Goal: Task Accomplishment & Management: Use online tool/utility

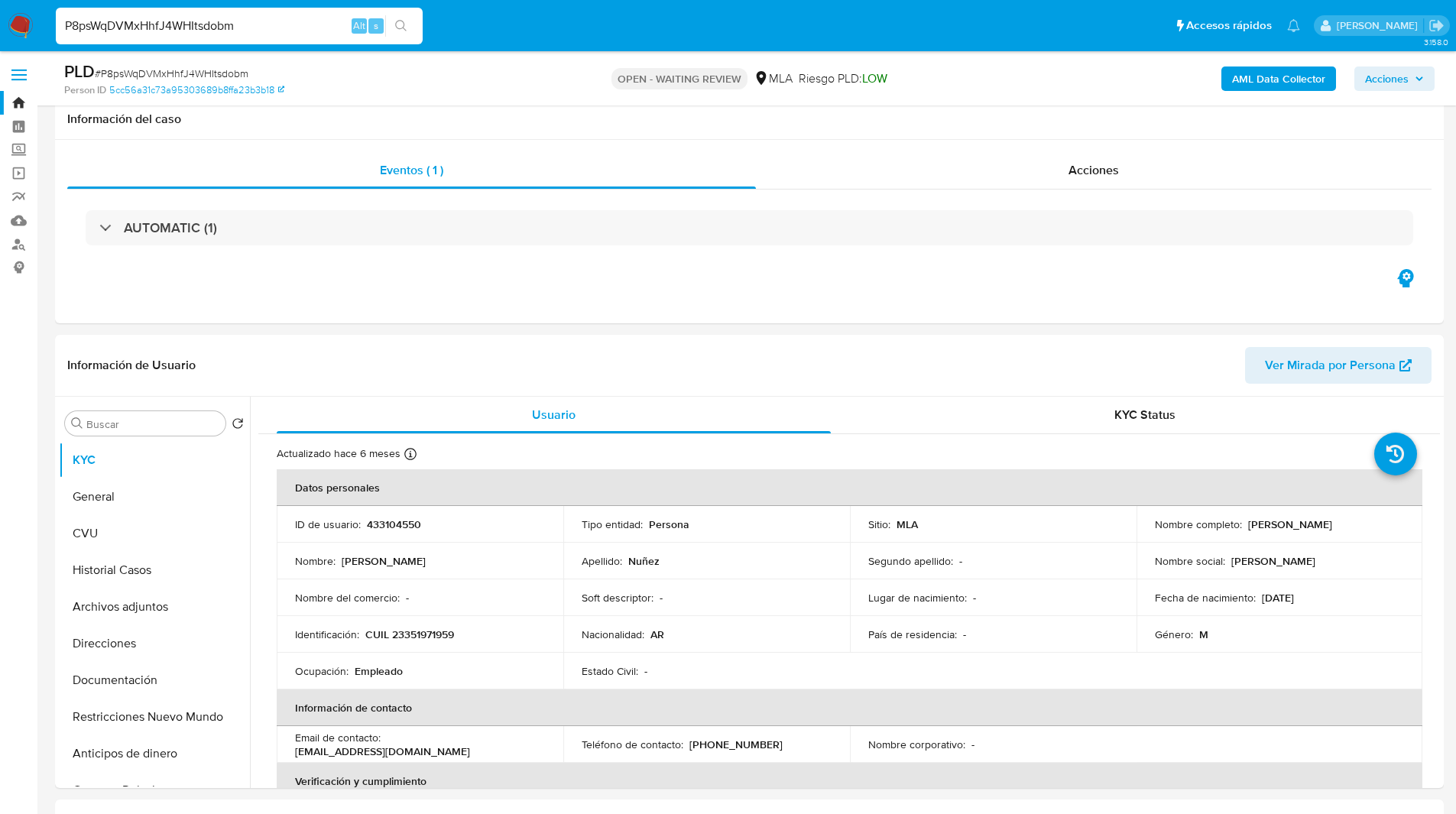
select select "10"
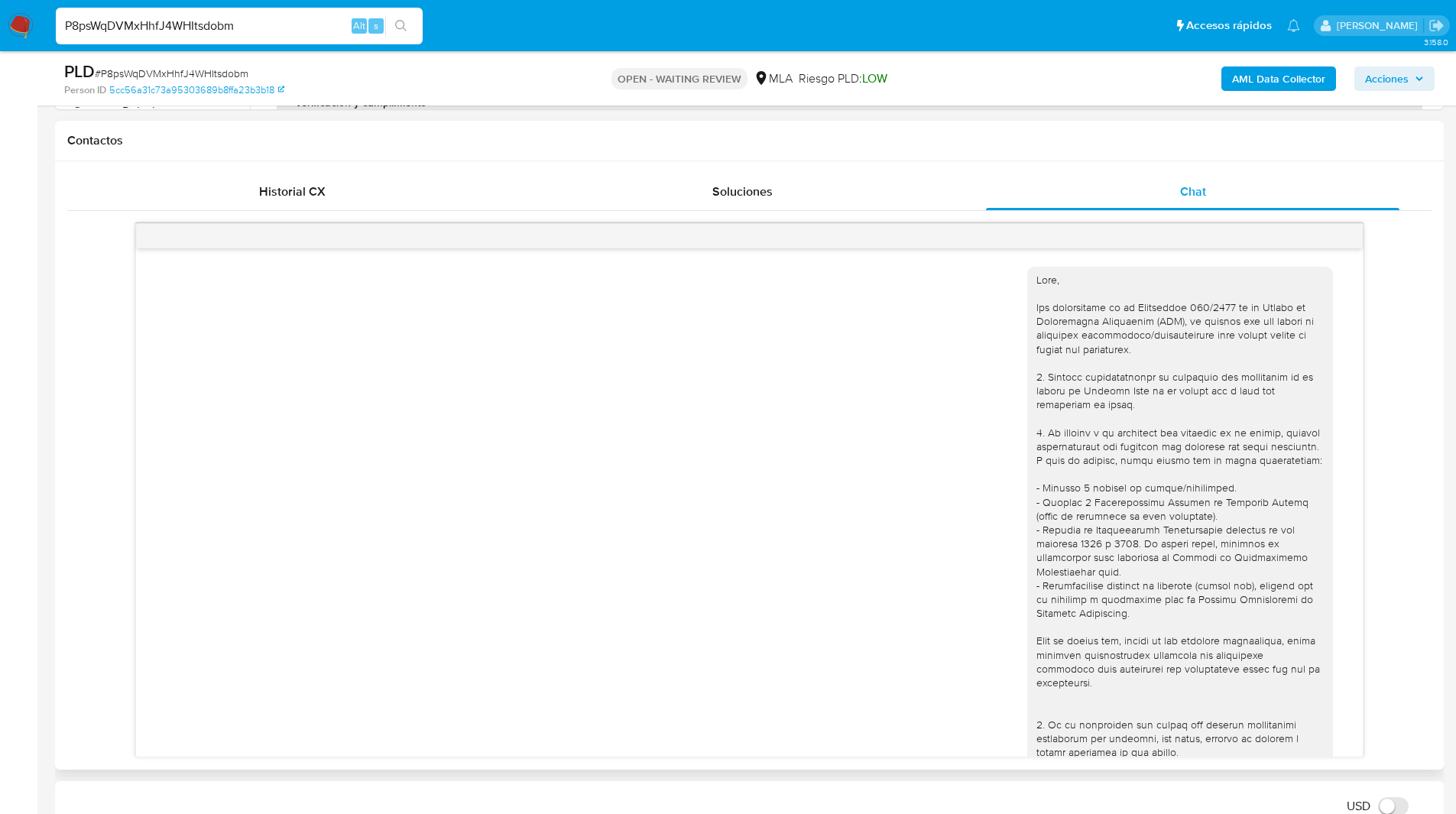
scroll to position [907, 0]
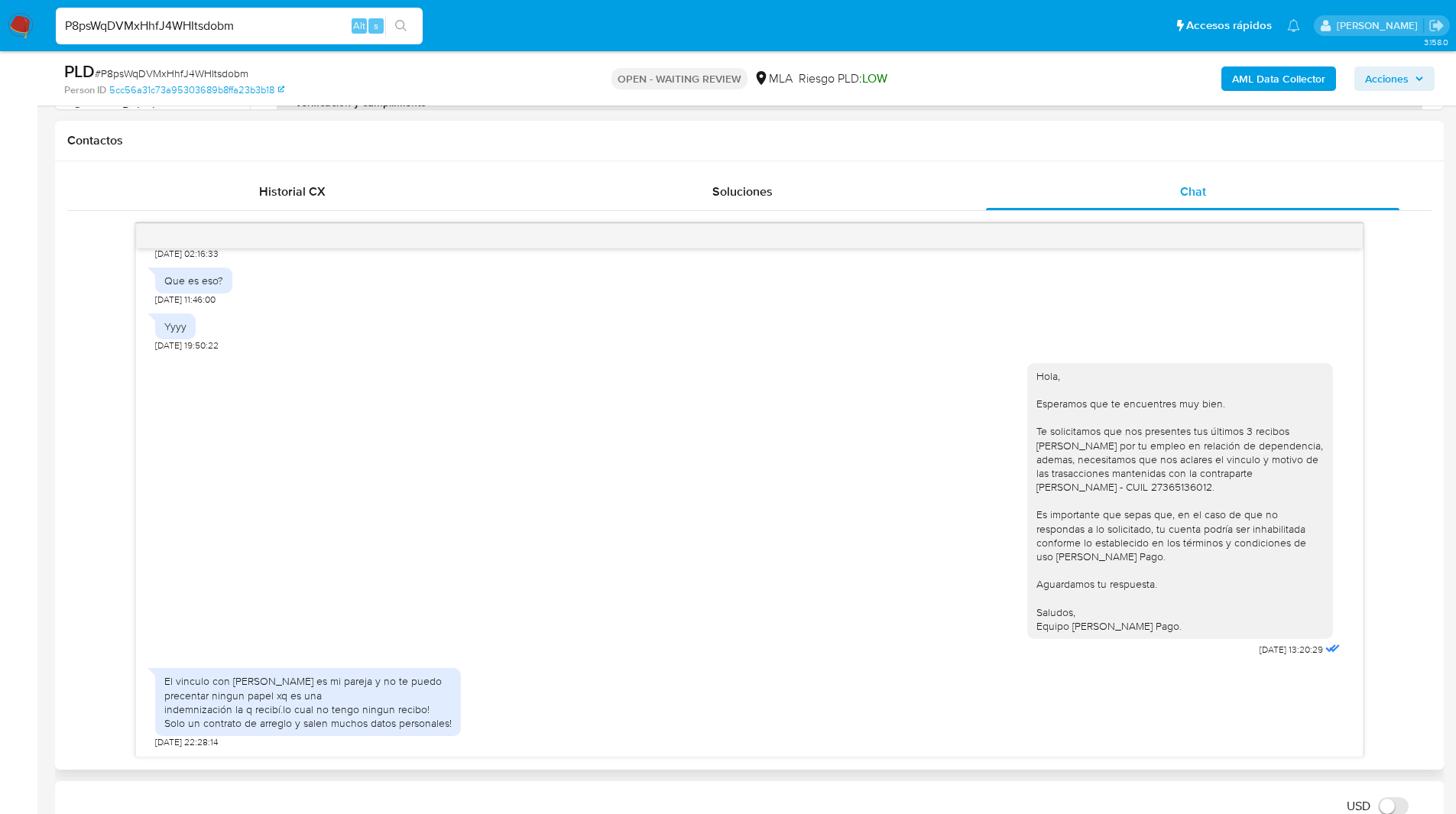
click at [120, 301] on div "18/08/2025 17:24:56 No entiendo q me están pidiendo. 20/08/2025 02:16:33 Que es…" at bounding box center [749, 490] width 1364 height 534
click at [105, 598] on div "18/08/2025 17:24:56 No entiendo q me están pidiendo. 20/08/2025 02:16:33 Que es…" at bounding box center [749, 490] width 1364 height 534
click at [1075, 34] on ul "Pausado Ver notificaciones P8psWqDVMxHhfJ4WHItsdobm Alt s Accesos rápidos Presi…" at bounding box center [678, 25] width 1259 height 39
click at [509, 74] on div "PLD # P8psWqDVMxHhfJ4WHItsdobm" at bounding box center [290, 72] width 451 height 23
click at [876, 268] on div "Que es eso? 20/08/2025 11:46:00" at bounding box center [749, 283] width 1189 height 46
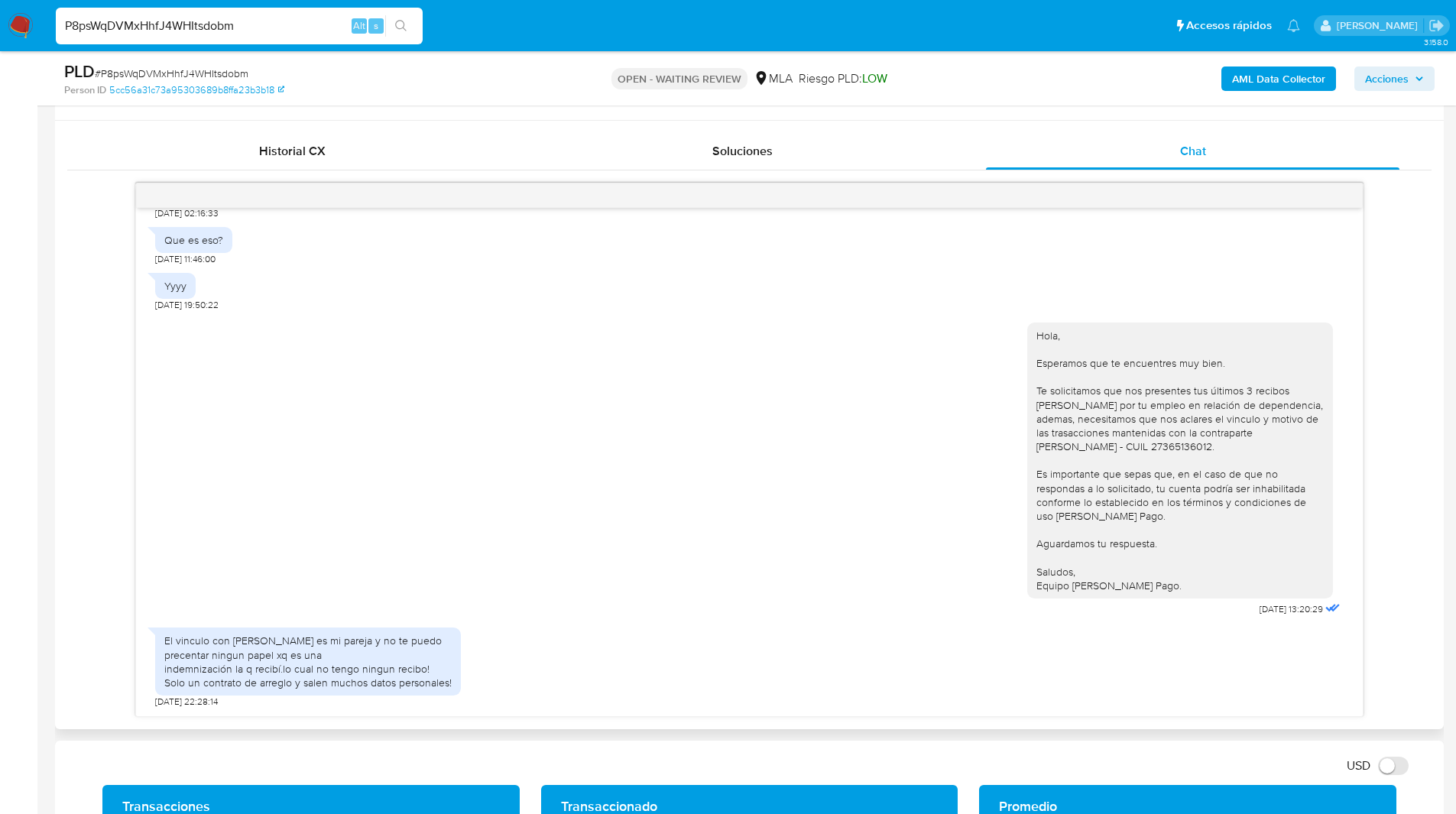
click at [883, 387] on div "Hola, Esperamos que te encuentres muy bien. Te solicitamos que nos presentes tu…" at bounding box center [749, 466] width 1189 height 309
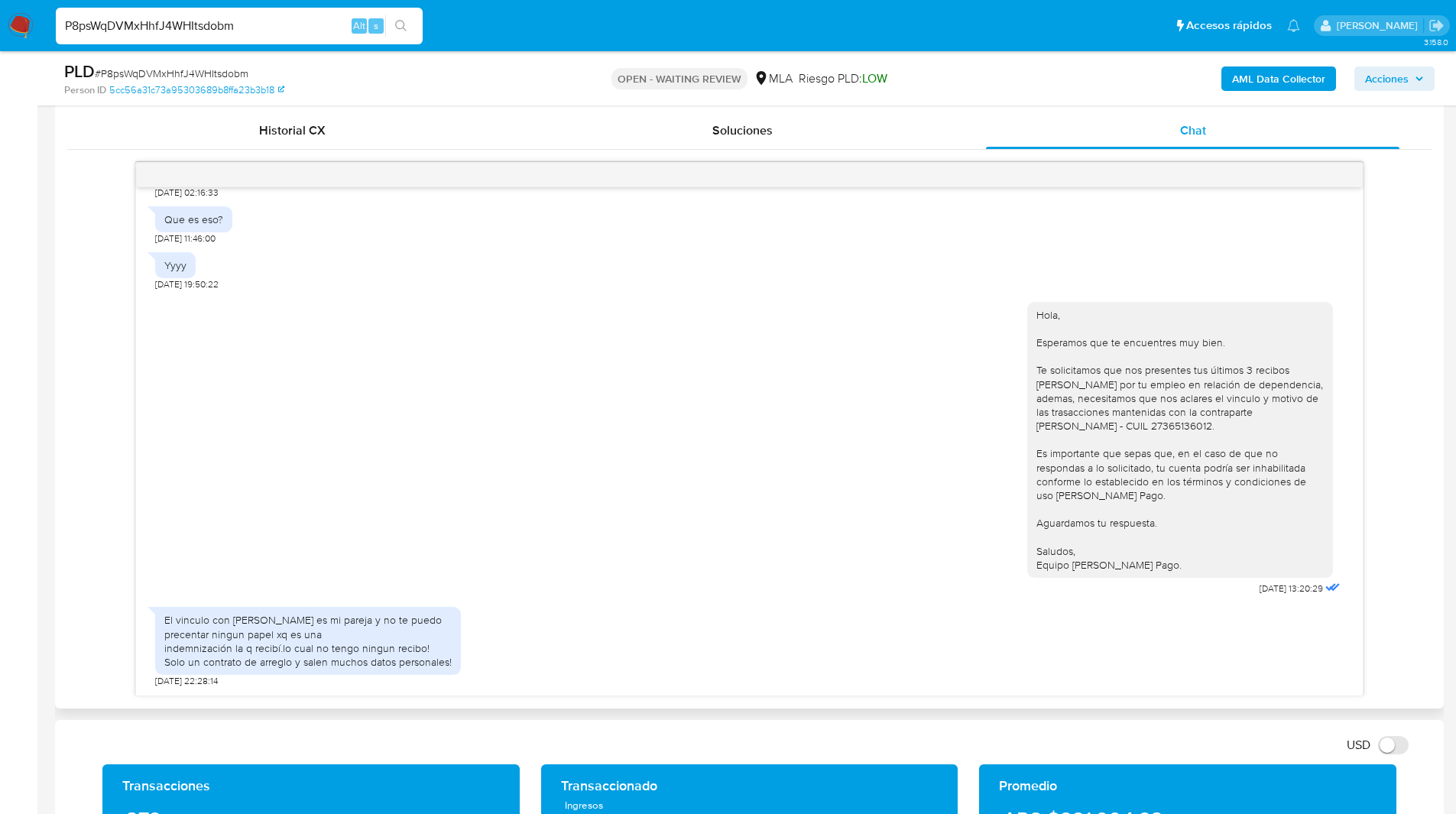
click at [864, 398] on div "Hola, Esperamos que te encuentres muy bien. Te solicitamos que nos presentes tu…" at bounding box center [749, 446] width 1189 height 309
click at [812, 405] on div "Hola, Esperamos que te encuentres muy bien. Te solicitamos que nos presentes tu…" at bounding box center [749, 446] width 1189 height 309
click at [836, 43] on ul "Pausado Ver notificaciones P8psWqDVMxHhfJ4WHItsdobm Alt s Accesos rápidos Presi…" at bounding box center [678, 25] width 1259 height 39
click at [503, 31] on ul "Pausado Ver notificaciones P8psWqDVMxHhfJ4WHItsdobm Alt s Accesos rápidos Presi…" at bounding box center [678, 25] width 1259 height 39
click at [841, 477] on div "Hola, Esperamos que te encuentres muy bien. Te solicitamos que nos presentes tu…" at bounding box center [749, 446] width 1189 height 309
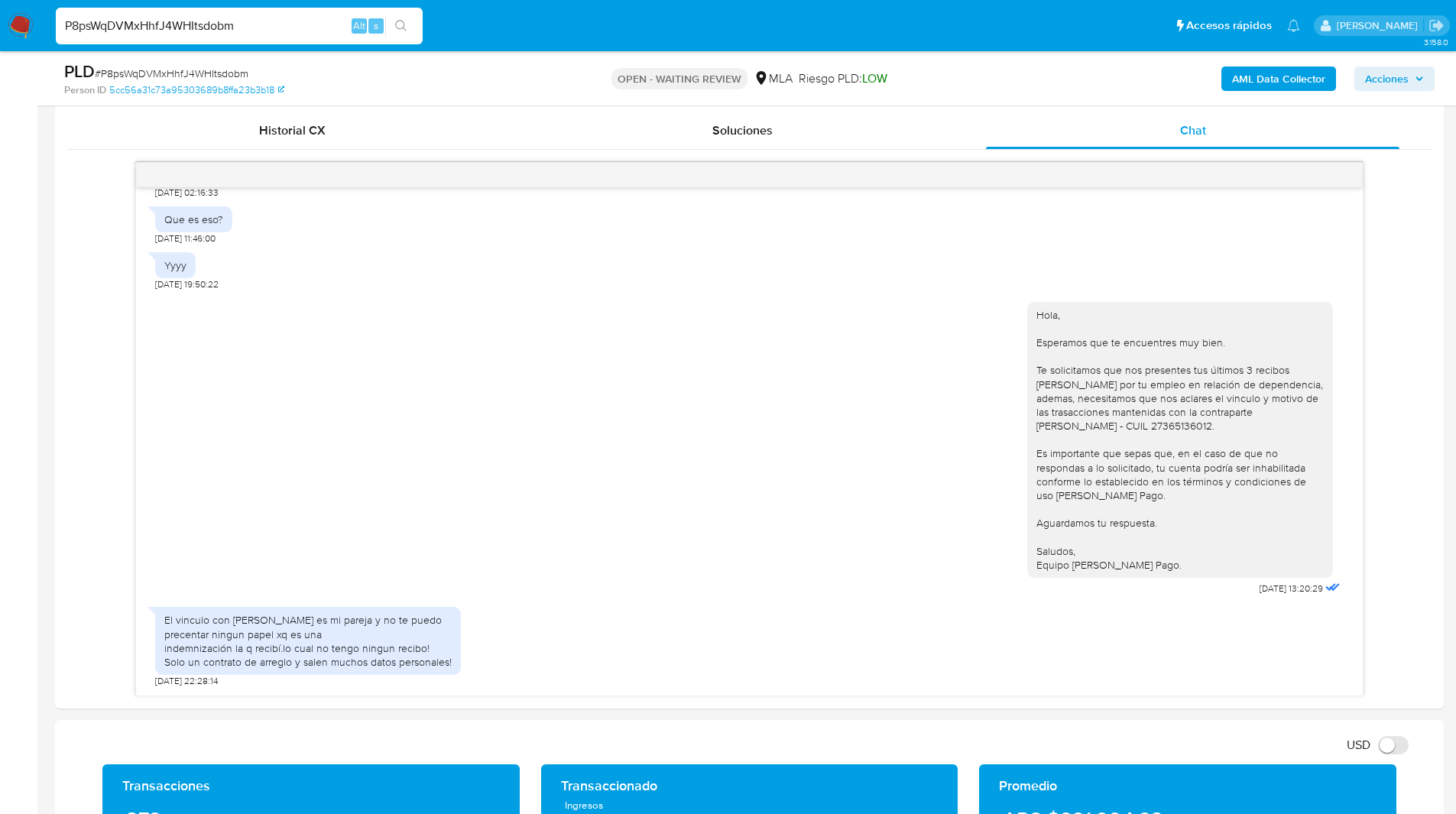
click at [54, 578] on main "3.158.0 Asignado a mwhite Asignado el: 18/08/2025 14:12:20 Creado el: 12/08/202…" at bounding box center [728, 748] width 1456 height 2976
click at [830, 599] on div "El vinculo con Natalia Verónica llañes es mi pareja y no te puedo precentar nin…" at bounding box center [749, 643] width 1189 height 88
drag, startPoint x: 201, startPoint y: 682, endPoint x: 157, endPoint y: 681, distance: 44.0
click at [157, 681] on span "[DATE] 22:28:14" at bounding box center [186, 681] width 62 height 12
copy span "28/08/2025"
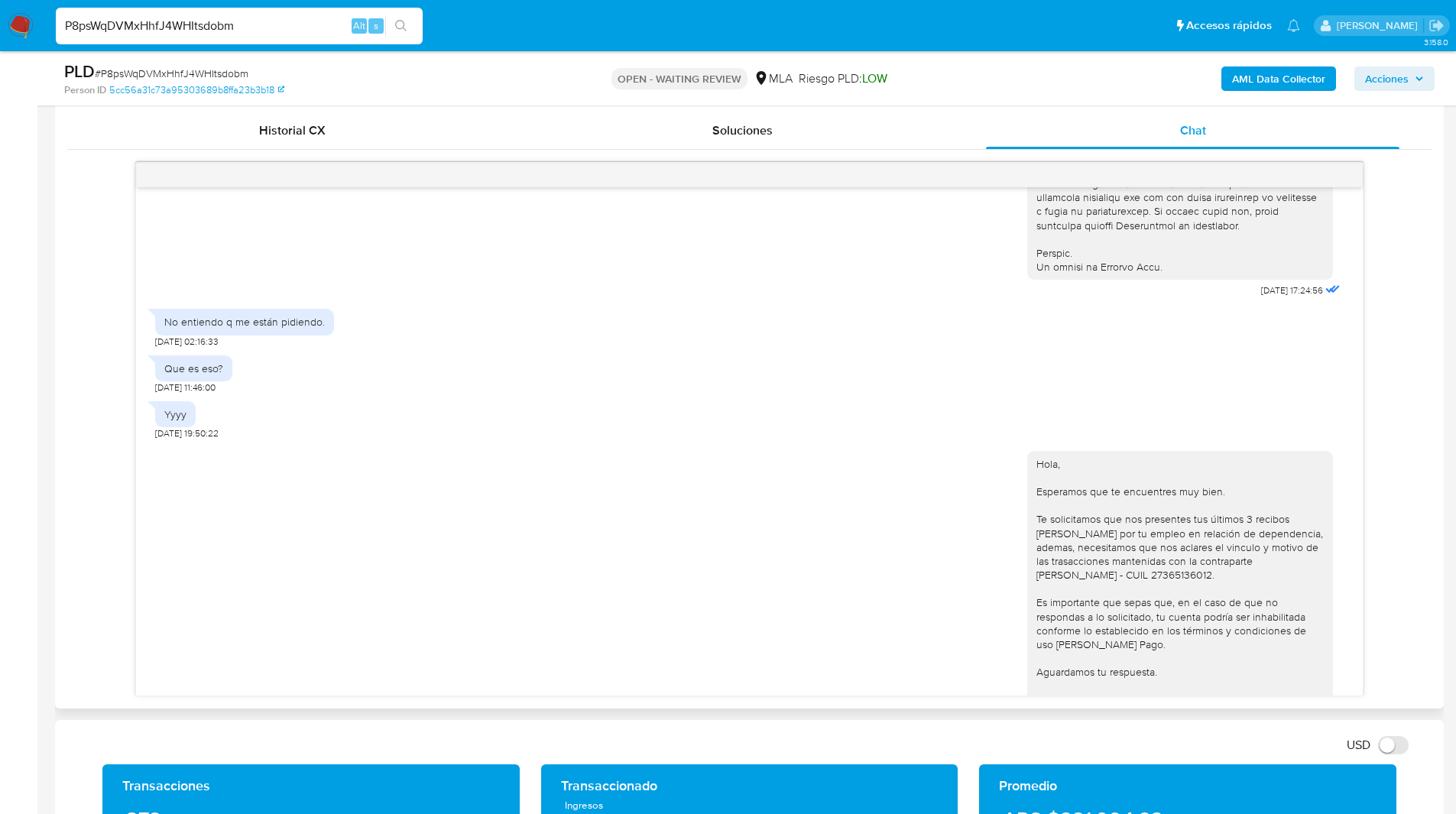
scroll to position [907, 0]
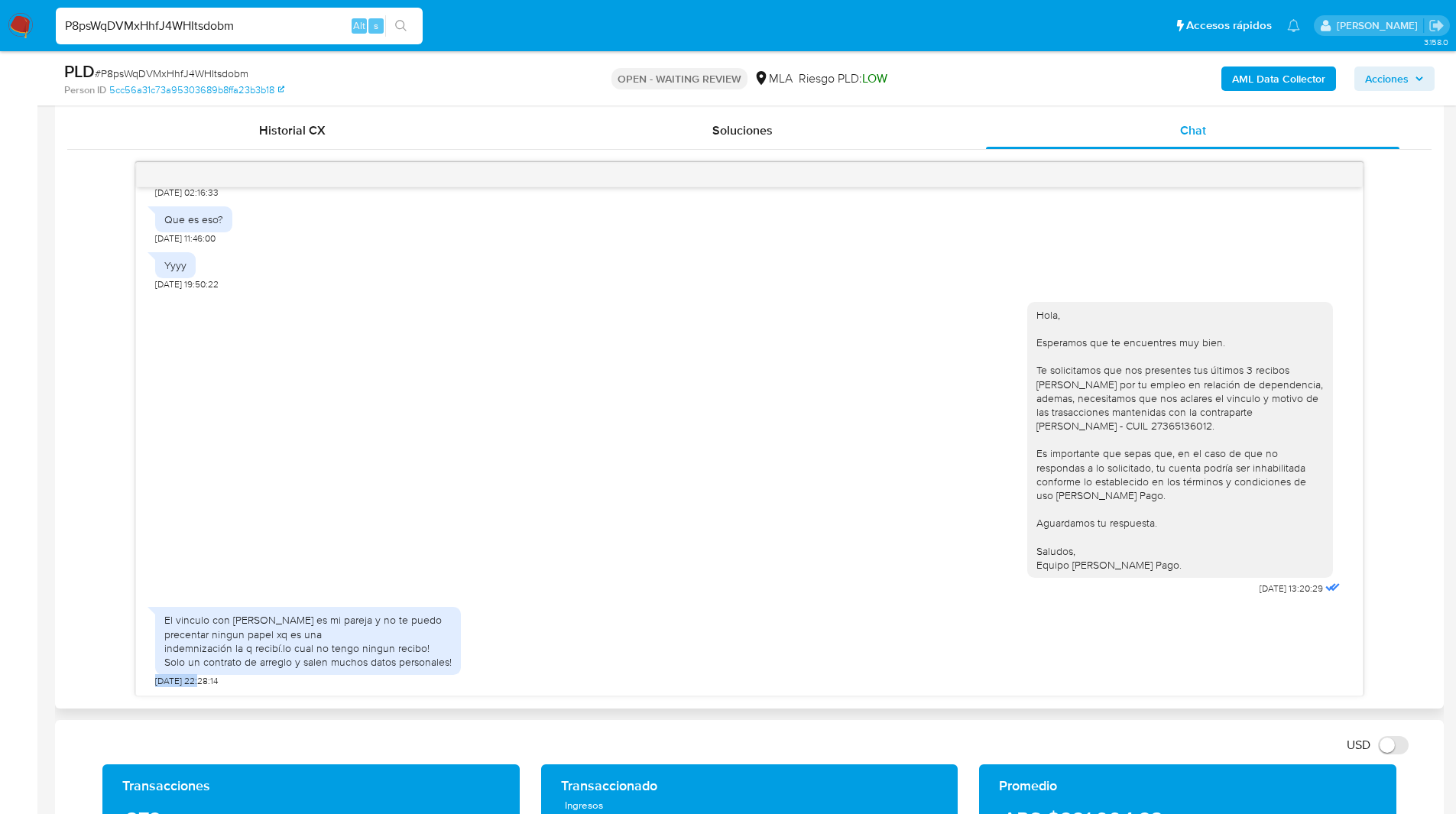
drag, startPoint x: 162, startPoint y: 620, endPoint x: 436, endPoint y: 663, distance: 277.4
click at [436, 663] on div "El vinculo con [PERSON_NAME] es mi pareja y no te puedo precentar ningun papel …" at bounding box center [308, 641] width 306 height 68
copy div "El vinculo con [PERSON_NAME] es mi pareja y no te puedo precentar ningun papel …"
click at [828, 428] on div "Hola, Esperamos que te encuentres muy bien. Te solicitamos que nos presentes tu…" at bounding box center [749, 446] width 1189 height 309
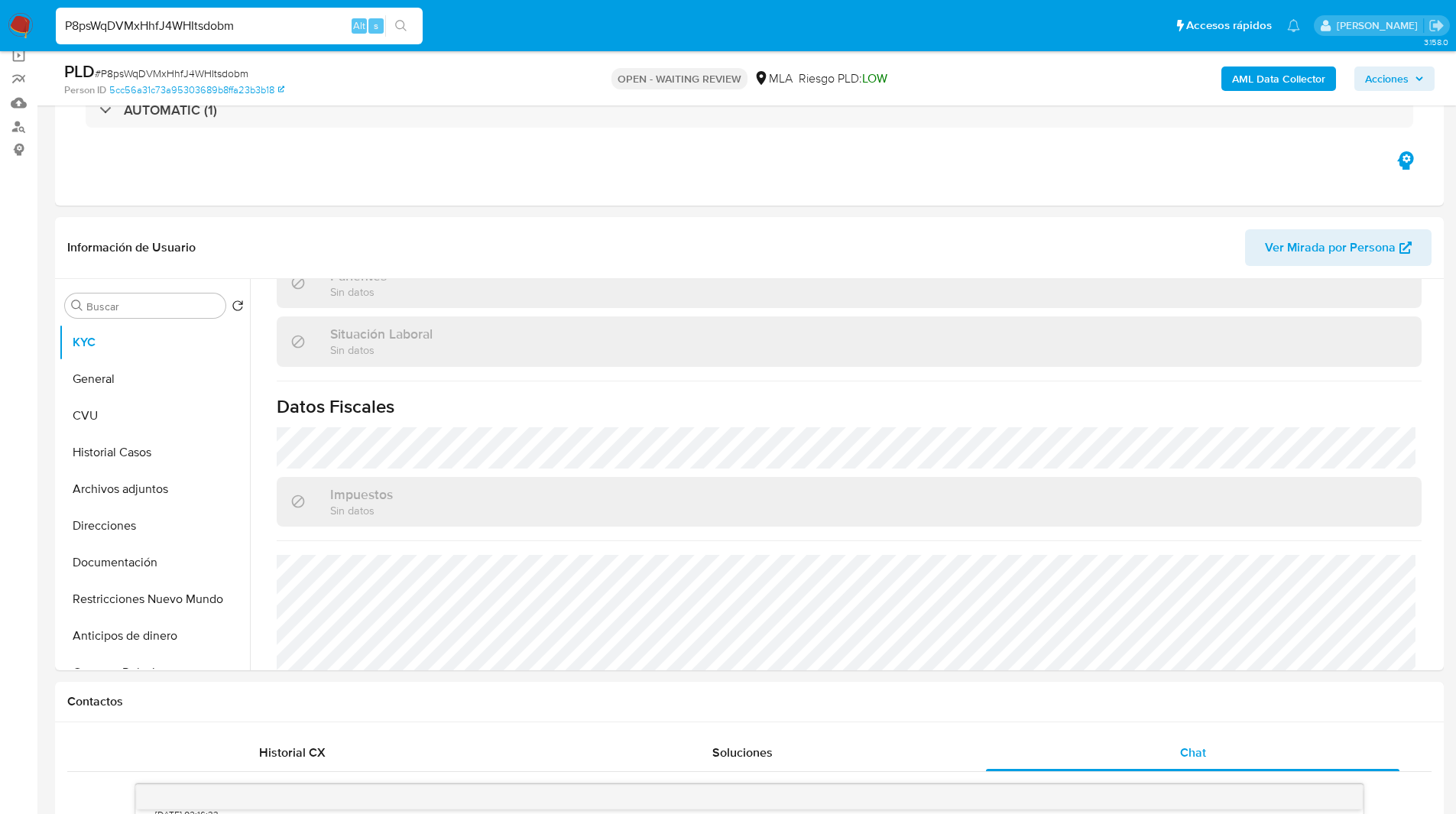
scroll to position [118, 0]
click at [12, 112] on link "Mulan" at bounding box center [91, 102] width 182 height 24
click at [12, 117] on link "Buscador de personas" at bounding box center [91, 126] width 182 height 24
click at [109, 530] on button "Direcciones" at bounding box center [148, 525] width 179 height 37
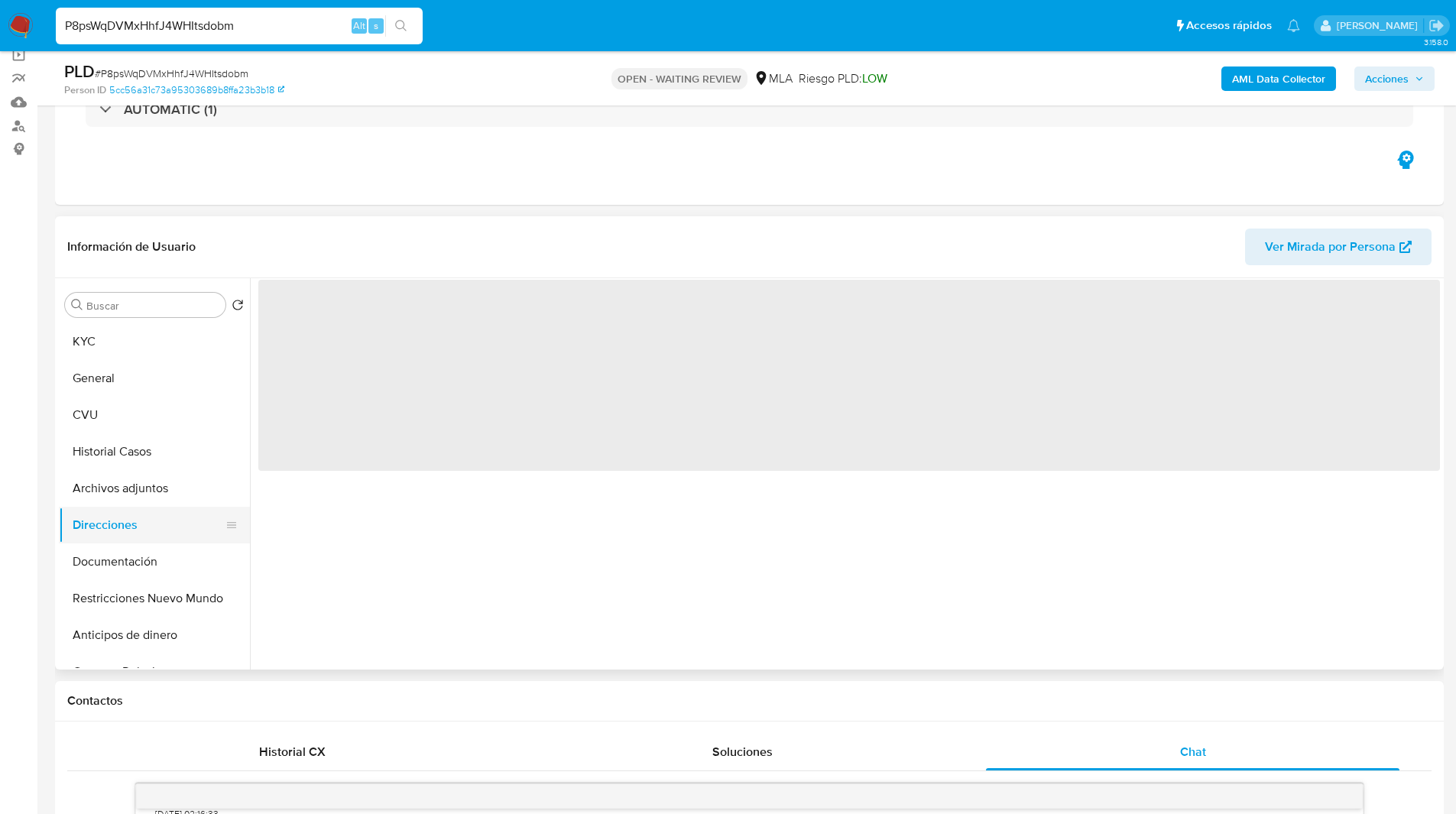
scroll to position [0, 0]
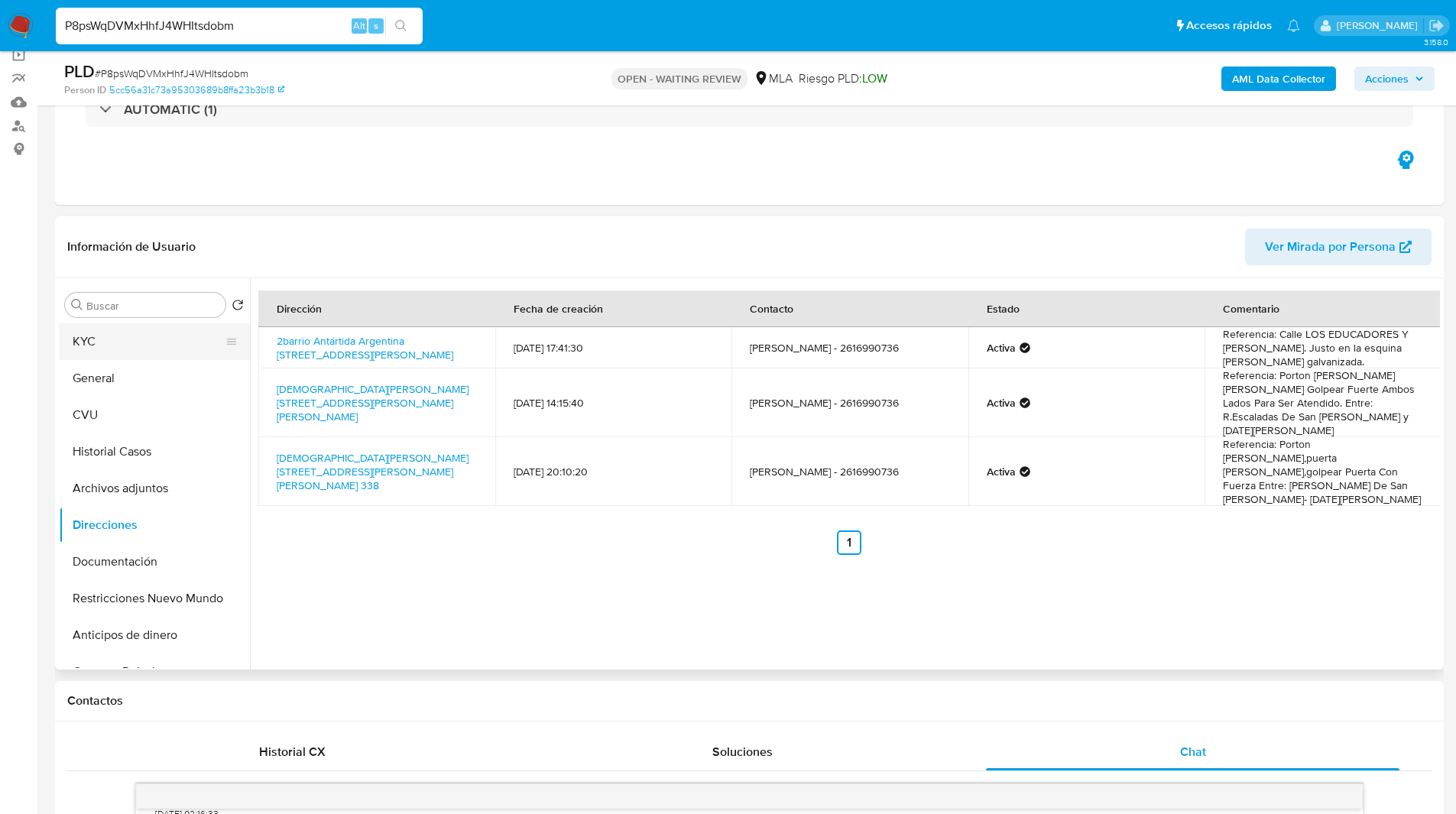
click at [166, 341] on button "KYC" at bounding box center [148, 341] width 179 height 37
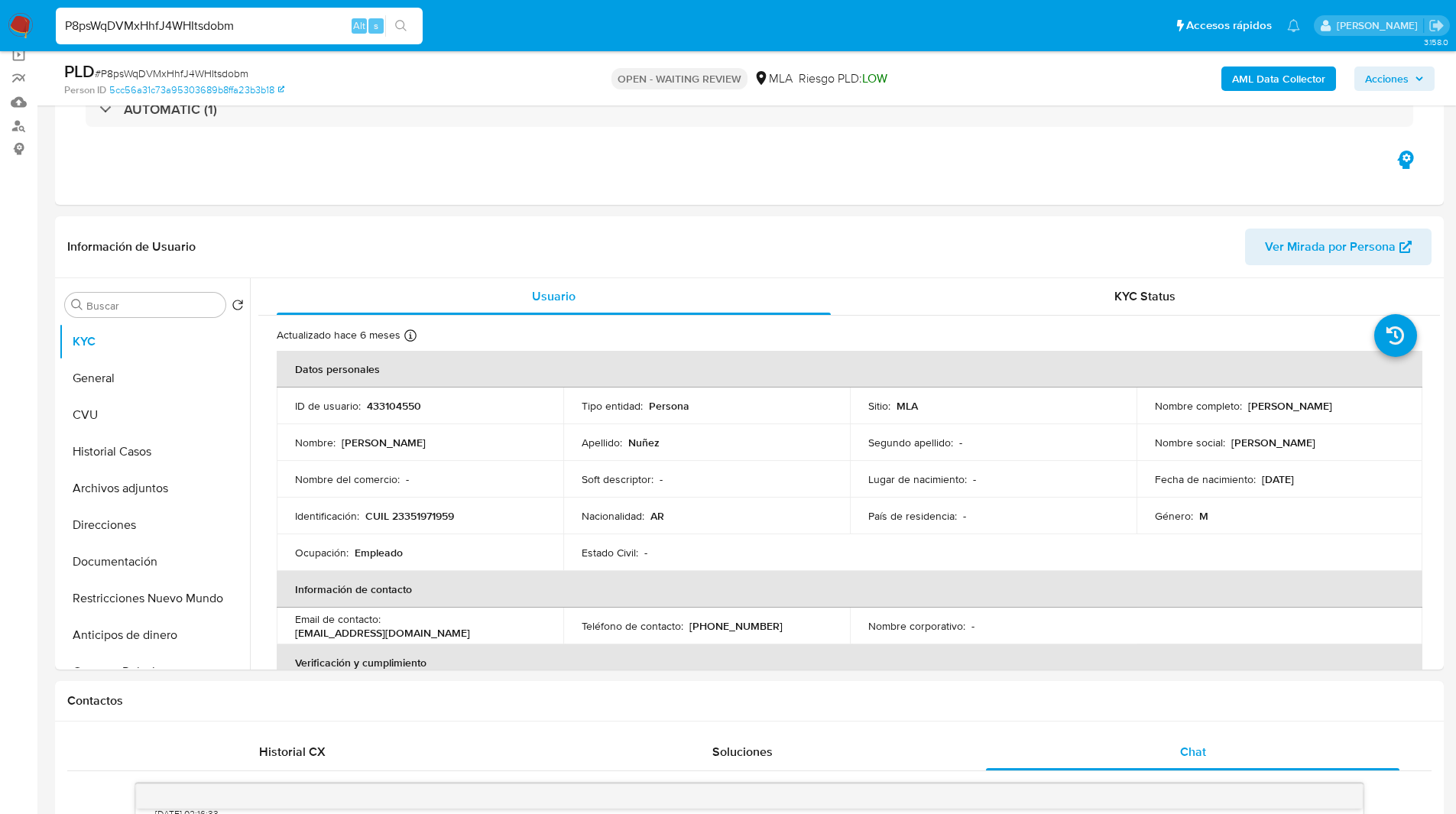
click at [151, 26] on input "P8psWqDVMxHhfJ4WHItsdobm" at bounding box center [239, 26] width 367 height 20
click at [31, 19] on img at bounding box center [21, 26] width 26 height 26
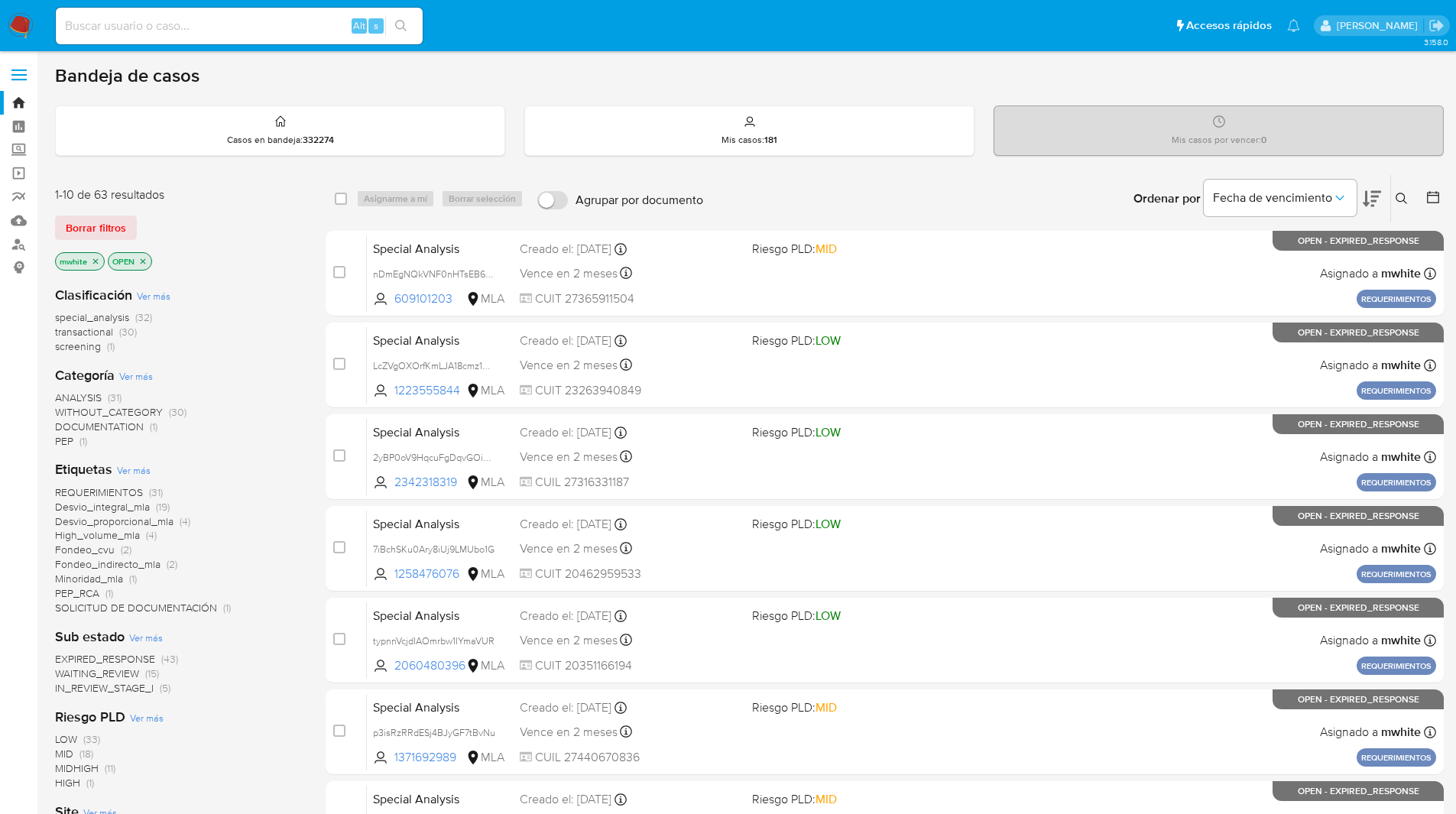
click at [1404, 199] on icon at bounding box center [1401, 199] width 12 height 12
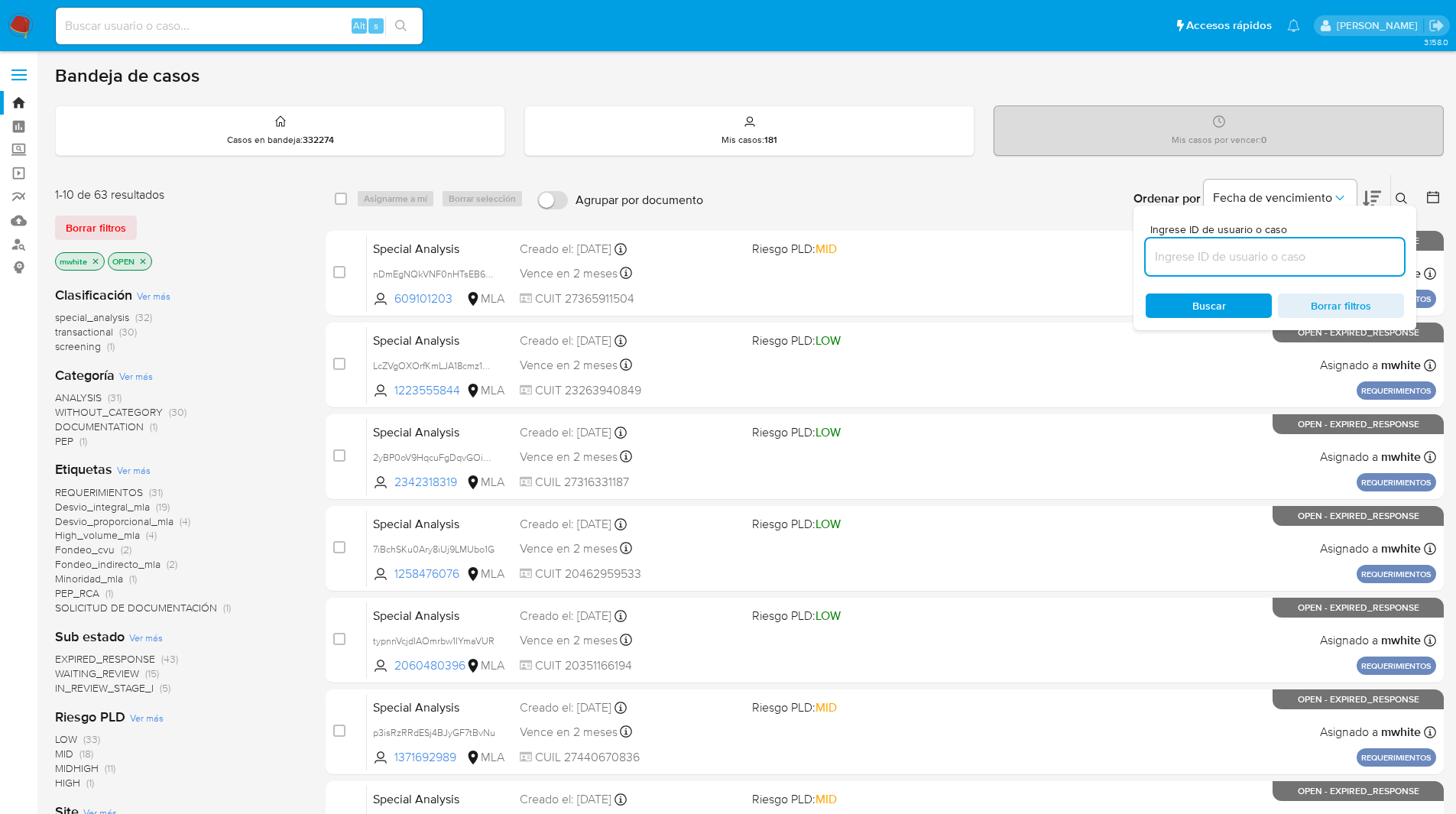
click at [1252, 251] on input at bounding box center [1274, 257] width 258 height 20
type input "0NguTUxb2NizfGnFqDTWLLLT"
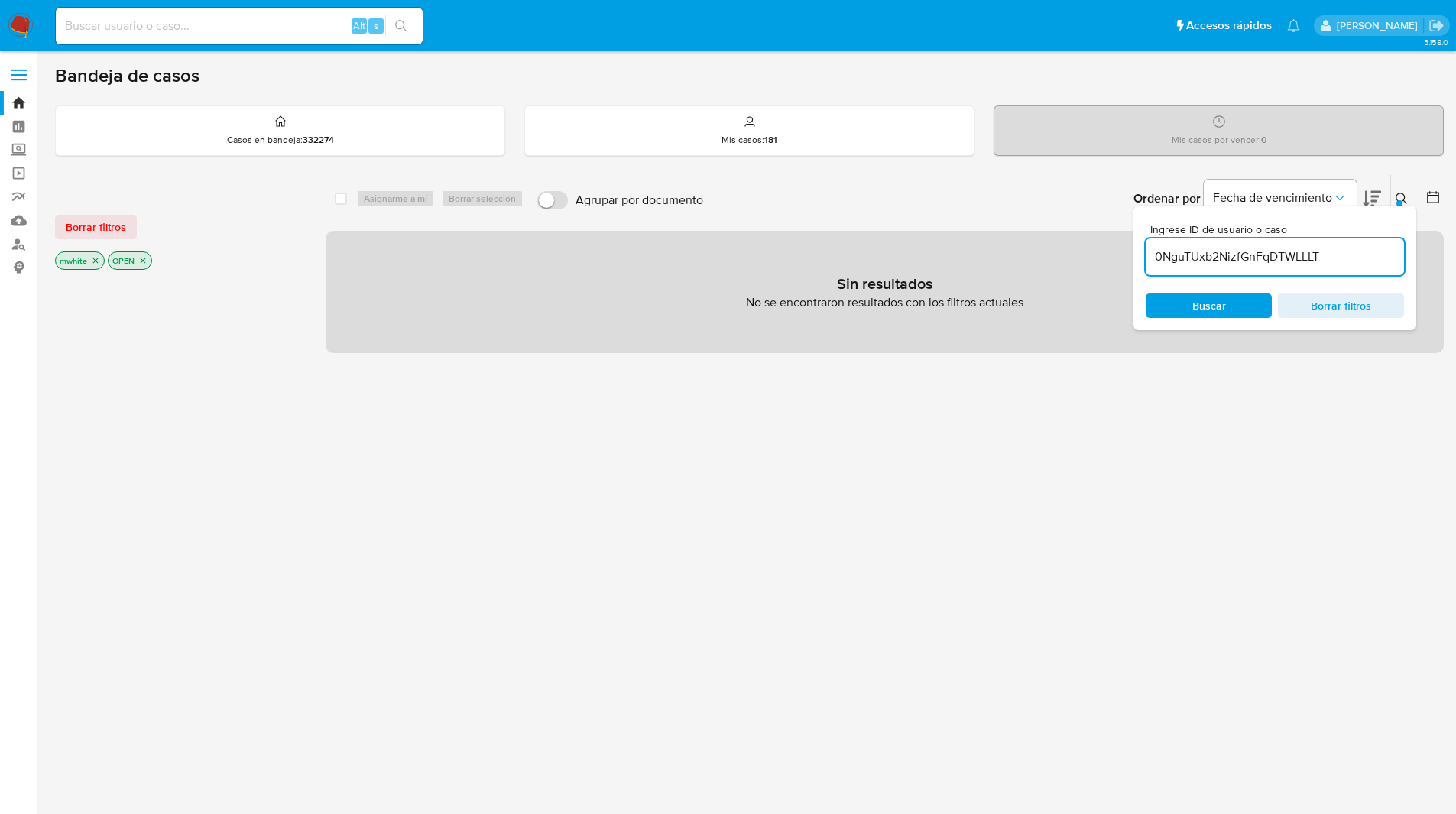
click at [308, 22] on input at bounding box center [239, 26] width 367 height 20
paste input "0NguTUxb2NizfGnFqDTWLLLT"
type input "0NguTUxb2NizfGnFqDTWLLLT"
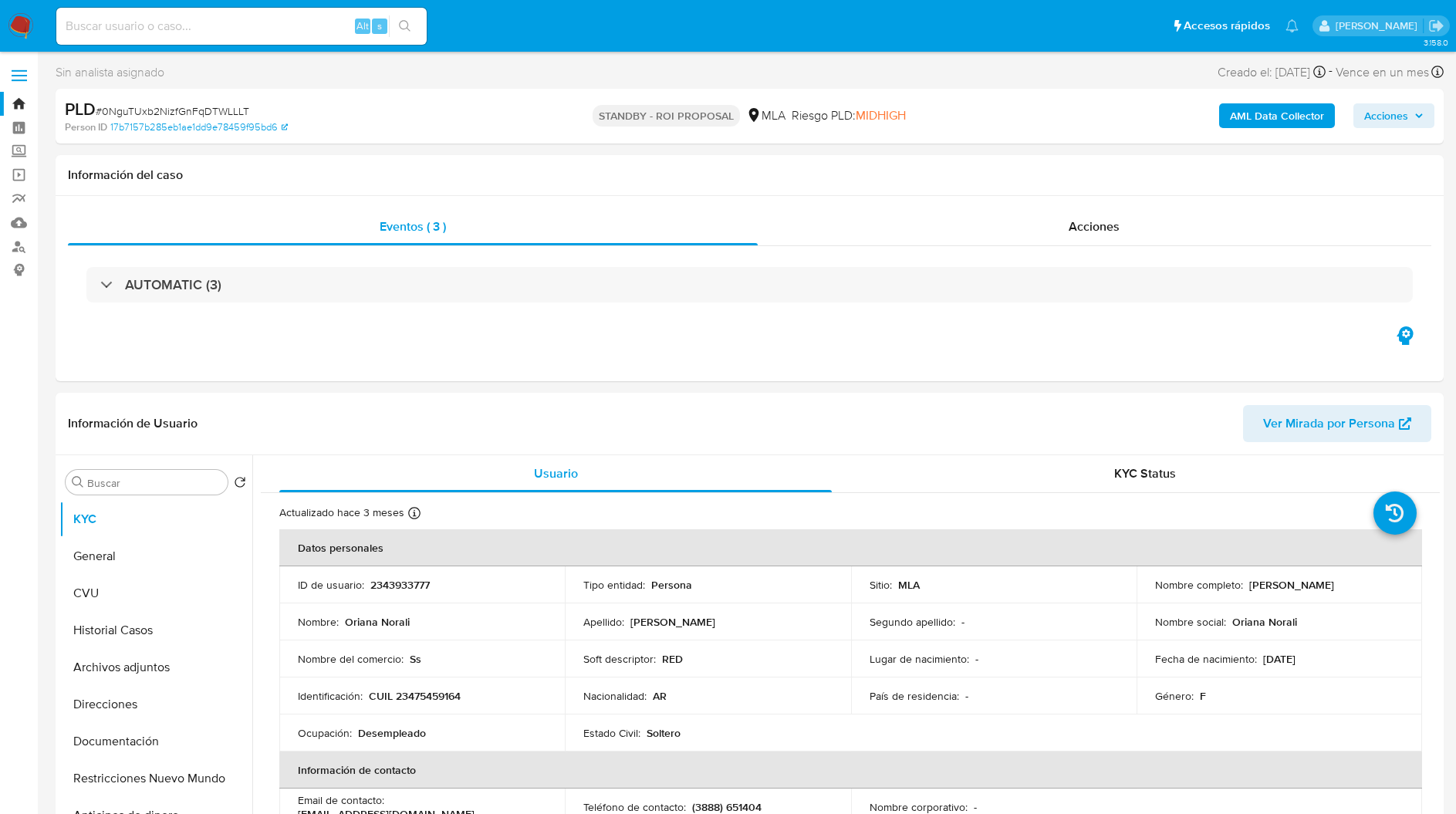
select select "10"
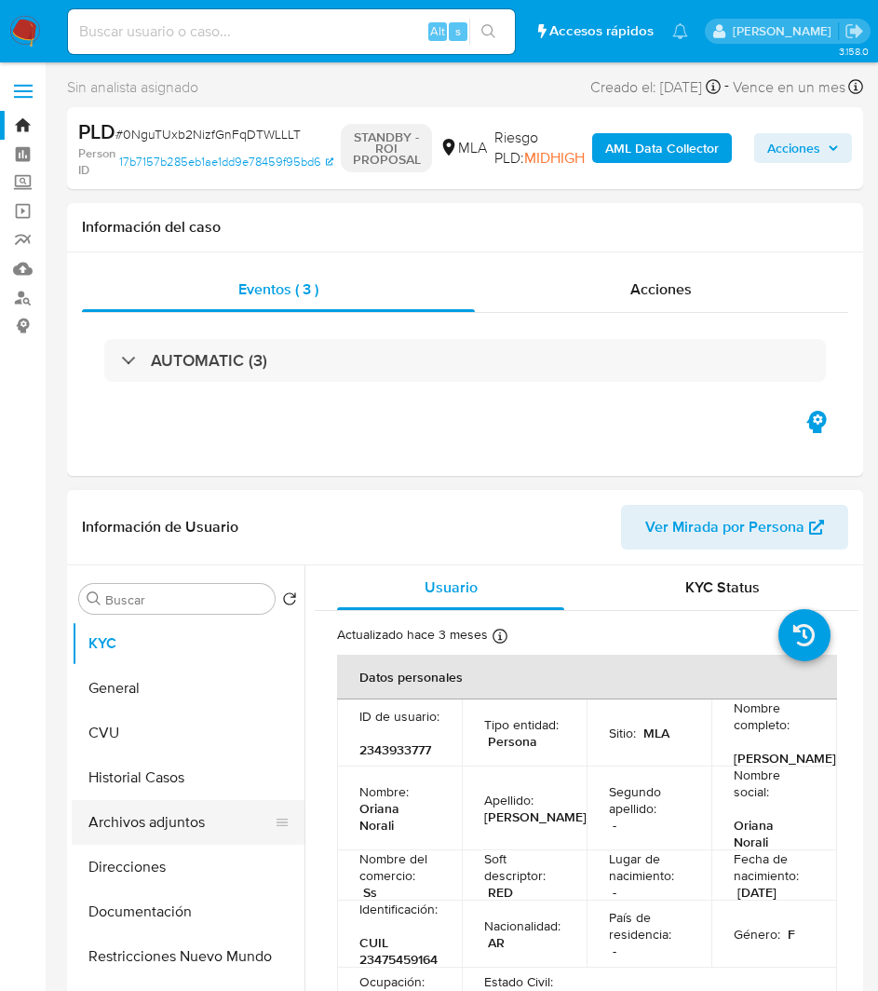
click at [126, 821] on button "Archivos adjuntos" at bounding box center [181, 822] width 218 height 45
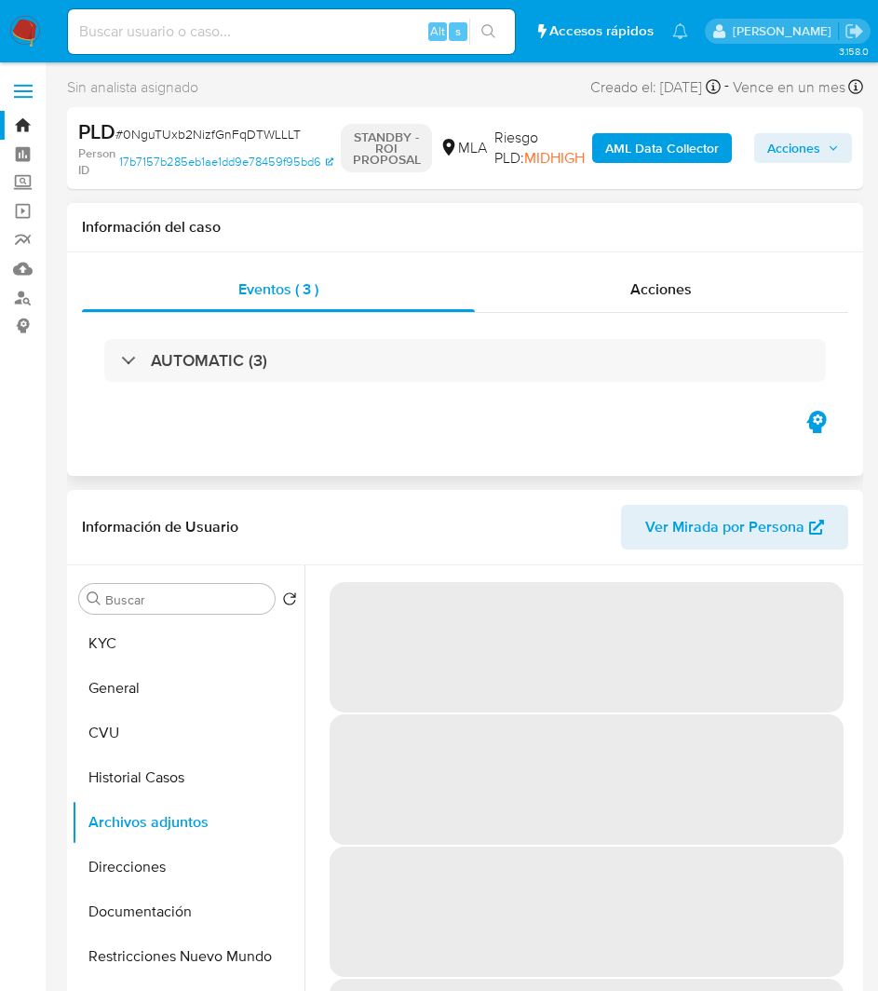
click at [225, 417] on div "Eventos ( 3 ) Acciones AUTOMATIC (3)" at bounding box center [465, 364] width 796 height 224
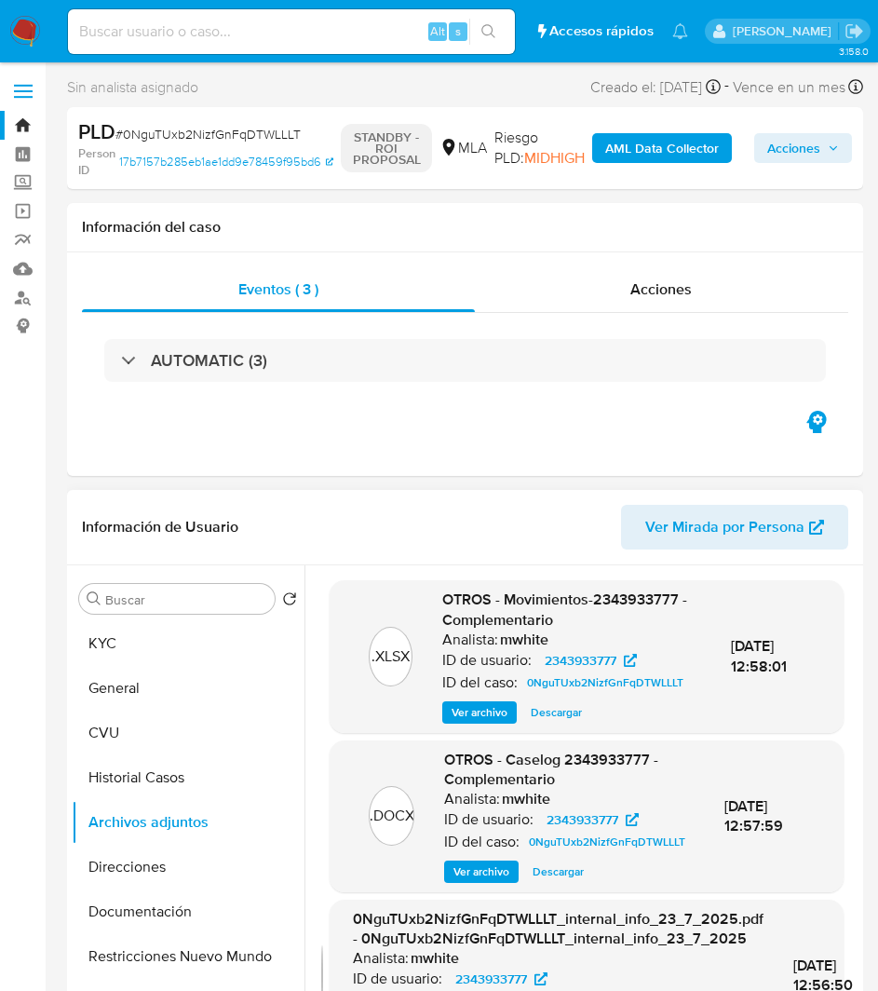
click at [547, 881] on span "Descargar" at bounding box center [558, 872] width 51 height 19
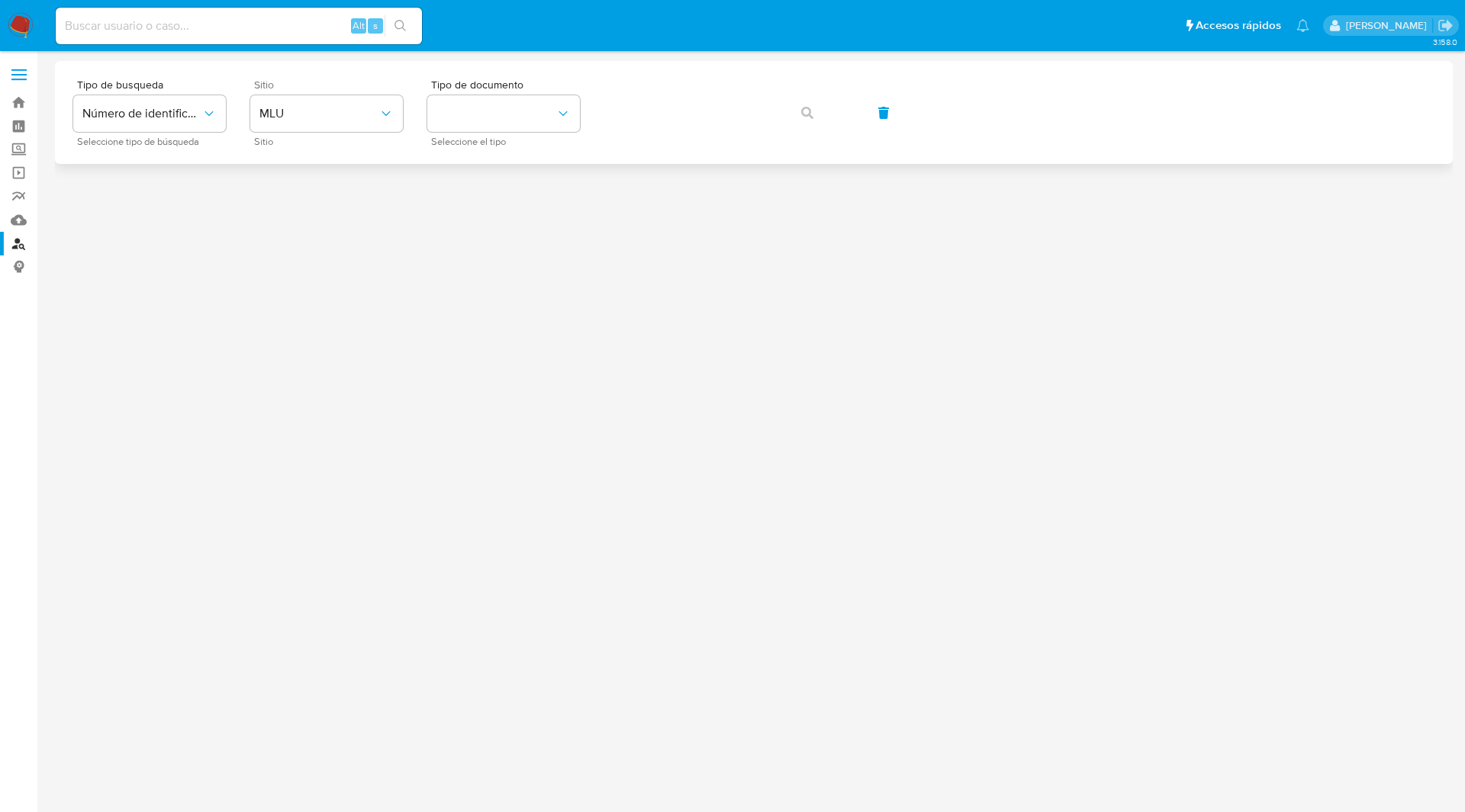
click at [318, 94] on div "Sitio MLU Sitio" at bounding box center [327, 112] width 152 height 66
click at [328, 107] on span "MLU" at bounding box center [319, 113] width 119 height 16
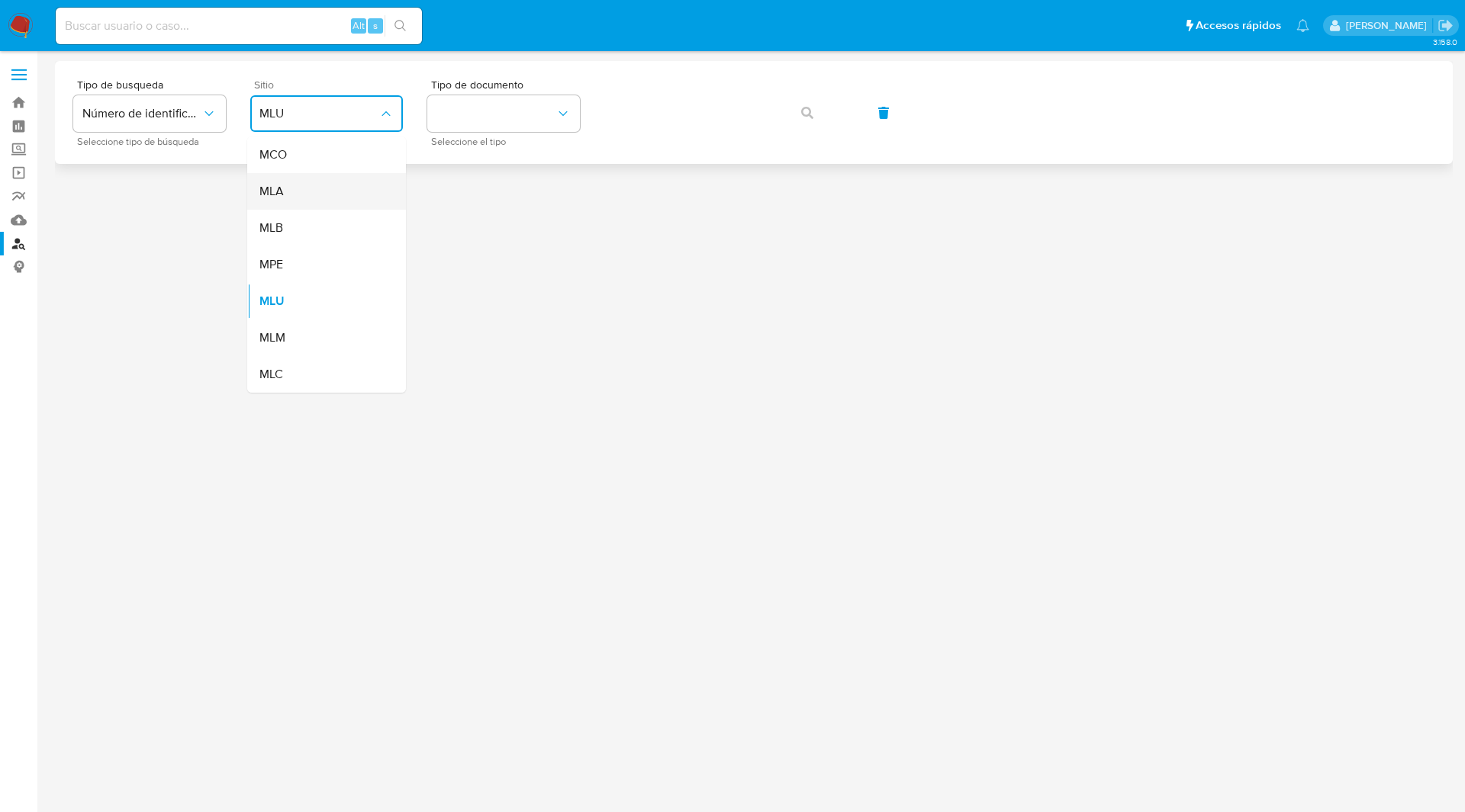
click at [292, 195] on div "MLA" at bounding box center [322, 191] width 125 height 37
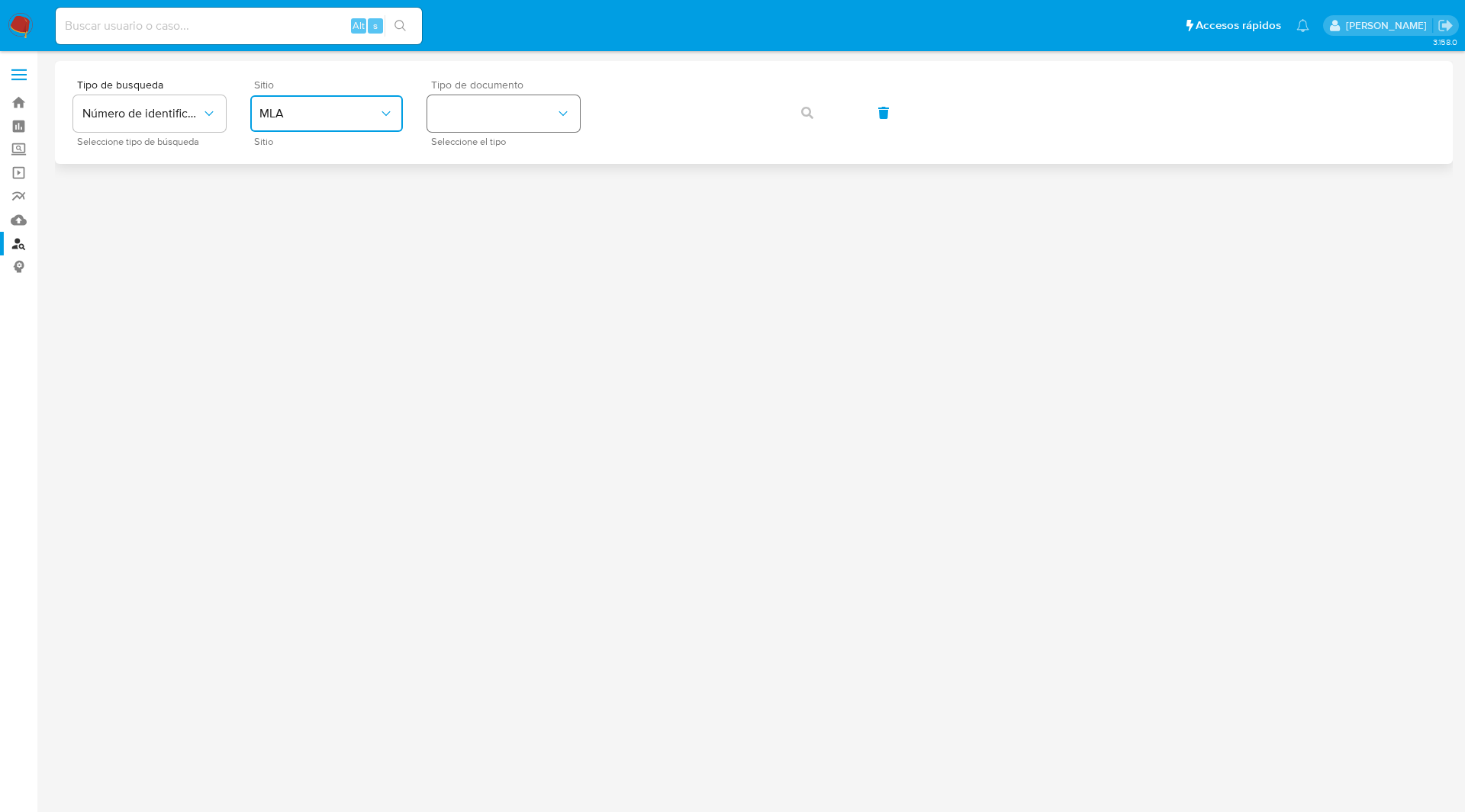
click at [472, 122] on button "identificationType" at bounding box center [504, 113] width 152 height 37
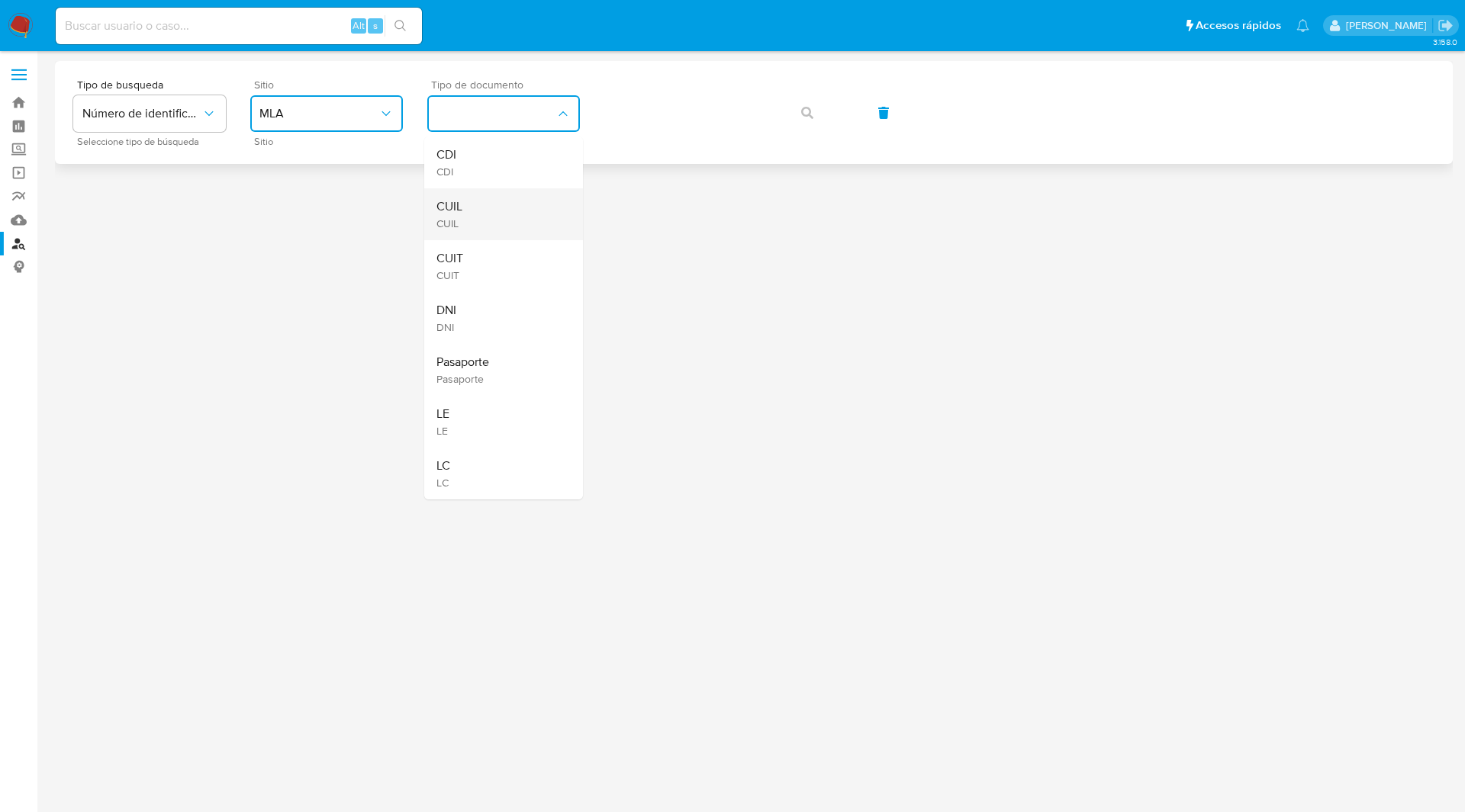
click at [492, 207] on div "CUIL CUIL" at bounding box center [499, 214] width 125 height 52
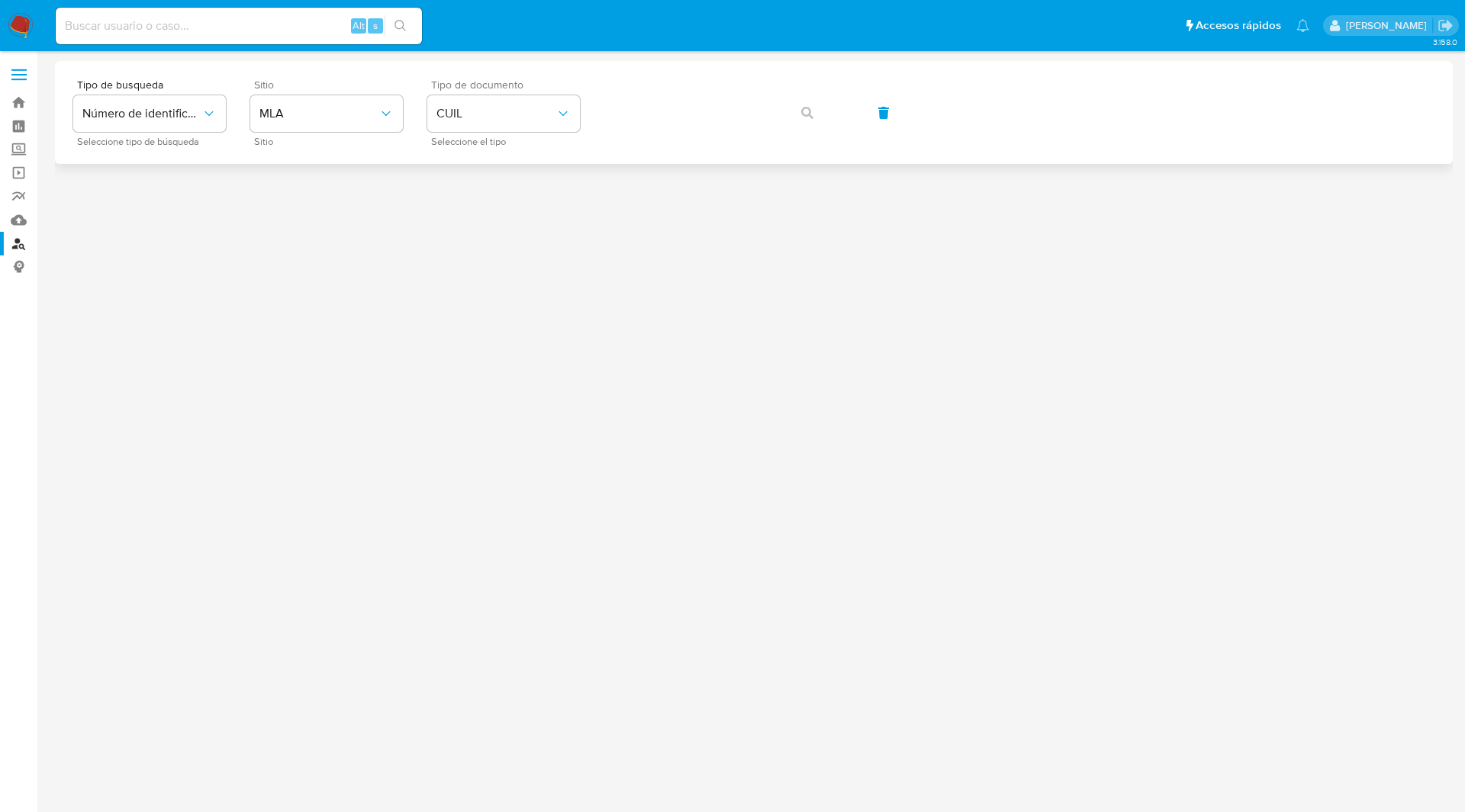
click at [660, 138] on div "Tipo de busqueda Número de identificación Seleccione tipo de búsqueda Sitio MLA…" at bounding box center [753, 112] width 1361 height 66
click at [786, 107] on button "button" at bounding box center [807, 113] width 52 height 37
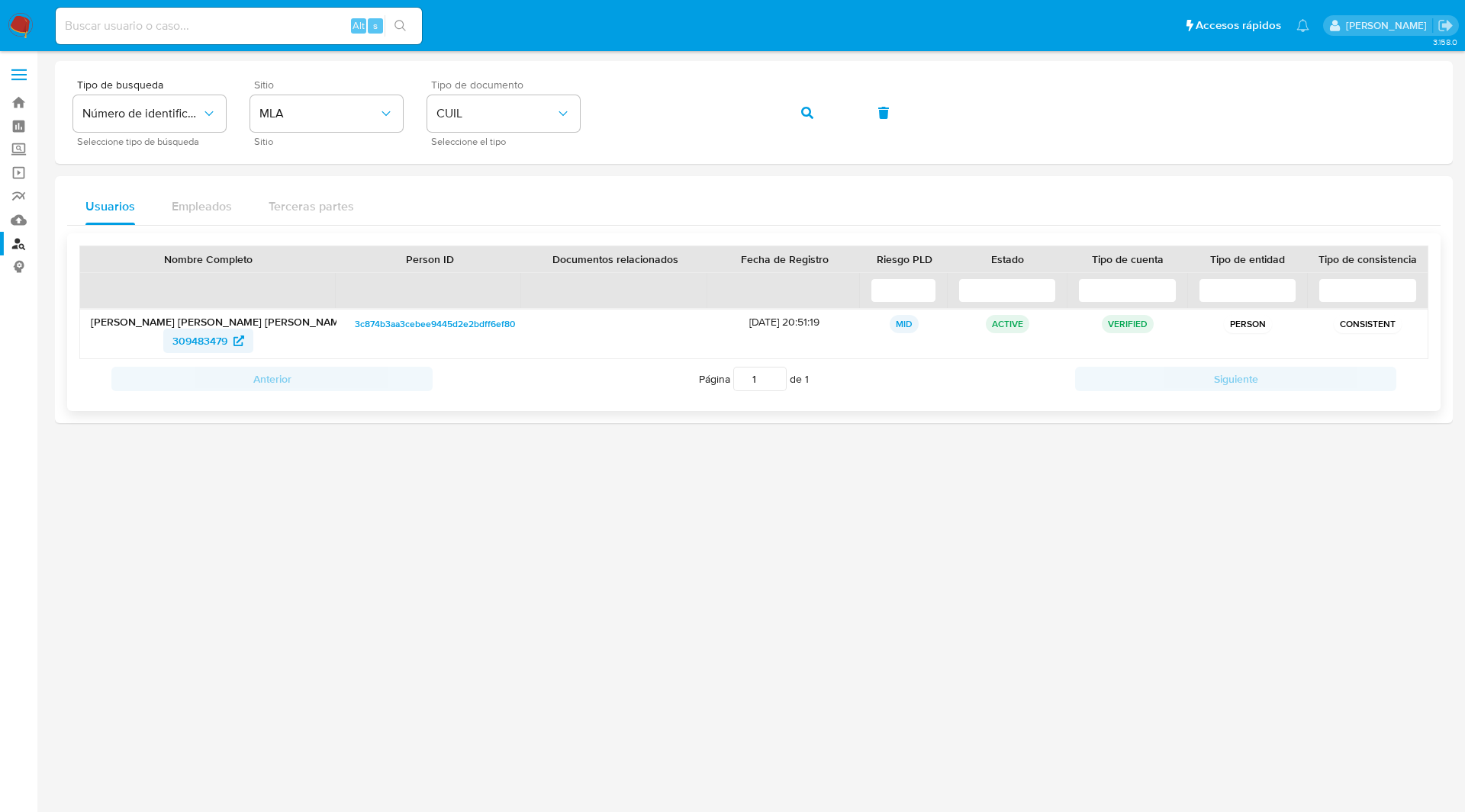
click at [183, 336] on span "309483479" at bounding box center [200, 341] width 55 height 25
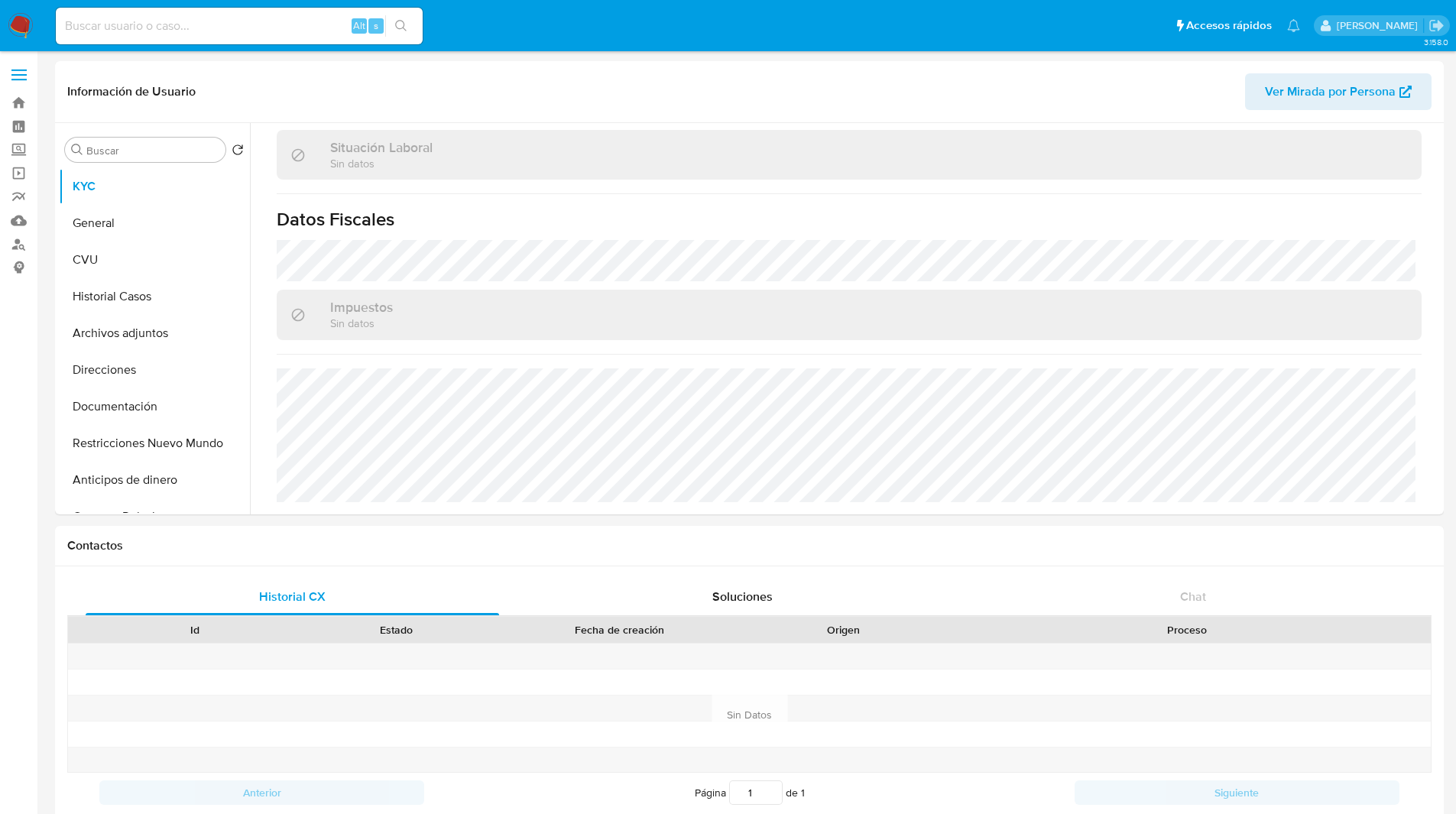
scroll to position [791, 0]
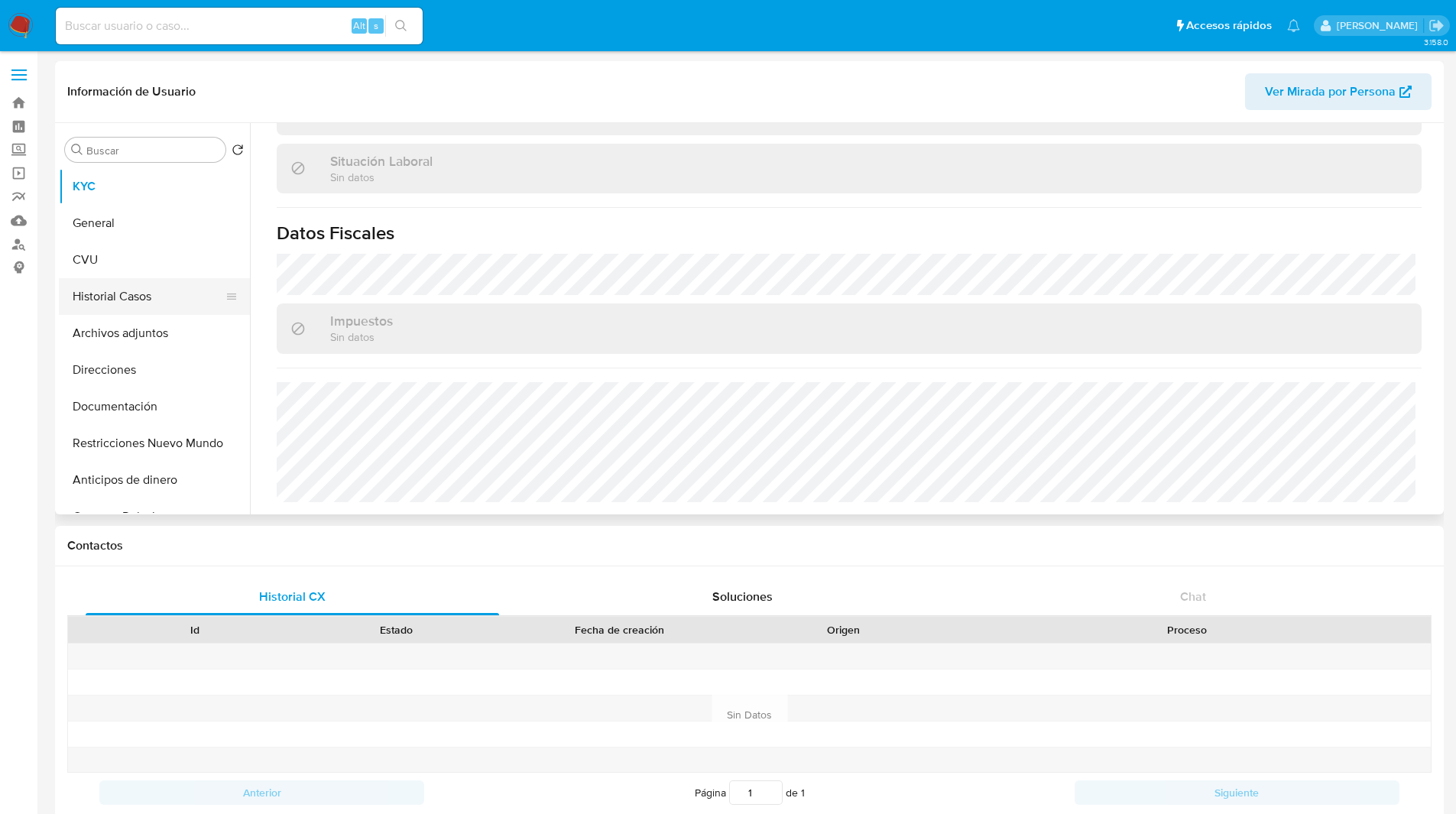
select select "10"
click at [124, 377] on button "Direcciones" at bounding box center [148, 370] width 179 height 37
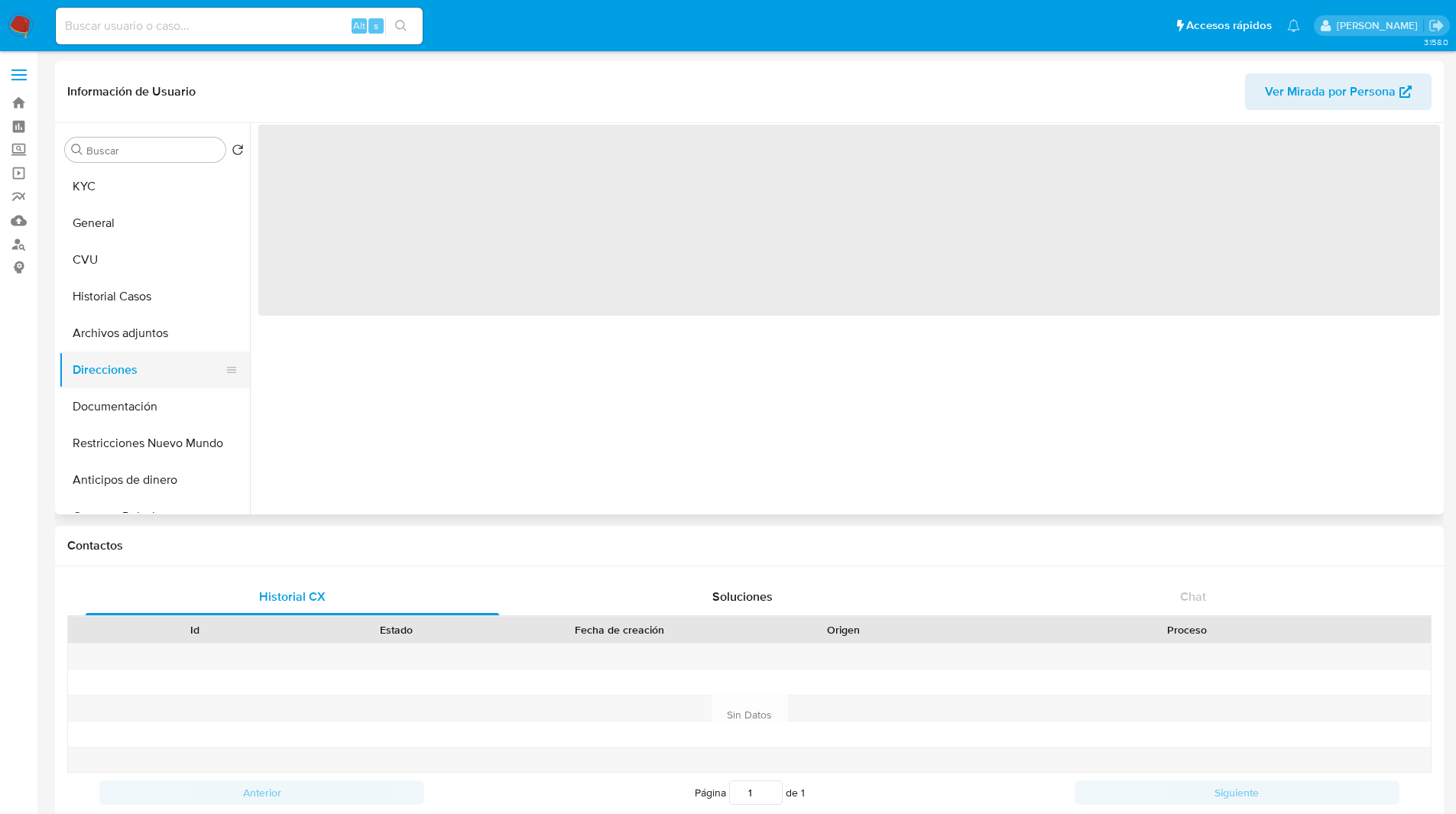
scroll to position [0, 0]
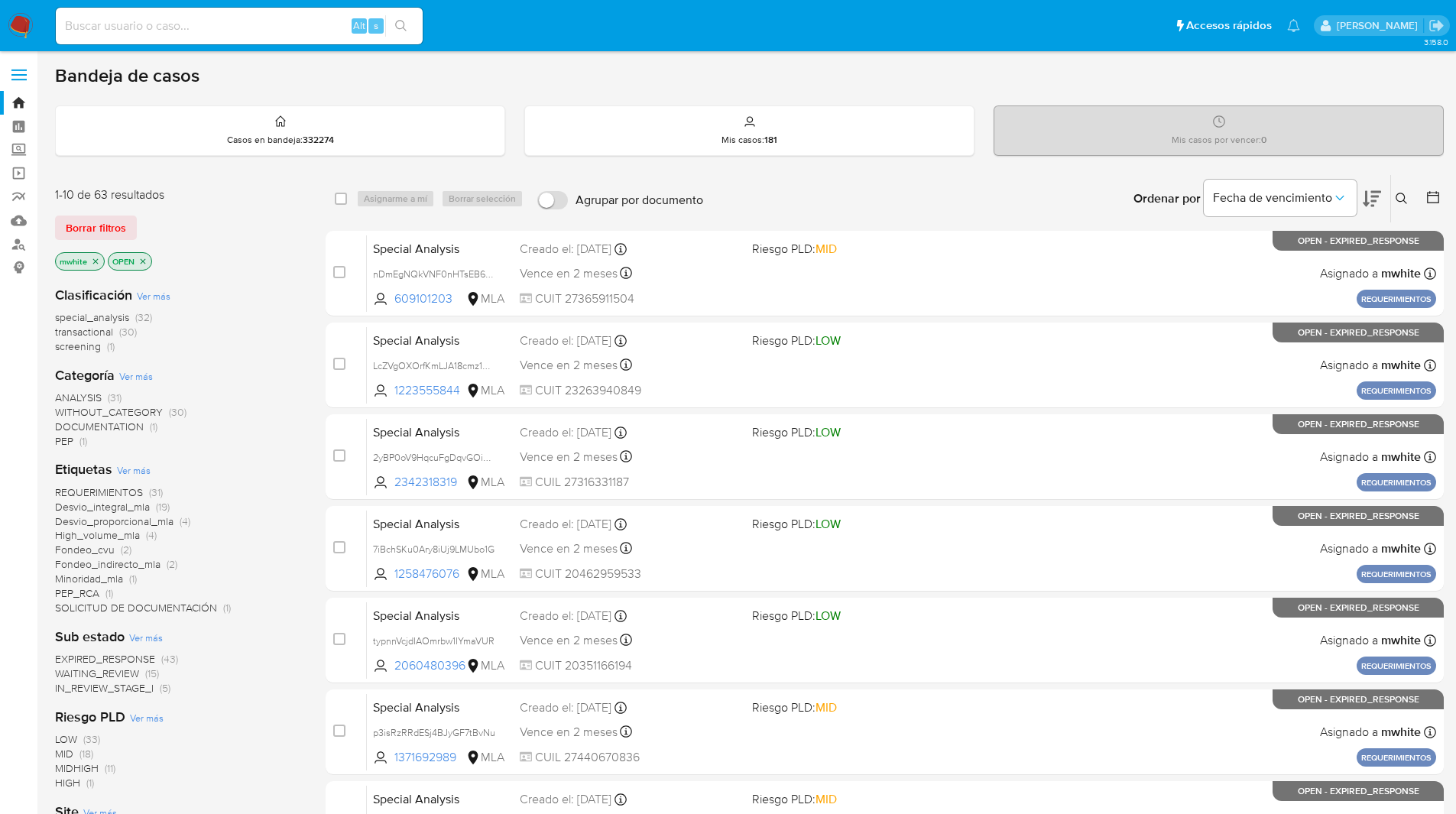
click at [1392, 198] on button at bounding box center [1403, 199] width 25 height 18
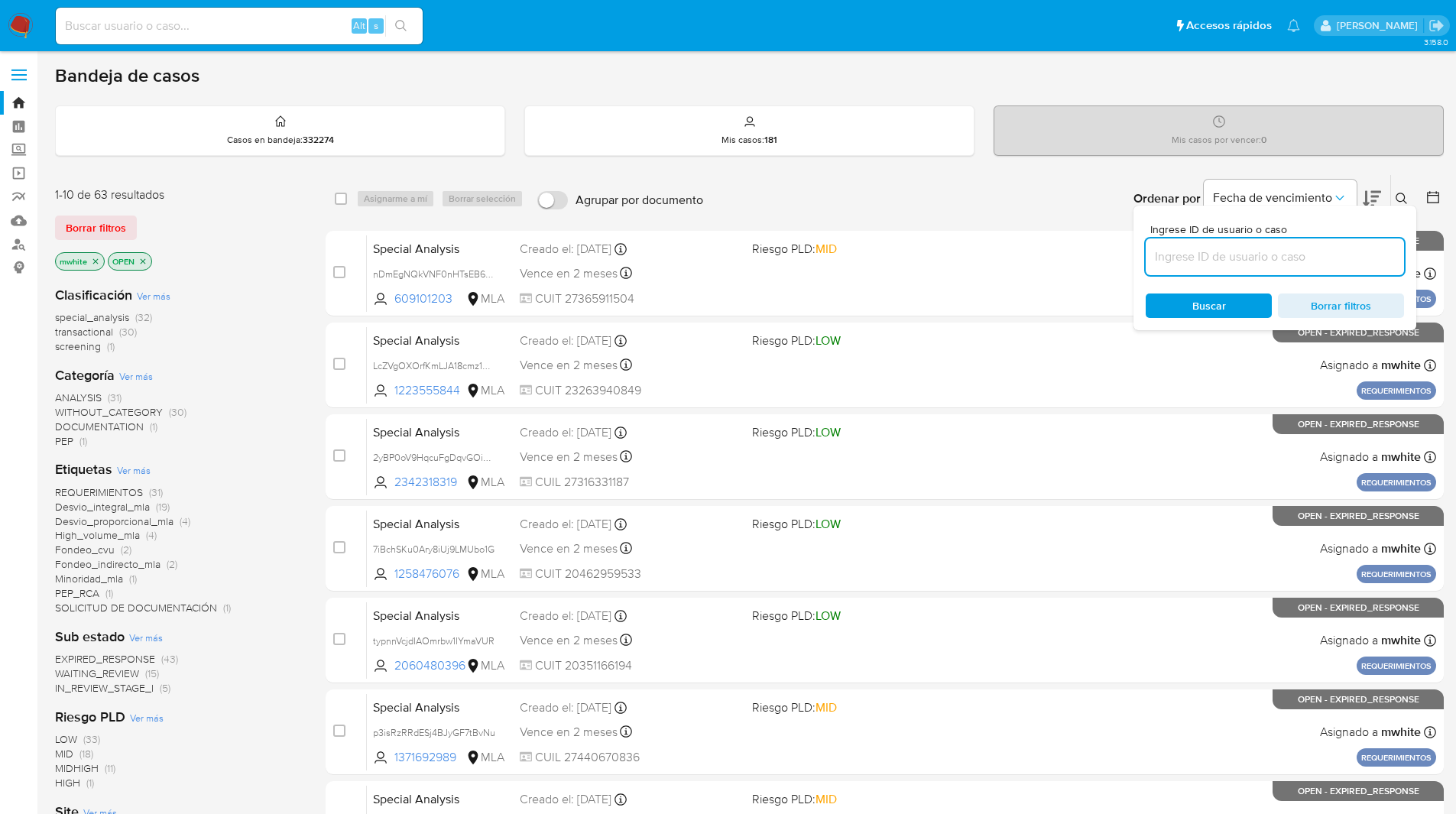
click at [1264, 260] on input at bounding box center [1274, 257] width 258 height 20
type input "P8psWqDVMxHhfJ4WHItsdobm"
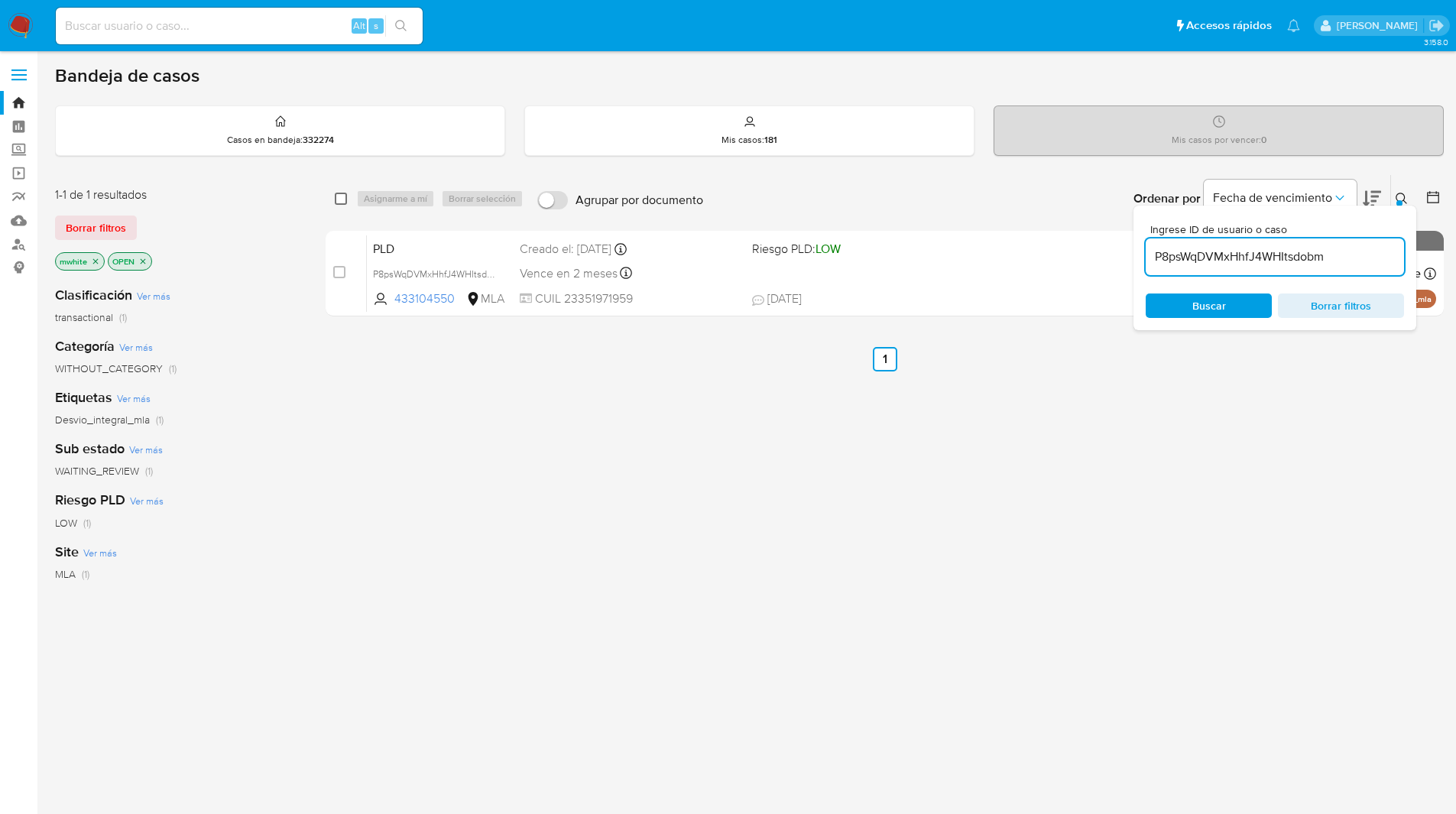
click at [346, 199] on input "checkbox" at bounding box center [340, 199] width 12 height 12
checkbox input "true"
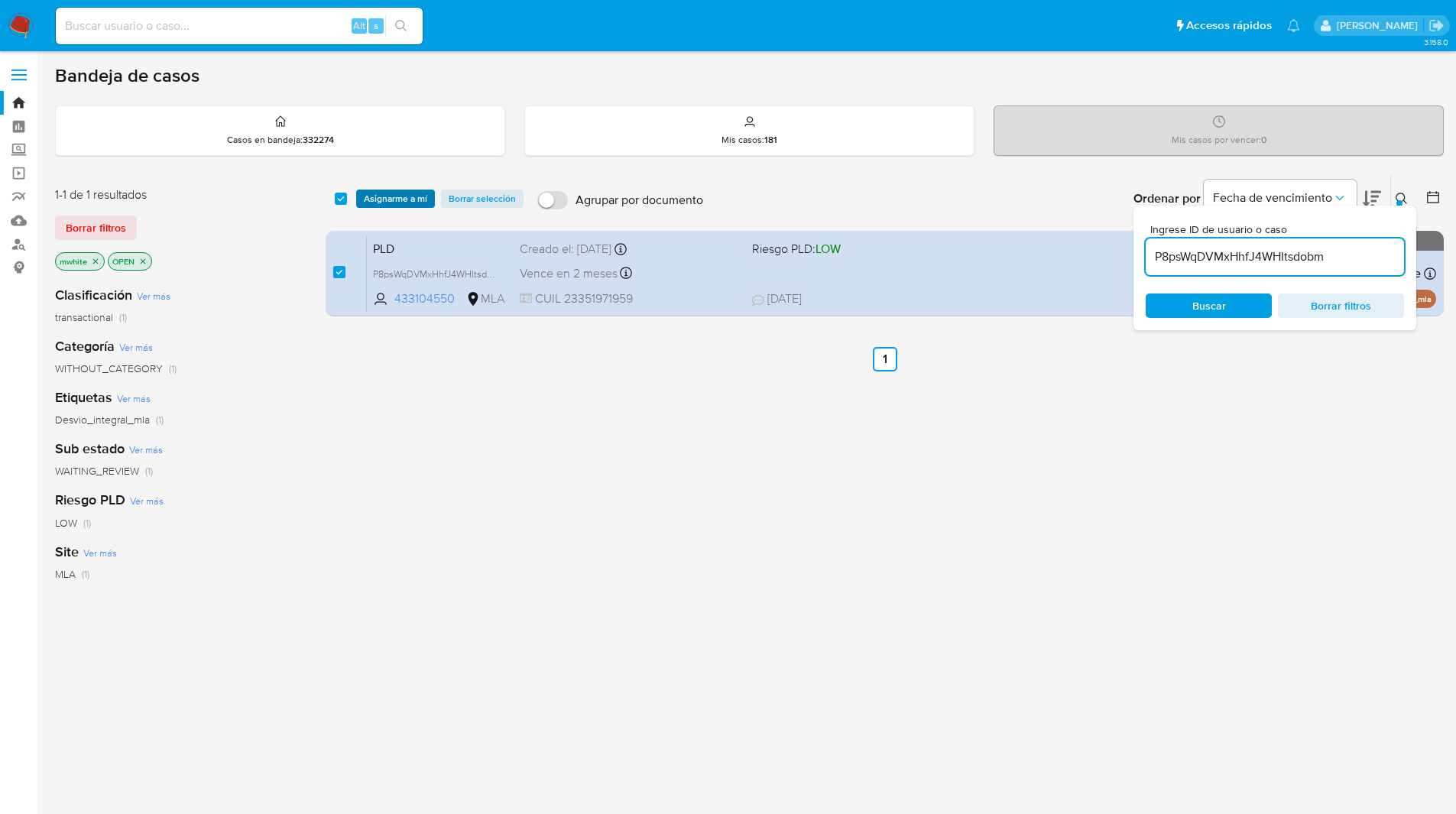
click at [384, 199] on span "Asignarme a mí" at bounding box center [395, 199] width 63 height 16
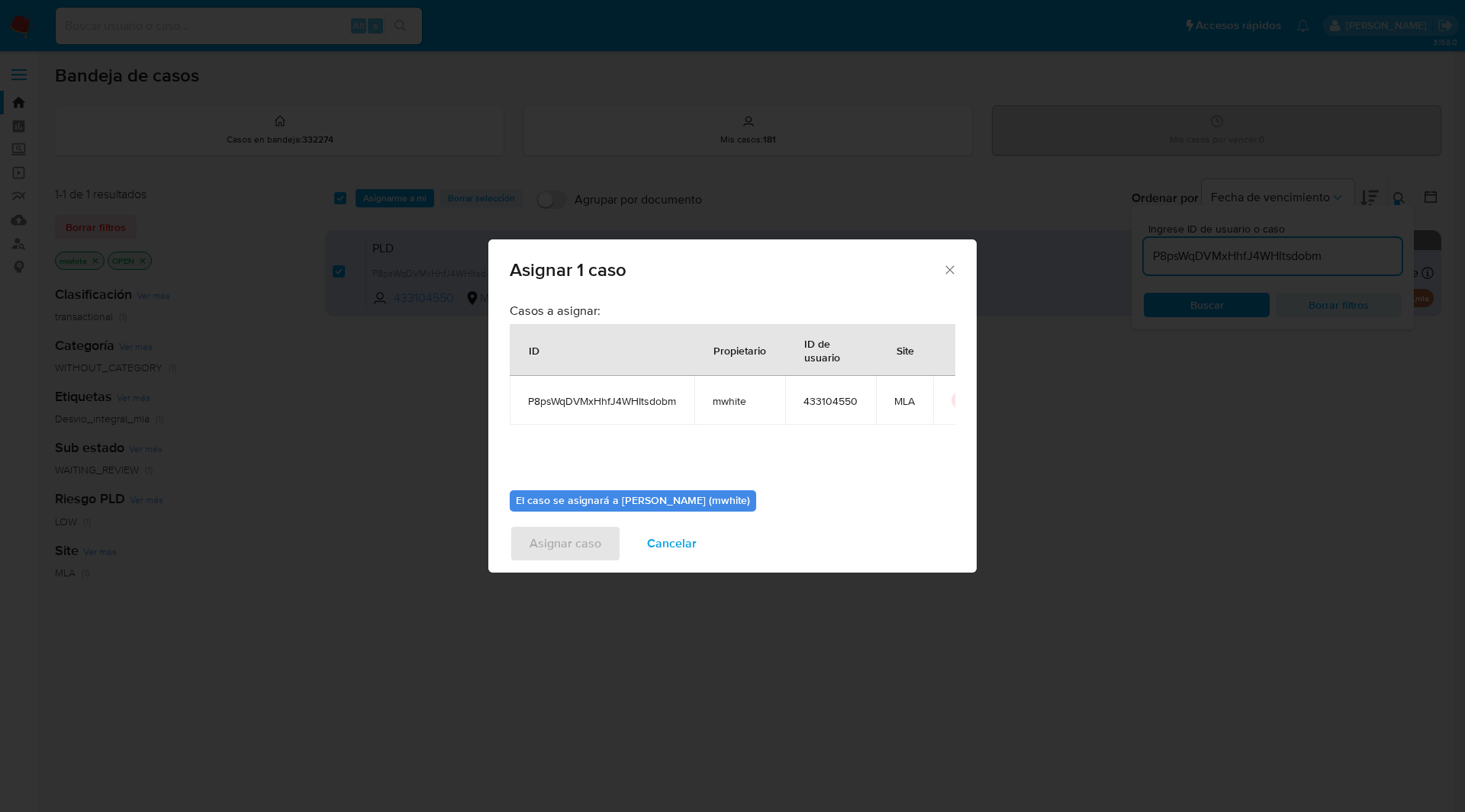
click at [738, 408] on span "mwhite" at bounding box center [739, 401] width 54 height 14
copy span "mwhite"
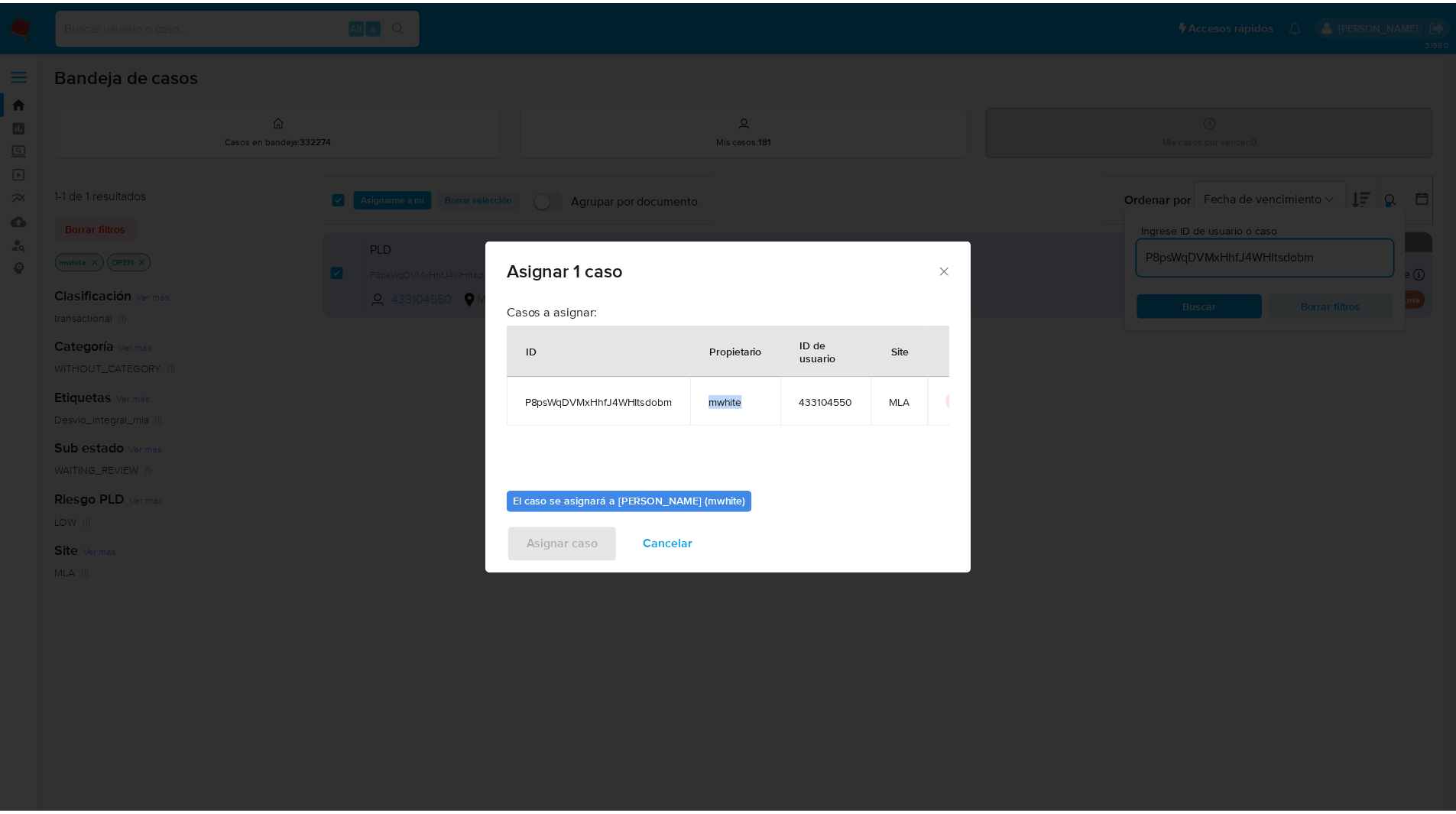
scroll to position [80, 0]
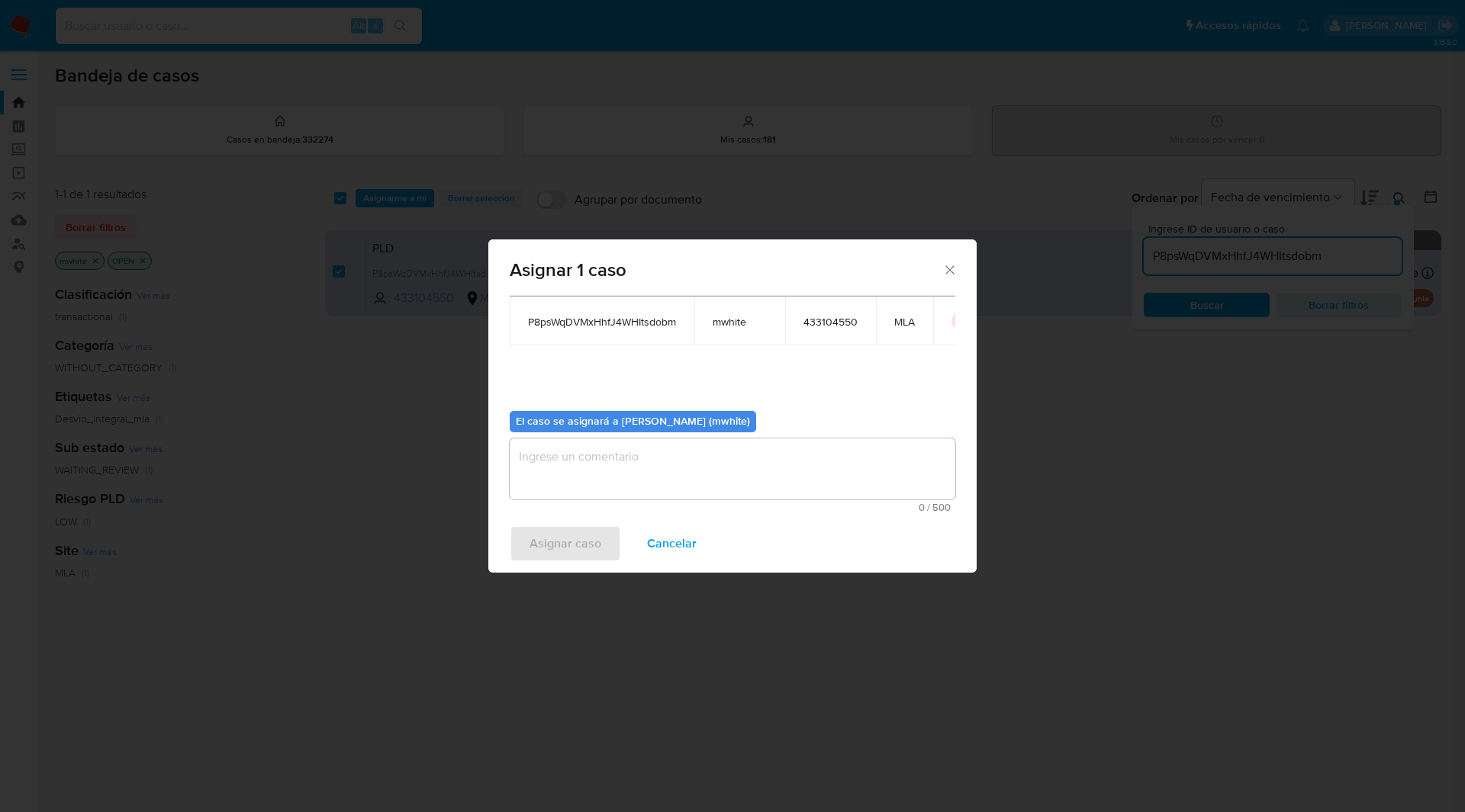
click at [622, 455] on textarea "assign-modal" at bounding box center [732, 469] width 445 height 61
paste textarea "mwhite"
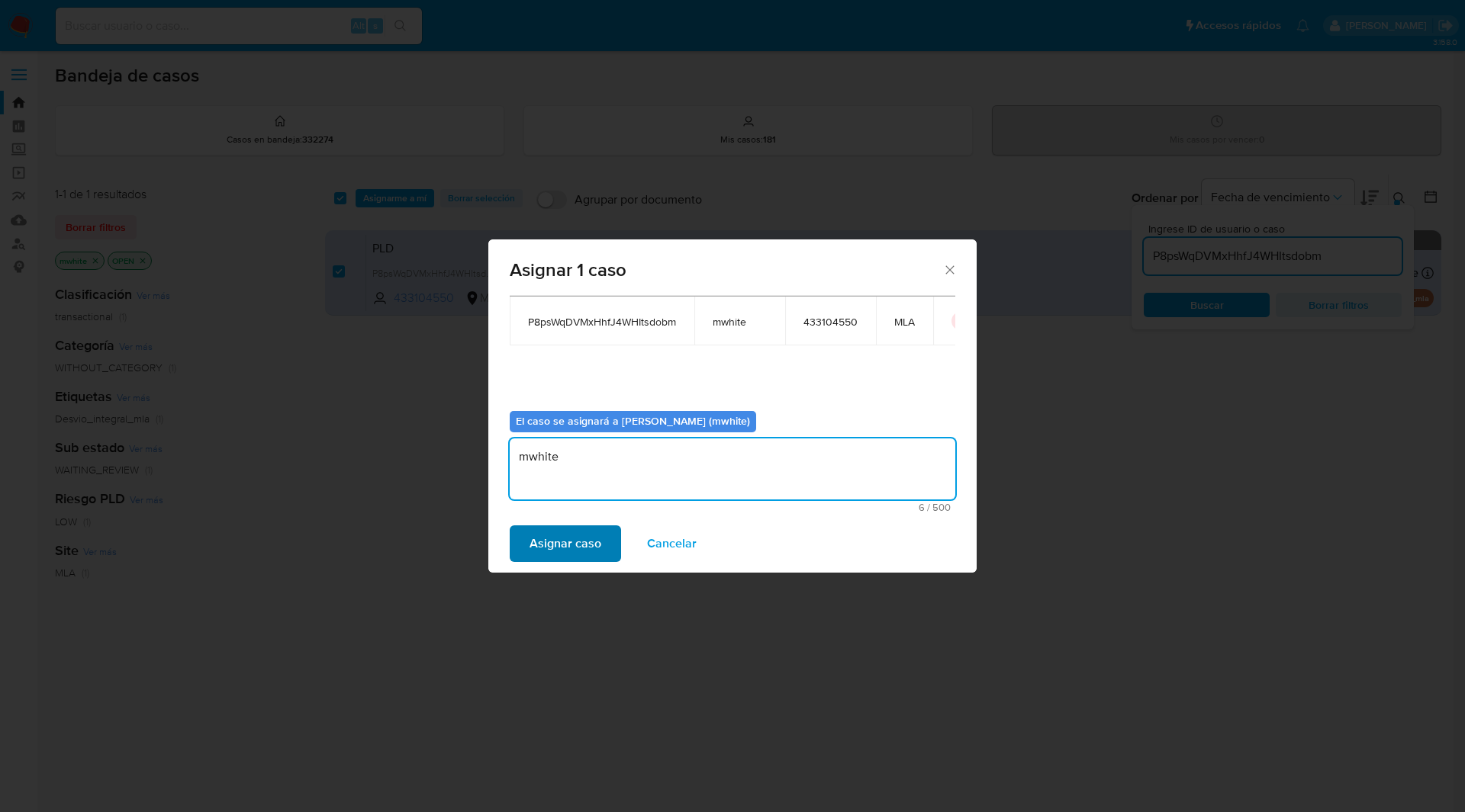
type textarea "mwhite"
click at [574, 559] on span "Asignar caso" at bounding box center [565, 544] width 72 height 34
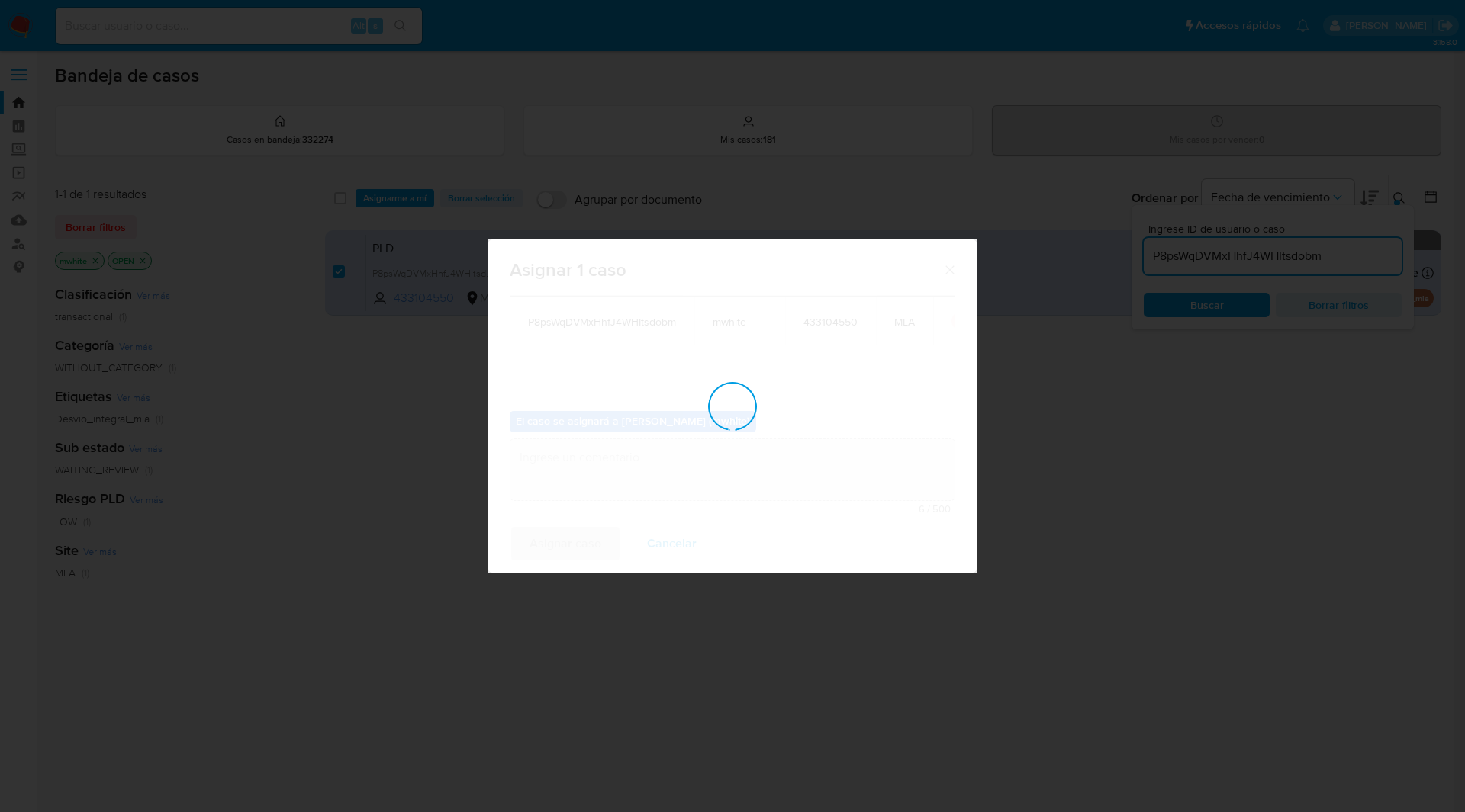
checkbox input "false"
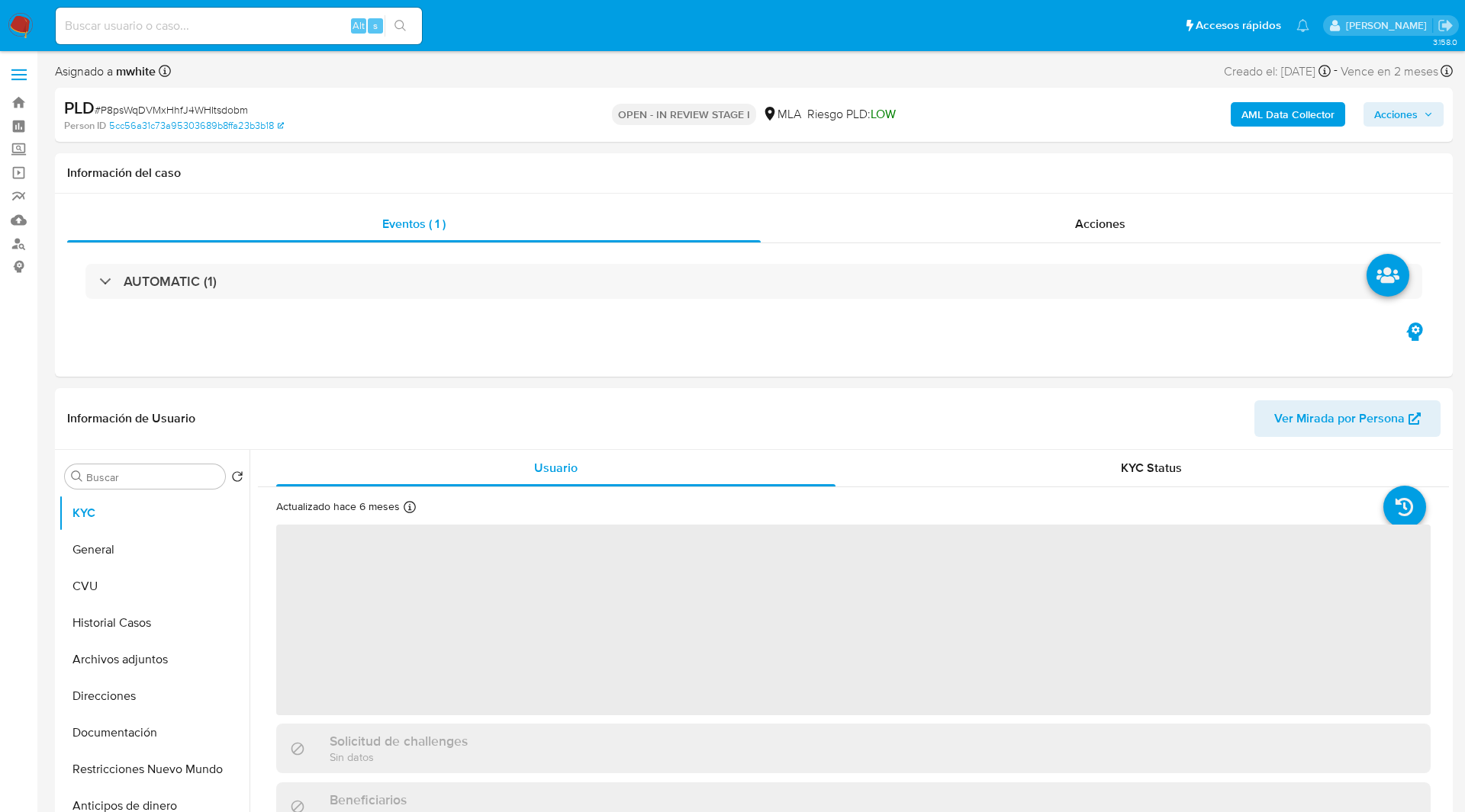
select select "10"
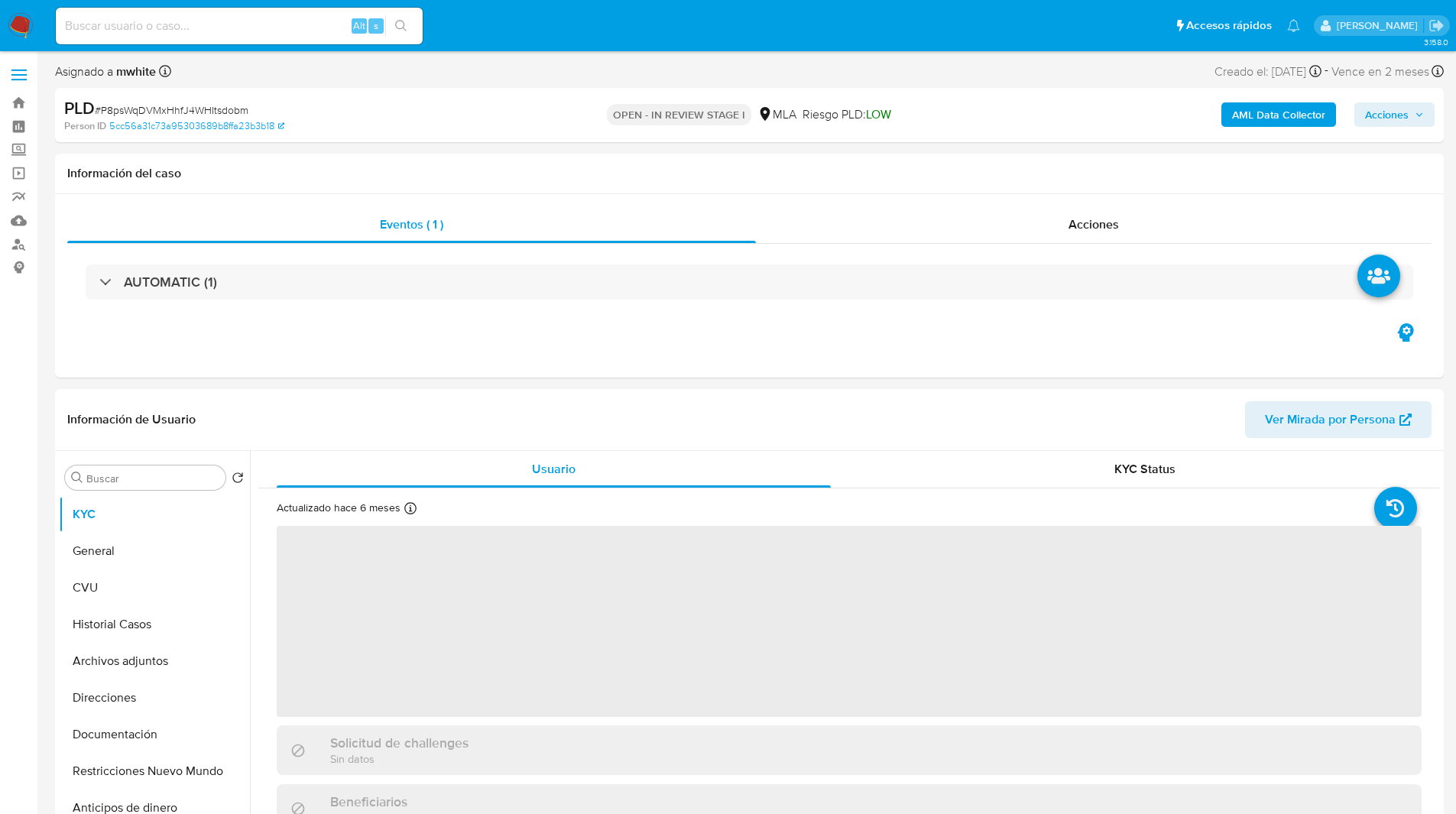
click at [523, 23] on ul "Pausado Ver notificaciones Alt s Accesos rápidos Presiona las siguientes teclas…" at bounding box center [678, 25] width 1259 height 39
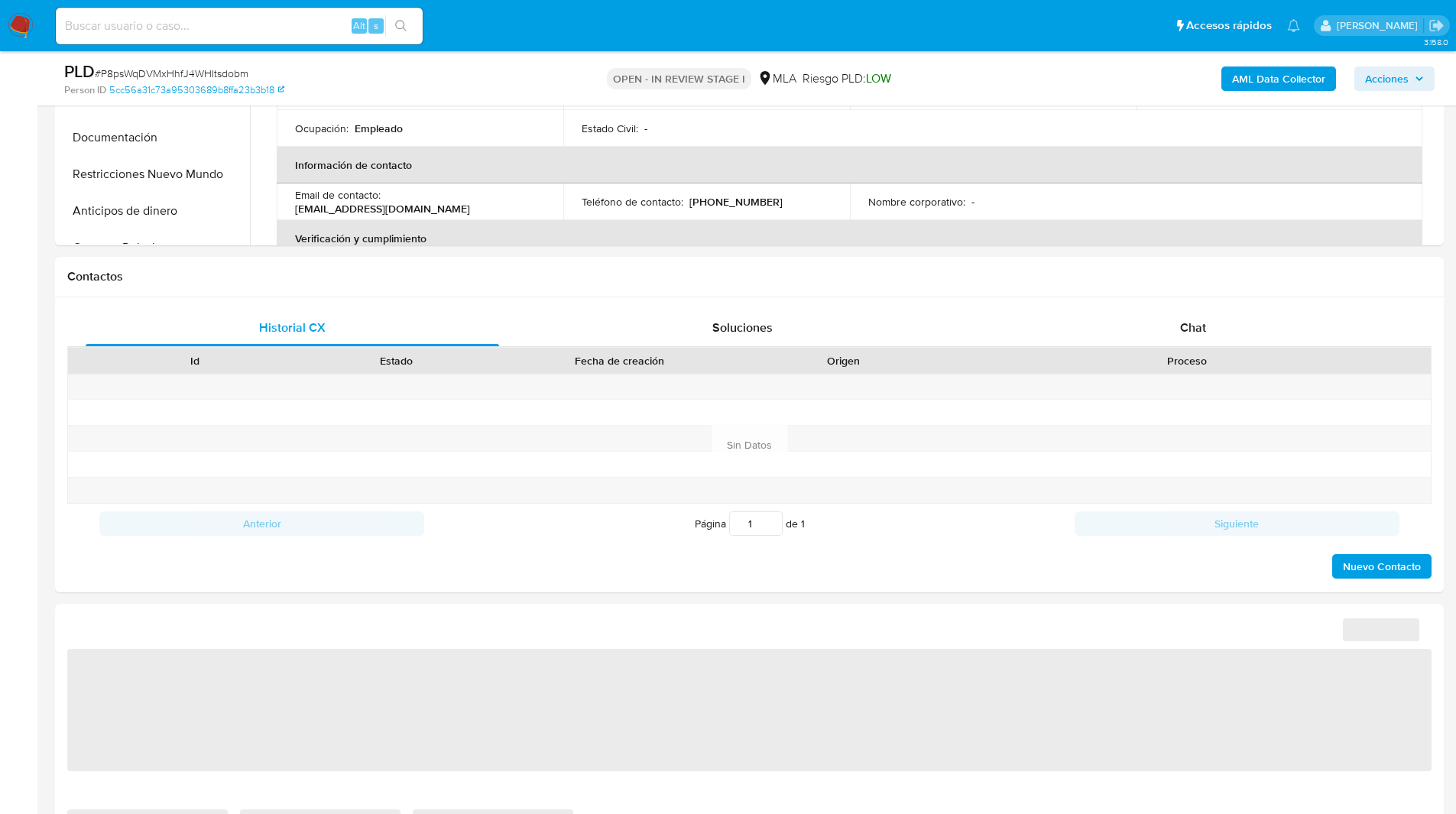
scroll to position [569, 0]
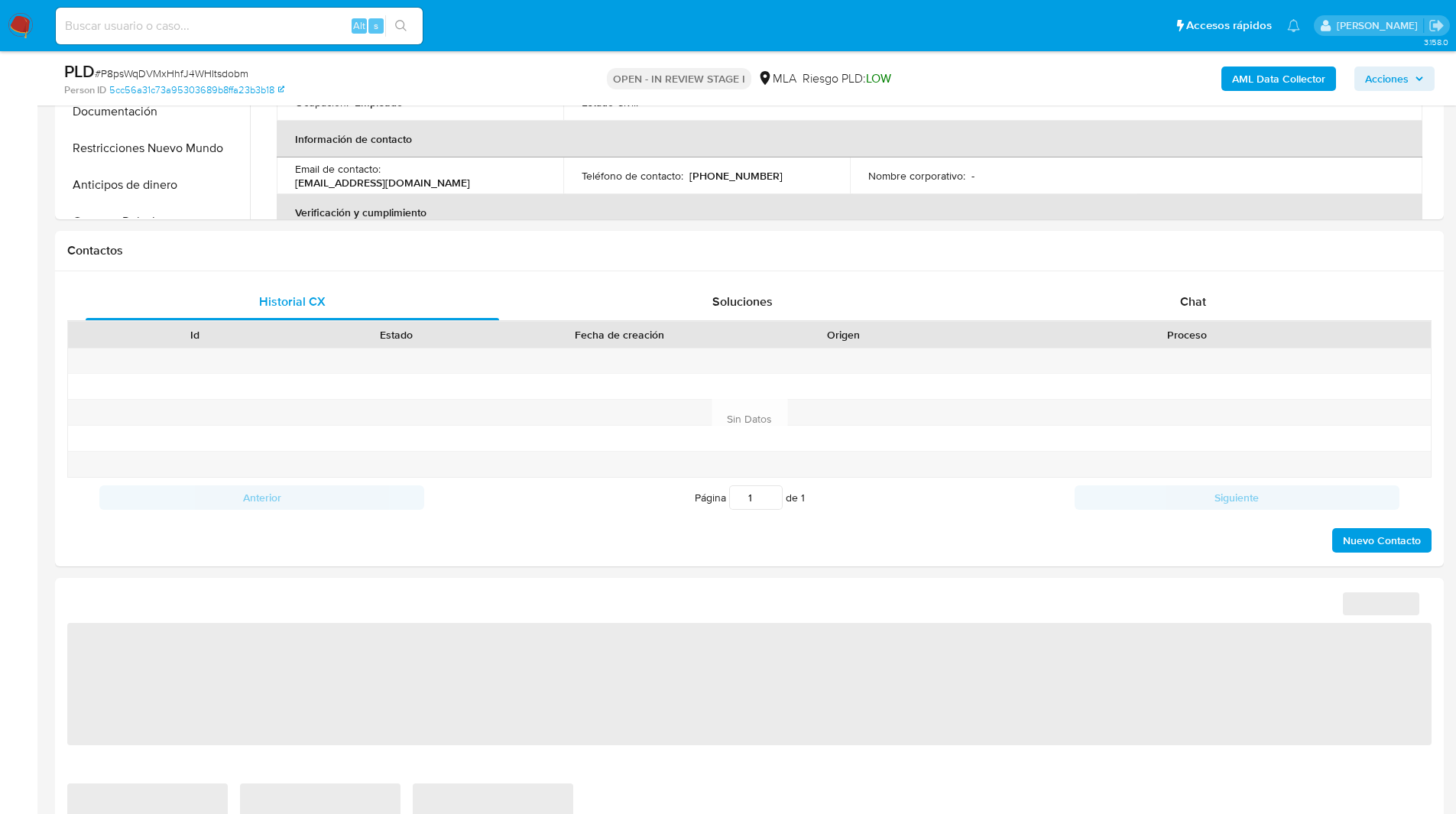
select select "10"
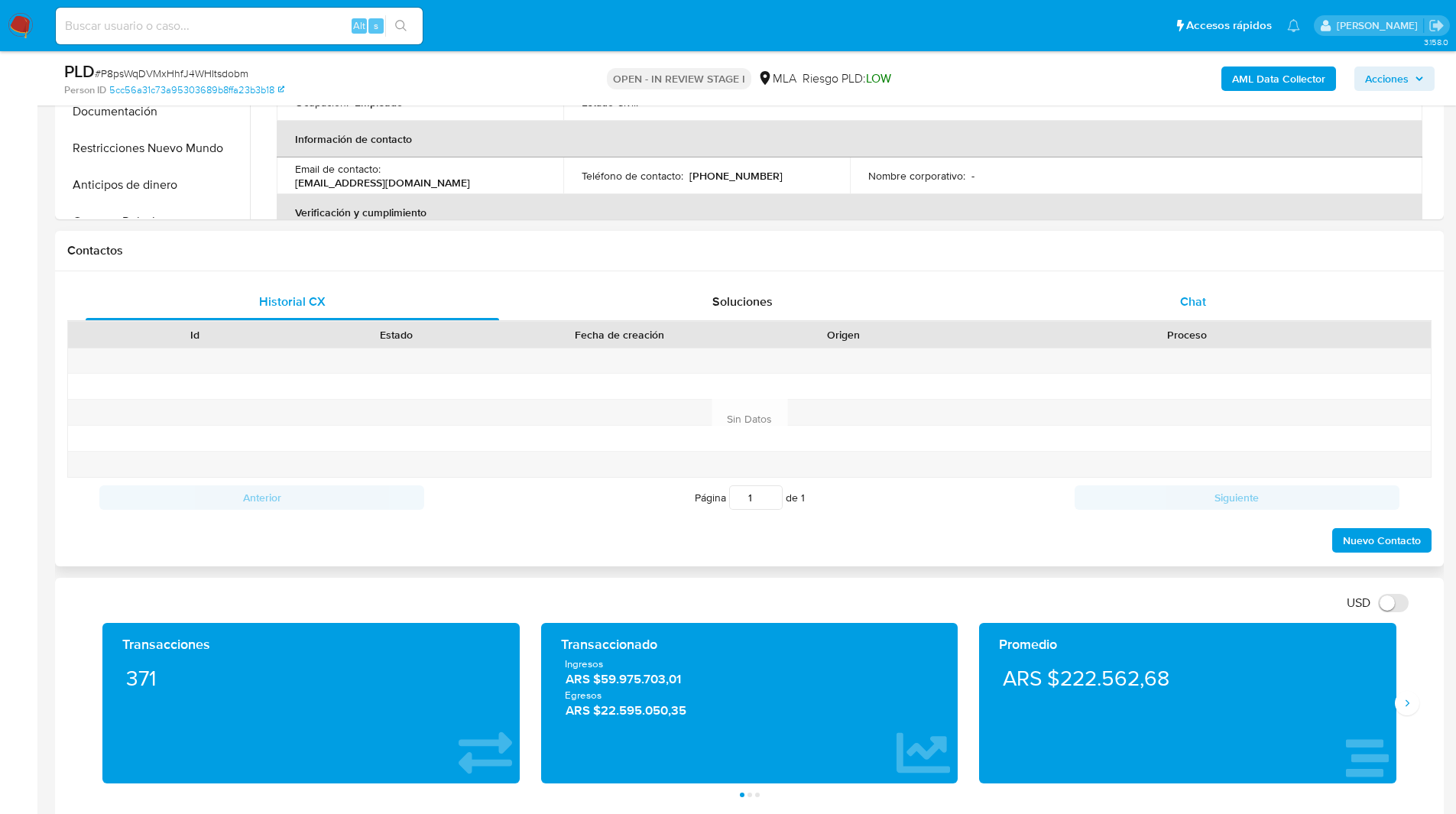
click at [1154, 286] on div "Chat" at bounding box center [1193, 302] width 413 height 37
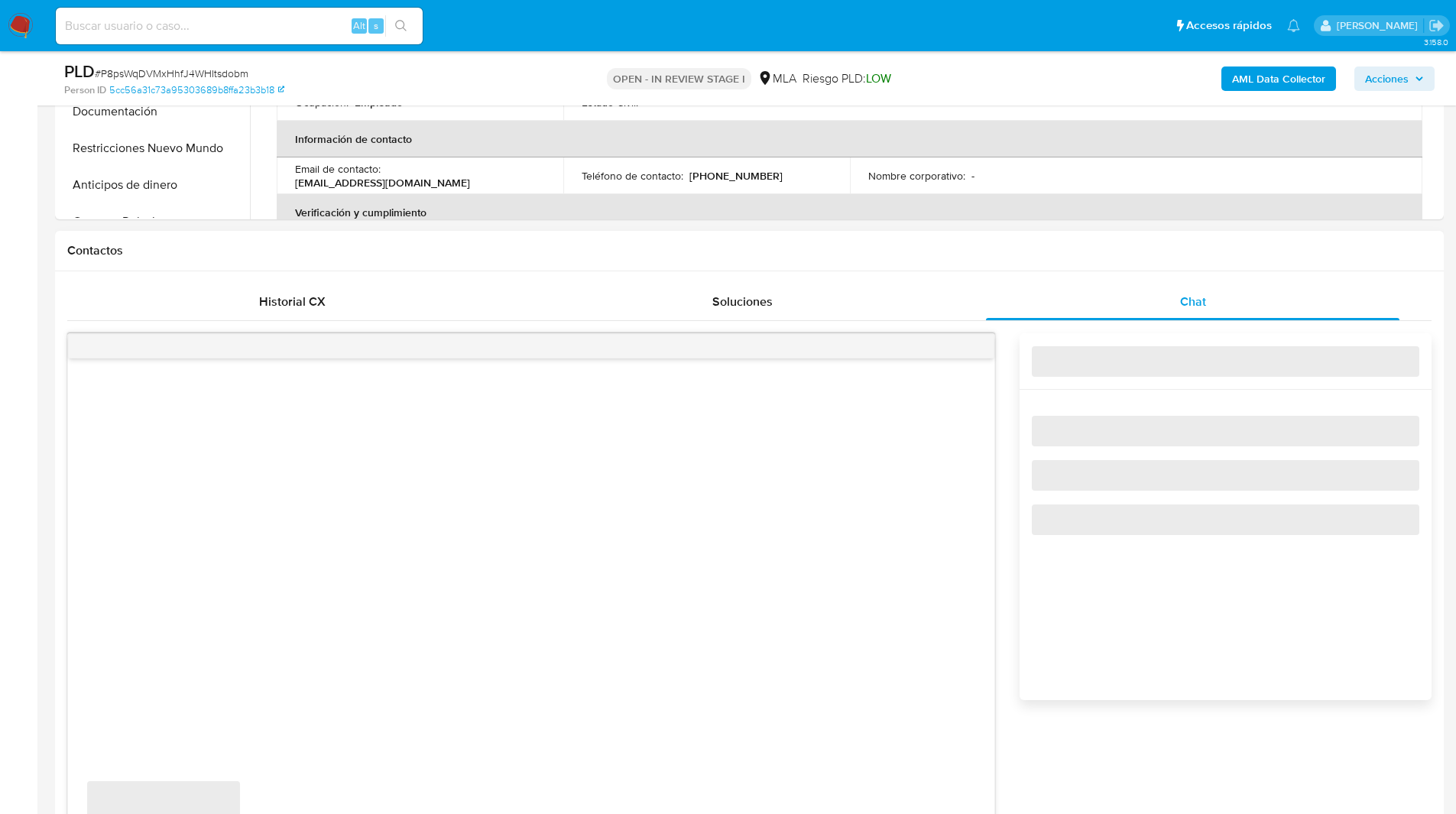
click at [999, 261] on div "Contactos" at bounding box center [749, 250] width 1389 height 40
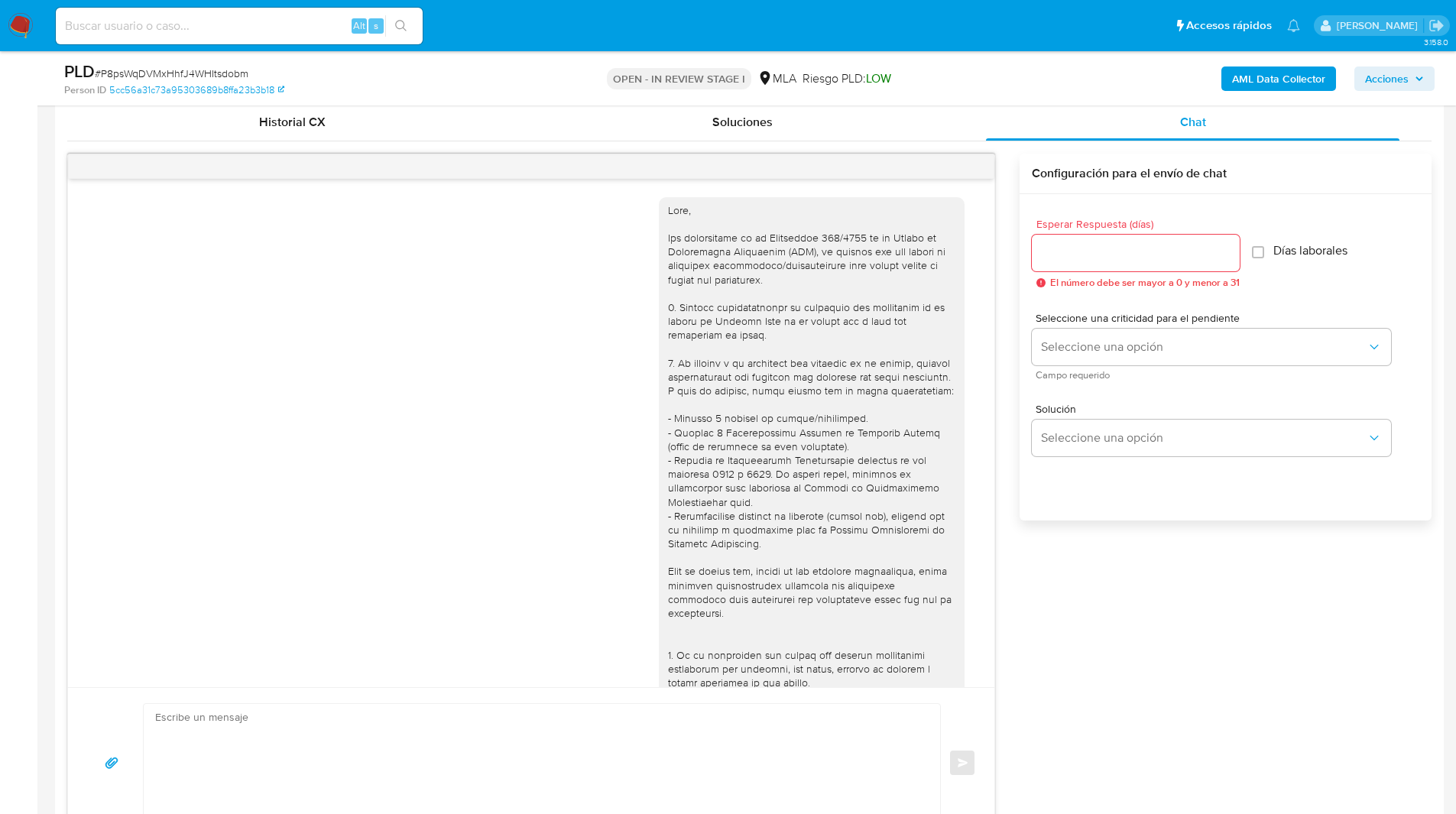
scroll to position [907, 0]
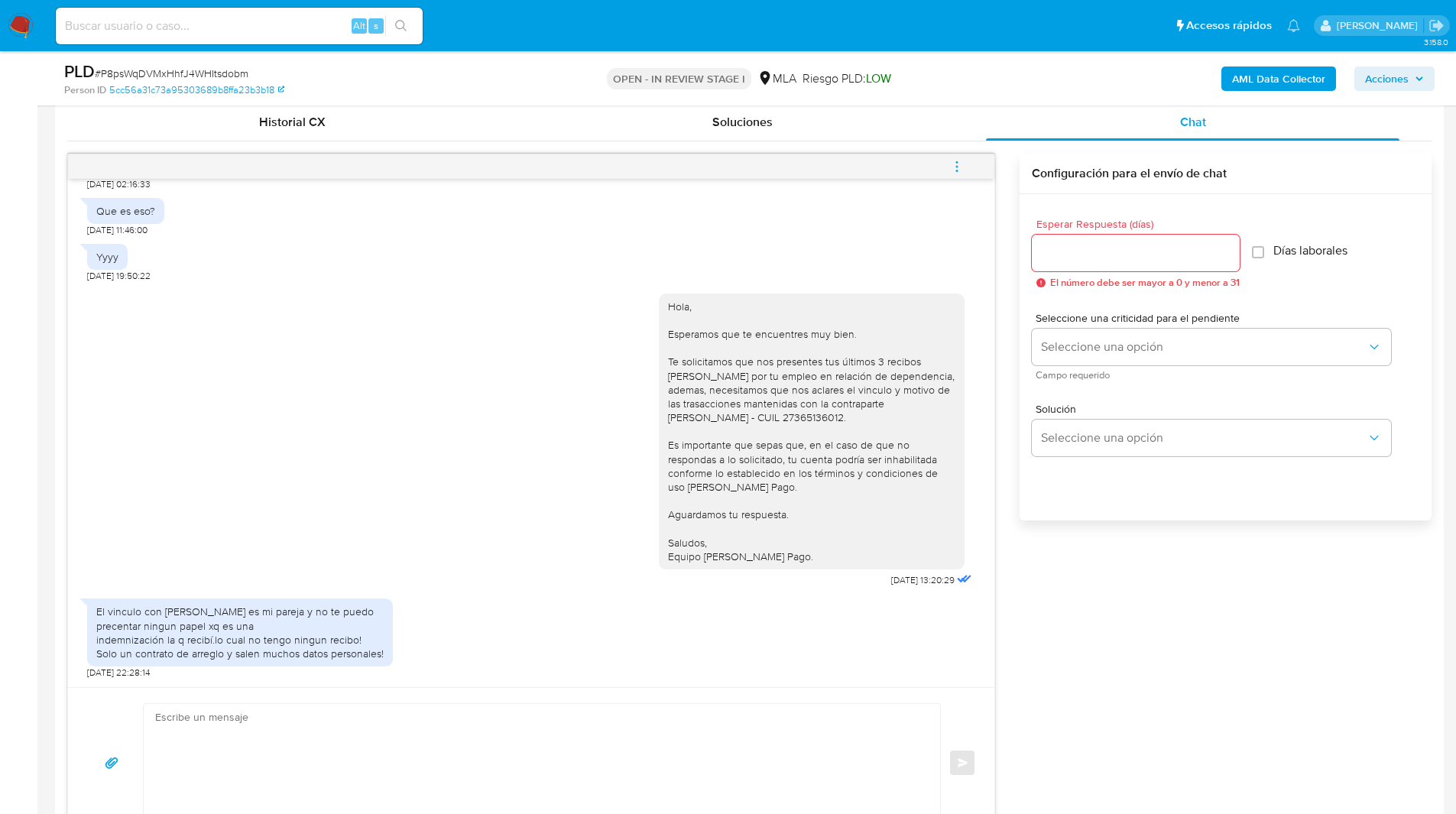
click at [970, 162] on button "menu-action" at bounding box center [956, 167] width 50 height 37
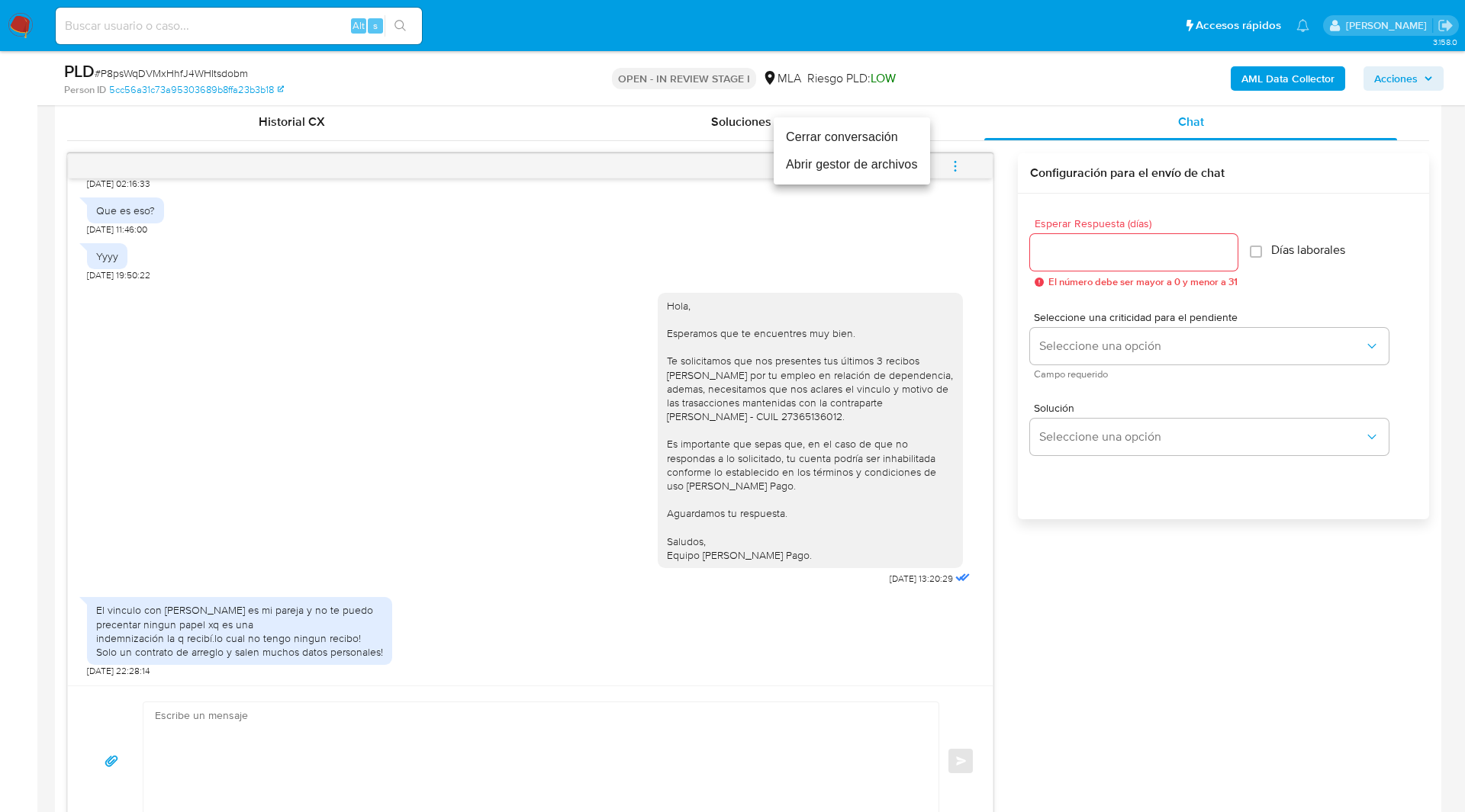
click at [848, 147] on li "Cerrar conversación" at bounding box center [852, 138] width 156 height 28
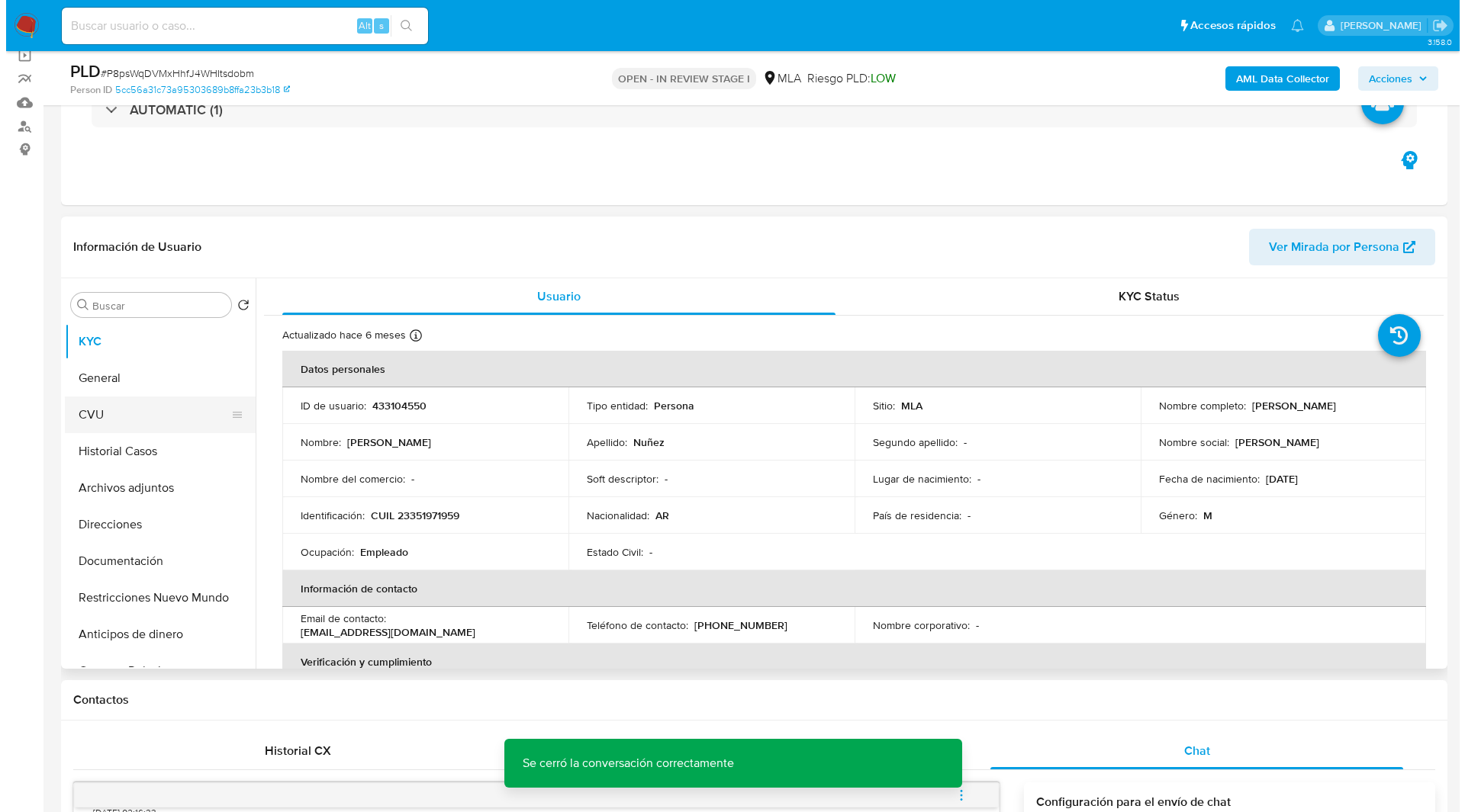
scroll to position [32, 0]
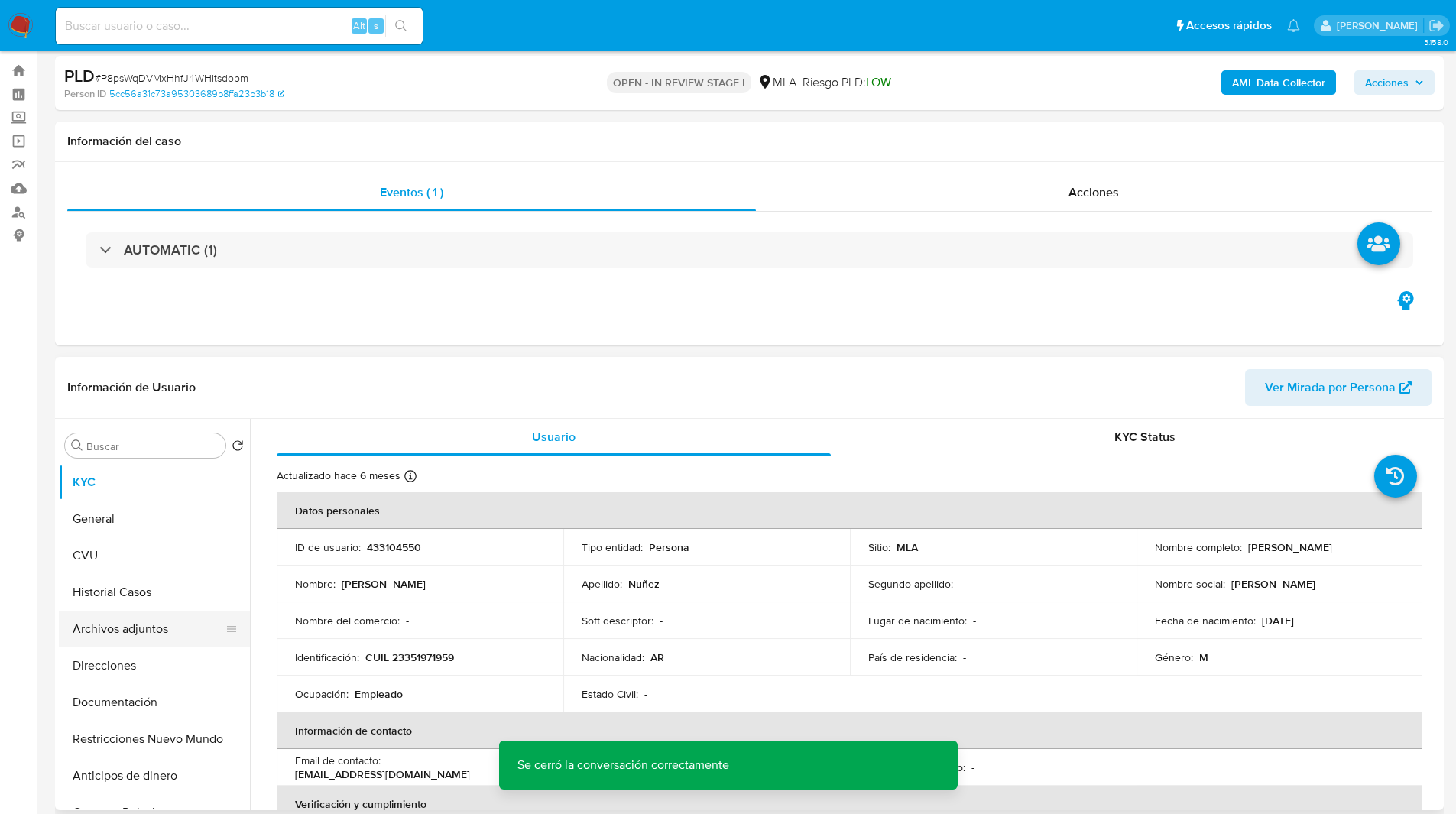
click at [103, 631] on button "Archivos adjuntos" at bounding box center [148, 629] width 179 height 37
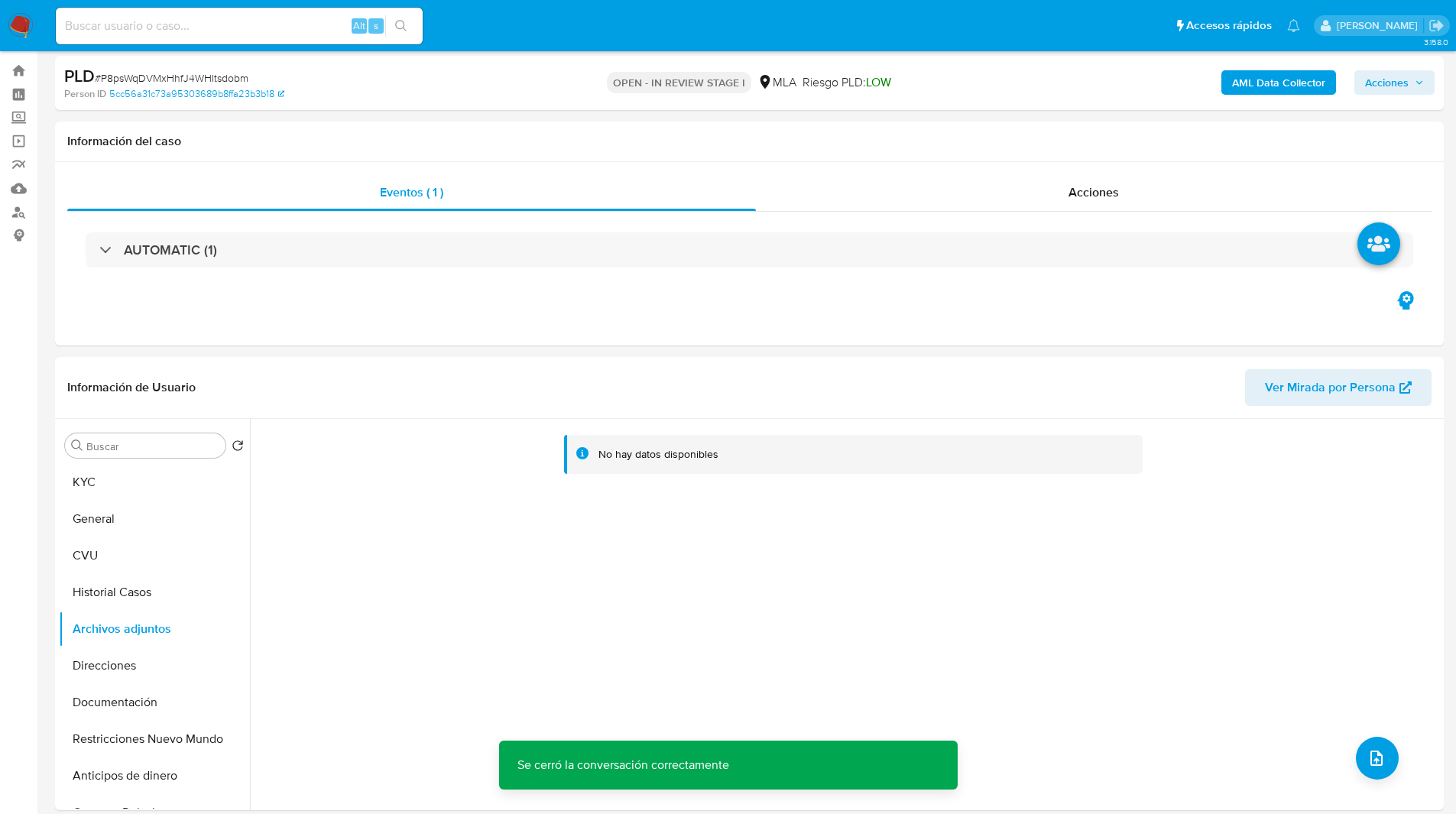
click at [1271, 81] on b "AML Data Collector" at bounding box center [1279, 83] width 94 height 25
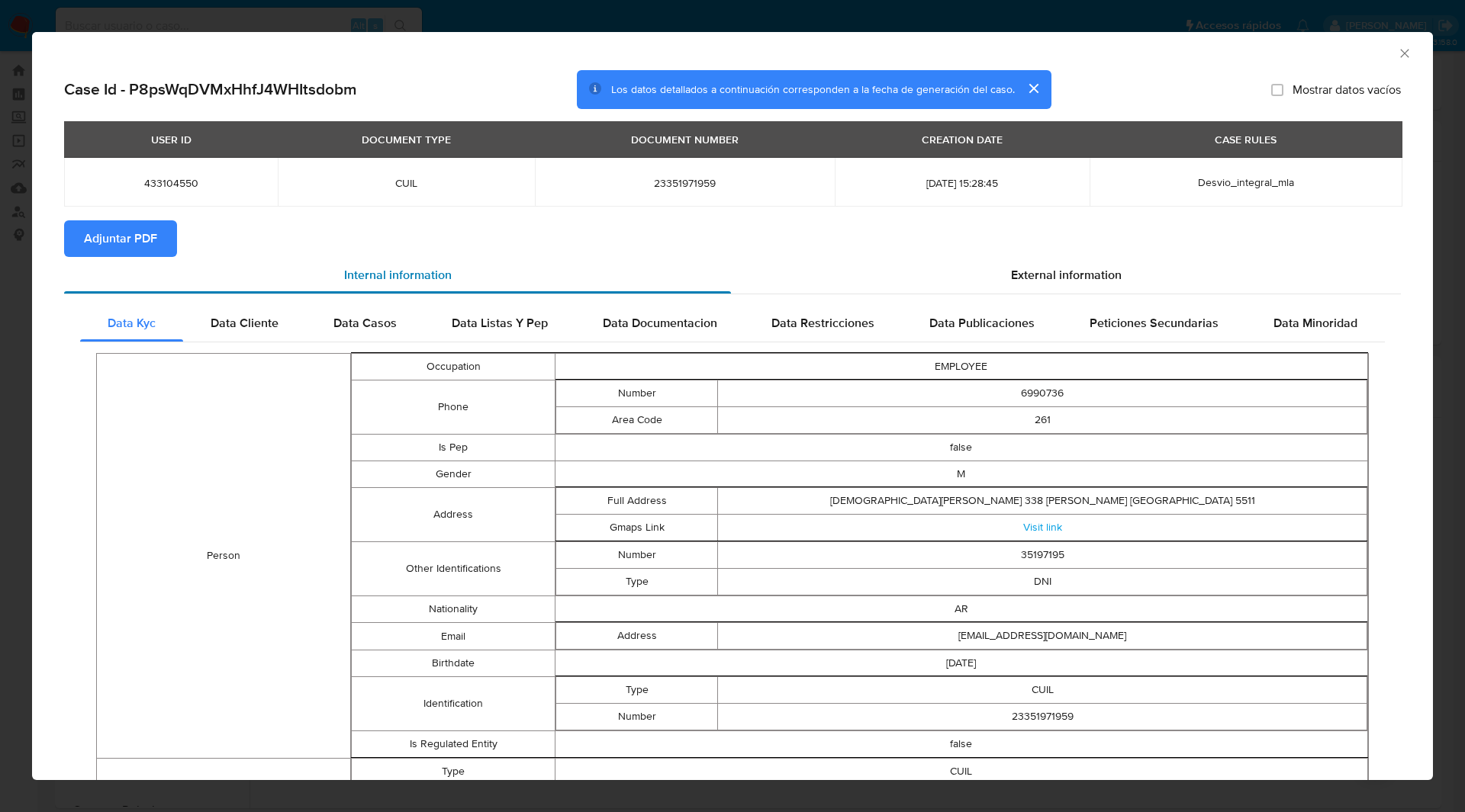
click at [124, 257] on div "Internal information" at bounding box center [397, 275] width 667 height 37
click at [117, 248] on span "Adjuntar PDF" at bounding box center [120, 238] width 73 height 34
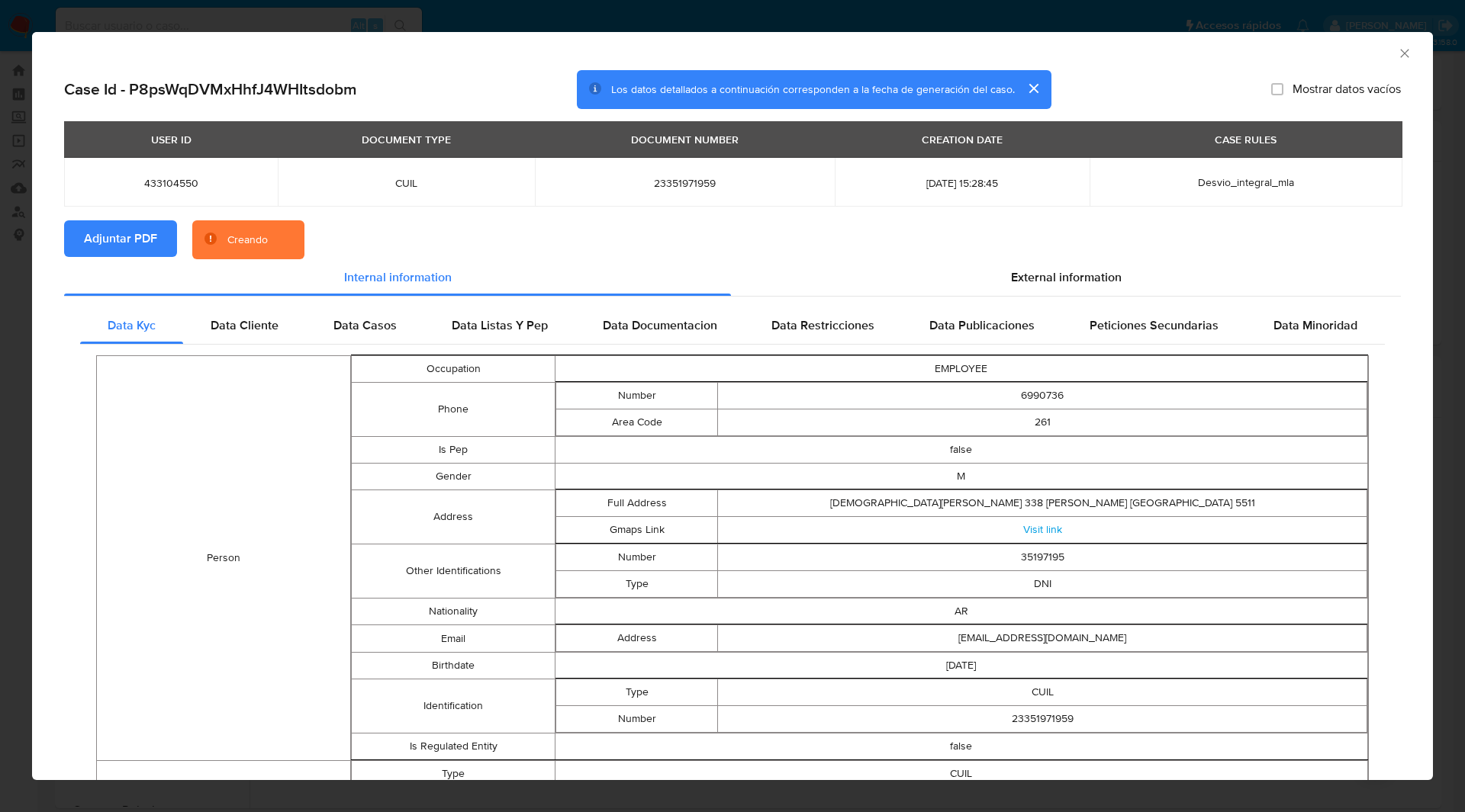
click at [359, 220] on section "Adjuntar PDF Creando" at bounding box center [732, 240] width 1336 height 39
click at [410, 231] on section "Adjuntar PDF Creando" at bounding box center [732, 240] width 1336 height 39
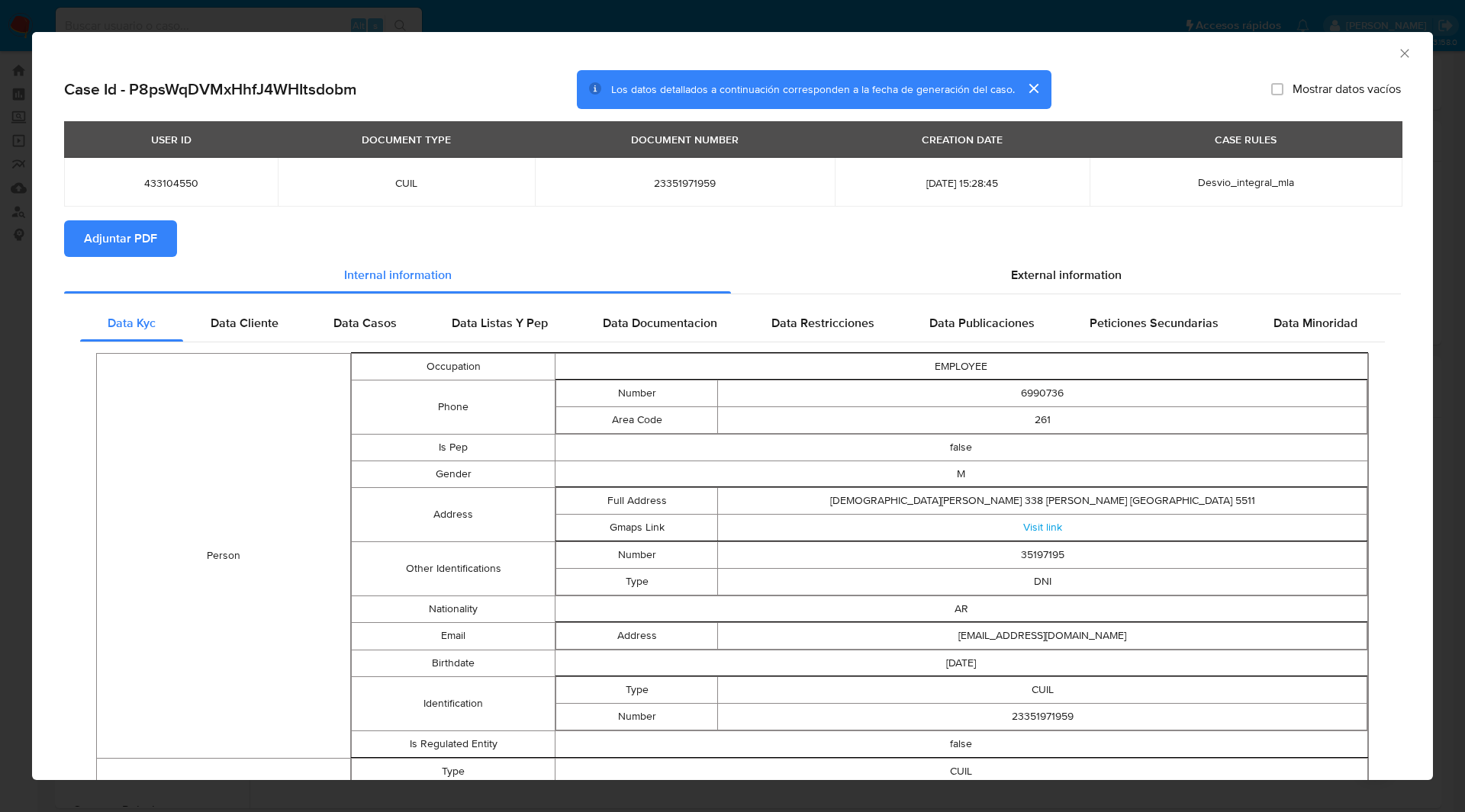
click at [1397, 57] on icon "Cerrar ventana" at bounding box center [1404, 53] width 16 height 16
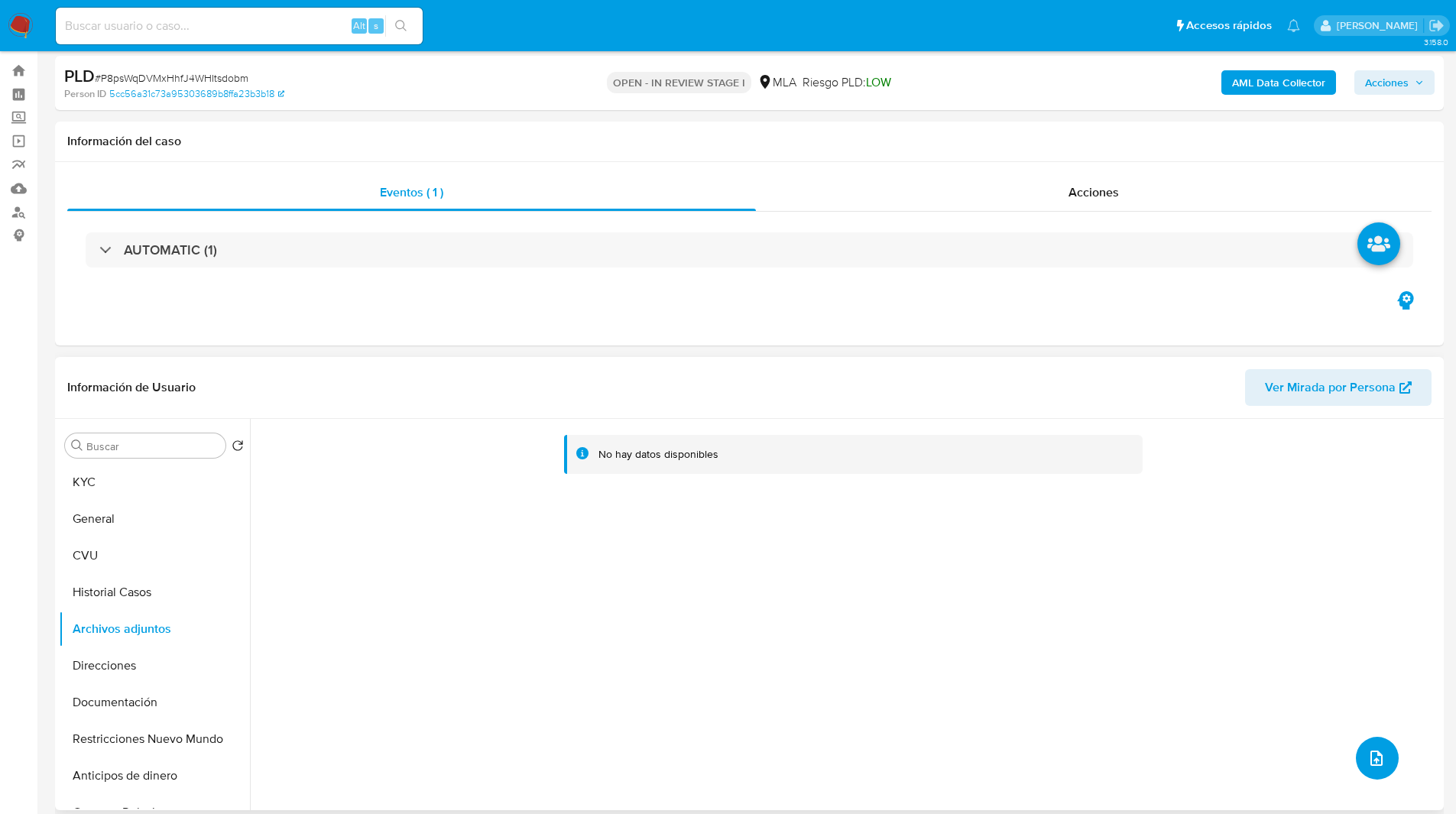
click at [1372, 749] on icon "upload-file" at bounding box center [1376, 758] width 18 height 18
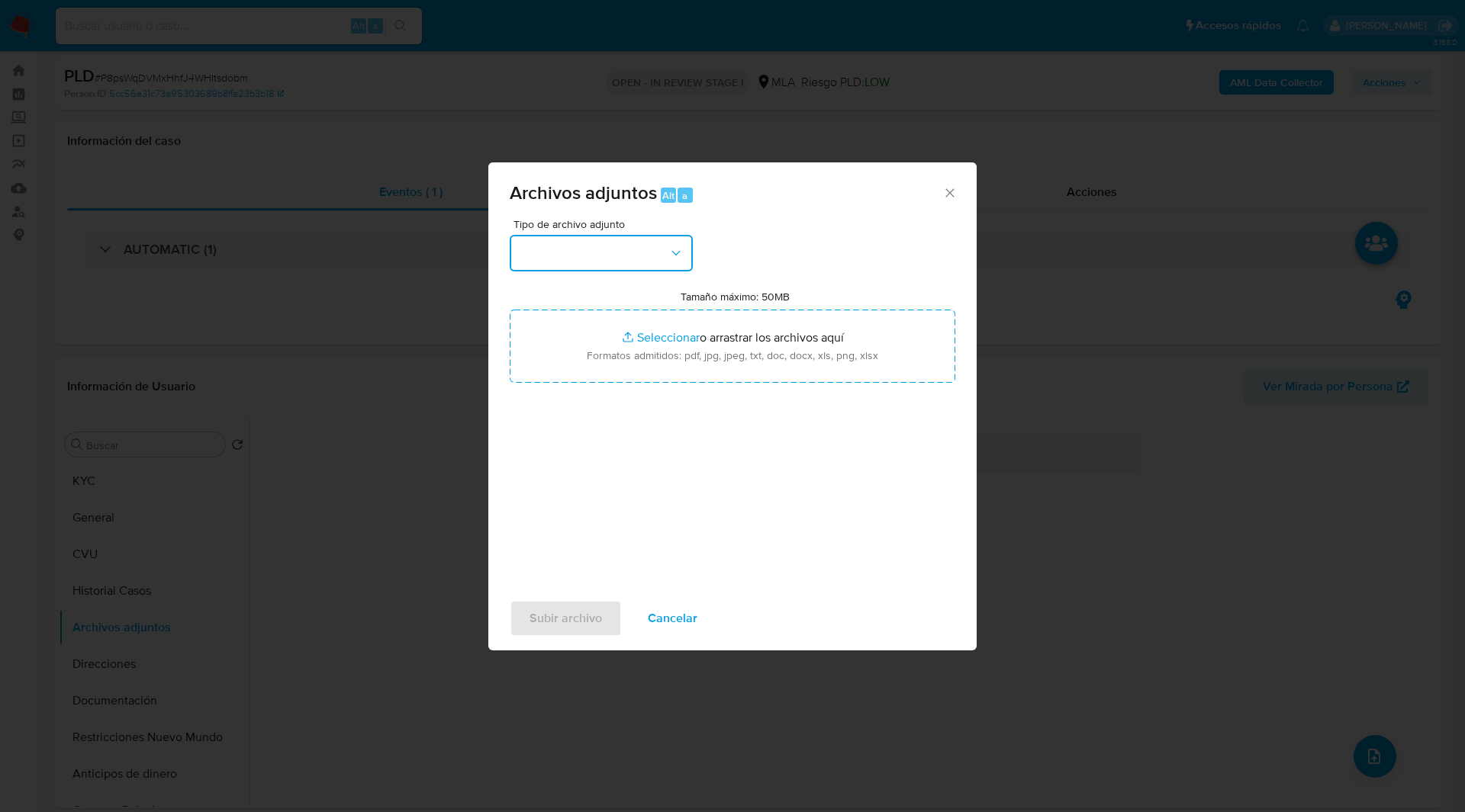
click at [583, 257] on button "button" at bounding box center [601, 253] width 183 height 37
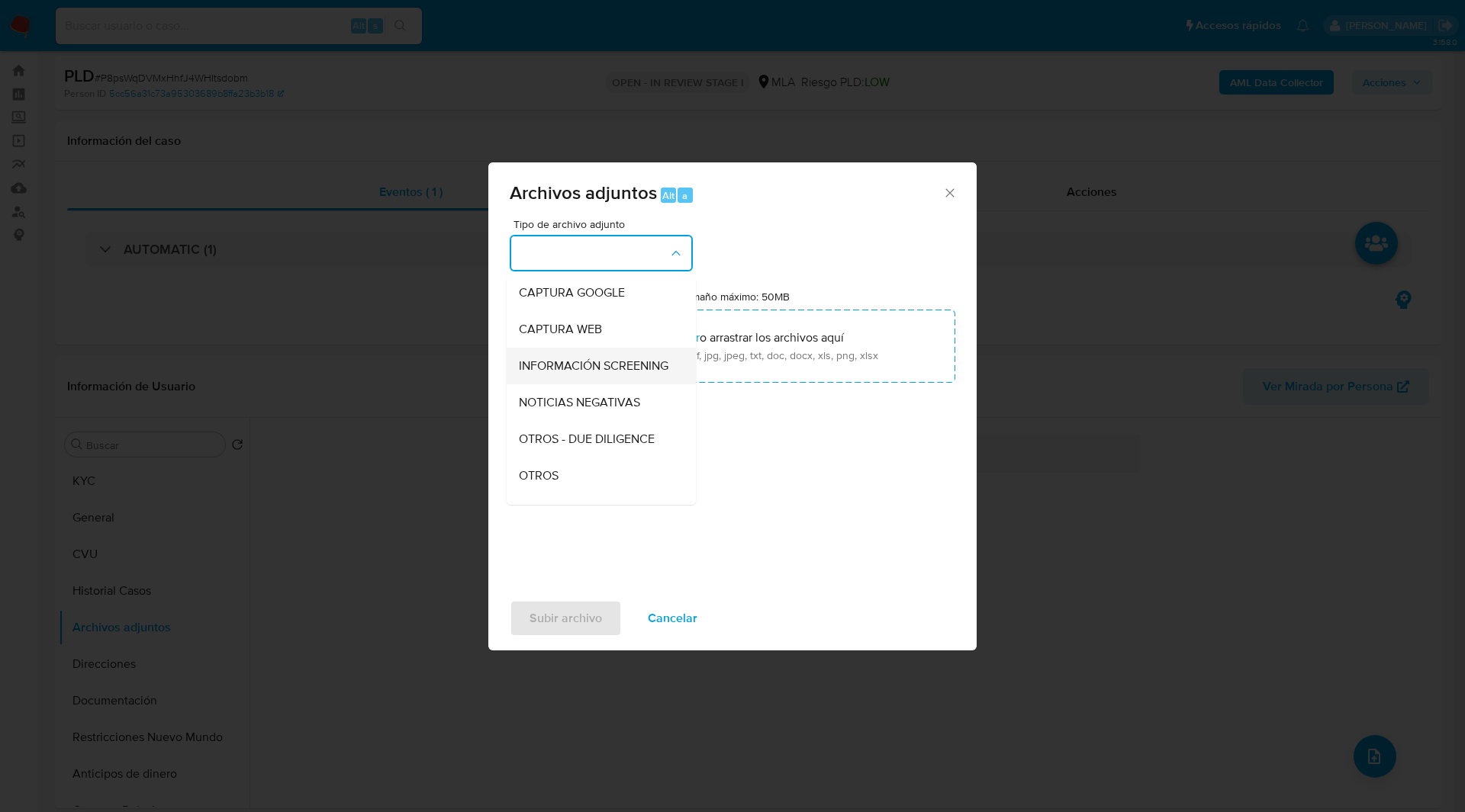
scroll to position [124, 0]
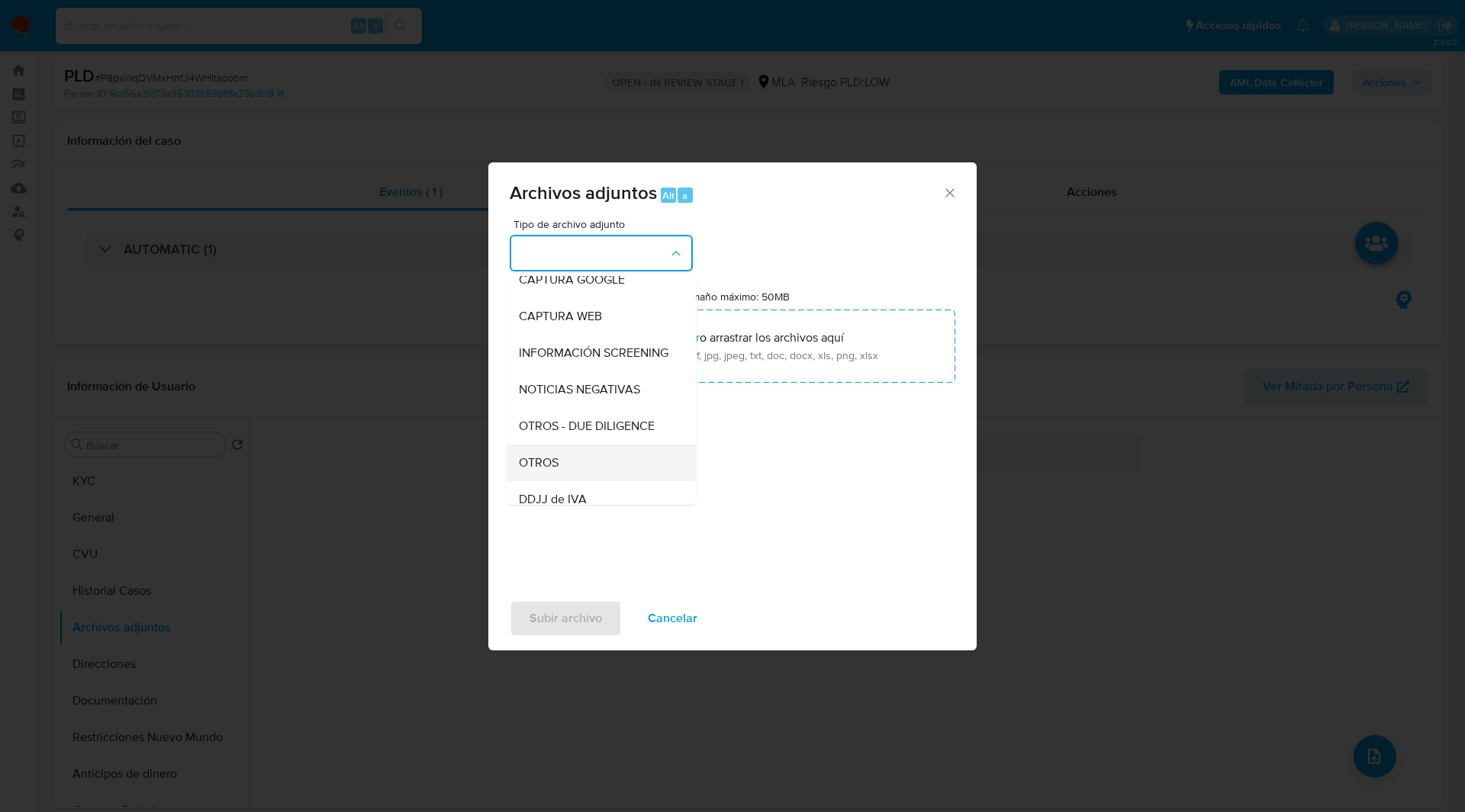
click at [578, 470] on div "OTROS" at bounding box center [596, 462] width 156 height 37
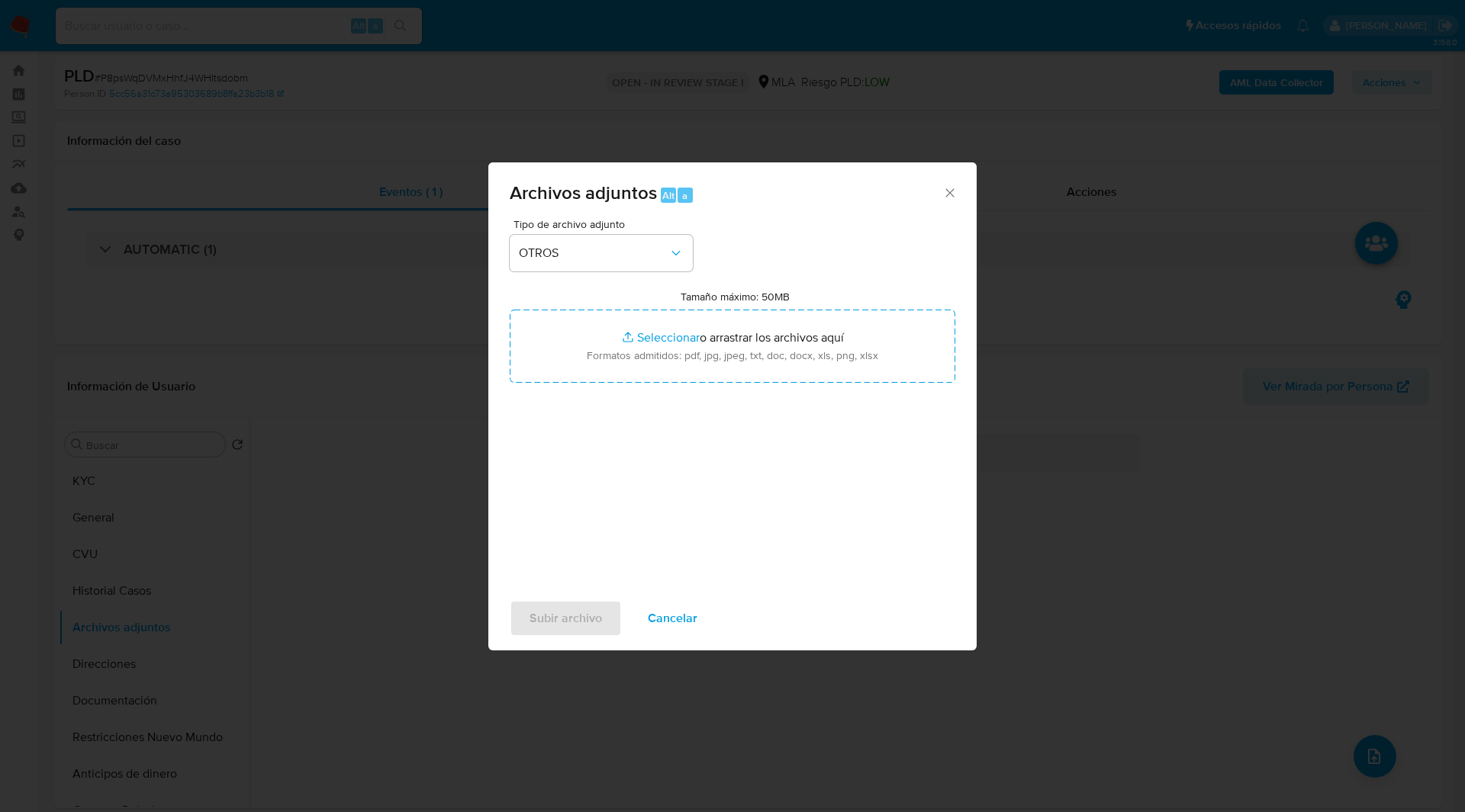
click at [576, 232] on div "Tipo de archivo adjunto OTROS" at bounding box center [601, 245] width 183 height 52
click at [575, 249] on span "OTROS" at bounding box center [593, 253] width 150 height 16
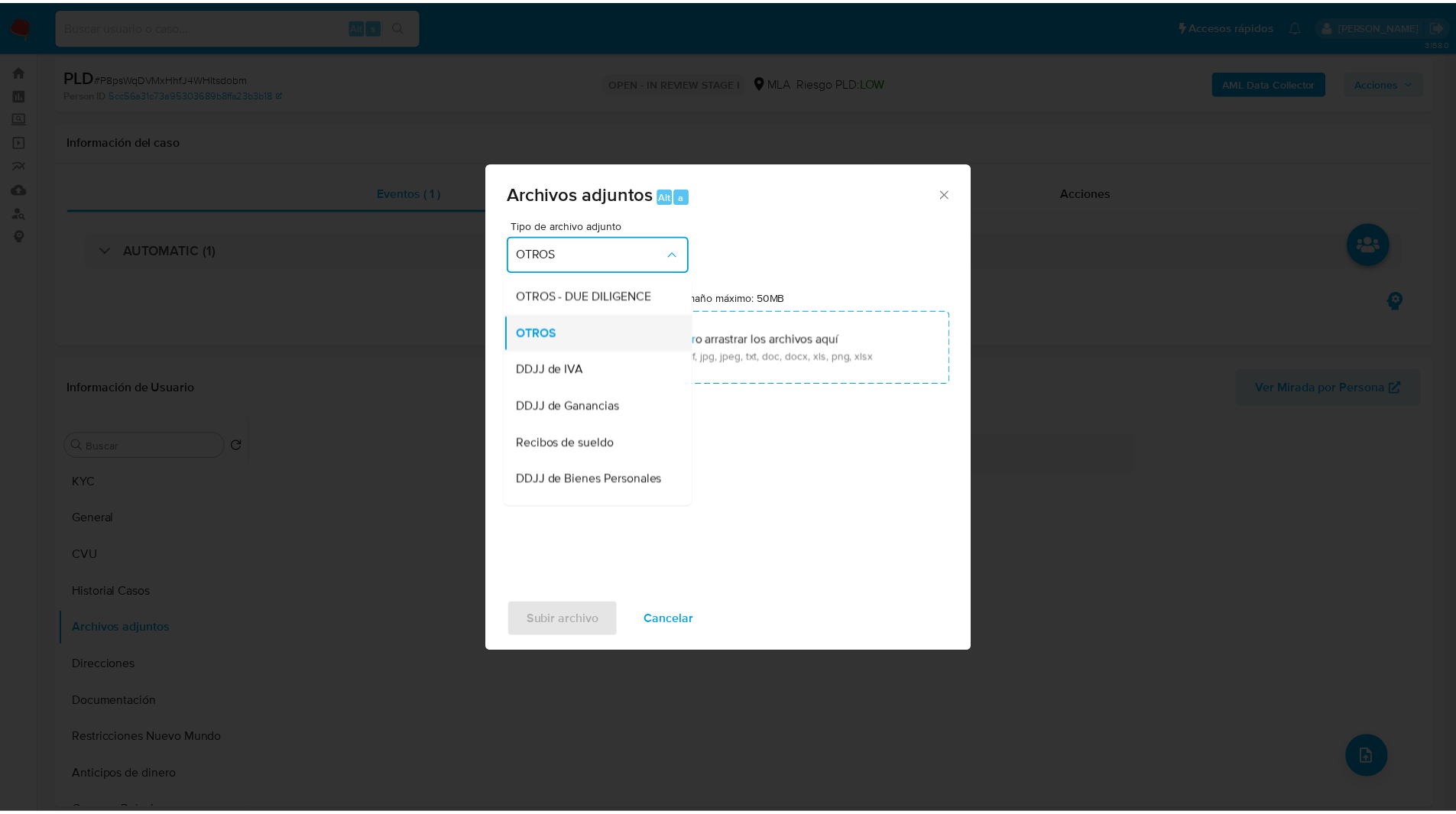
scroll to position [282, 0]
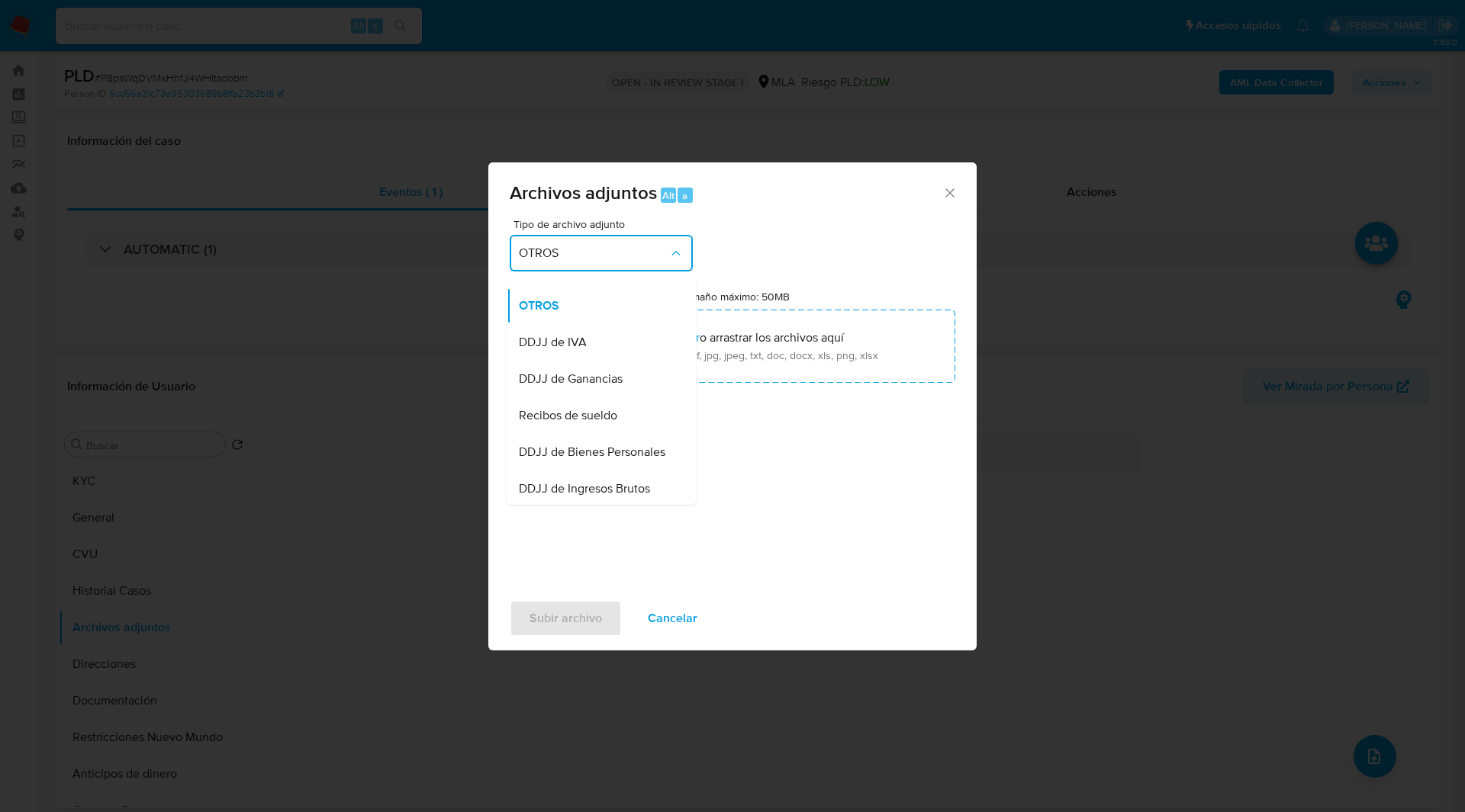
click at [797, 416] on div "Tipo de archivo adjunto OTROS IDENTIFICACIÓN INGRESOS CAPTURA BUREAU CAPTURA GO…" at bounding box center [732, 399] width 445 height 360
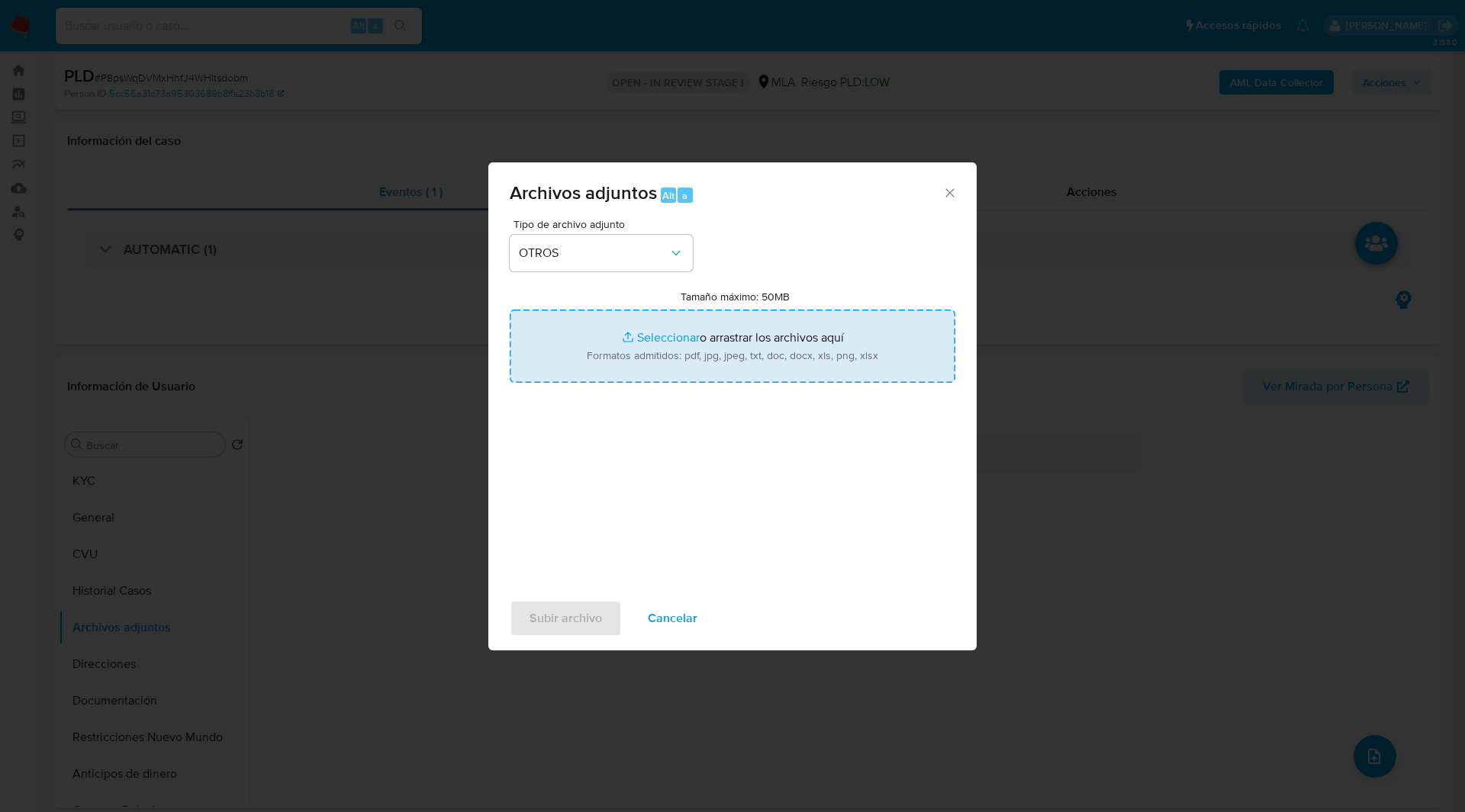
type input "C:\fakepath\Caselog P8psWqDVMxHhfJ4WHItsdobm_2025_08_18_21_17_51.docx"
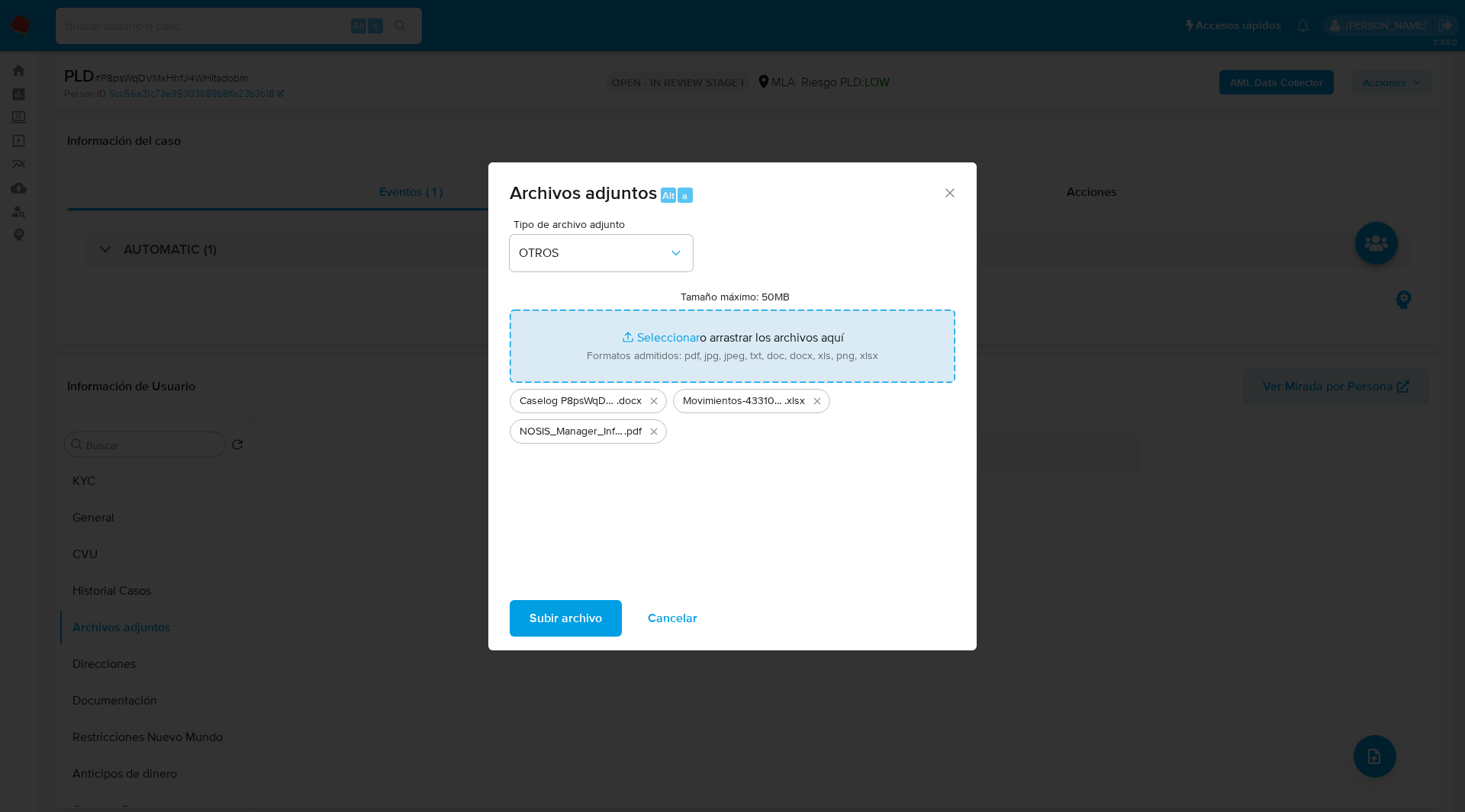
click at [566, 605] on span "Subir archivo" at bounding box center [565, 618] width 72 height 34
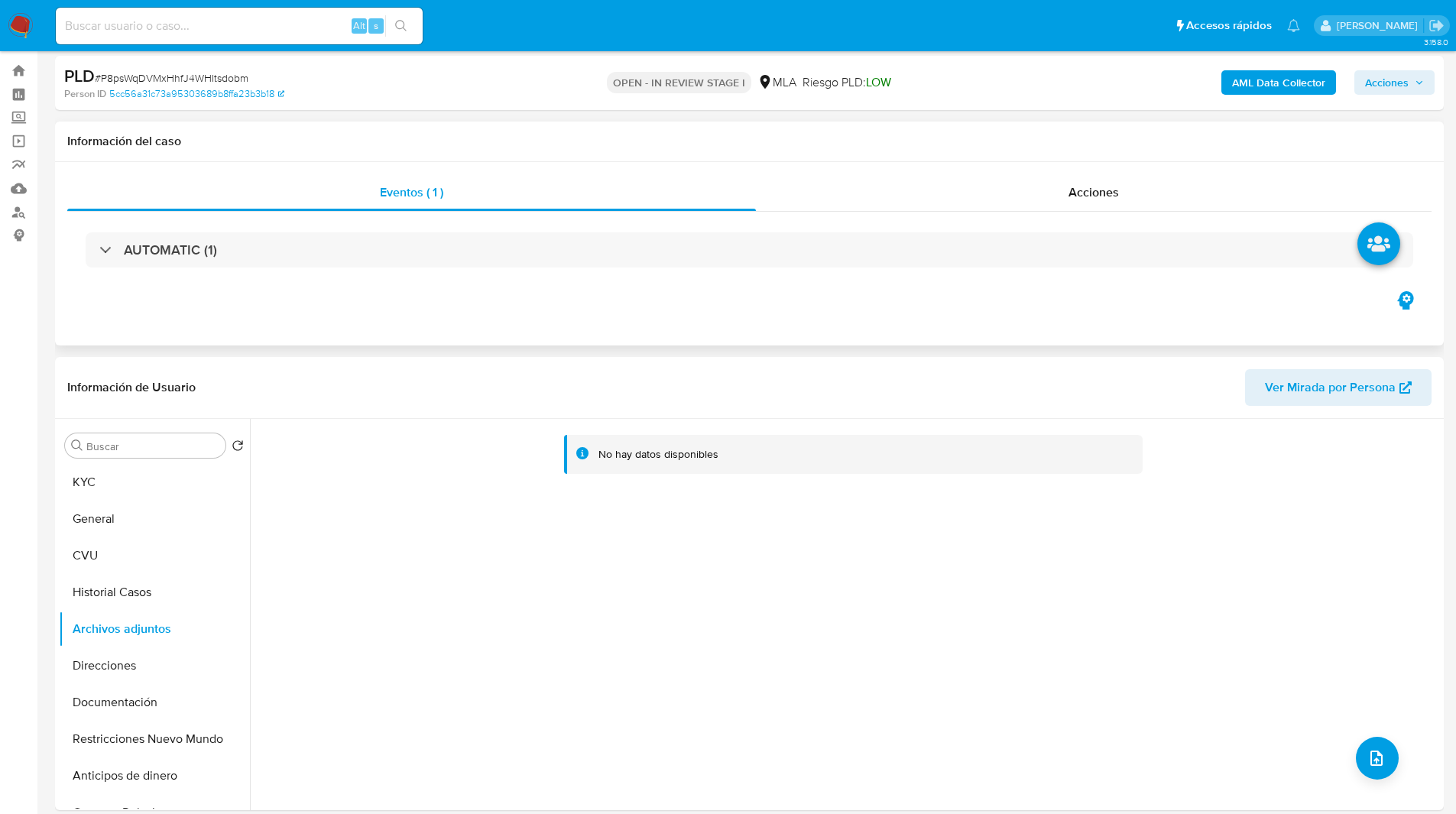
click at [1083, 304] on div "Eventos ( 1 ) Acciones AUTOMATIC (1)" at bounding box center [749, 254] width 1389 height 184
click at [1393, 89] on span "Acciones" at bounding box center [1386, 83] width 43 height 25
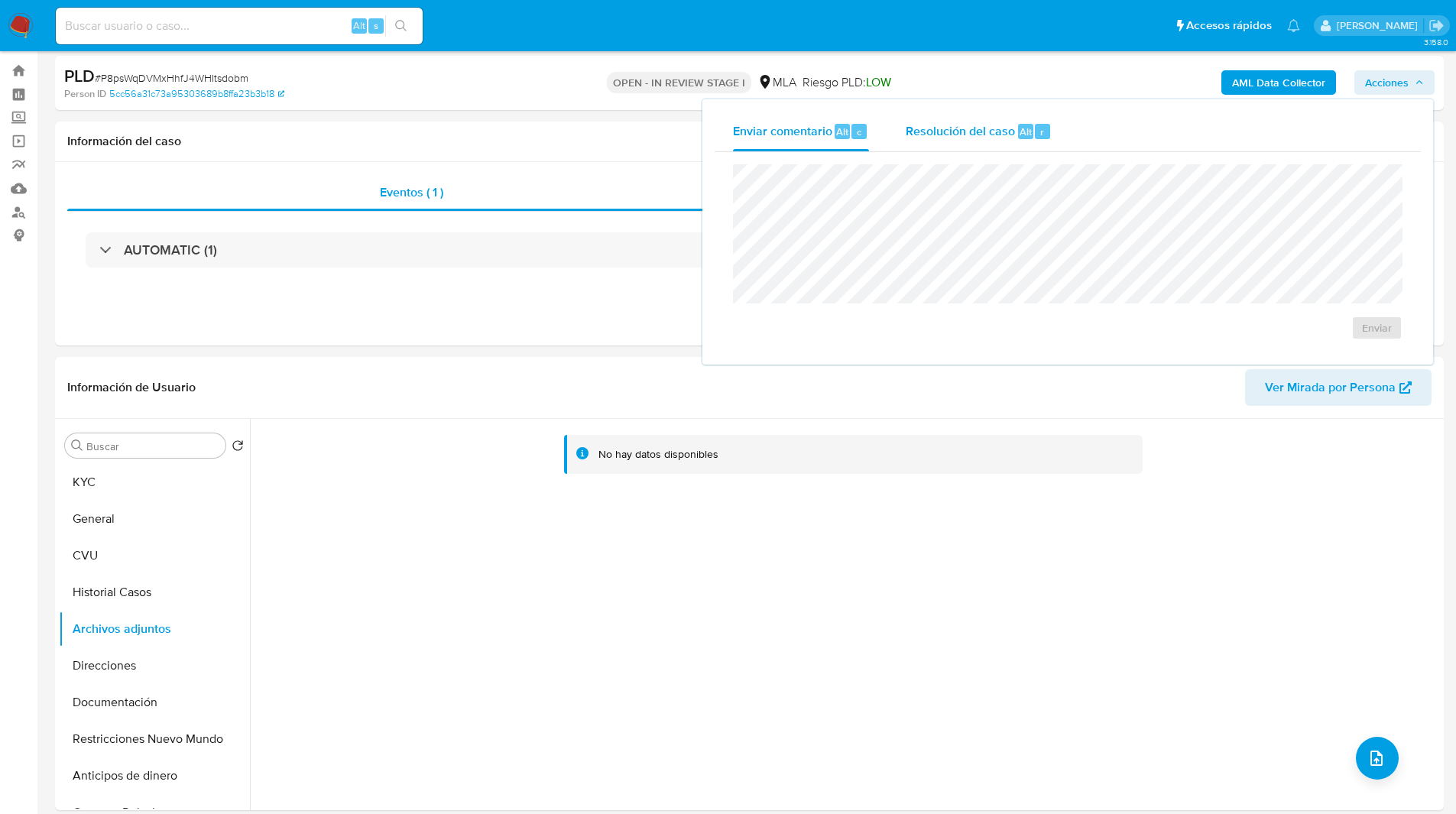
click at [949, 136] on span "Resolución del caso" at bounding box center [960, 130] width 109 height 17
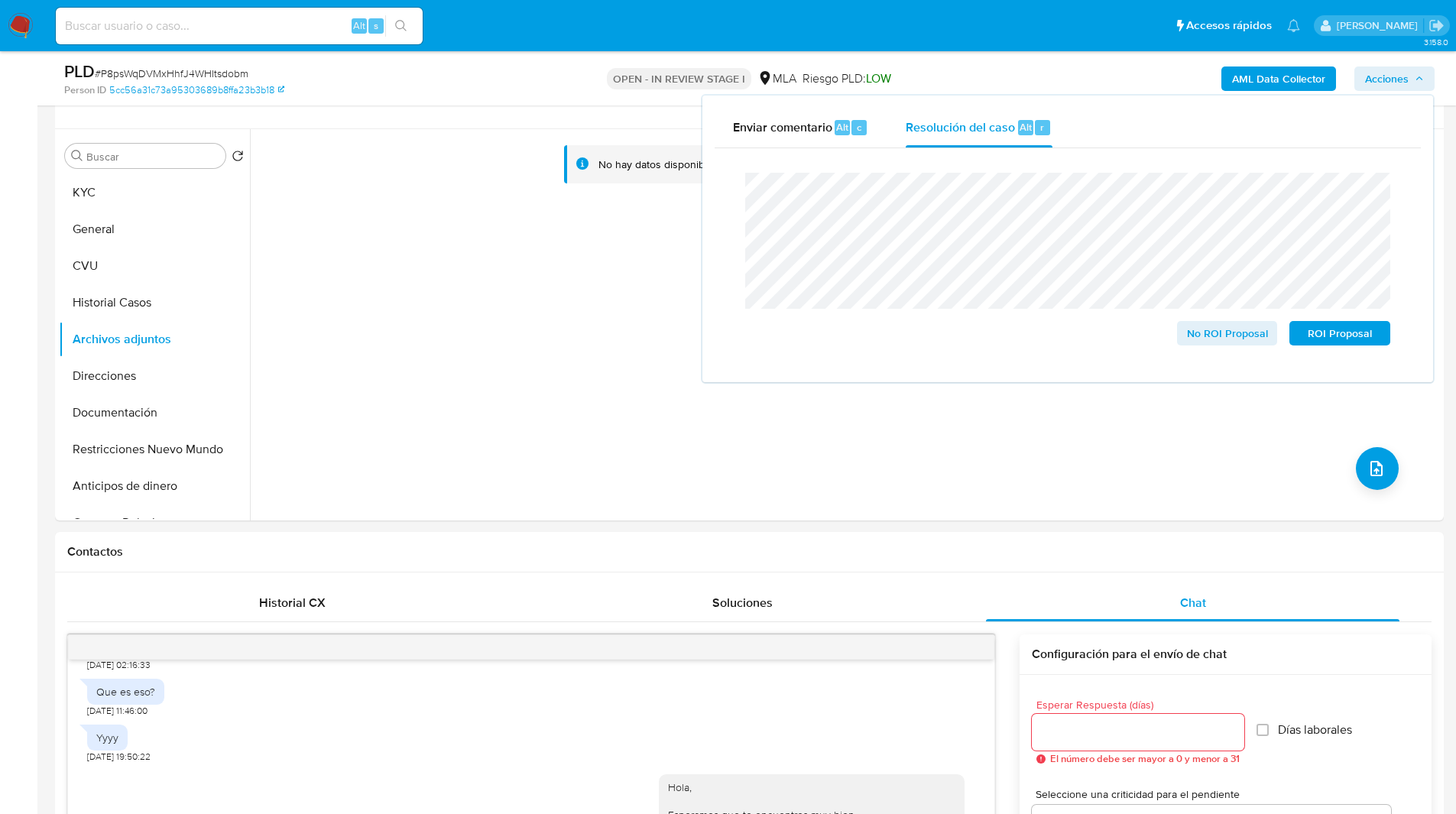
scroll to position [267, 0]
click at [1216, 339] on span "No ROI Proposal" at bounding box center [1227, 333] width 80 height 21
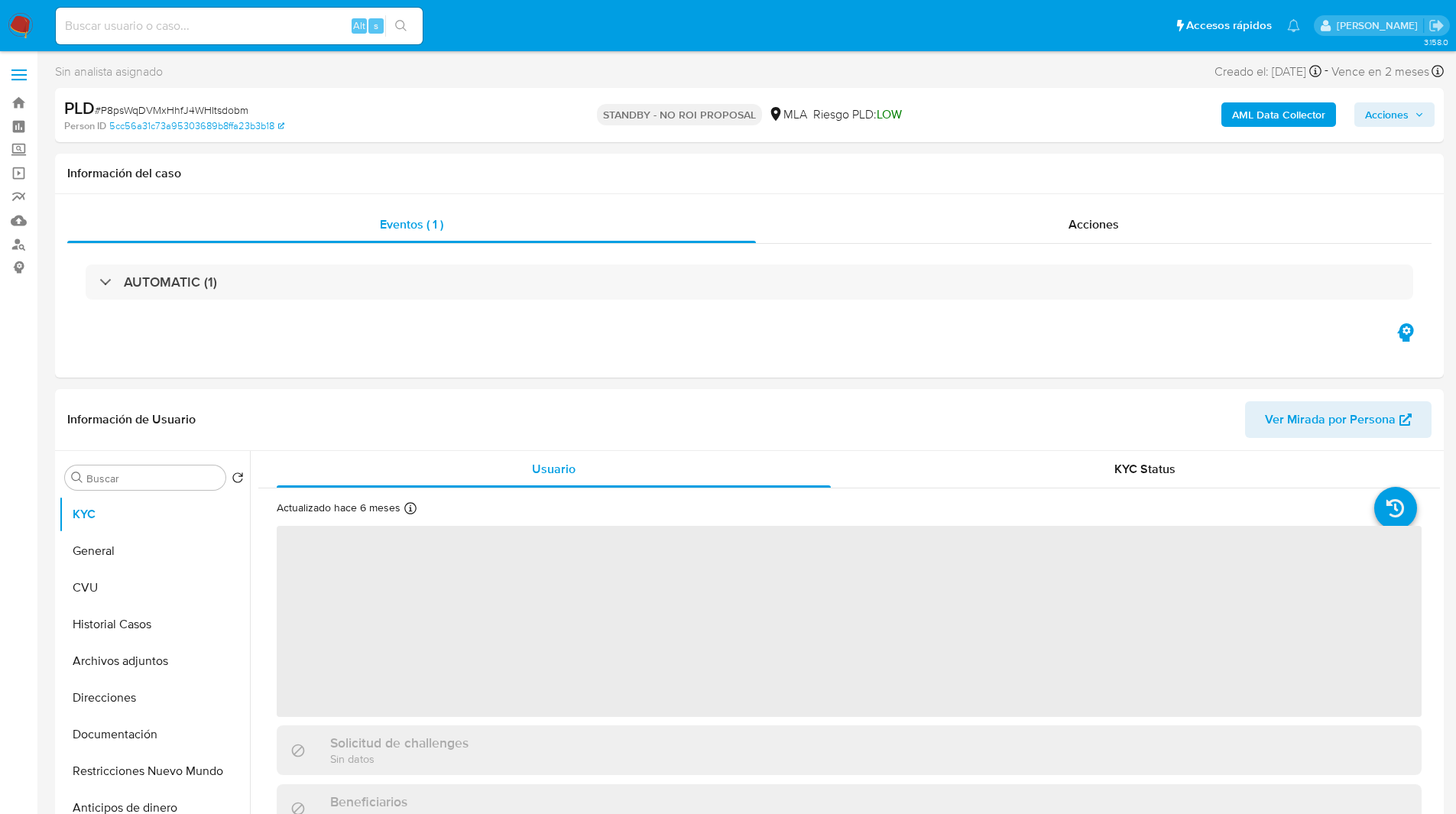
click at [208, 21] on input at bounding box center [239, 26] width 367 height 20
paste input "7cuoFzu28yAivuKOzGy30TaC"
type input "7cuoFzu28yAivuKOzGy30TaC"
select select "10"
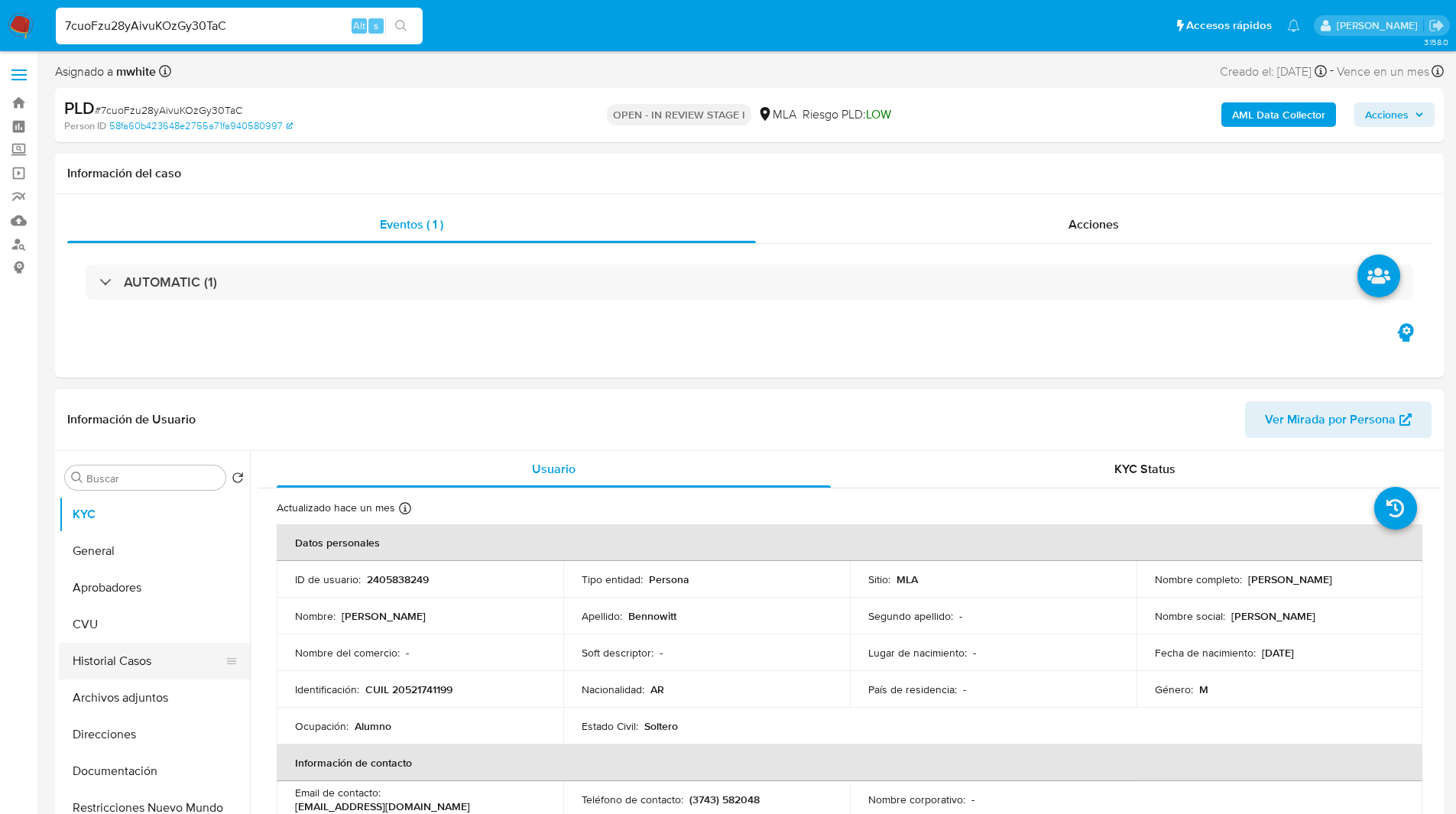
click at [135, 665] on button "Historial Casos" at bounding box center [148, 661] width 179 height 37
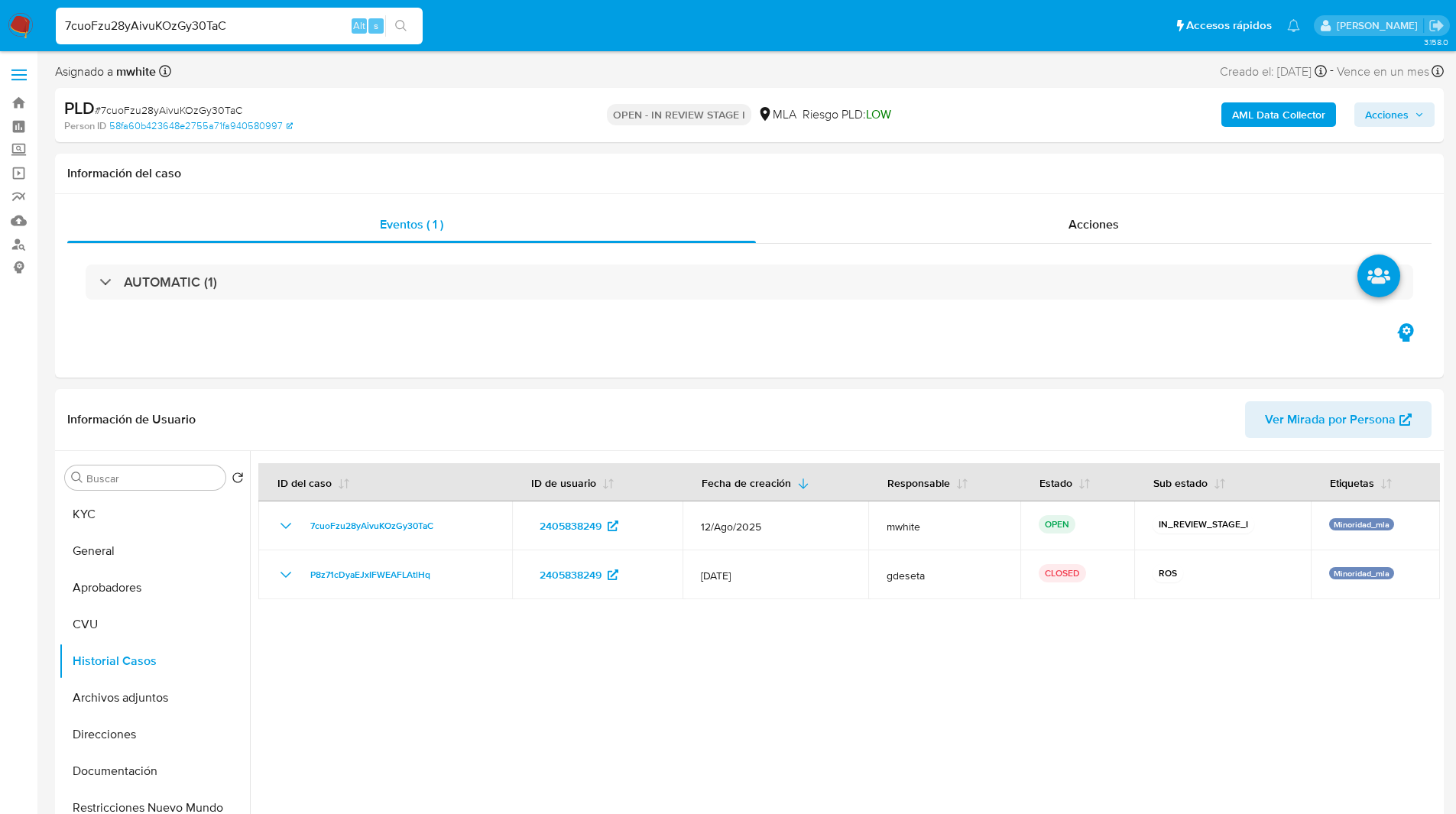
click at [487, 36] on ul "Pausado Ver notificaciones 7cuoFzu28yAivuKOzGy30TaC Alt s Accesos rápidos Presi…" at bounding box center [678, 25] width 1259 height 39
click at [639, 184] on div "Información del caso" at bounding box center [749, 173] width 1389 height 40
click at [480, 44] on ul "Pausado Ver notificaciones 7cuoFzu28yAivuKOzGy30TaC Alt s Accesos rápidos Presi…" at bounding box center [678, 25] width 1259 height 39
click at [445, 22] on ul "Pausado Ver notificaciones 7cuoFzu28yAivuKOzGy30TaC Alt s Accesos rápidos Presi…" at bounding box center [678, 25] width 1259 height 39
click at [425, 128] on div "Person ID 58fa60b423648e2755a71fa940580997" at bounding box center [290, 126] width 452 height 14
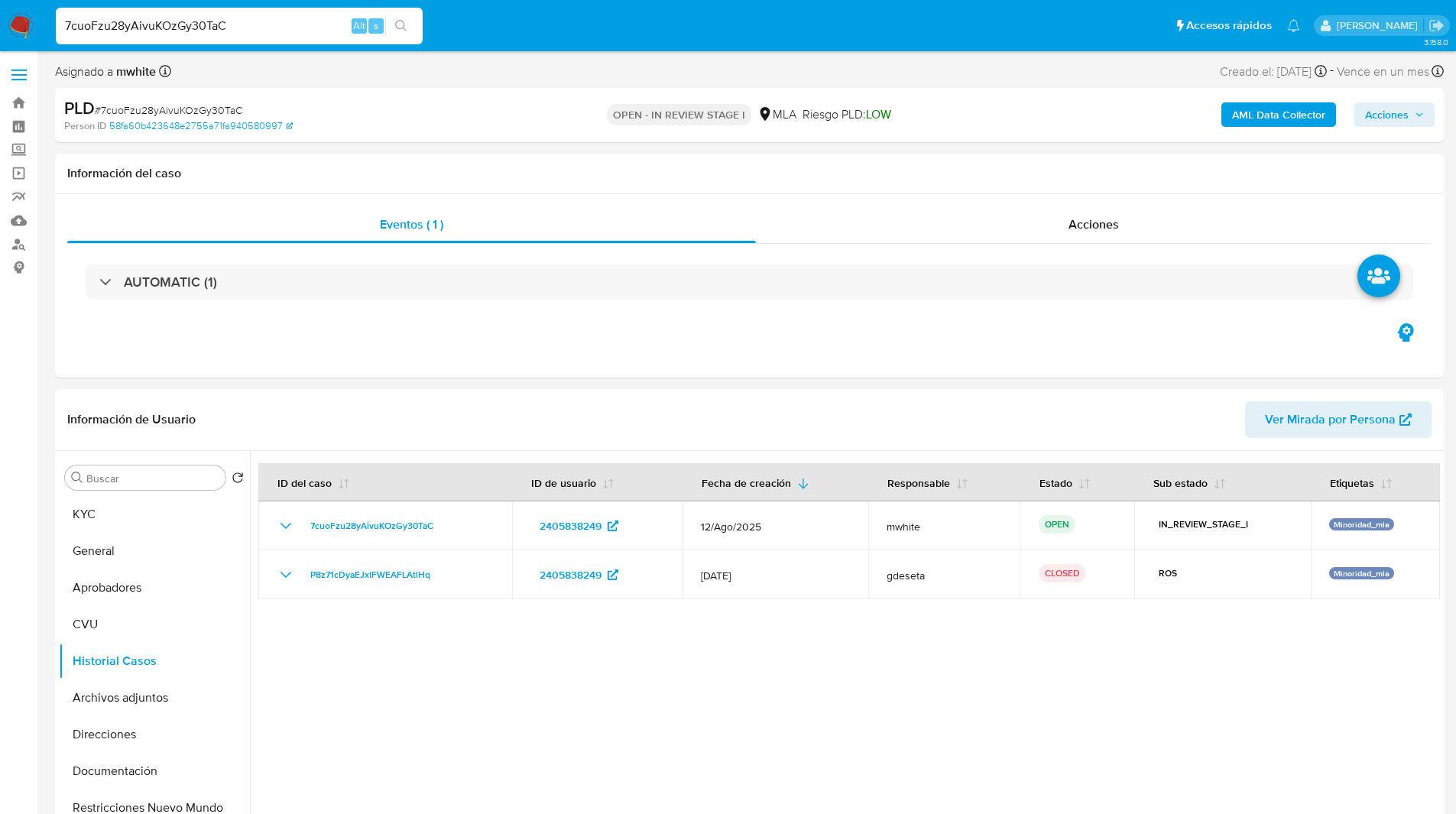
click at [479, 129] on div "Person ID 58fa60b423648e2755a71fa940580997" at bounding box center [290, 126] width 452 height 14
click at [517, 126] on div "Person ID 58fa60b423648e2755a71fa940580997" at bounding box center [290, 126] width 452 height 14
click at [564, 107] on div "OPEN - IN REVIEW STAGE I MLA Riesgo PLD: LOW" at bounding box center [748, 115] width 452 height 36
click at [574, 114] on div "OPEN - IN REVIEW STAGE I MLA Riesgo PLD: LOW" at bounding box center [748, 115] width 452 height 36
click at [497, 115] on div "PLD # 7cuoFzu28yAivuKOzGy30TaC" at bounding box center [290, 108] width 451 height 23
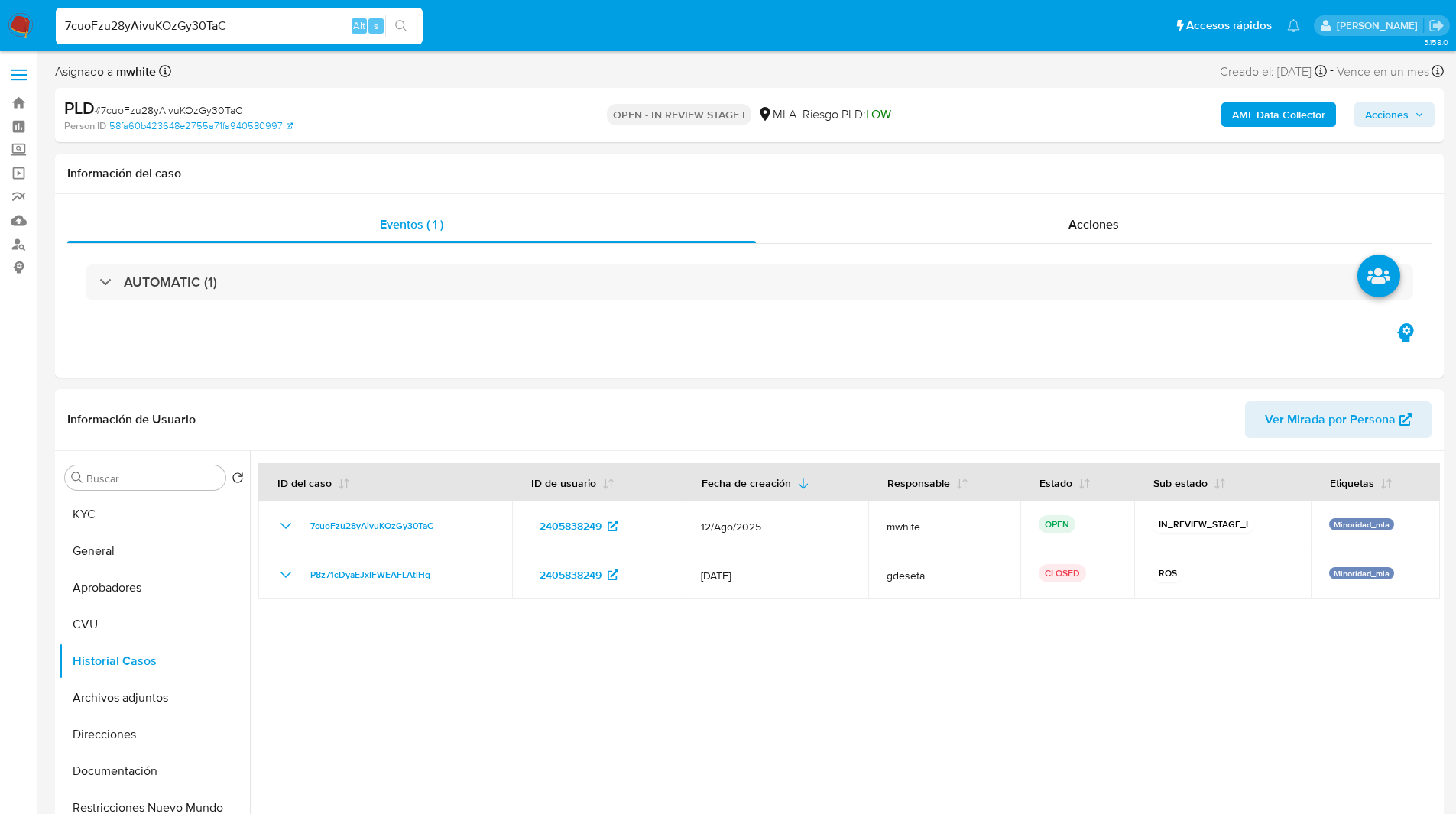
click at [463, 117] on div "PLD # 7cuoFzu28yAivuKOzGy30TaC" at bounding box center [290, 108] width 451 height 23
click at [488, 112] on div "PLD # 7cuoFzu28yAivuKOzGy30TaC" at bounding box center [290, 108] width 451 height 23
click at [518, 114] on div "PLD # 7cuoFzu28yAivuKOzGy30TaC Person ID 58fa60b423648e2755a71fa940580997 OPEN …" at bounding box center [749, 115] width 1389 height 54
click at [538, 112] on div "OPEN - IN REVIEW STAGE I MLA Riesgo PLD: LOW" at bounding box center [748, 115] width 452 height 36
click at [550, 109] on div "OPEN - IN REVIEW STAGE I MLA Riesgo PLD: LOW" at bounding box center [748, 115] width 452 height 36
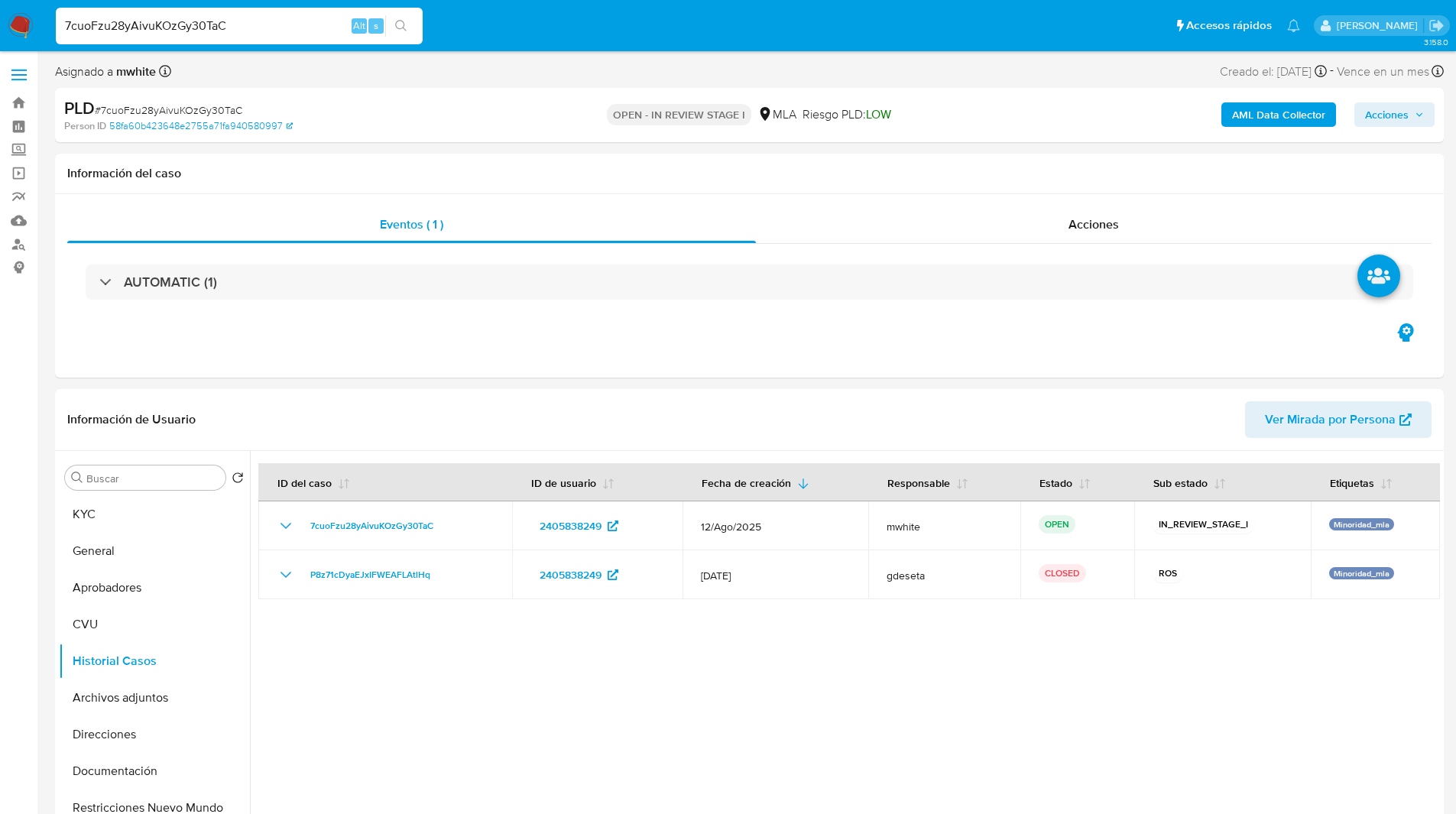
click at [561, 107] on div "OPEN - IN REVIEW STAGE I MLA Riesgo PLD: LOW" at bounding box center [748, 115] width 452 height 36
click at [611, 92] on div "PLD # 7cuoFzu28yAivuKOzGy30TaC Person ID 58fa60b423648e2755a71fa940580997 OPEN …" at bounding box center [749, 115] width 1389 height 54
click at [653, 84] on div "Asignado a mwhite Asignado el: 18/08/2025 14:12:46 Creado el: 12/08/2025 Creado…" at bounding box center [749, 75] width 1389 height 27
click at [532, 107] on div "OPEN - IN REVIEW STAGE I MLA Riesgo PLD: LOW" at bounding box center [748, 115] width 452 height 36
click at [498, 112] on div "PLD # 7cuoFzu28yAivuKOzGy30TaC" at bounding box center [290, 108] width 451 height 23
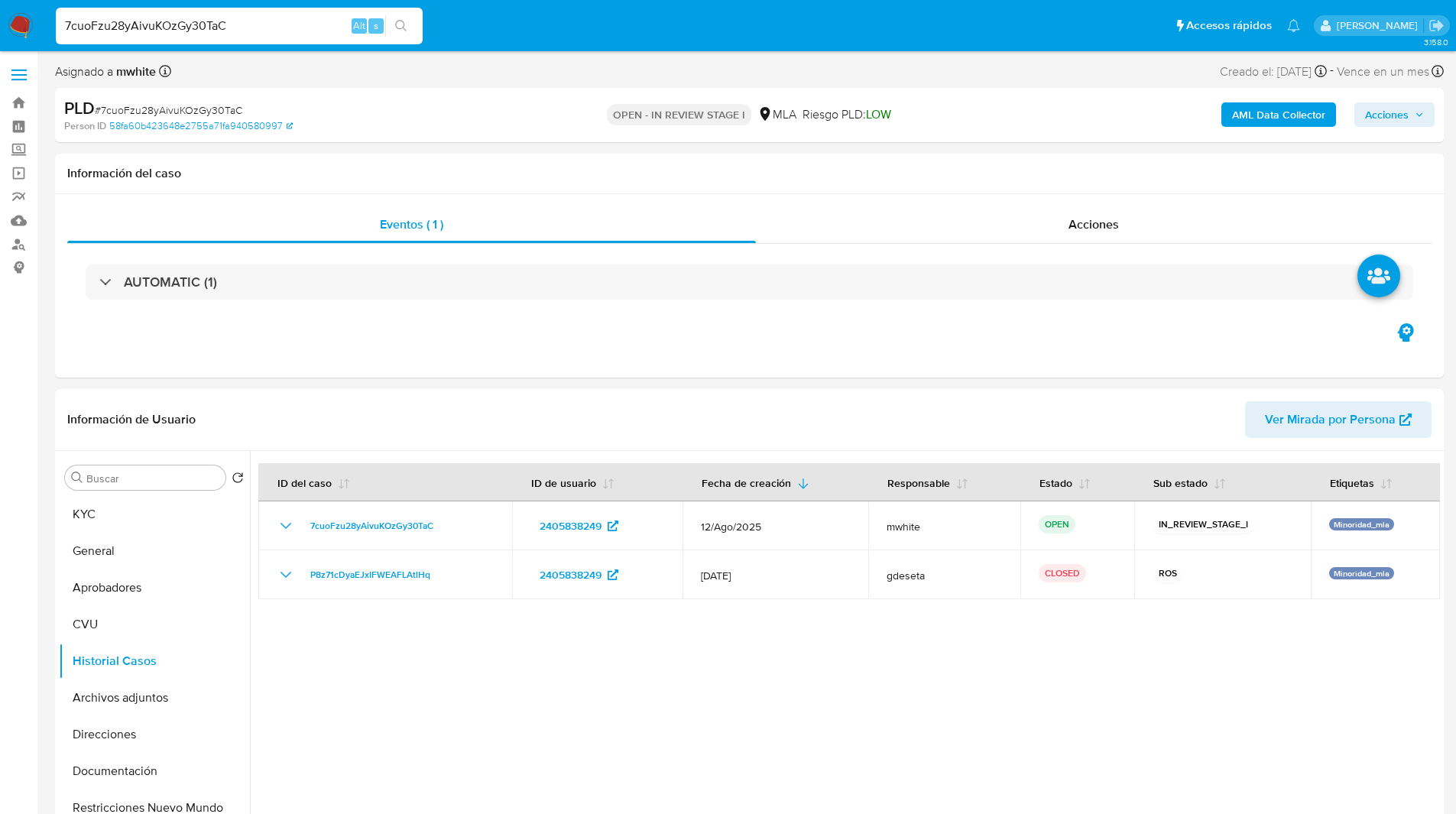
click at [550, 120] on div "OPEN - IN REVIEW STAGE I MLA Riesgo PLD: LOW" at bounding box center [748, 115] width 452 height 36
click at [509, 129] on div "Person ID 58fa60b423648e2755a71fa940580997" at bounding box center [290, 126] width 452 height 14
click at [439, 127] on div "Person ID 58fa60b423648e2755a71fa940580997" at bounding box center [290, 126] width 452 height 14
click at [425, 78] on div "Asignado a mwhite Asignado el: 18/08/2025 14:12:46 Creado el: 12/08/2025 Creado…" at bounding box center [749, 75] width 1389 height 27
click at [512, 29] on ul "Pausado Ver notificaciones 7cuoFzu28yAivuKOzGy30TaC Alt s Accesos rápidos Presi…" at bounding box center [678, 25] width 1259 height 39
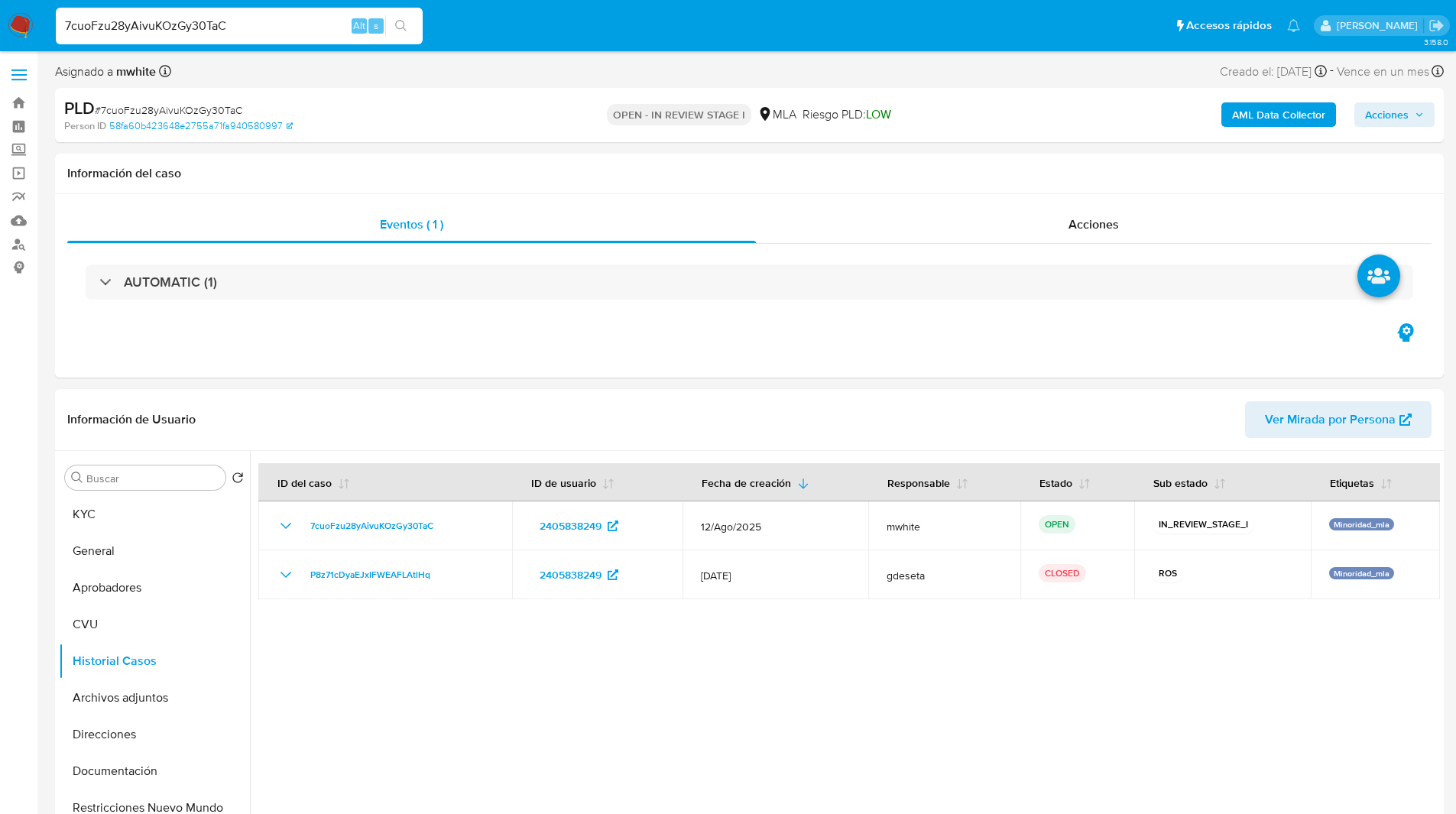
click at [499, 112] on div "PLD # 7cuoFzu28yAivuKOzGy30TaC" at bounding box center [290, 108] width 451 height 23
click at [479, 117] on div "PLD # 7cuoFzu28yAivuKOzGy30TaC" at bounding box center [290, 108] width 451 height 23
click at [608, 25] on ul "Pausado Ver notificaciones 7cuoFzu28yAivuKOzGy30TaC Alt s Accesos rápidos Presi…" at bounding box center [678, 25] width 1259 height 39
click at [868, 43] on ul "Pausado Ver notificaciones 7cuoFzu28yAivuKOzGy30TaC Alt s Accesos rápidos Presi…" at bounding box center [678, 25] width 1259 height 39
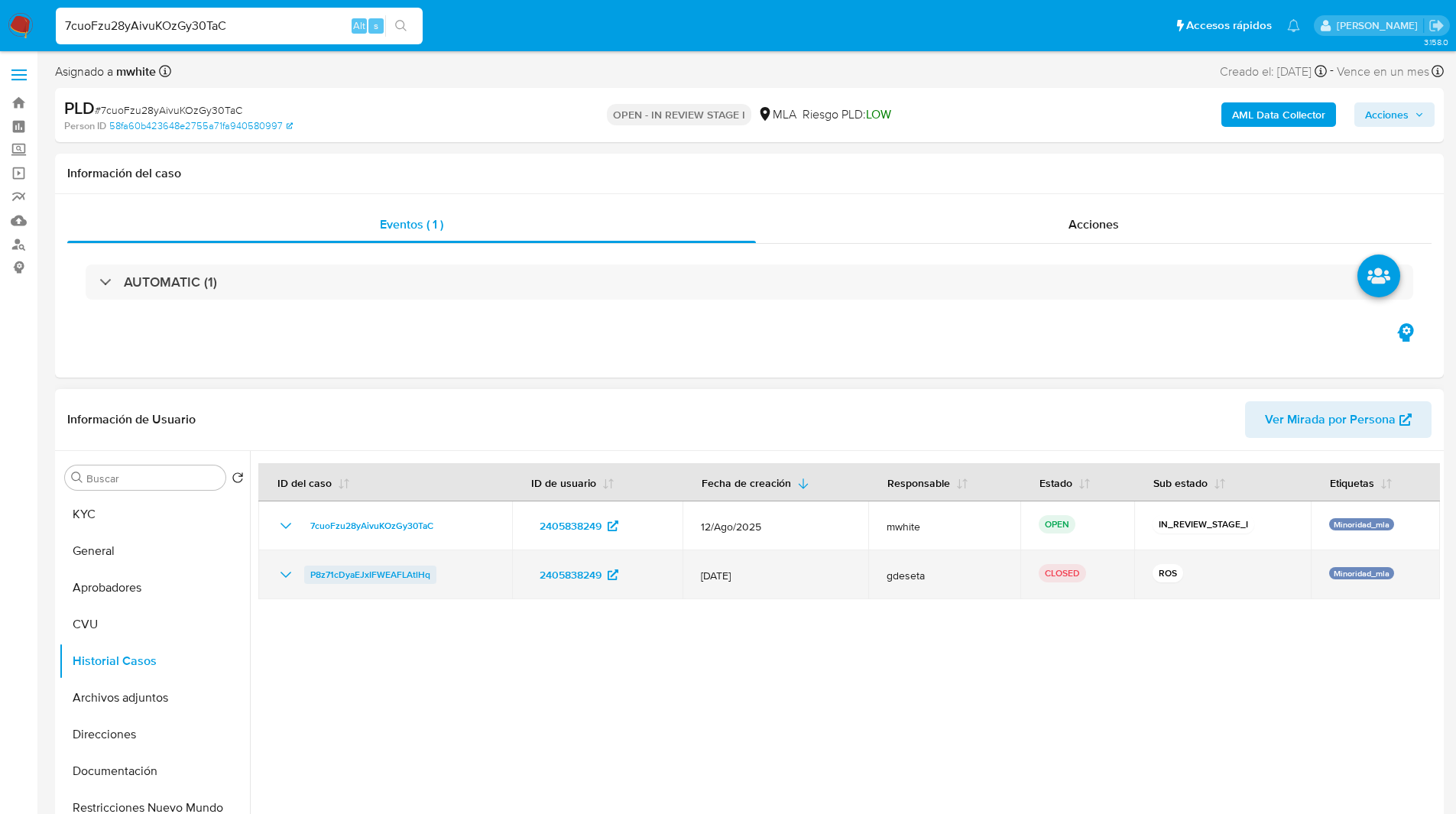
drag, startPoint x: 450, startPoint y: 569, endPoint x: 307, endPoint y: 569, distance: 143.0
click at [307, 569] on div "P8z71cDyaEJxIFWEAFLAtlHq" at bounding box center [385, 574] width 217 height 18
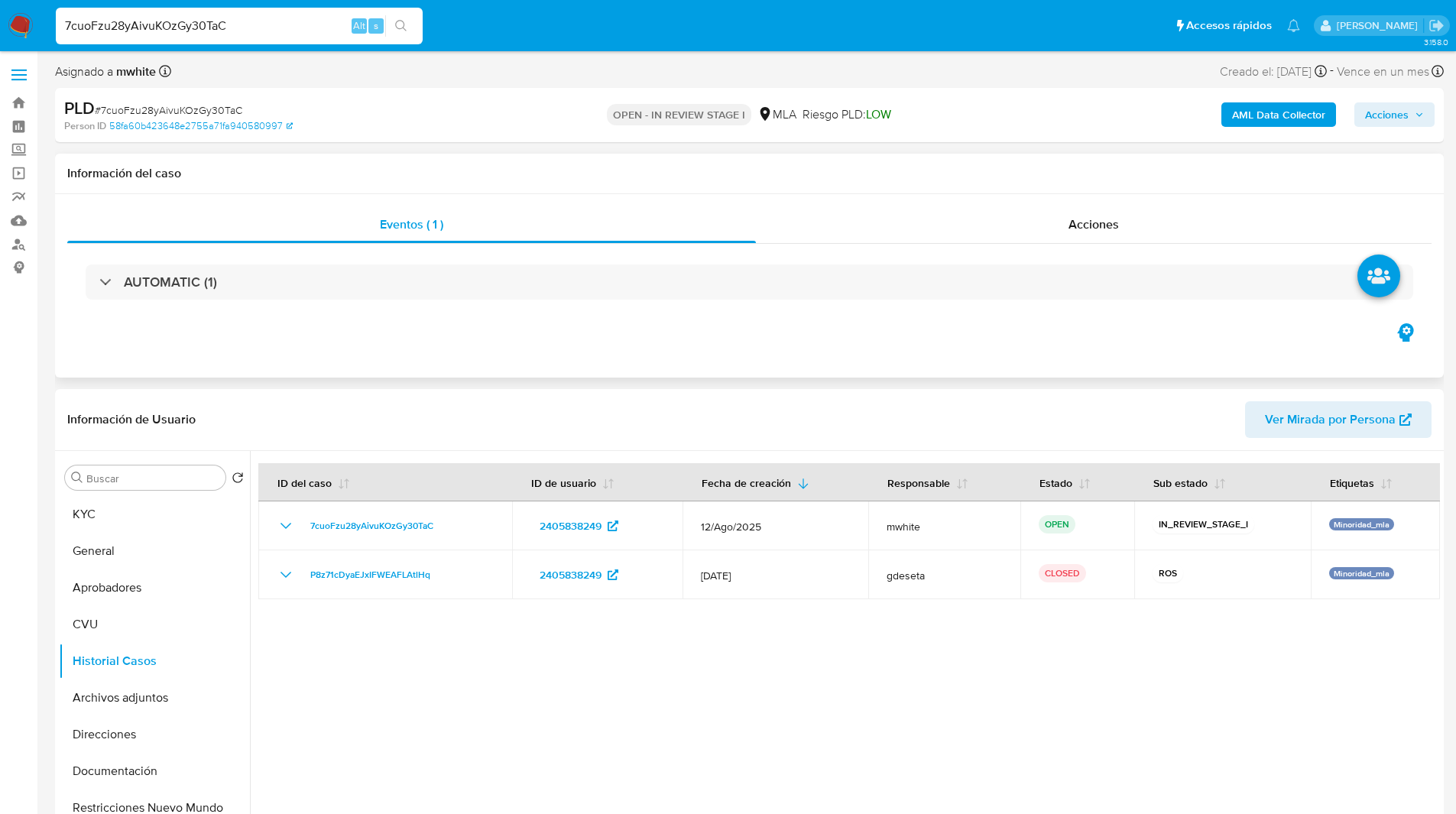
click at [953, 177] on h1 "Información del caso" at bounding box center [749, 173] width 1364 height 16
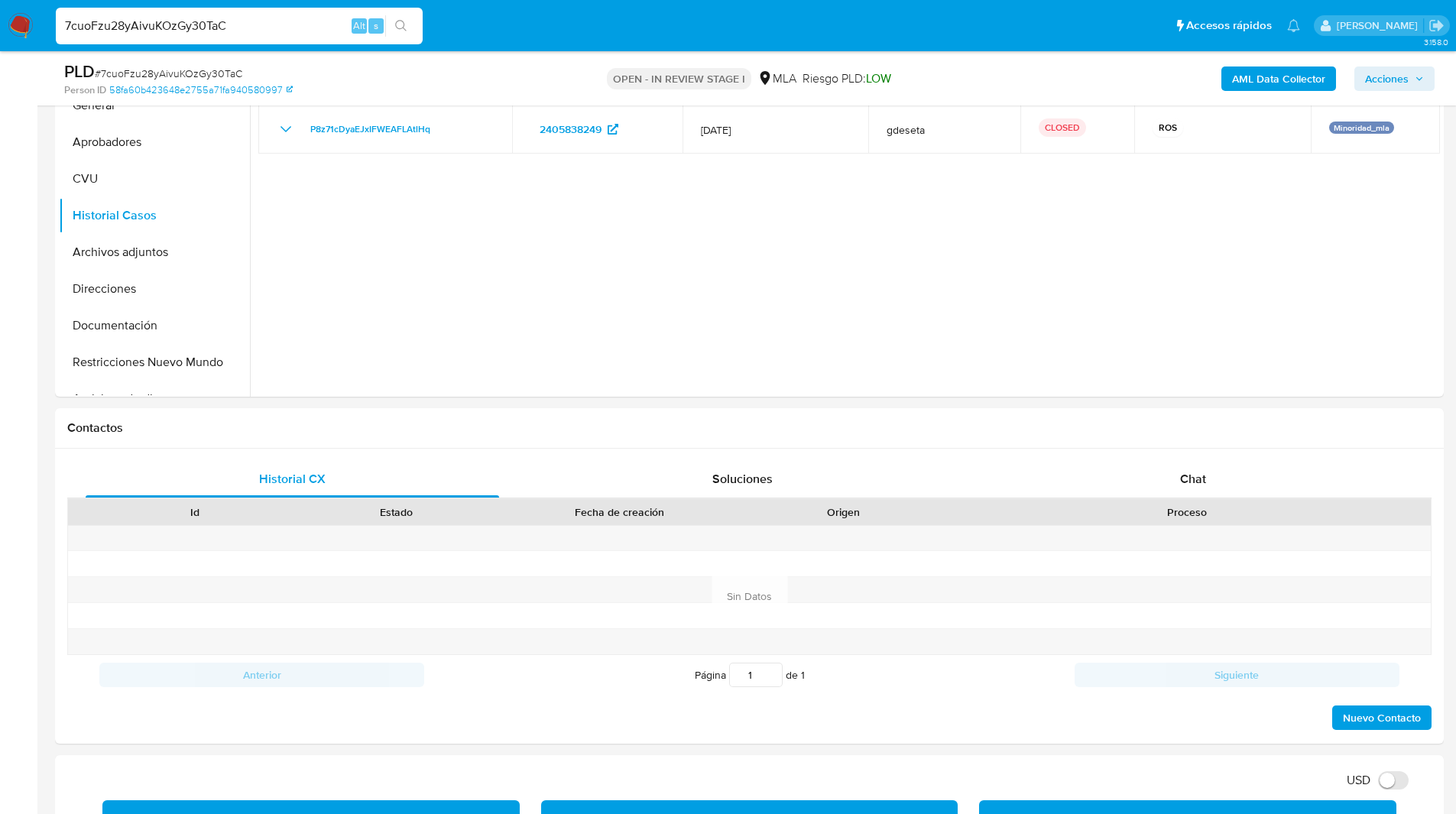
scroll to position [392, 0]
click at [1226, 466] on div "Chat" at bounding box center [1193, 478] width 413 height 37
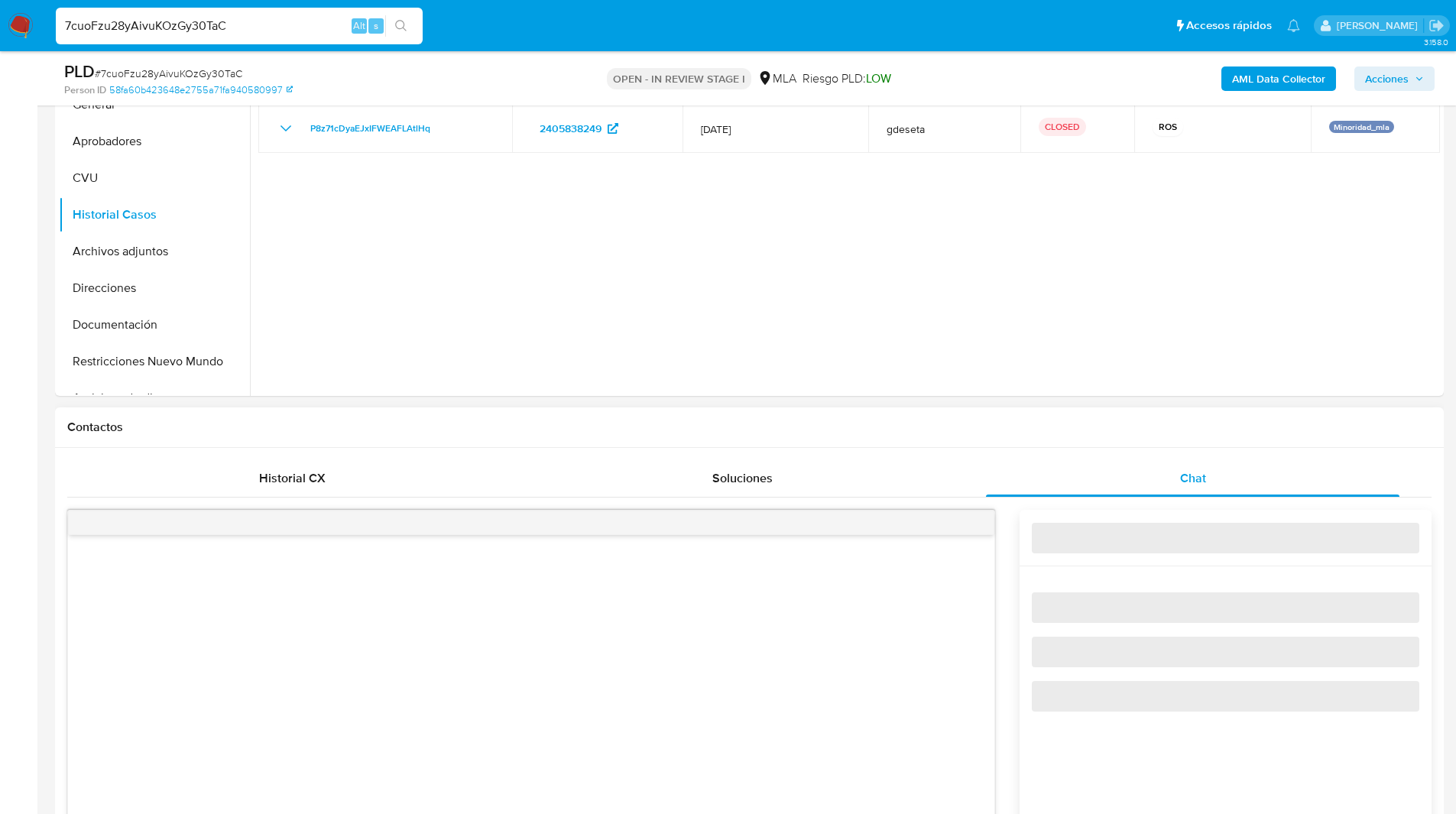
click at [1070, 426] on h1 "Contactos" at bounding box center [749, 427] width 1364 height 16
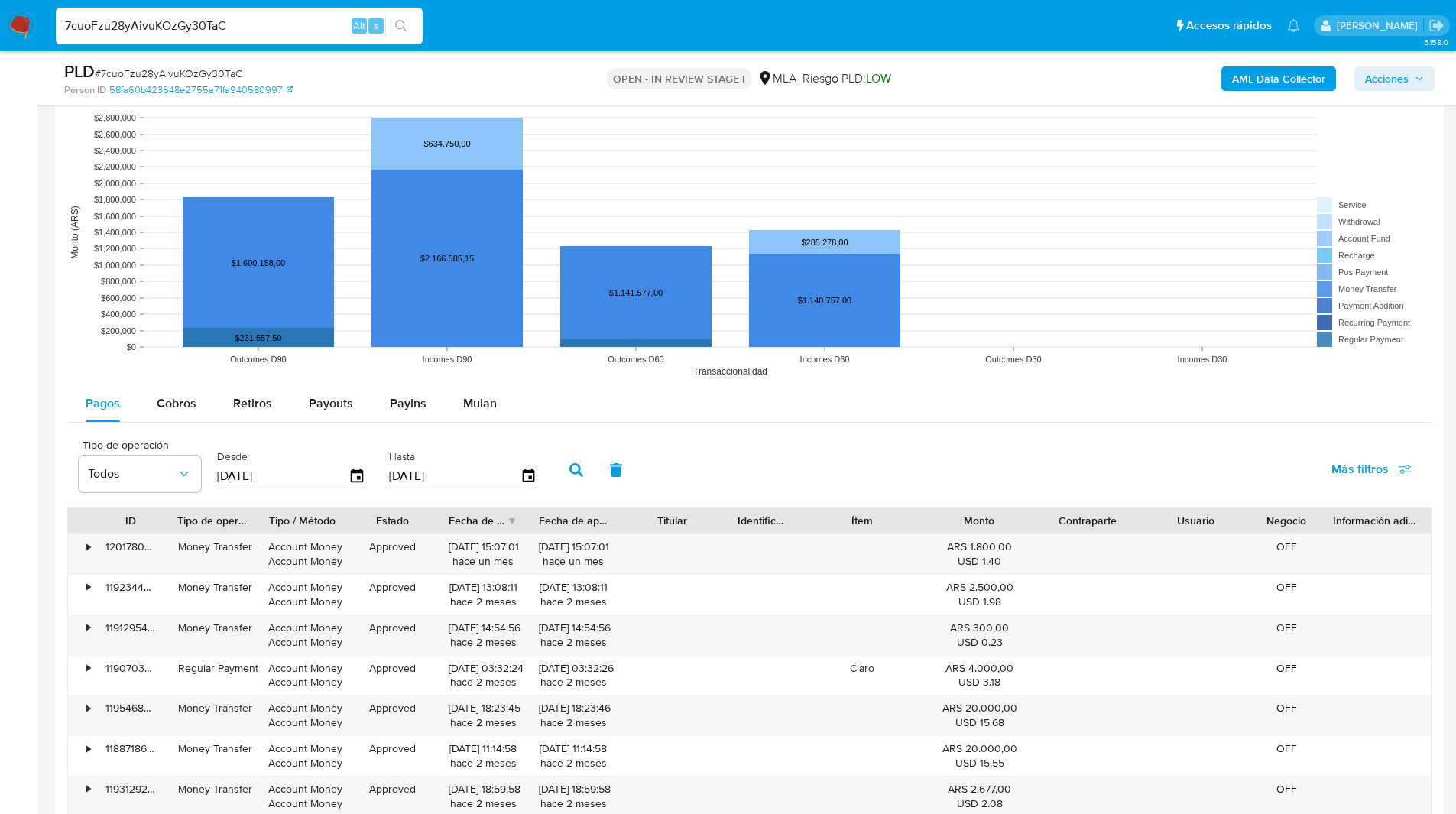
scroll to position [1993, 0]
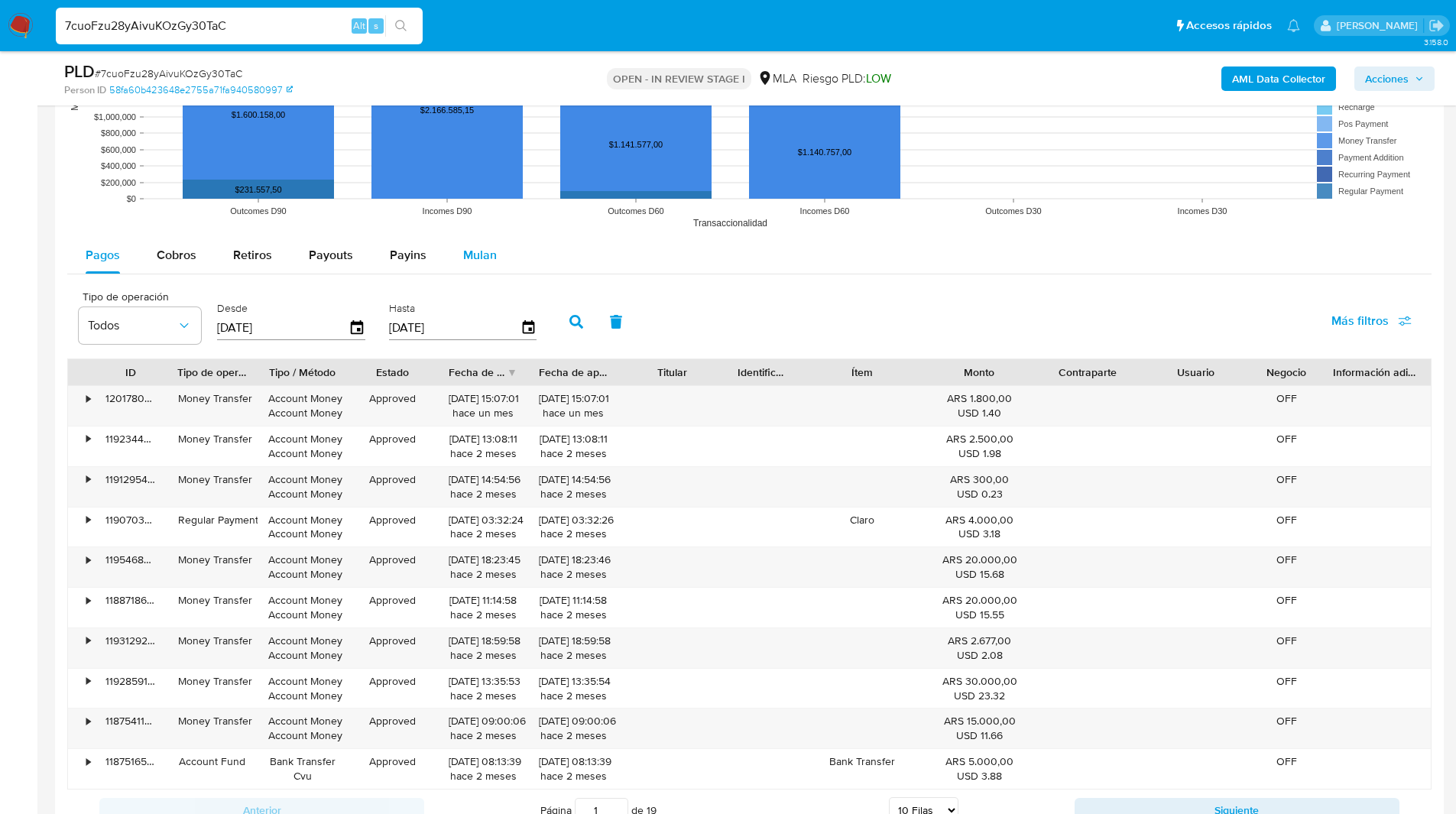
click at [491, 252] on span "Mulan" at bounding box center [480, 254] width 34 height 17
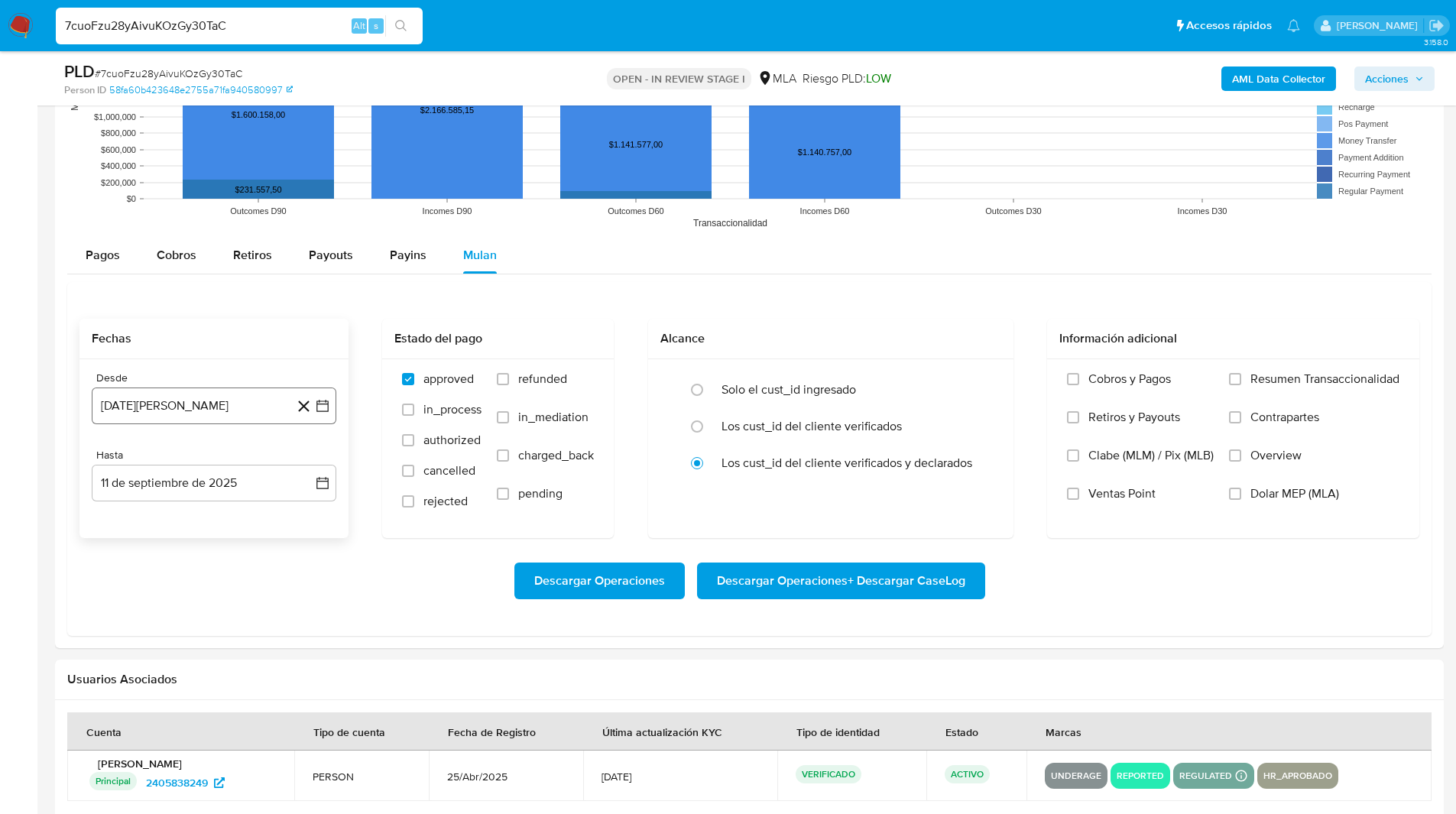
click at [206, 409] on button "[DATE][PERSON_NAME]" at bounding box center [214, 405] width 244 height 37
click at [187, 464] on span "agosto 2024" at bounding box center [207, 460] width 70 height 16
click at [307, 460] on icon "Año siguiente" at bounding box center [306, 460] width 6 height 11
click at [147, 598] on span "jul" at bounding box center [146, 602] width 34 height 12
click at [155, 519] on button "1" at bounding box center [153, 518] width 25 height 25
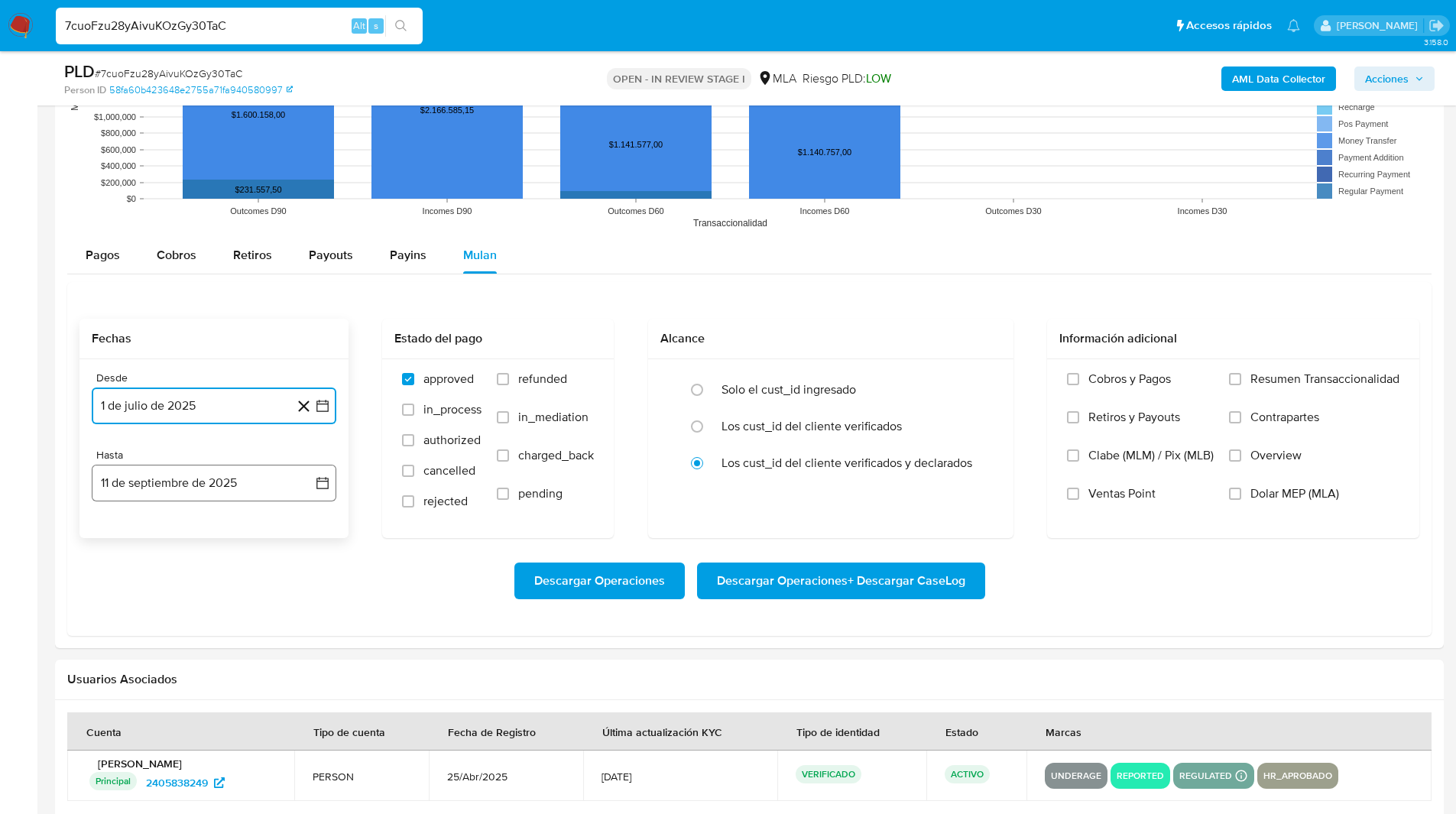
click at [138, 474] on button "11 de septiembre de 2025" at bounding box center [214, 482] width 244 height 37
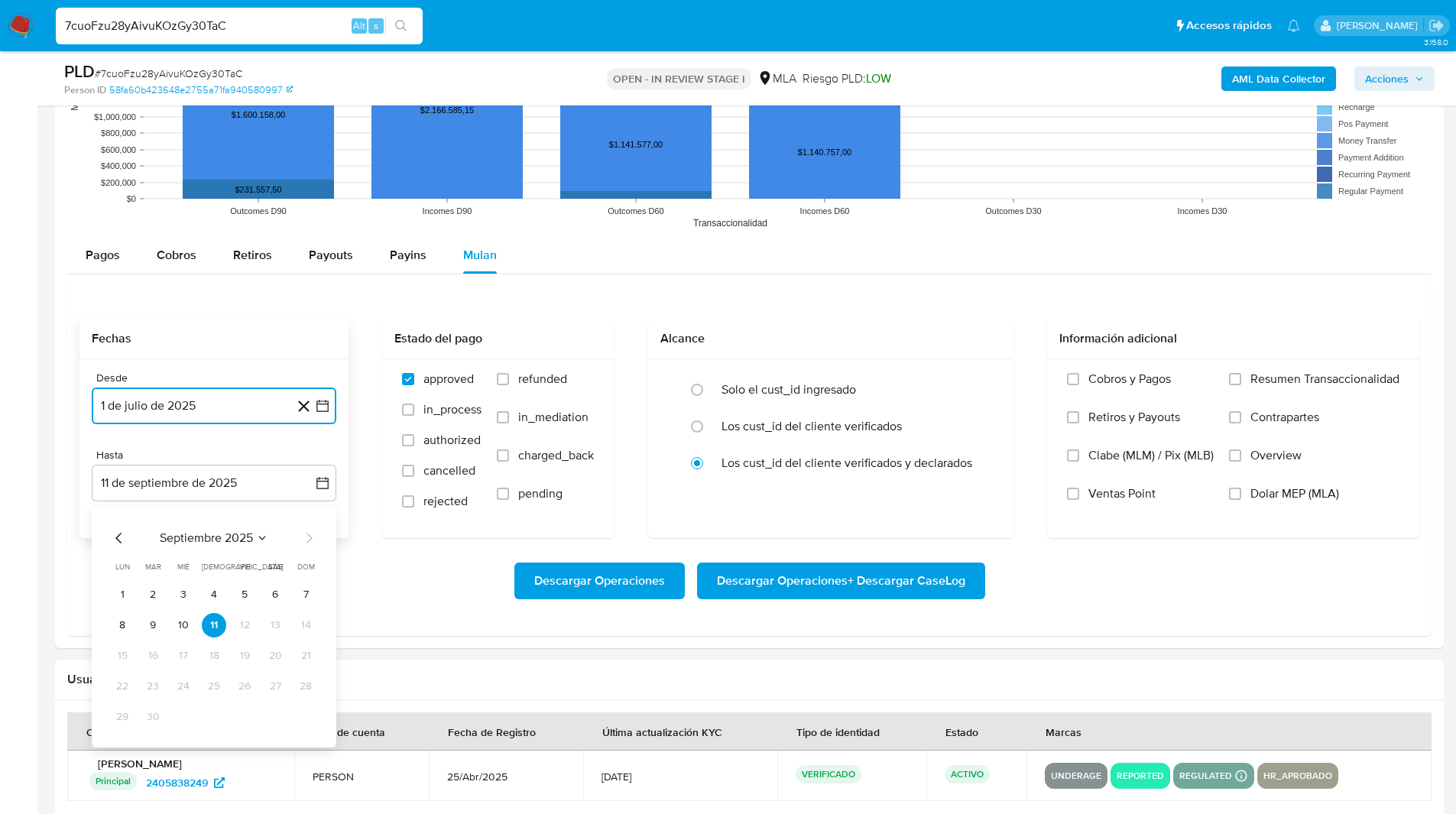
click at [127, 535] on icon "Mes anterior" at bounding box center [119, 538] width 18 height 18
click at [239, 714] on button "29" at bounding box center [244, 717] width 25 height 25
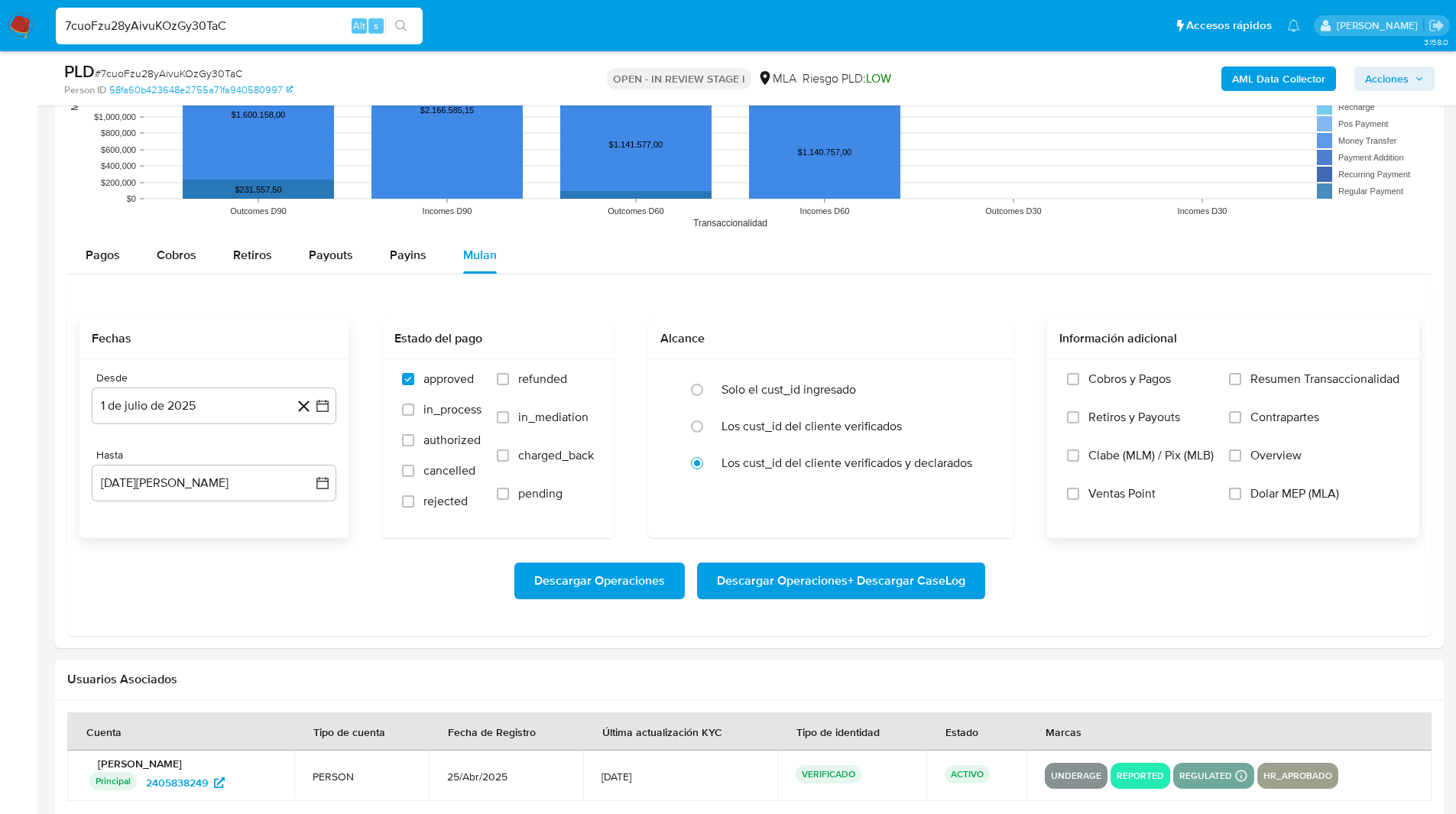
click at [1249, 482] on label "Overview" at bounding box center [1314, 467] width 171 height 39
click at [1241, 462] on input "Overview" at bounding box center [1235, 455] width 12 height 12
click at [1244, 464] on label "Overview" at bounding box center [1314, 467] width 171 height 39
click at [1241, 462] on input "Overview" at bounding box center [1235, 455] width 12 height 12
click at [1243, 500] on label "Dolar MEP (MLA)" at bounding box center [1314, 505] width 171 height 39
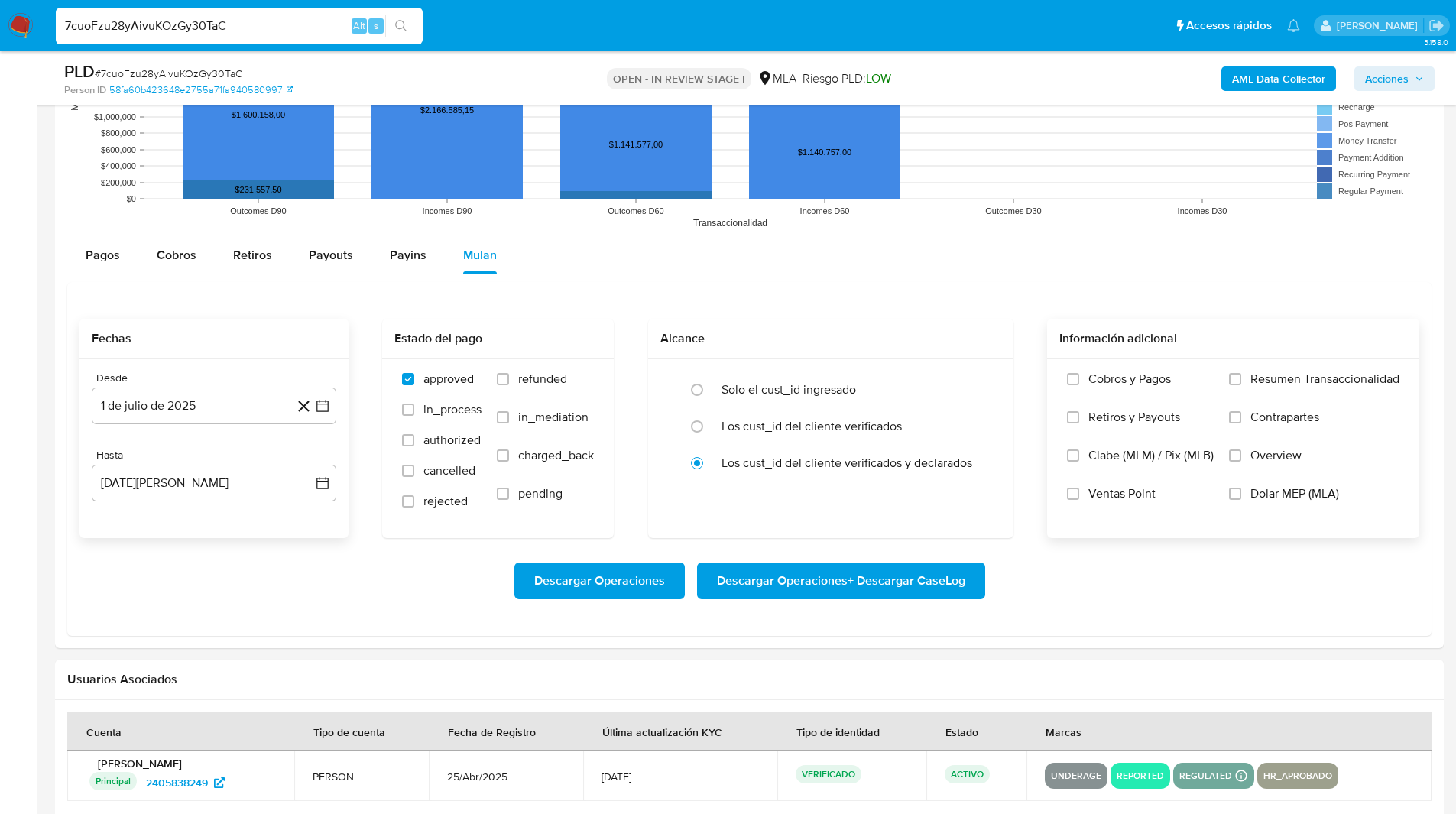
click at [1241, 500] on input "Dolar MEP (MLA)" at bounding box center [1235, 493] width 12 height 12
drag, startPoint x: 1233, startPoint y: 455, endPoint x: 1144, endPoint y: 570, distance: 145.4
click at [1144, 570] on form "Fechas Desde 1 de julio de 2025 1-07-2025 Hasta 29 de agosto de 2025 29-08-2025…" at bounding box center [749, 471] width 1340 height 305
click at [1234, 496] on input "Dolar MEP (MLA)" at bounding box center [1235, 493] width 12 height 12
click at [1231, 496] on input "Dolar MEP (MLA)" at bounding box center [1235, 493] width 12 height 12
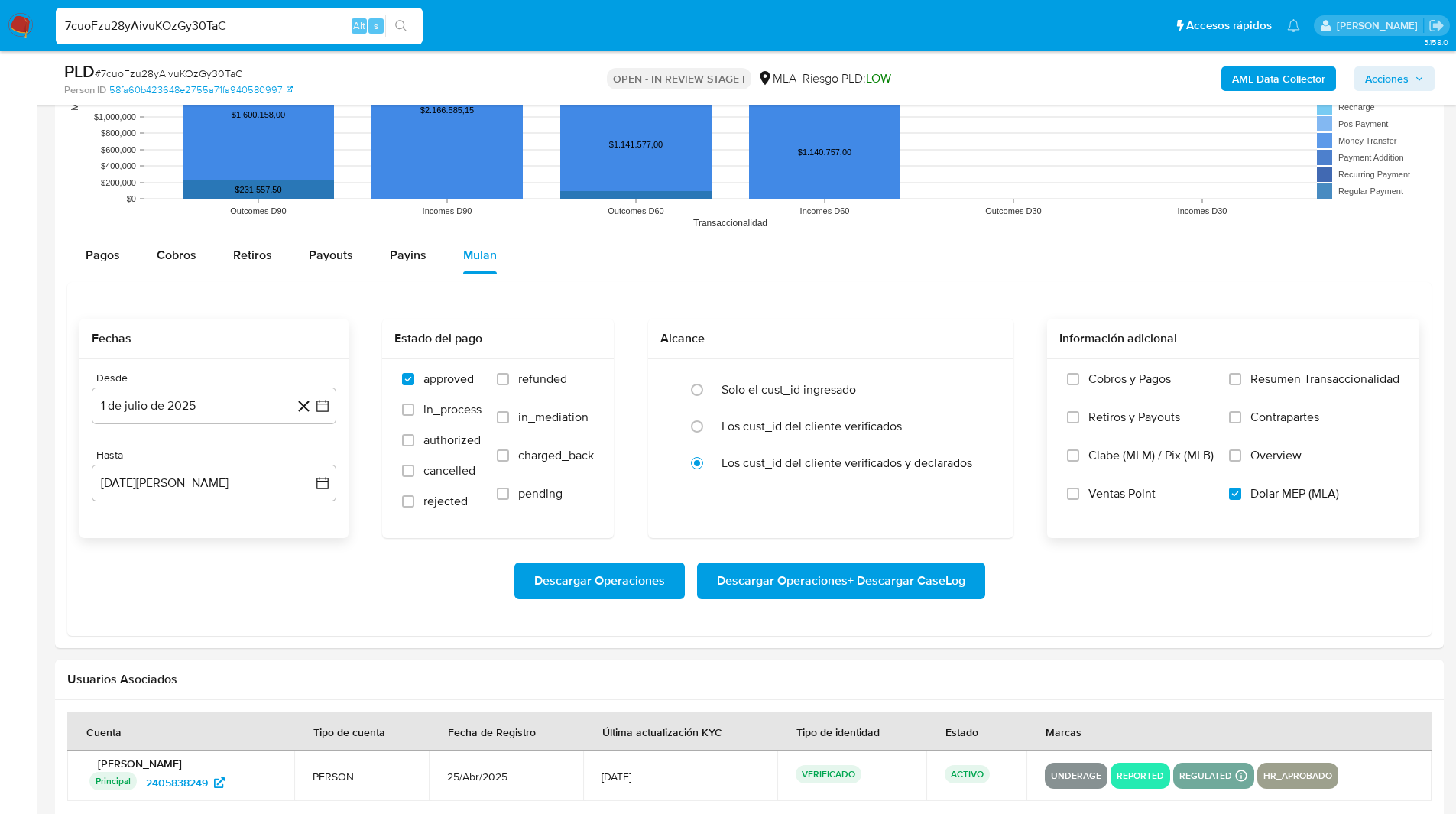
click at [1244, 597] on div "Descargar Operaciones Descargar Operaciones + Descargar CaseLog" at bounding box center [749, 581] width 1340 height 37
click at [811, 580] on span "Descargar Operaciones + Descargar CaseLog" at bounding box center [841, 580] width 249 height 34
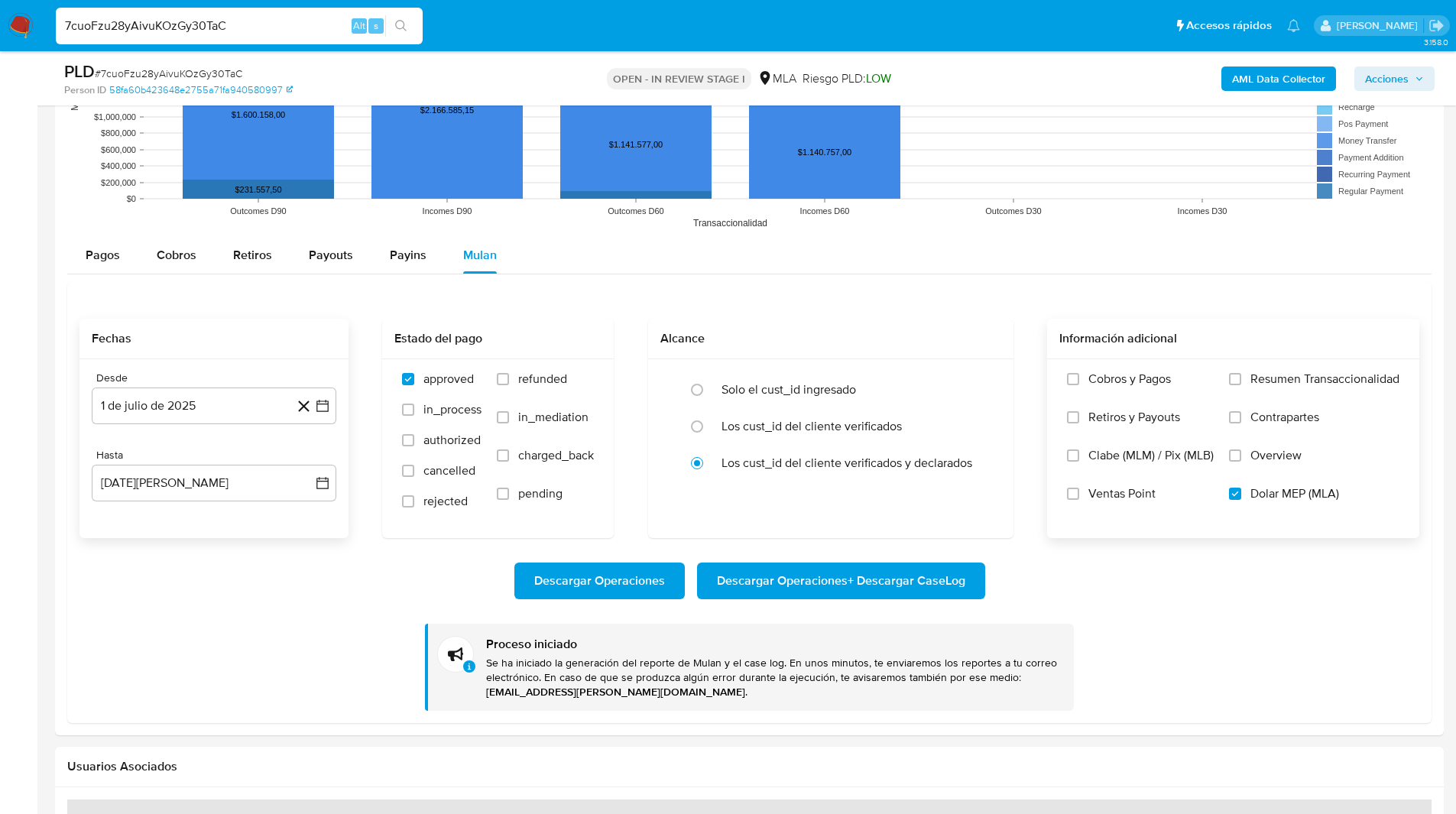
click at [157, 427] on div "Desde 1 de julio de 2025 1-07-2025 Hasta 29 de agosto de 2025 29-08-2025" at bounding box center [214, 449] width 269 height 179
click at [209, 391] on button "1 de julio de 2025" at bounding box center [214, 405] width 244 height 37
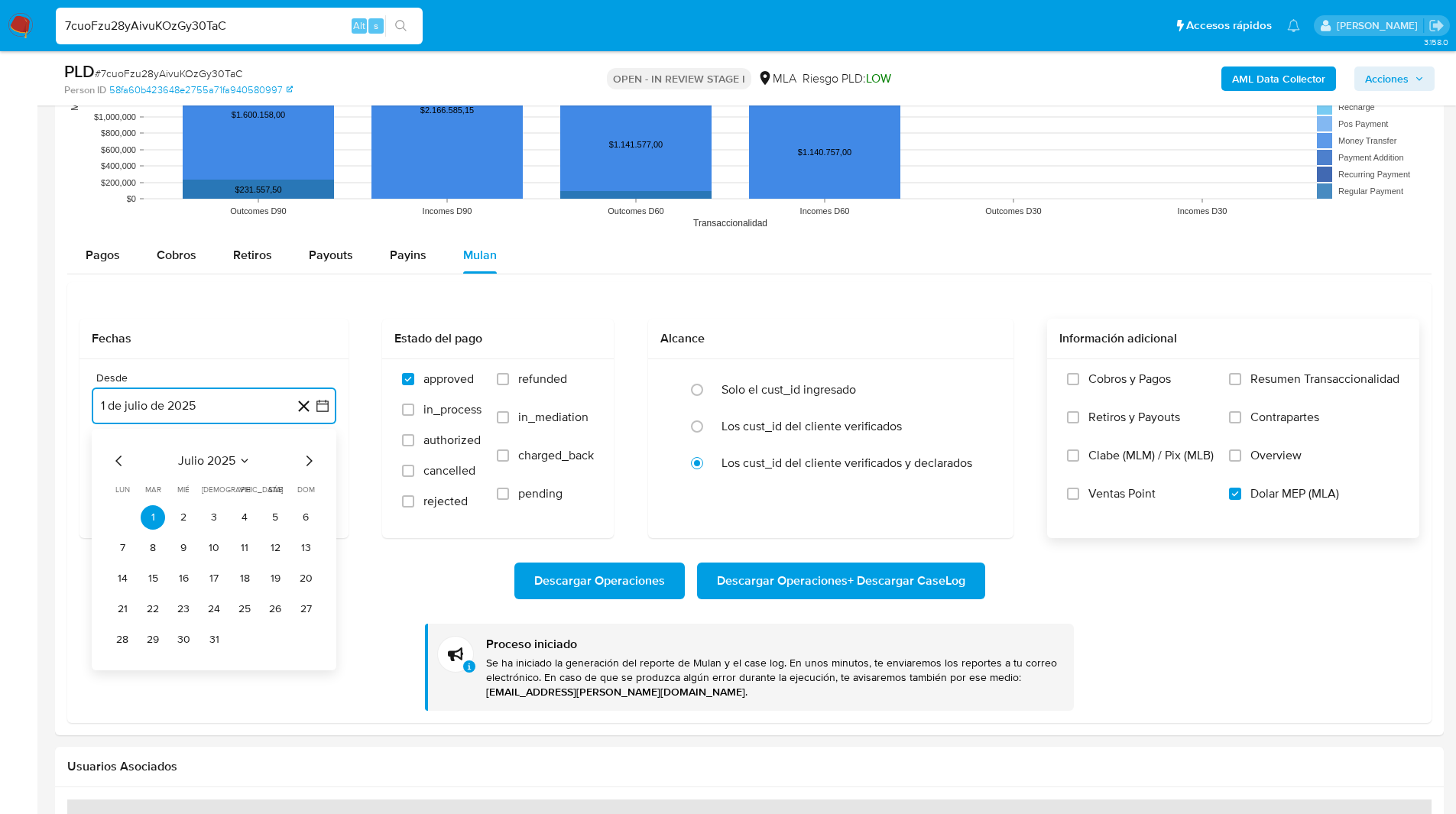
click at [315, 460] on icon "Mes siguiente" at bounding box center [308, 461] width 18 height 18
click at [240, 519] on button "1" at bounding box center [244, 518] width 25 height 25
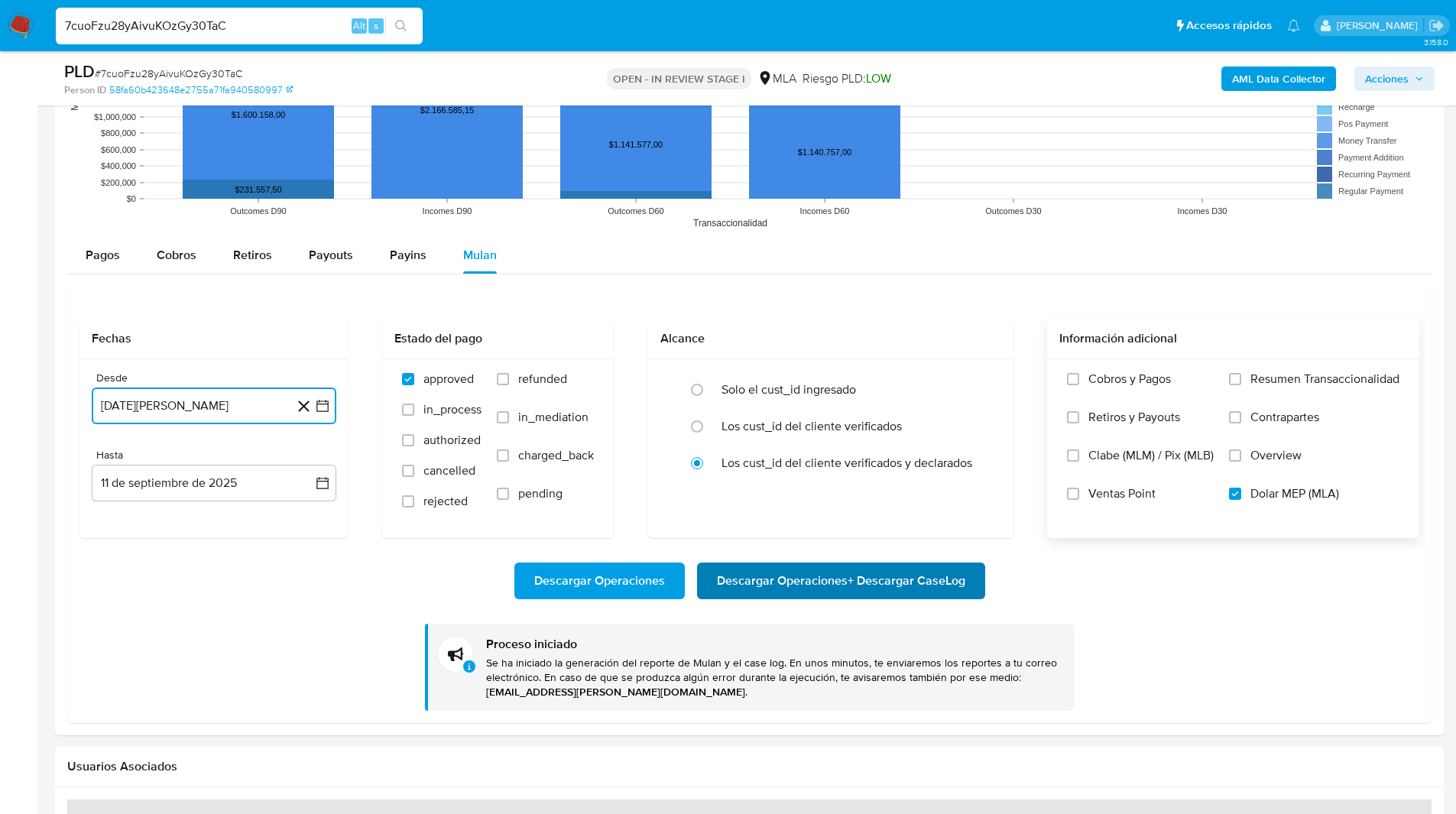
click at [896, 567] on span "Descargar Operaciones + Descargar CaseLog" at bounding box center [841, 580] width 249 height 34
click at [212, 476] on button "11 de septiembre de 2025" at bounding box center [214, 482] width 244 height 37
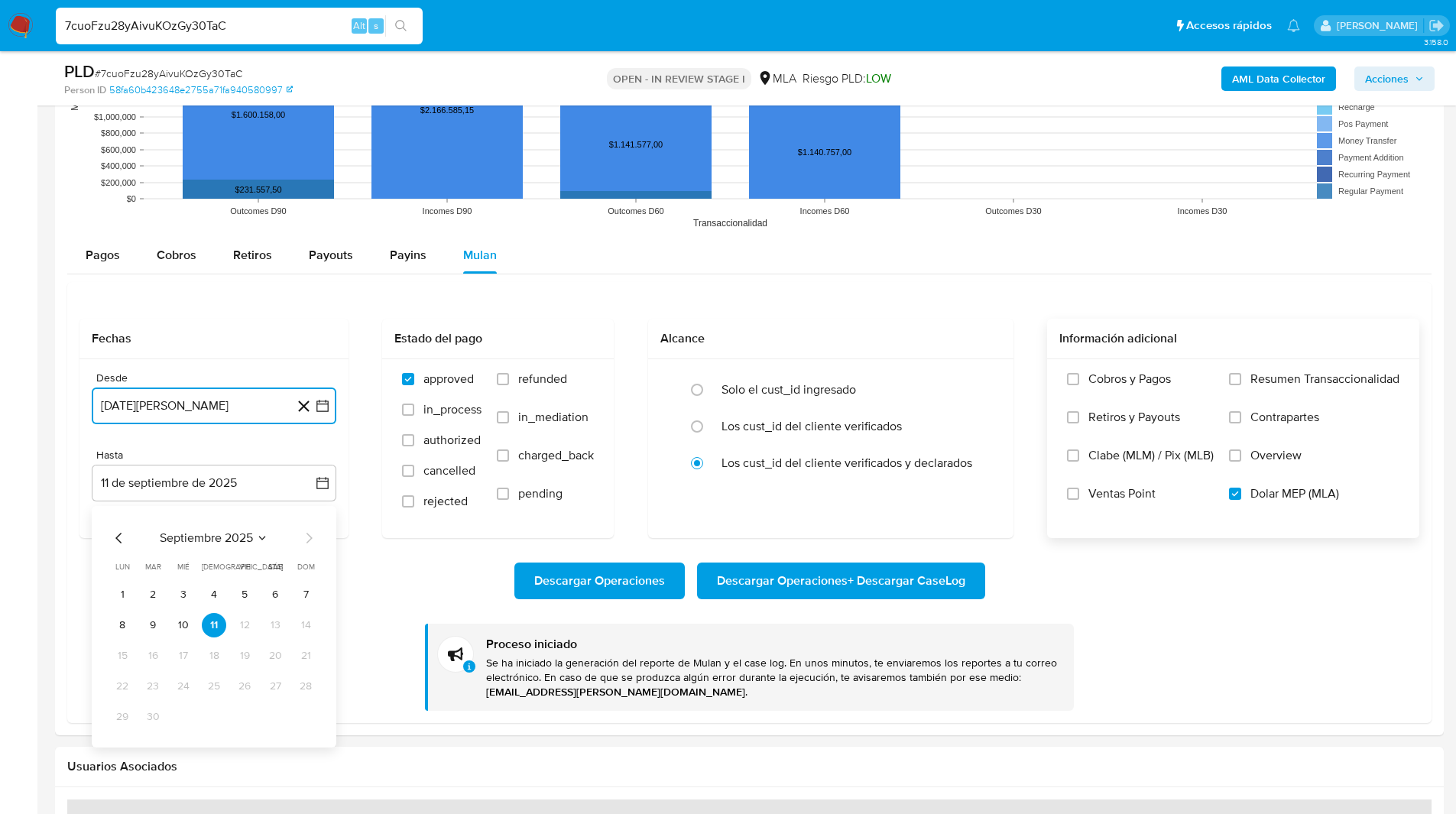
click at [117, 537] on icon "Mes anterior" at bounding box center [118, 537] width 6 height 11
click at [240, 716] on button "29" at bounding box center [244, 717] width 25 height 25
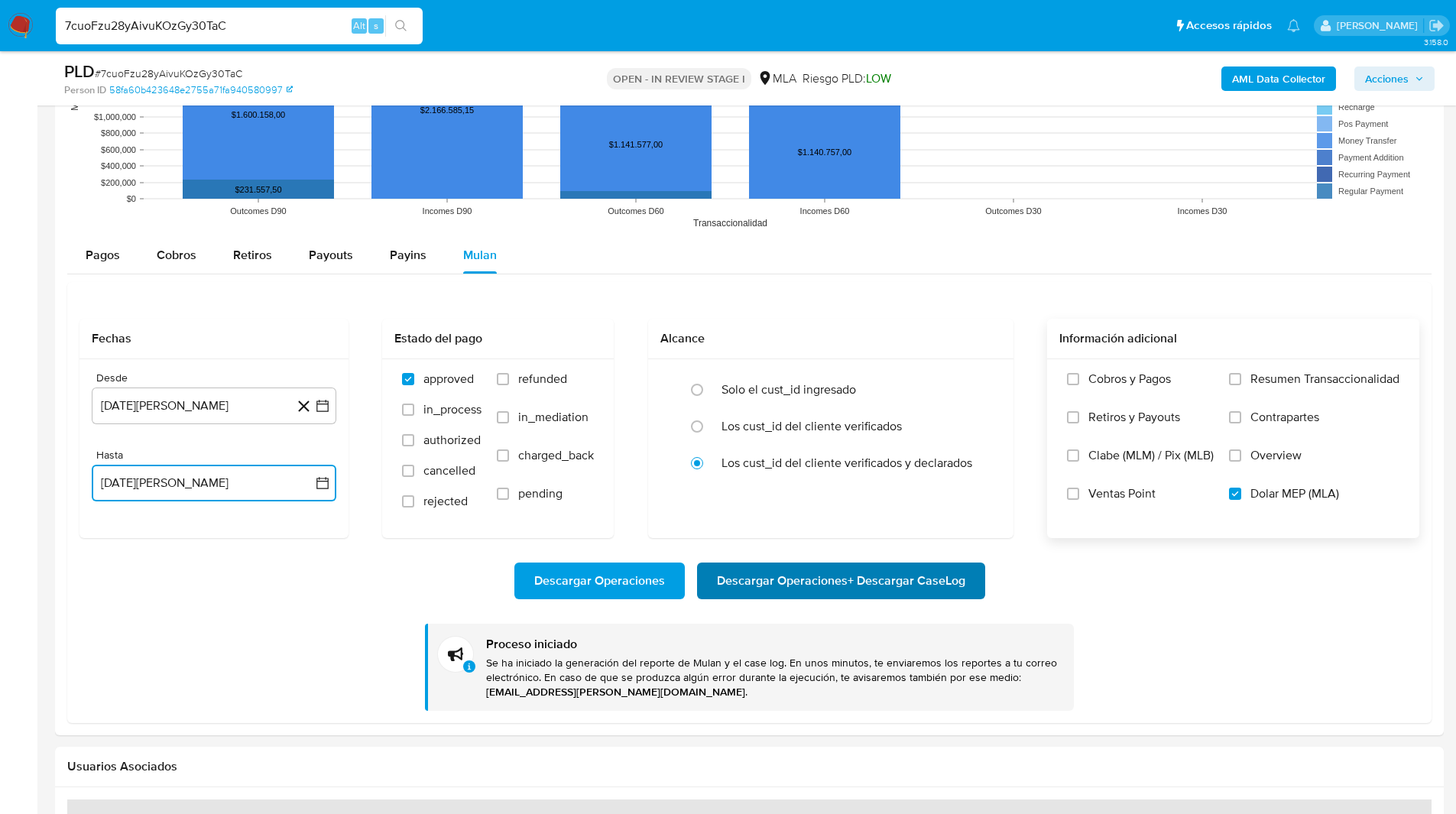
click at [852, 578] on span "Descargar Operaciones + Descargar CaseLog" at bounding box center [841, 580] width 249 height 34
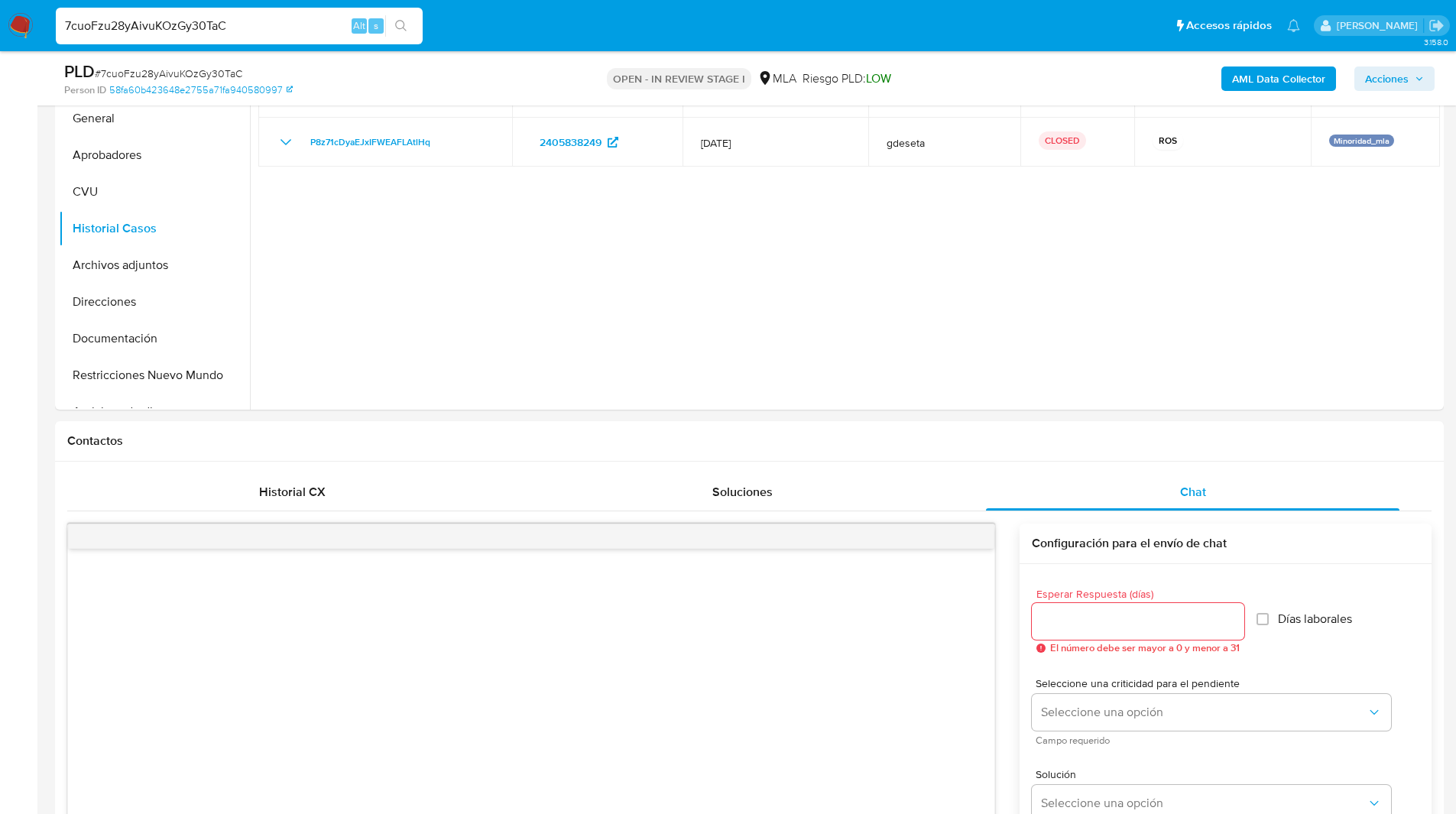
scroll to position [257, 0]
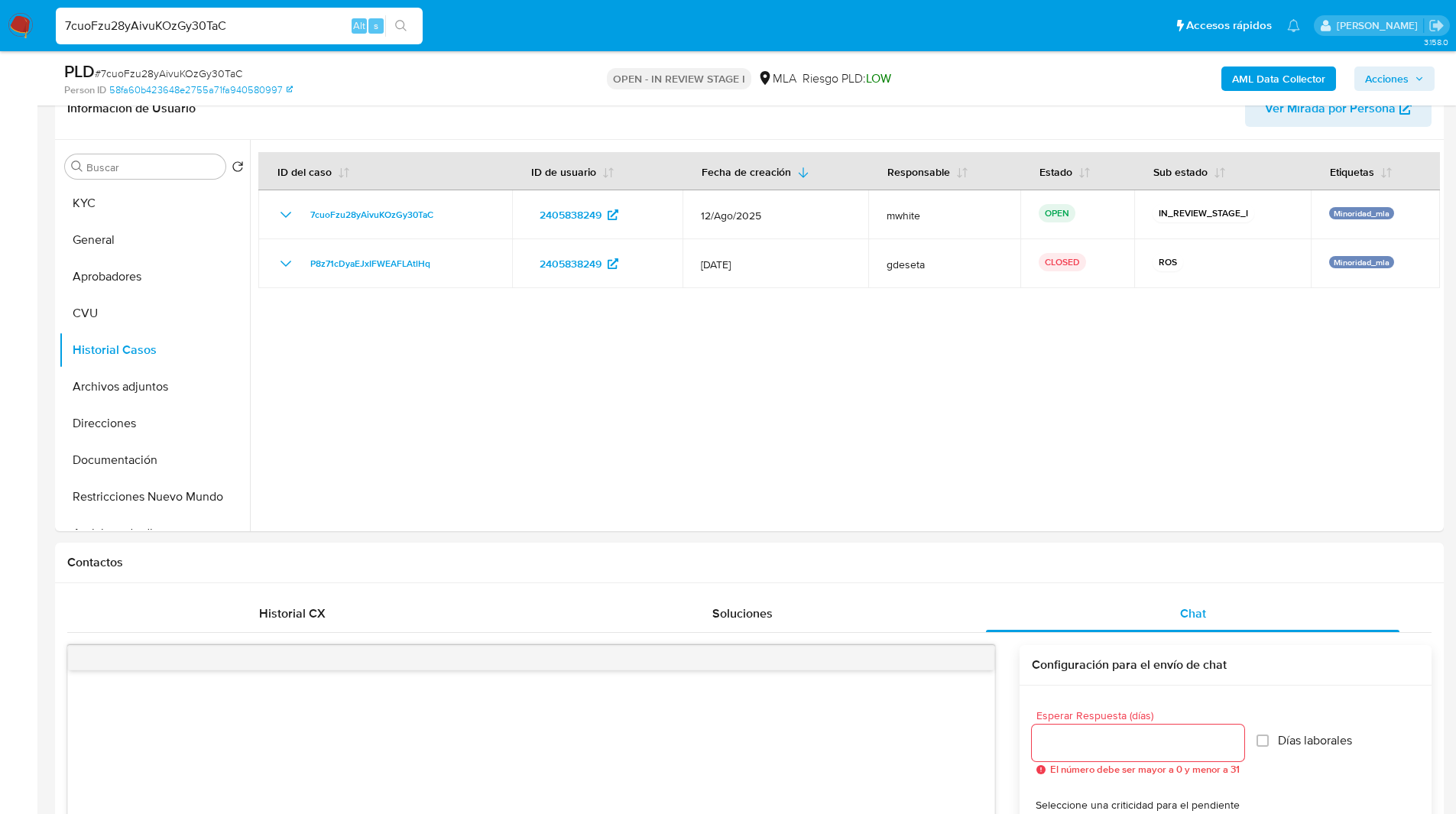
click at [162, 5] on div "7cuoFzu28yAivuKOzGy30TaC Alt s" at bounding box center [239, 26] width 367 height 43
click at [172, 32] on input "7cuoFzu28yAivuKOzGy30TaC" at bounding box center [239, 26] width 367 height 20
paste input "CJHOSBa9Y02GISS41Uw40wOO"
type input "CJHOSBa9Y02GISS41Uw40wOO"
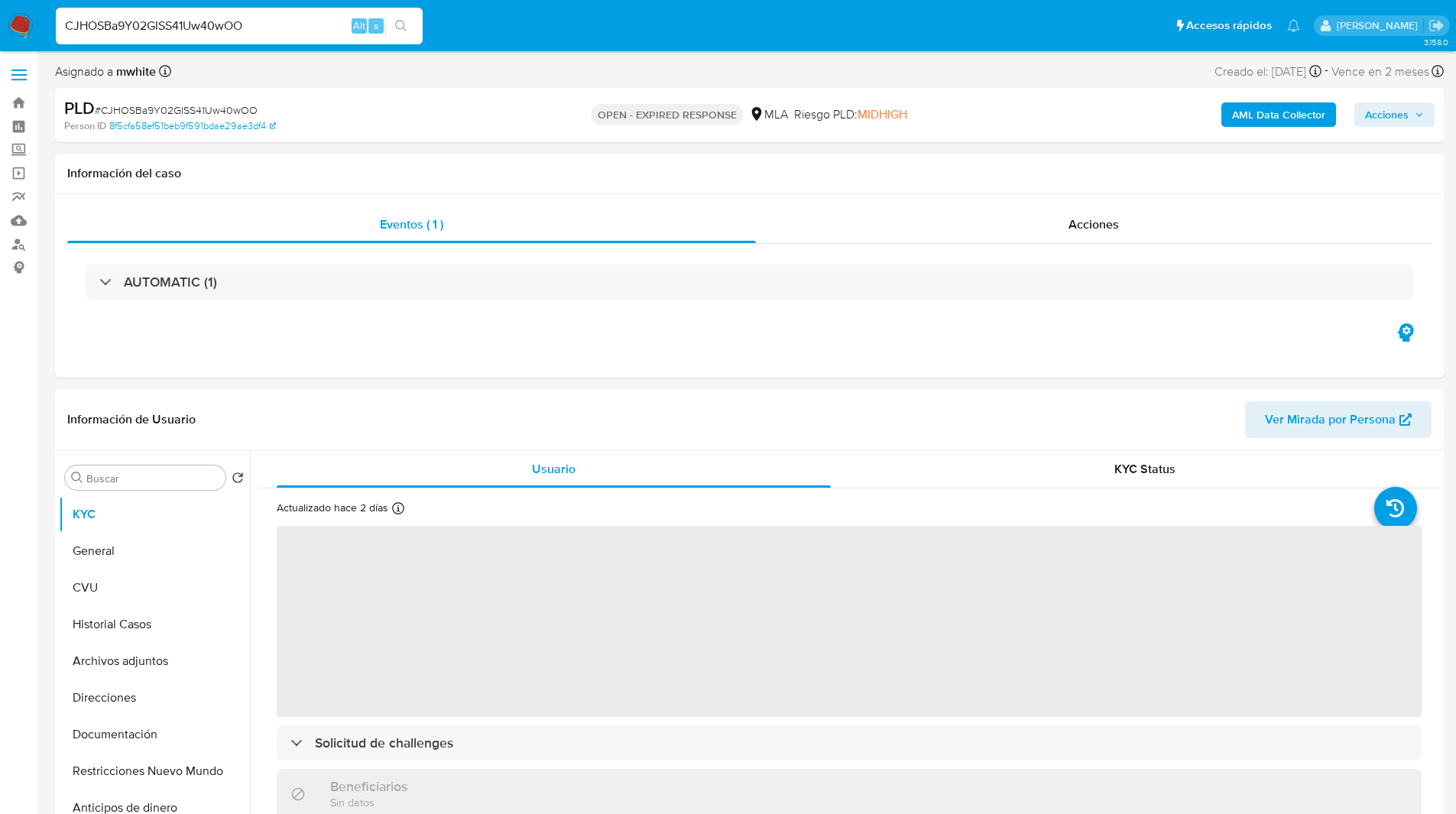
select select "10"
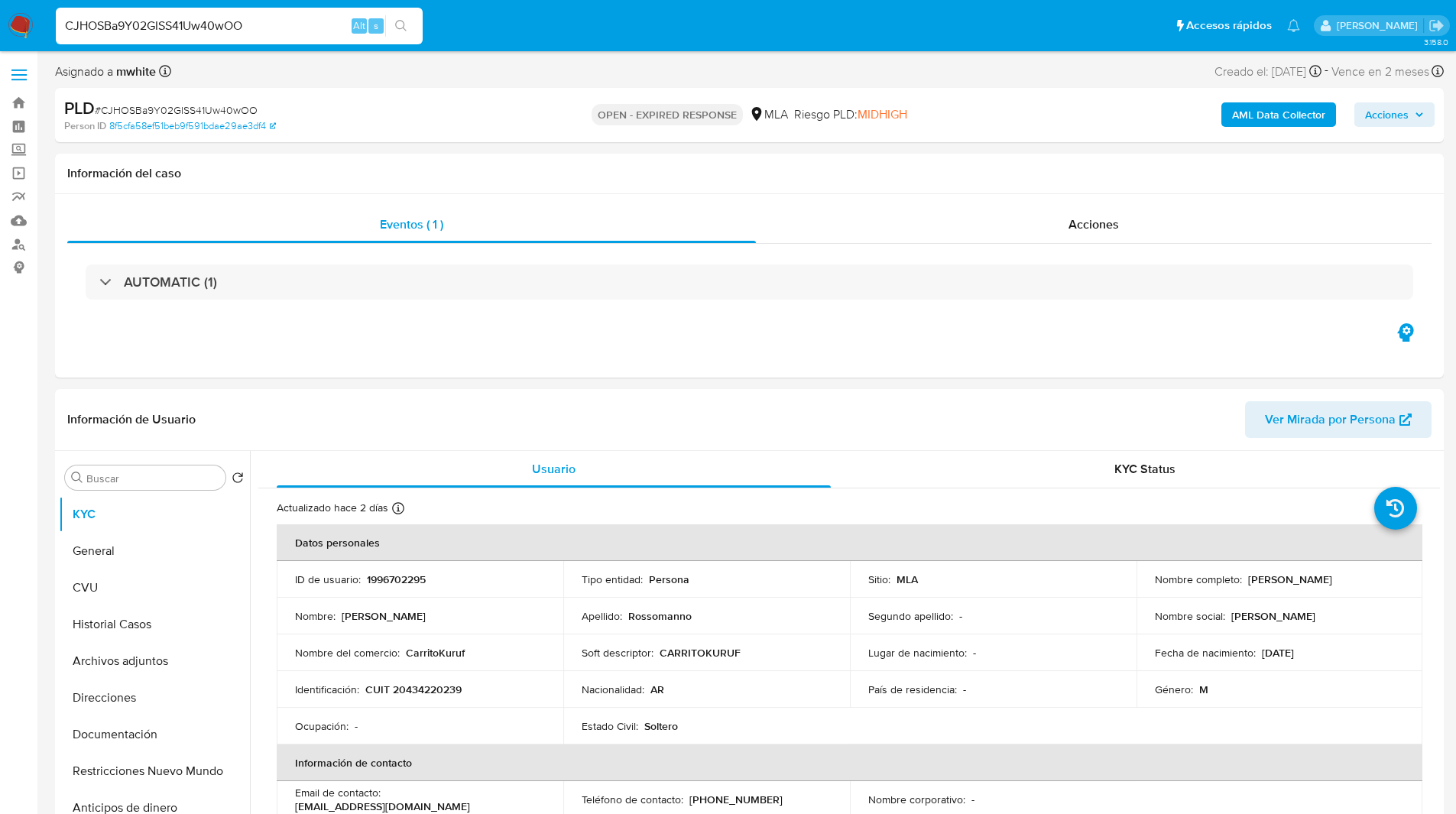
click at [530, 21] on ul "Pausado Ver notificaciones CJHOSBa9Y02GISS41Uw40wOO Alt s Accesos rápidos Presi…" at bounding box center [678, 25] width 1259 height 39
click at [517, 34] on ul "Pausado Ver notificaciones CJHOSBa9Y02GISS41Uw40wOO Alt s Accesos rápidos Presi…" at bounding box center [678, 25] width 1259 height 39
click at [883, 40] on ul "Pausado Ver notificaciones CJHOSBa9Y02GISS41Uw40wOO Alt s Accesos rápidos Presi…" at bounding box center [678, 25] width 1259 height 39
click at [505, 20] on ul "Pausado Ver notificaciones CJHOSBa9Y02GISS41Uw40wOO Alt s Accesos rápidos Presi…" at bounding box center [678, 25] width 1259 height 39
click at [536, 21] on ul "Pausado Ver notificaciones CJHOSBa9Y02GISS41Uw40wOO Alt s Accesos rápidos Presi…" at bounding box center [678, 25] width 1259 height 39
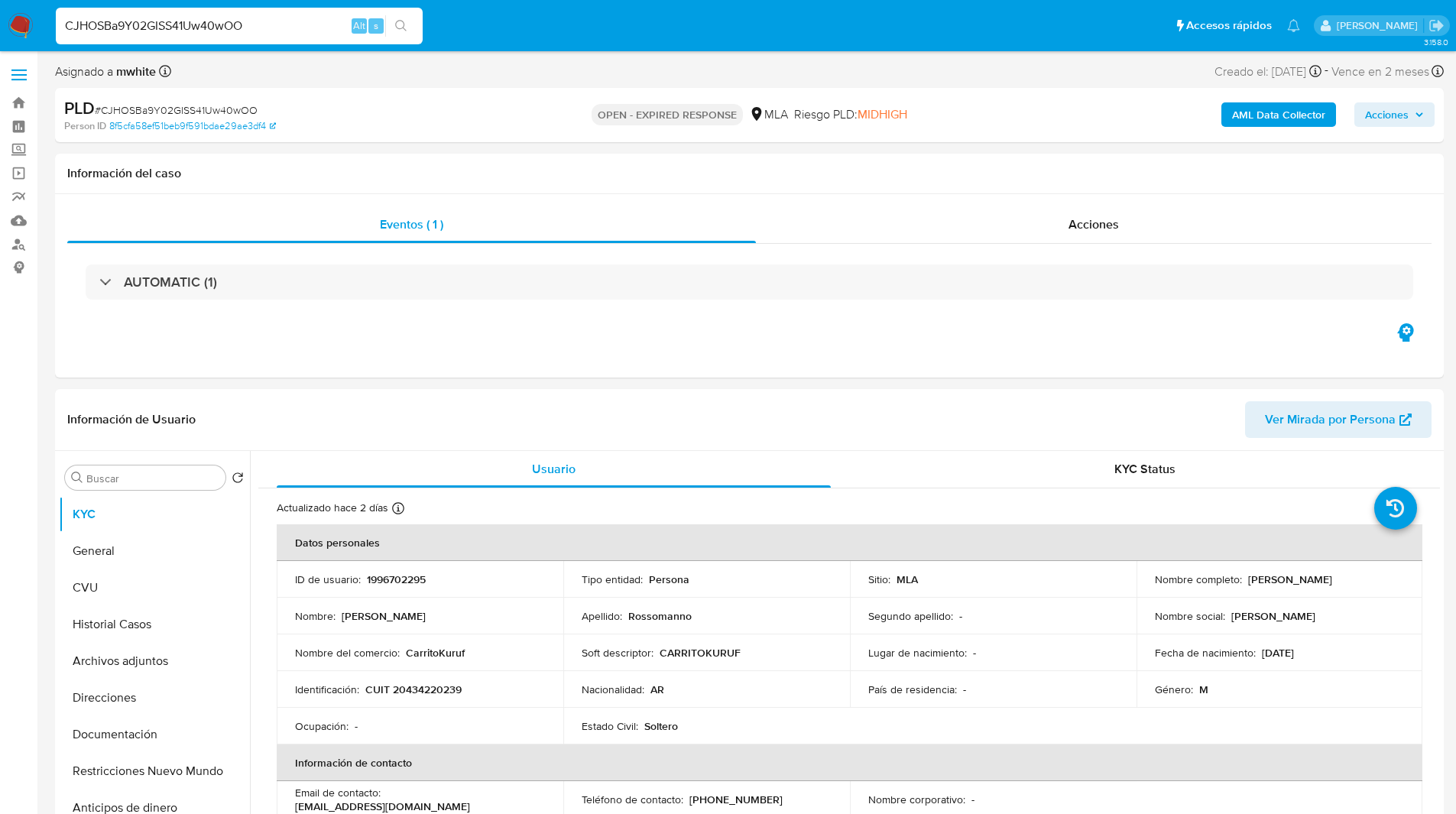
click at [520, 20] on ul "Pausado Ver notificaciones CJHOSBa9Y02GISS41Uw40wOO Alt s Accesos rápidos Presi…" at bounding box center [678, 25] width 1259 height 39
click at [495, 23] on ul "Pausado Ver notificaciones CJHOSBa9Y02GISS41Uw40wOO Alt s Accesos rápidos Presi…" at bounding box center [678, 25] width 1259 height 39
click at [501, 21] on ul "Pausado Ver notificaciones CJHOSBa9Y02GISS41Uw40wOO Alt s Accesos rápidos Presi…" at bounding box center [678, 25] width 1259 height 39
click at [413, 179] on h1 "Información del caso" at bounding box center [749, 173] width 1364 height 16
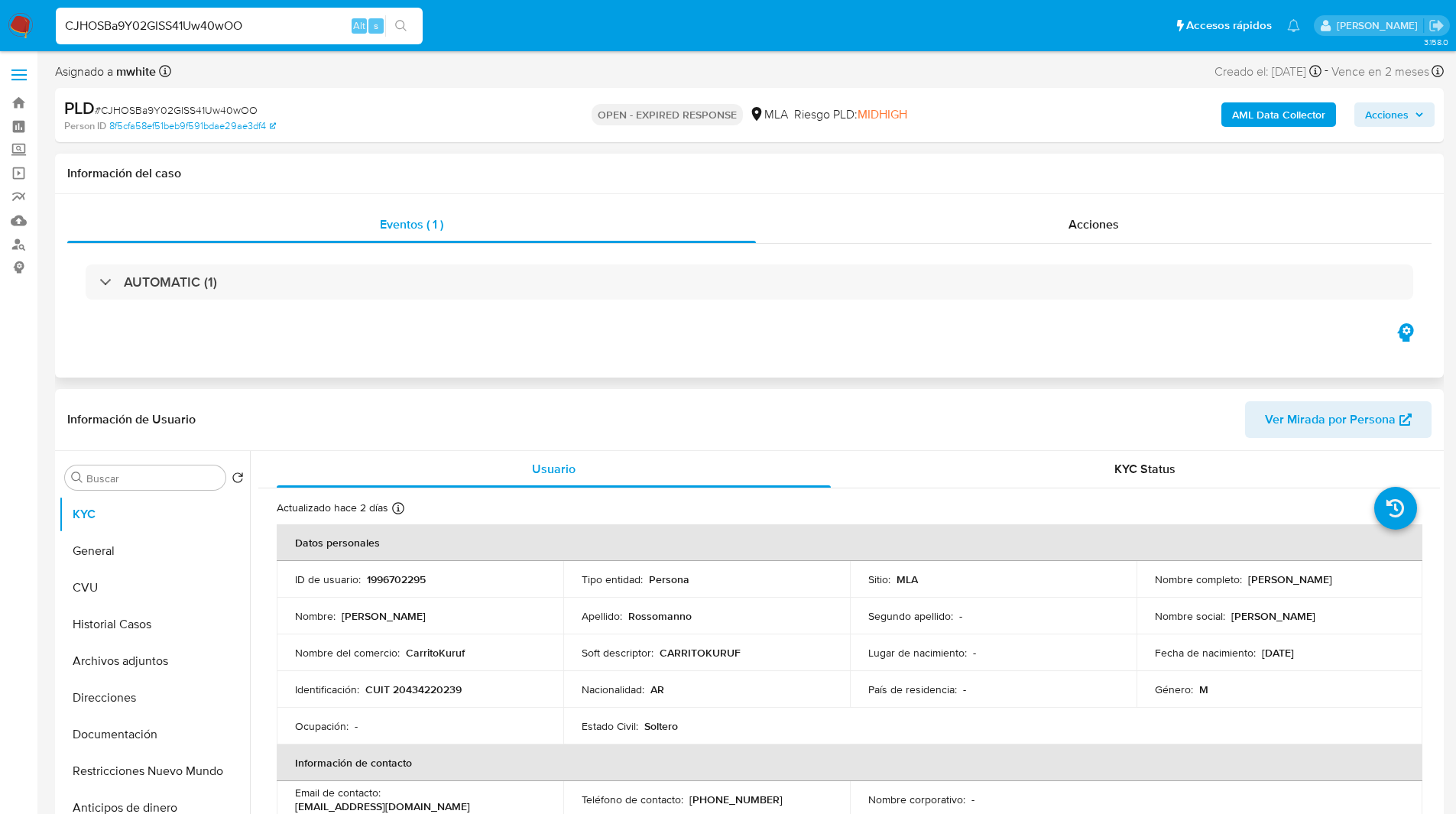
click at [459, 167] on h1 "Información del caso" at bounding box center [749, 173] width 1364 height 16
click at [461, 156] on div "Información del caso" at bounding box center [749, 173] width 1389 height 40
click at [491, 166] on h1 "Información del caso" at bounding box center [749, 173] width 1364 height 16
click at [775, 71] on div "Asignado a mwhite Asignado el: 18/08/2025 14:13:18 Creado el: 12/08/2025 Creado…" at bounding box center [749, 75] width 1389 height 27
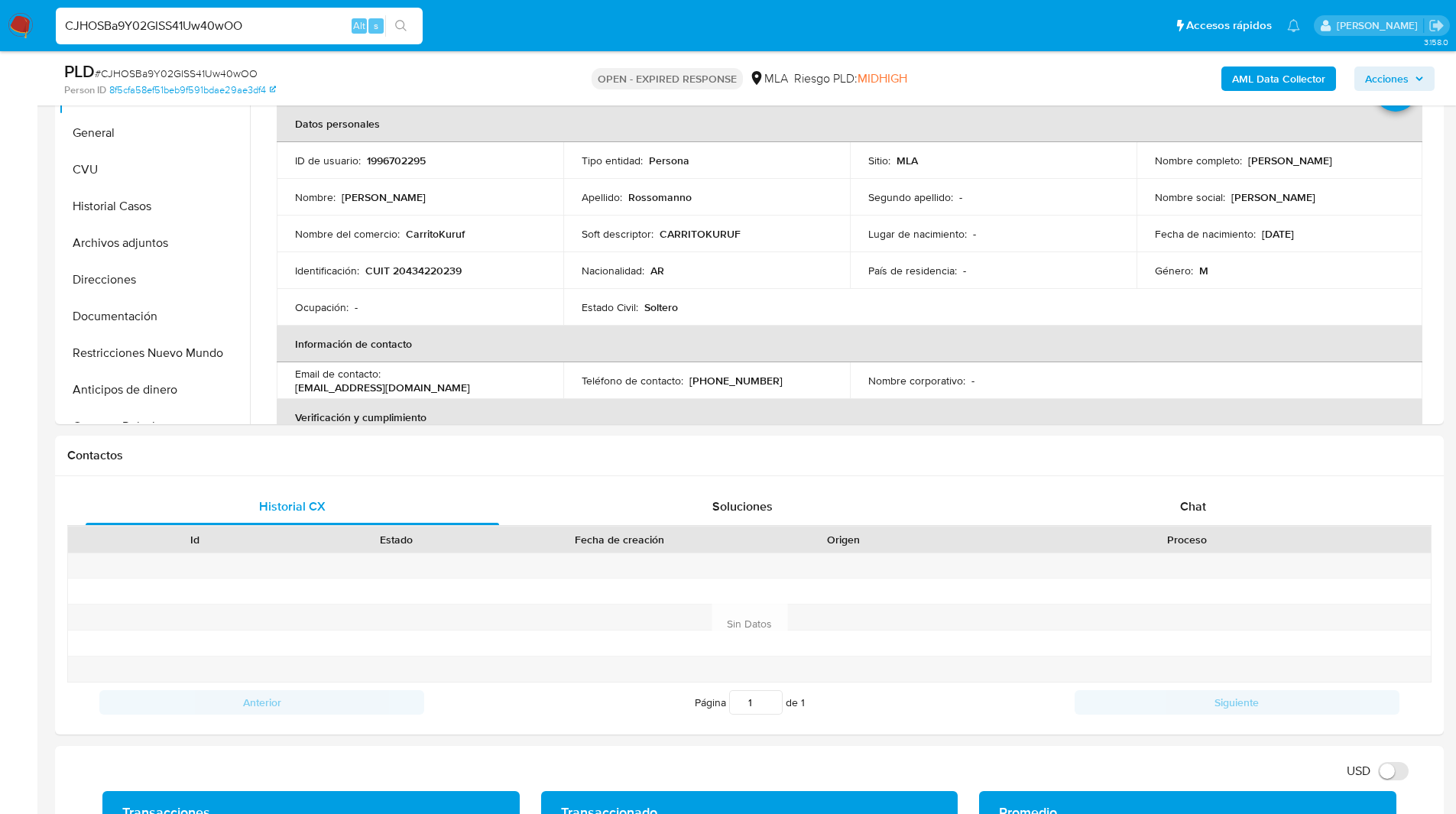
scroll to position [370, 0]
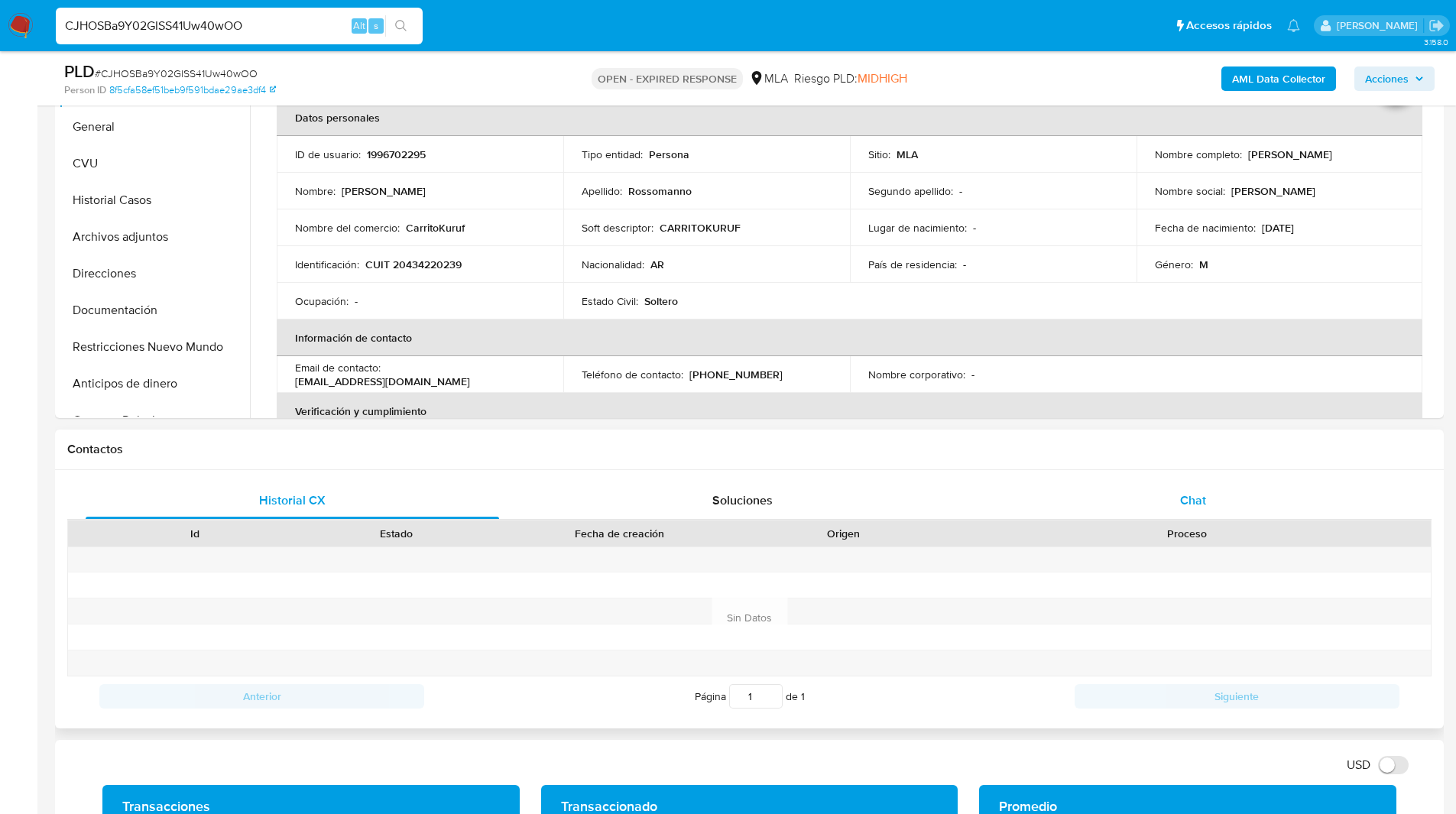
click at [1179, 483] on div "Chat" at bounding box center [1193, 501] width 413 height 37
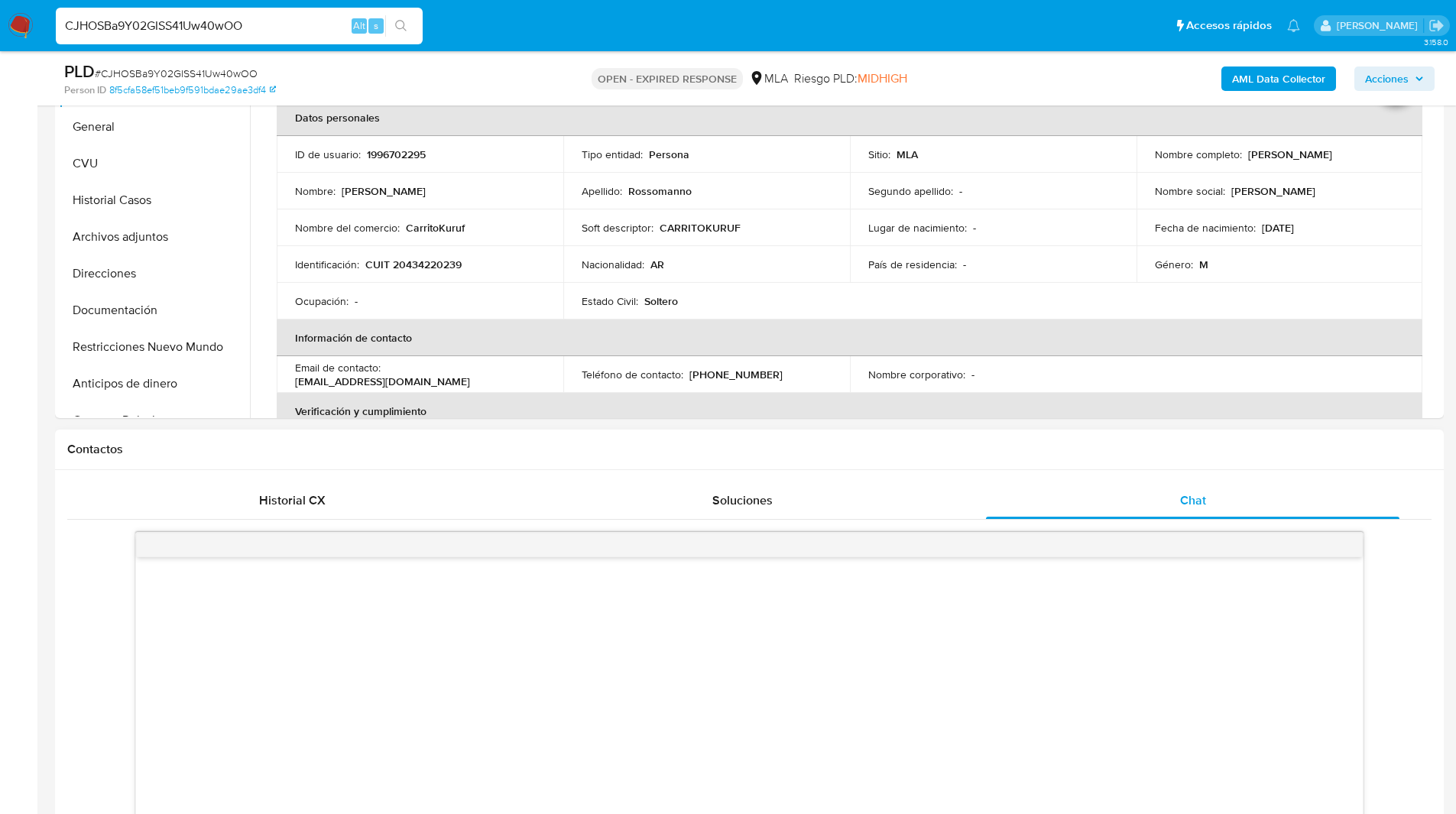
drag, startPoint x: 795, startPoint y: 501, endPoint x: 1002, endPoint y: 463, distance: 210.5
click at [1002, 463] on div "Contactos Historial CX Soluciones Chat Id Estado Fecha de creación Origen Proce…" at bounding box center [749, 786] width 1389 height 712
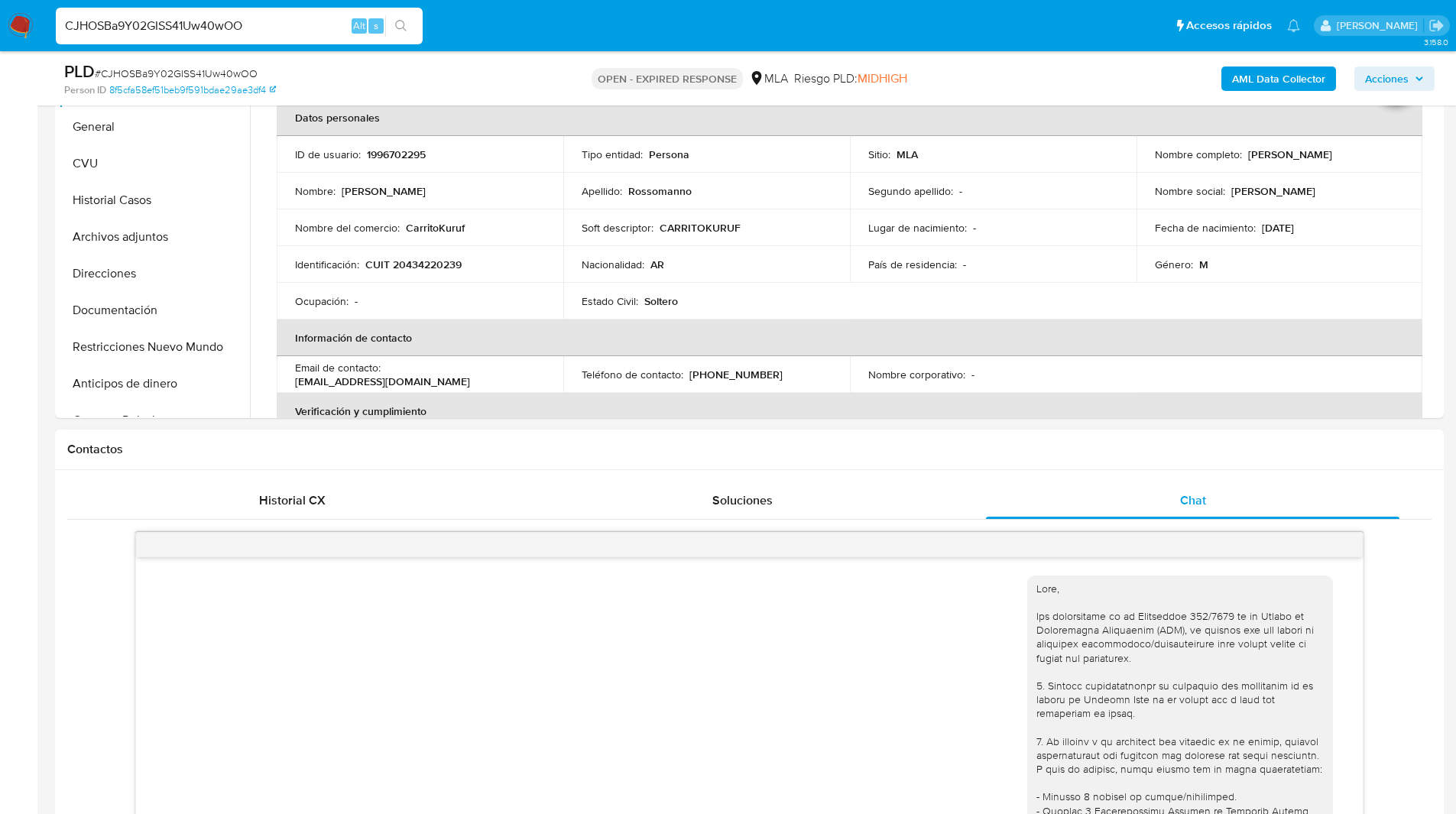
scroll to position [694, 0]
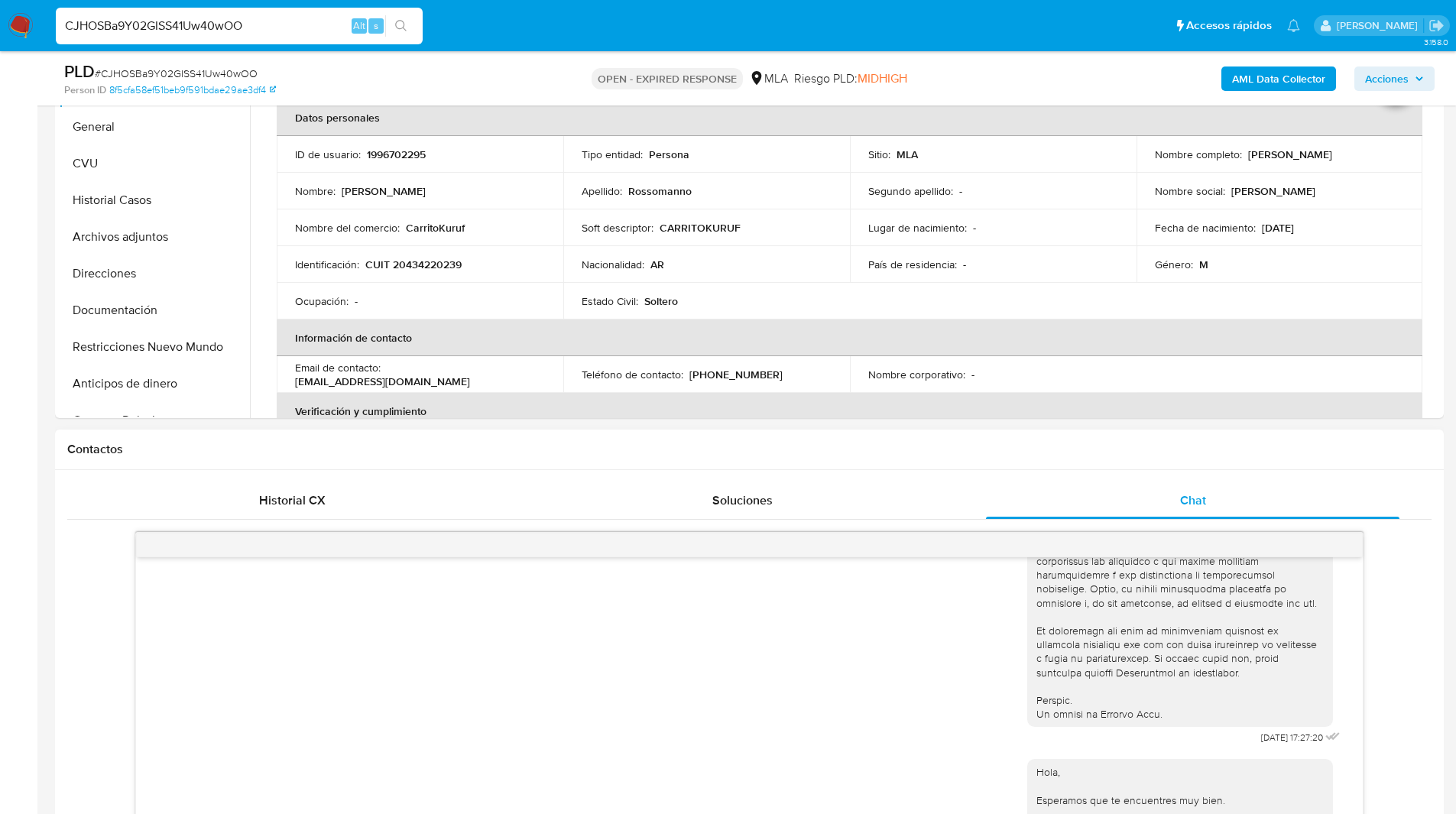
click at [842, 450] on h1 "Contactos" at bounding box center [749, 449] width 1364 height 16
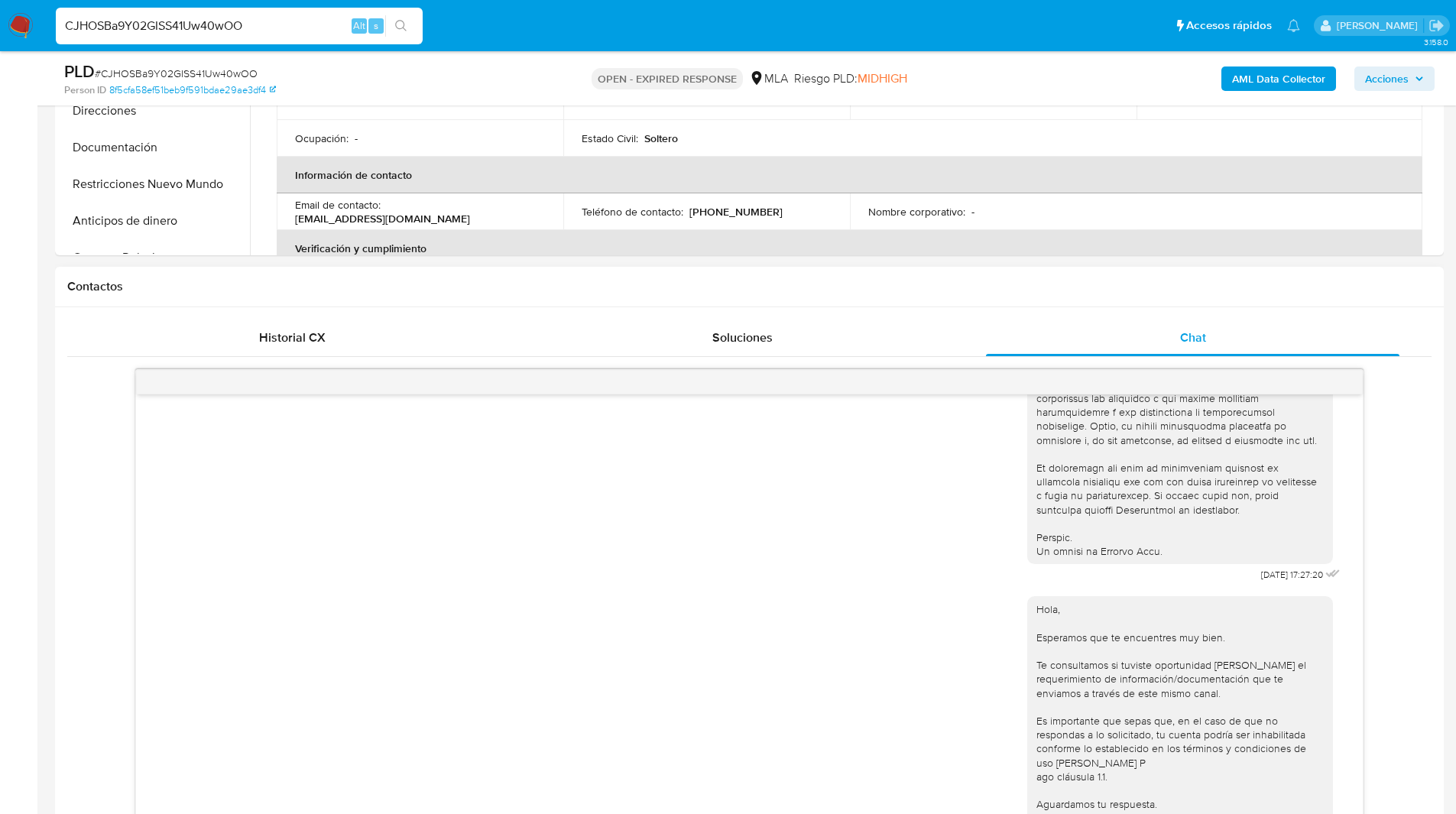
scroll to position [533, 0]
drag, startPoint x: 737, startPoint y: 336, endPoint x: 860, endPoint y: 285, distance: 133.2
click at [885, 286] on div "Contactos Historial CX Soluciones Chat Id Estado Fecha de creación Origen Proce…" at bounding box center [749, 590] width 1389 height 649
click at [792, 285] on h1 "Contactos" at bounding box center [749, 286] width 1364 height 16
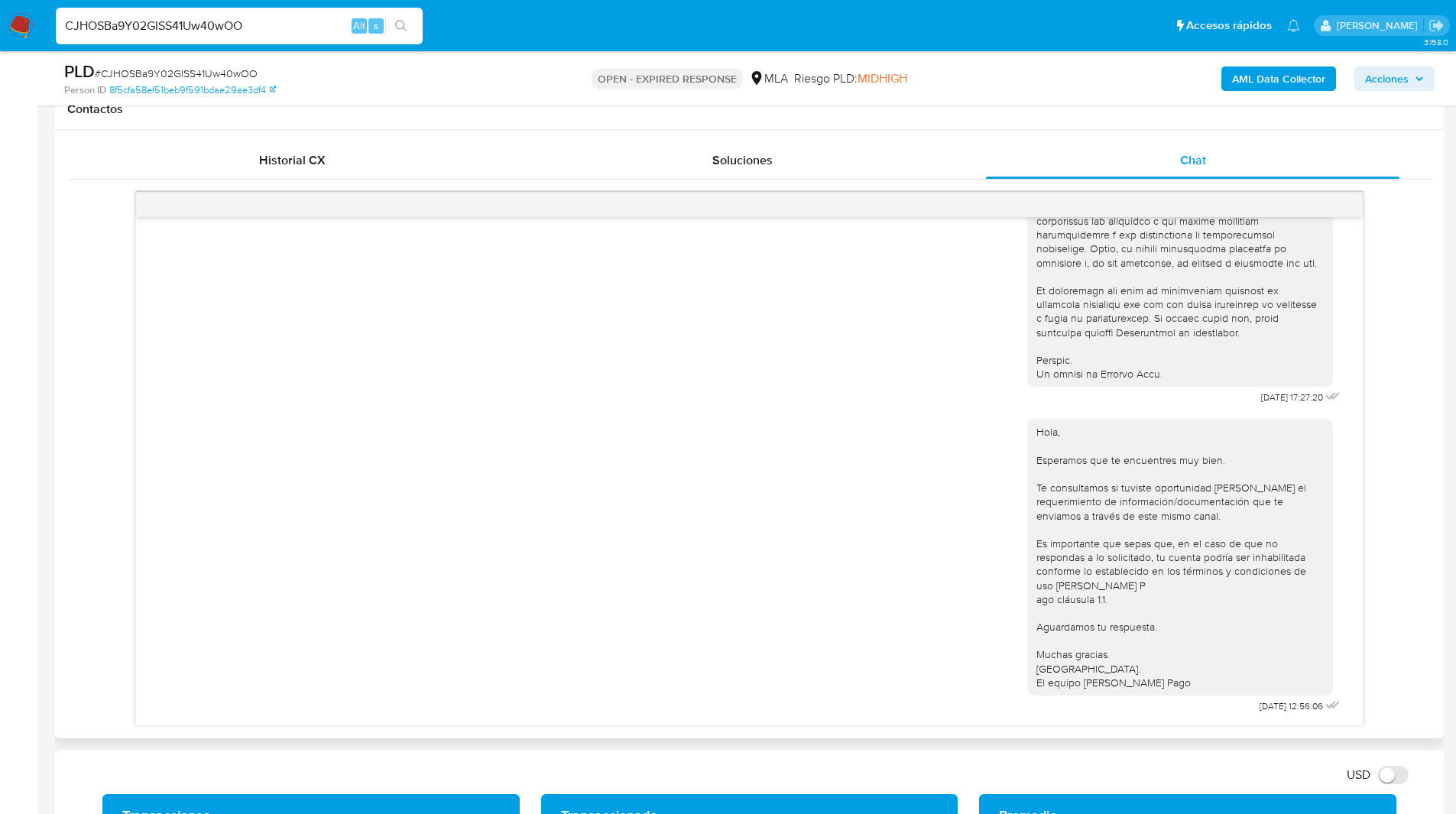
scroll to position [711, 0]
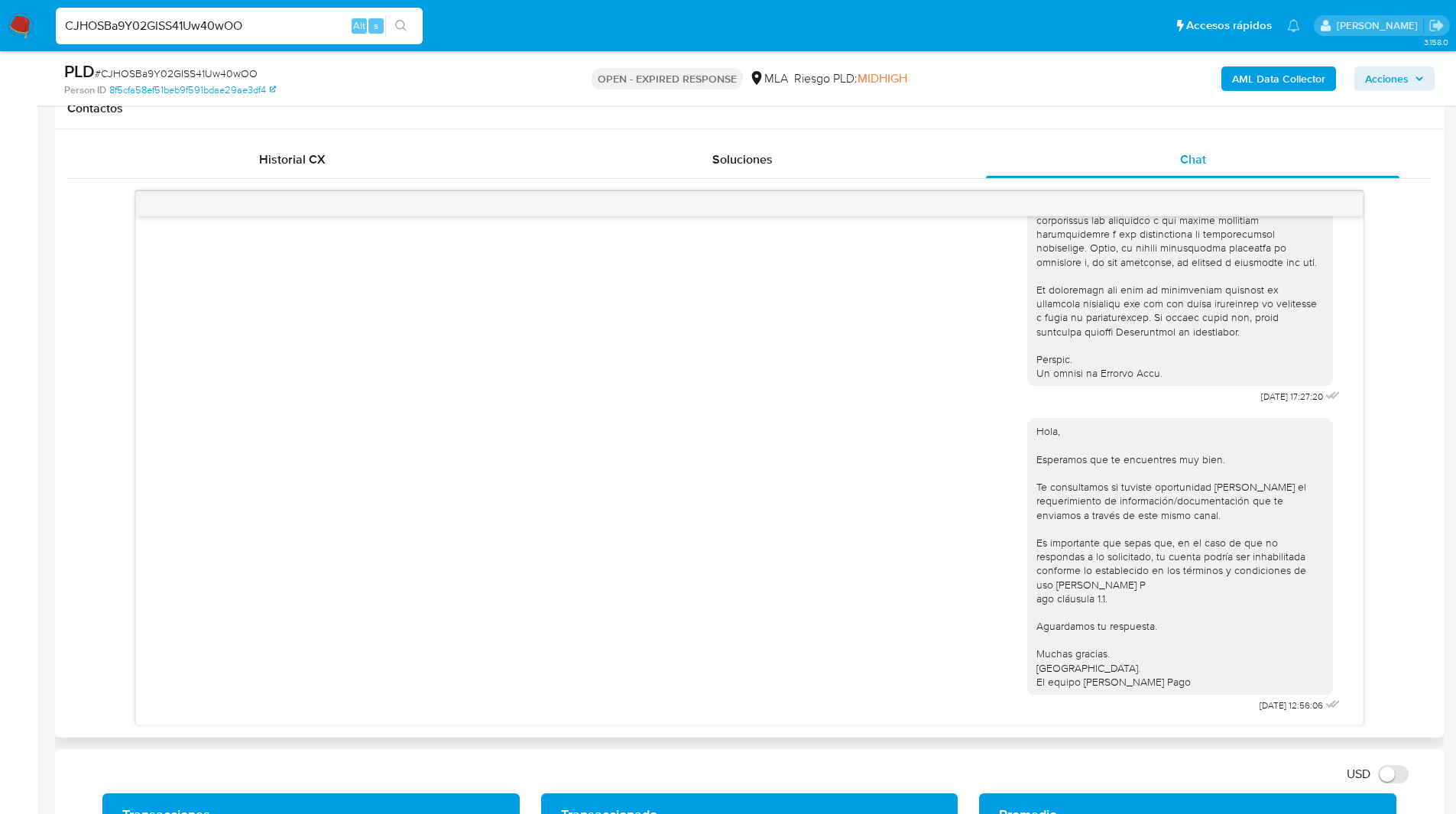
click at [845, 117] on div "Contactos" at bounding box center [749, 108] width 1389 height 40
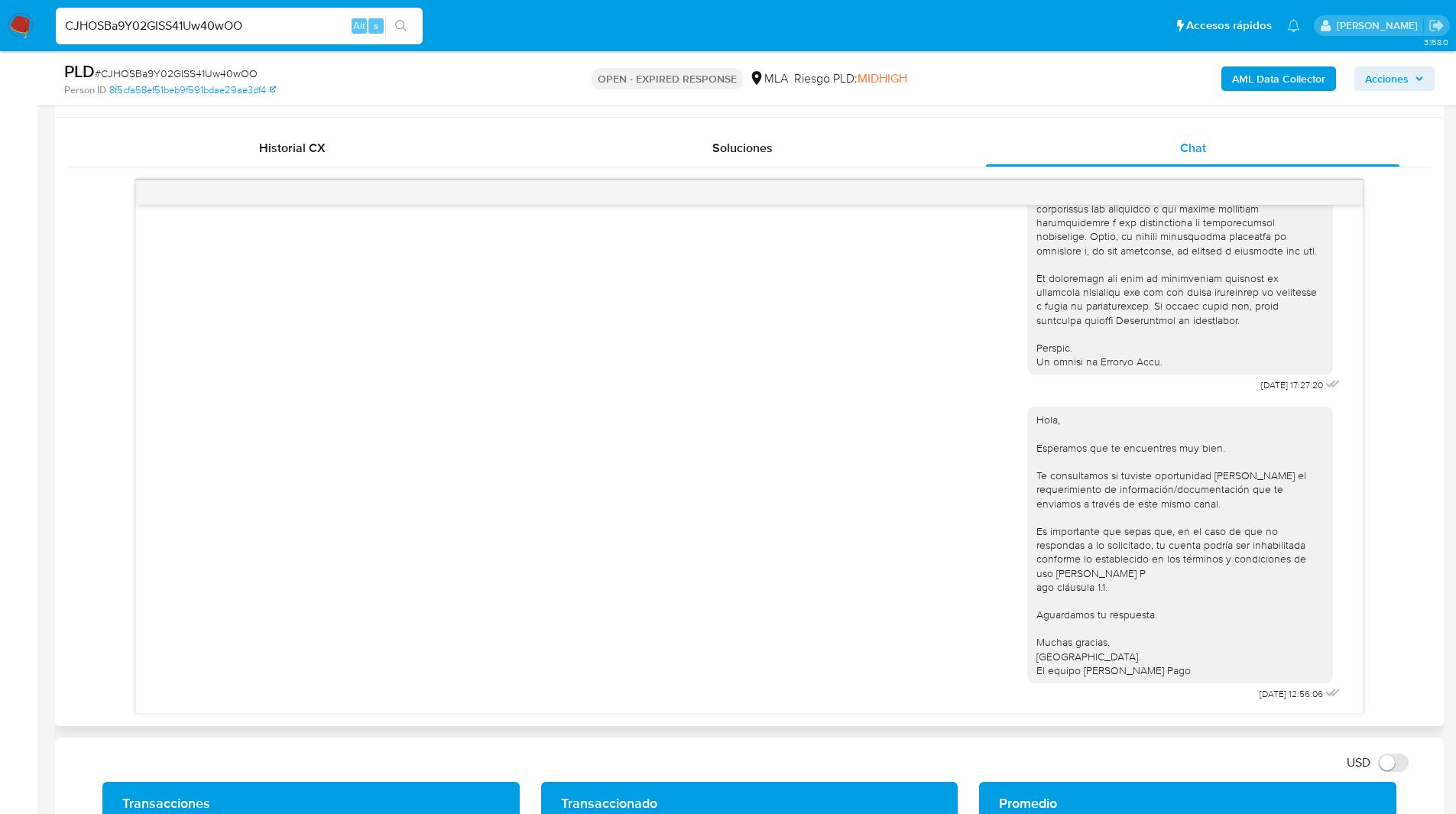
click at [806, 112] on div "Contactos" at bounding box center [749, 97] width 1389 height 40
click at [869, 50] on nav "Pausado Ver notificaciones CJHOSBa9Y02GISS41Uw40wOO Alt s Accesos rápidos Presi…" at bounding box center [728, 25] width 1456 height 51
click at [217, 20] on input "CJHOSBa9Y02GISS41Uw40wOO" at bounding box center [239, 26] width 367 height 20
paste input "YGjsCDy21KaOsrHFa4B0Ug7c"
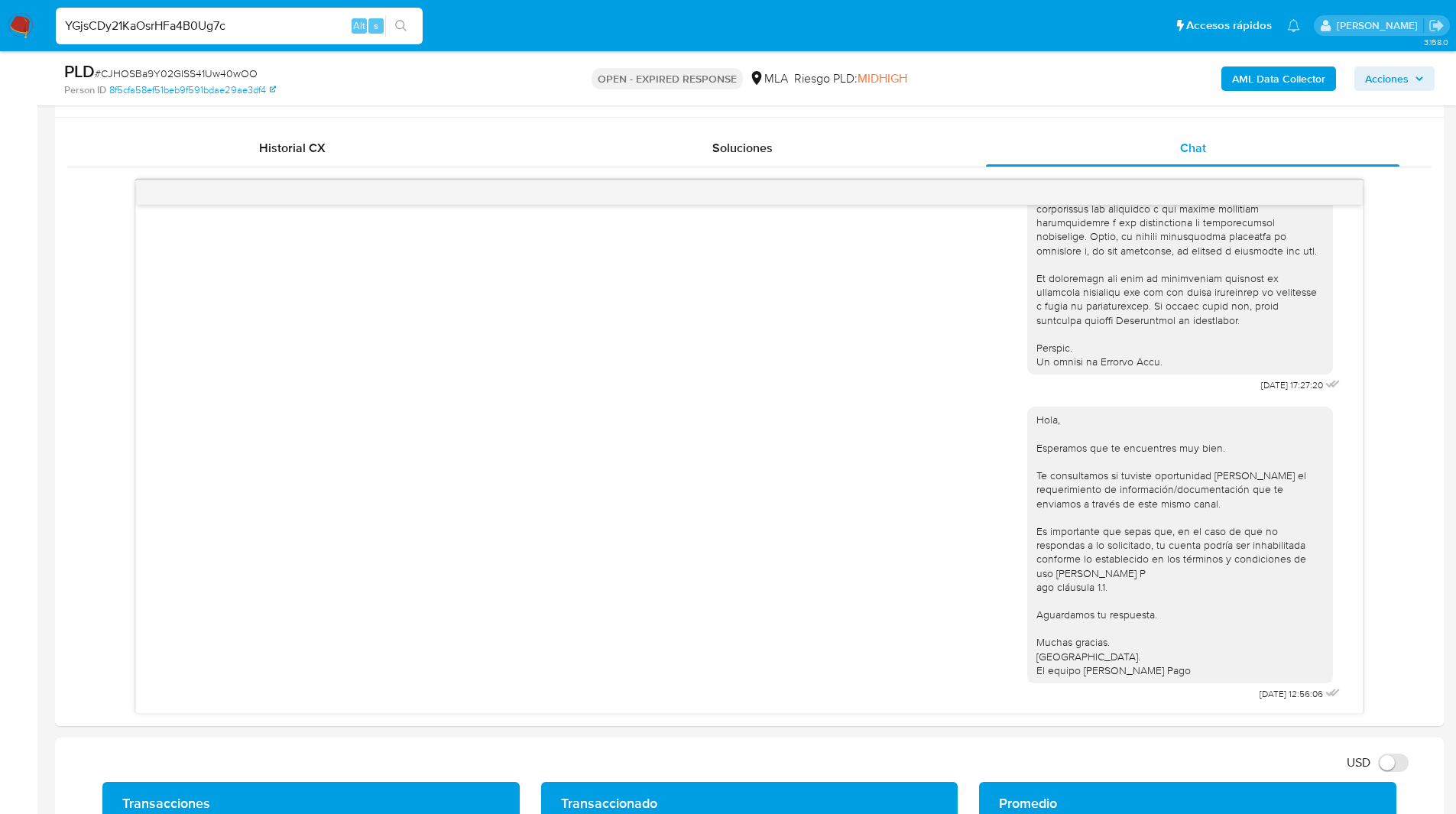
type input "YGjsCDy21KaOsrHFa4B0Ug7c"
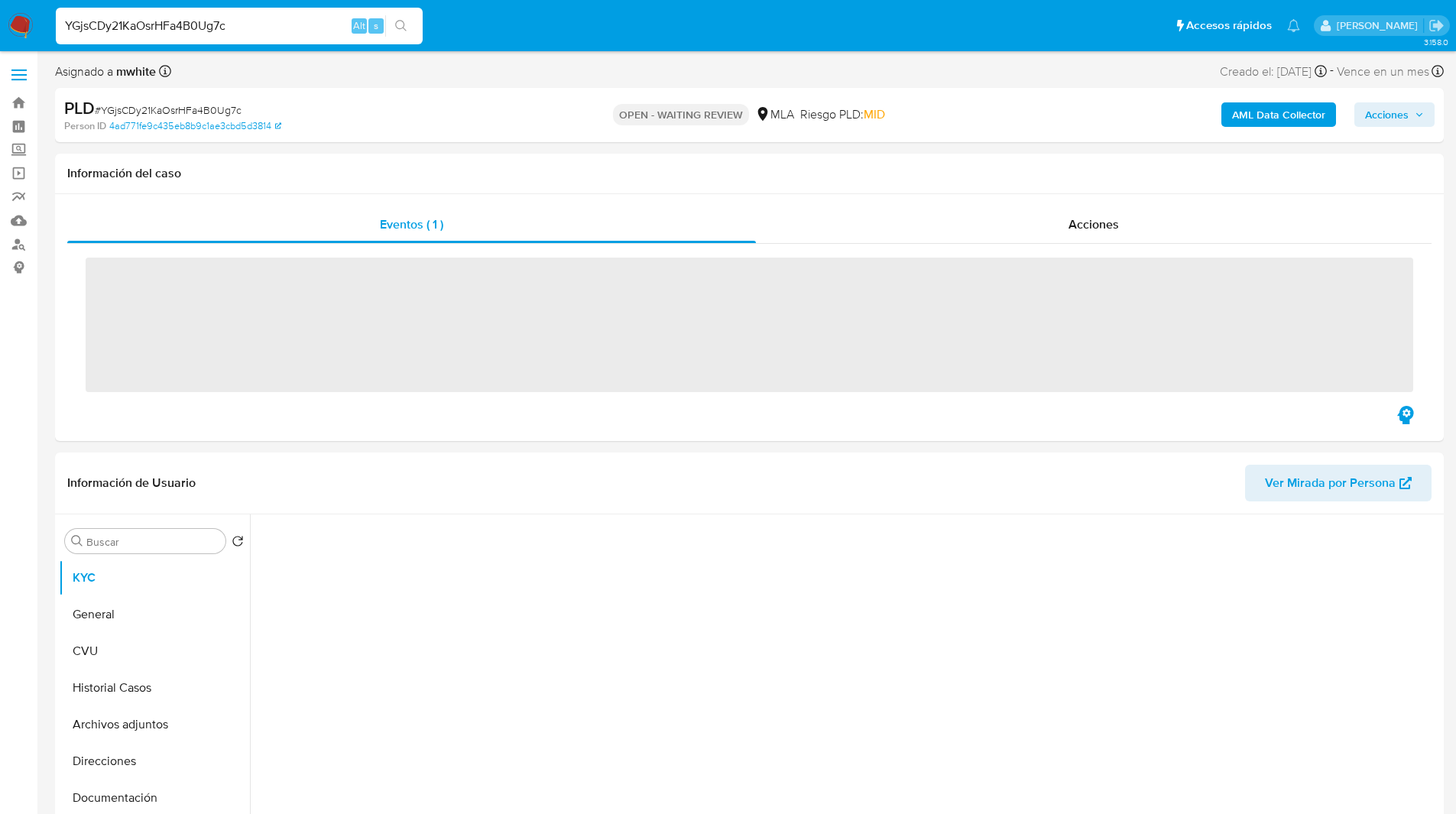
click at [666, 39] on ul "Pausado Ver notificaciones YGjsCDy21KaOsrHFa4B0Ug7c Alt s Accesos rápidos Presi…" at bounding box center [678, 25] width 1259 height 39
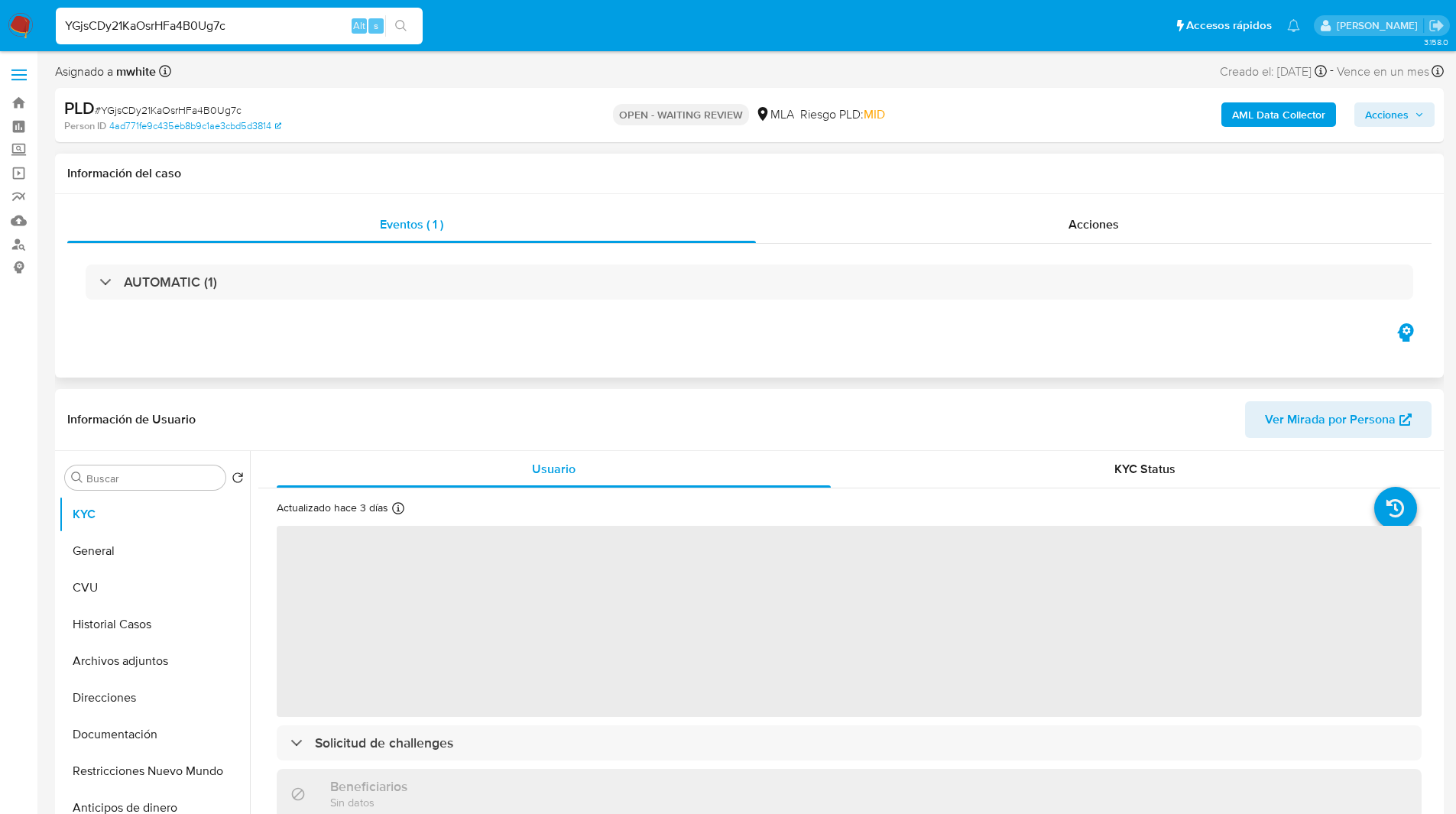
click at [518, 164] on div "Información del caso" at bounding box center [749, 173] width 1389 height 40
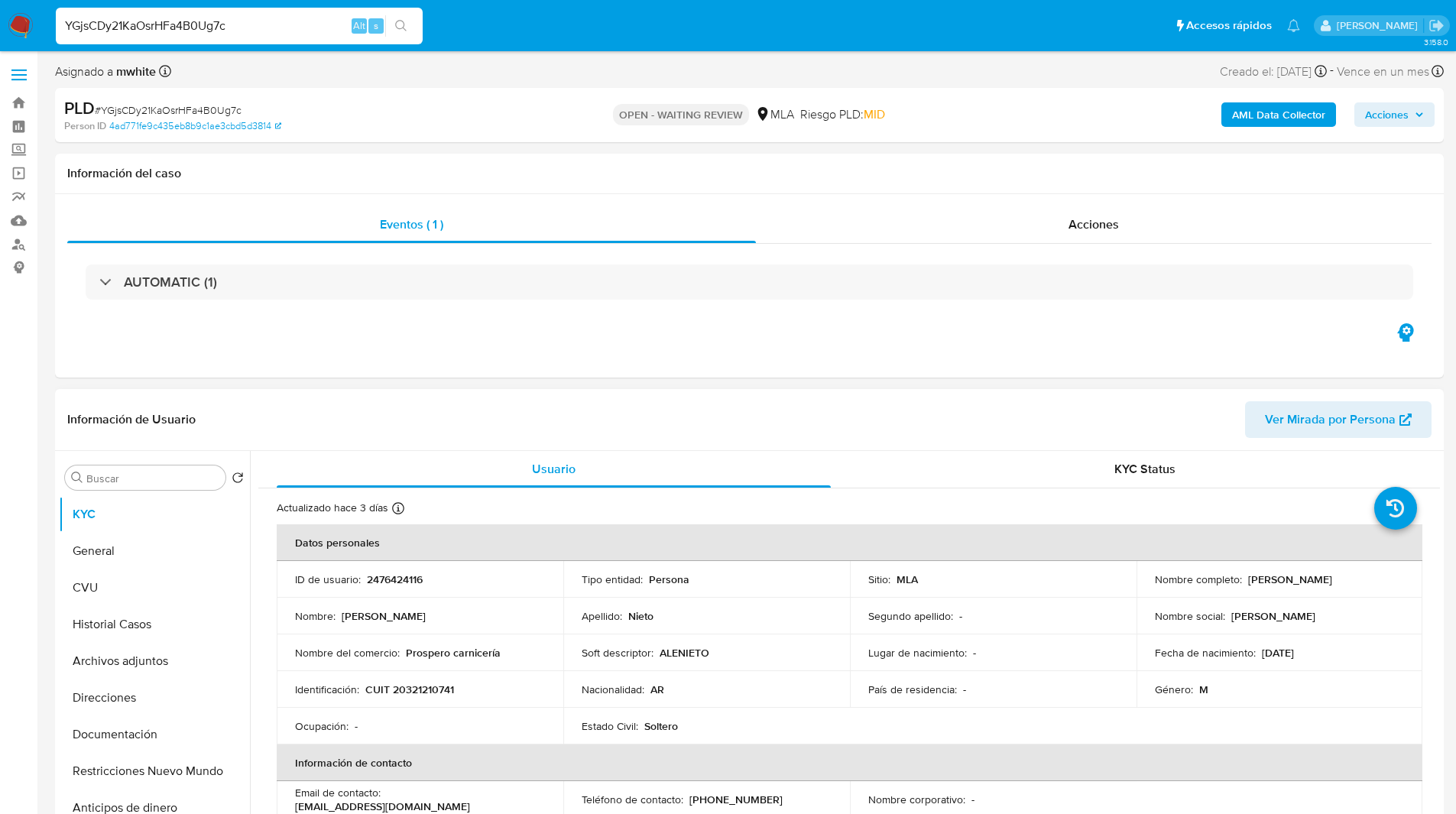
select select "10"
click at [409, 578] on p "2476424116" at bounding box center [395, 579] width 56 height 14
copy p "2476424116"
click at [776, 358] on div "Eventos ( 1 ) Acciones AUTOMATIC (1)" at bounding box center [749, 286] width 1389 height 184
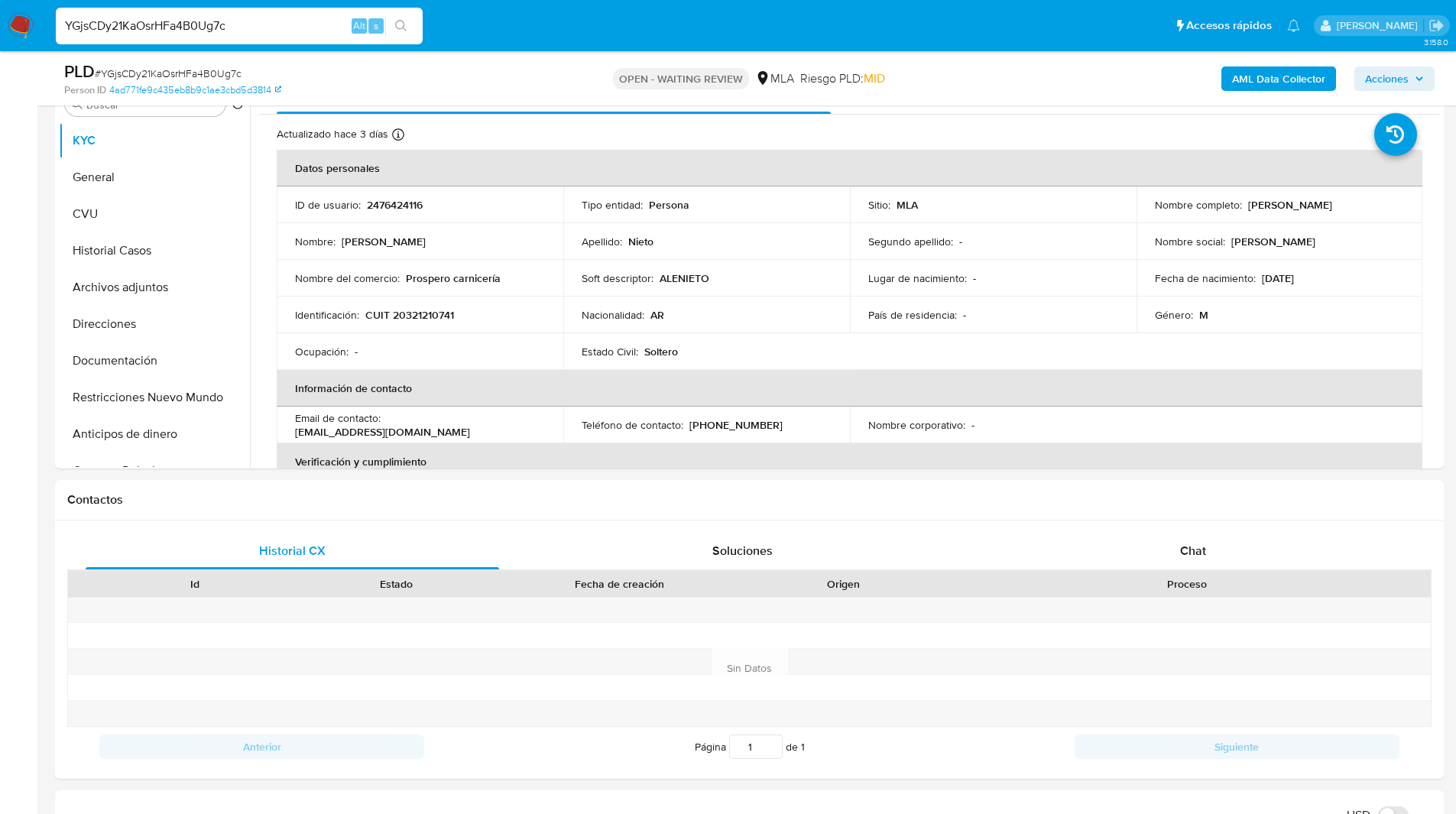
scroll to position [321, 0]
click at [1189, 545] on span "Chat" at bounding box center [1193, 549] width 26 height 17
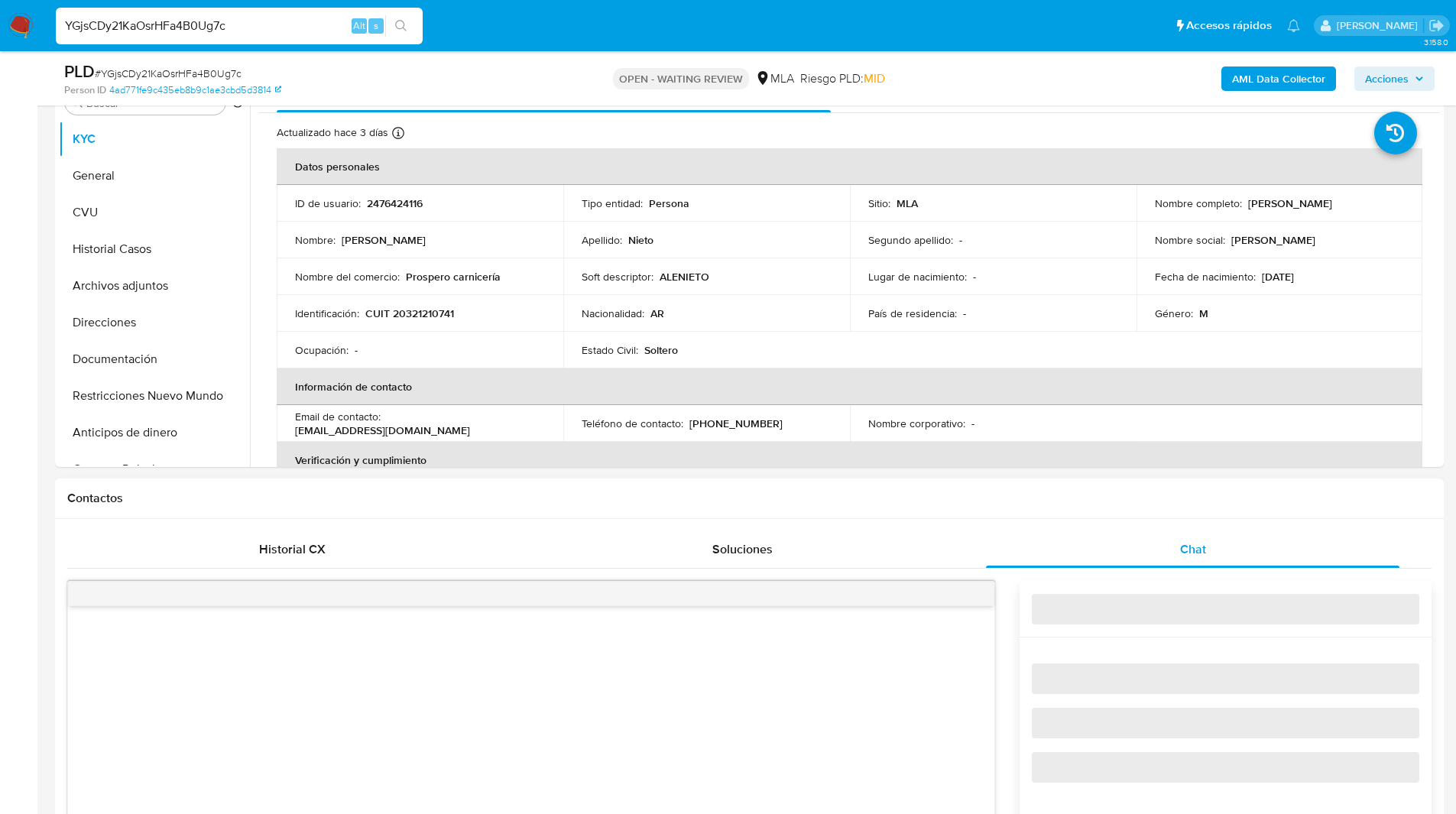
click at [925, 487] on div "Contactos" at bounding box center [749, 498] width 1389 height 40
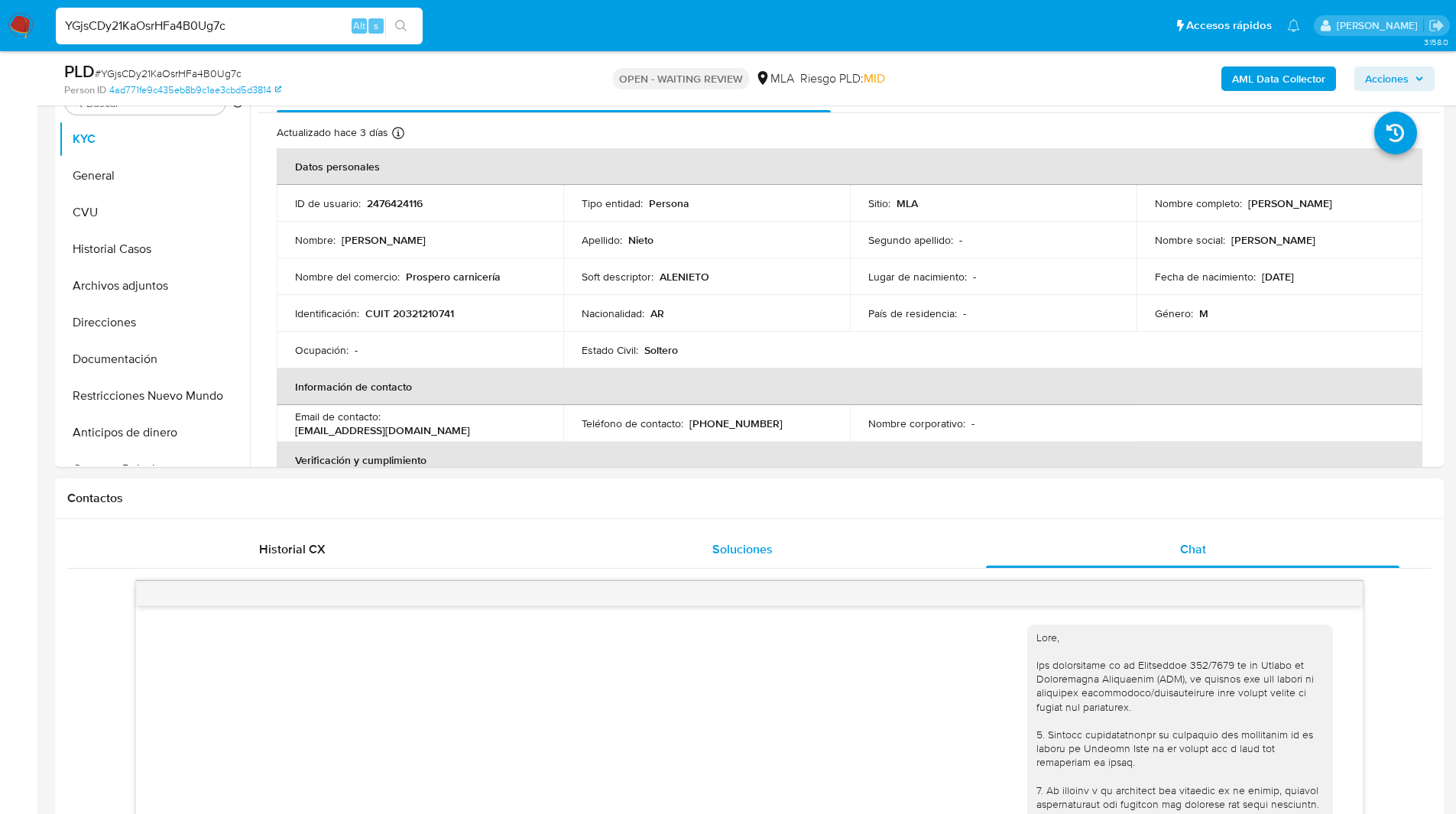
scroll to position [881, 0]
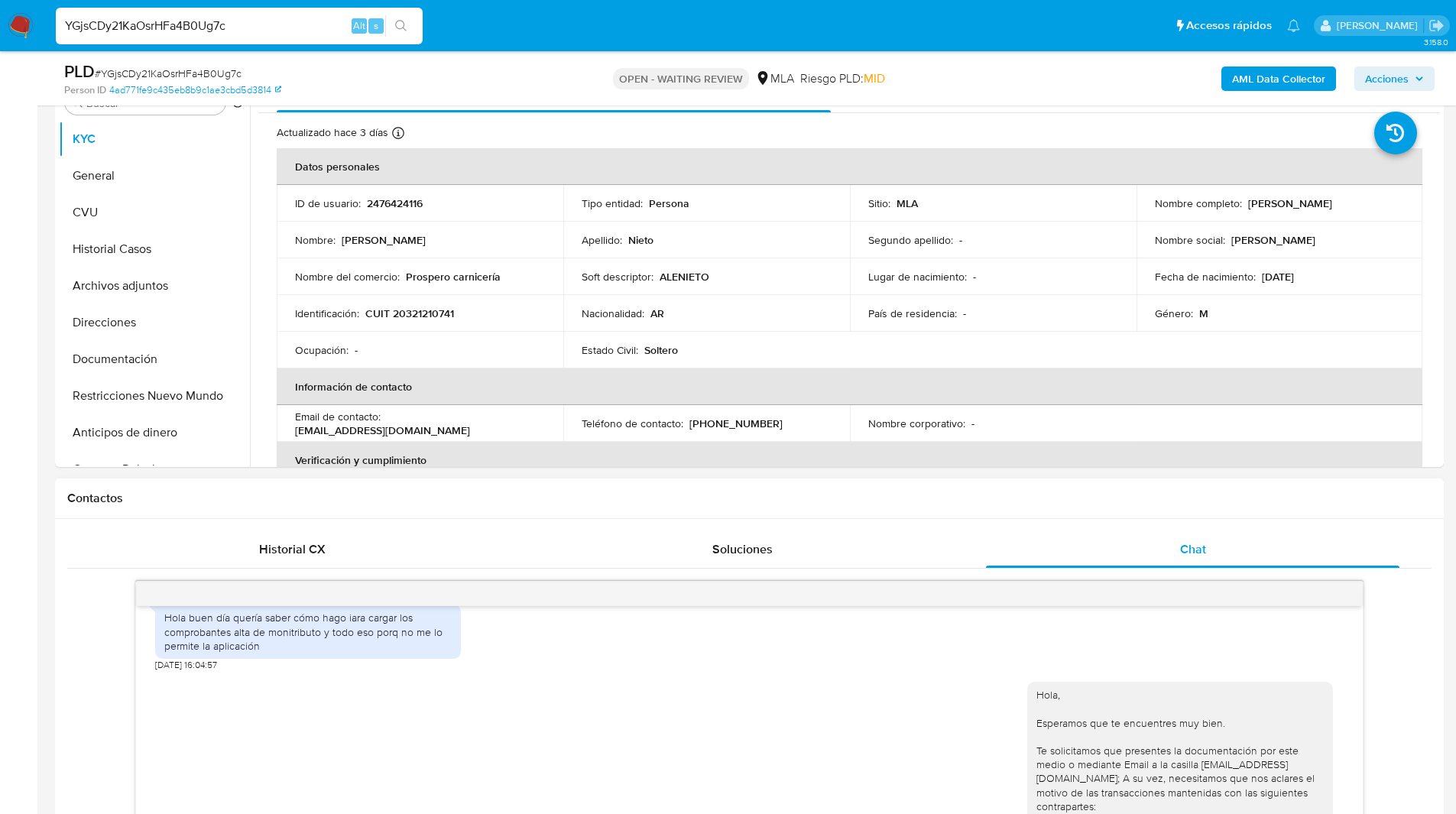
drag, startPoint x: 742, startPoint y: 550, endPoint x: 871, endPoint y: 497, distance: 139.5
click at [871, 497] on div "Contactos Historial CX Soluciones Chat Id Estado Fecha de creación Origen Proce…" at bounding box center [749, 803] width 1389 height 649
click at [777, 504] on h1 "Contactos" at bounding box center [749, 498] width 1364 height 16
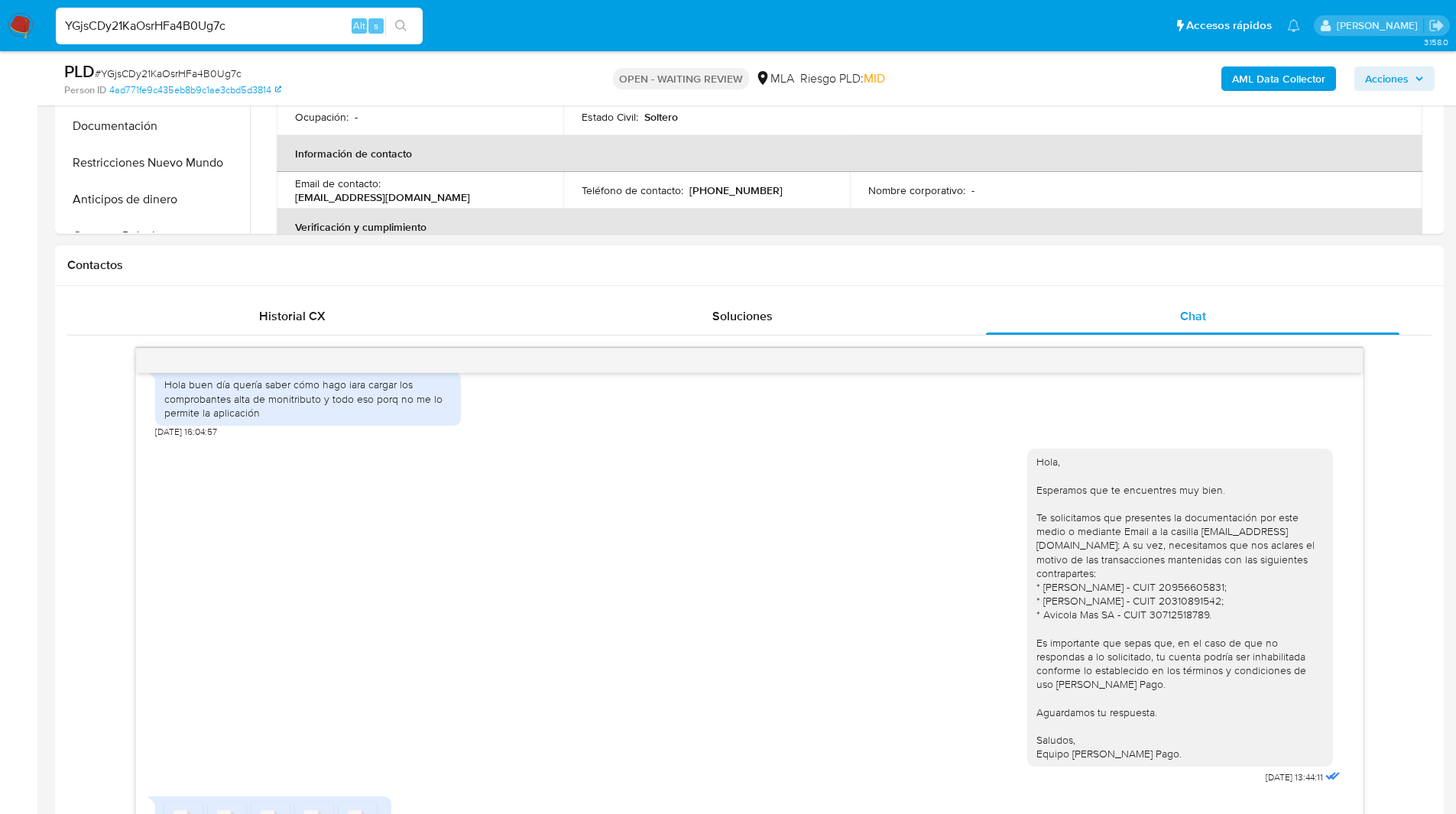
scroll to position [560, 0]
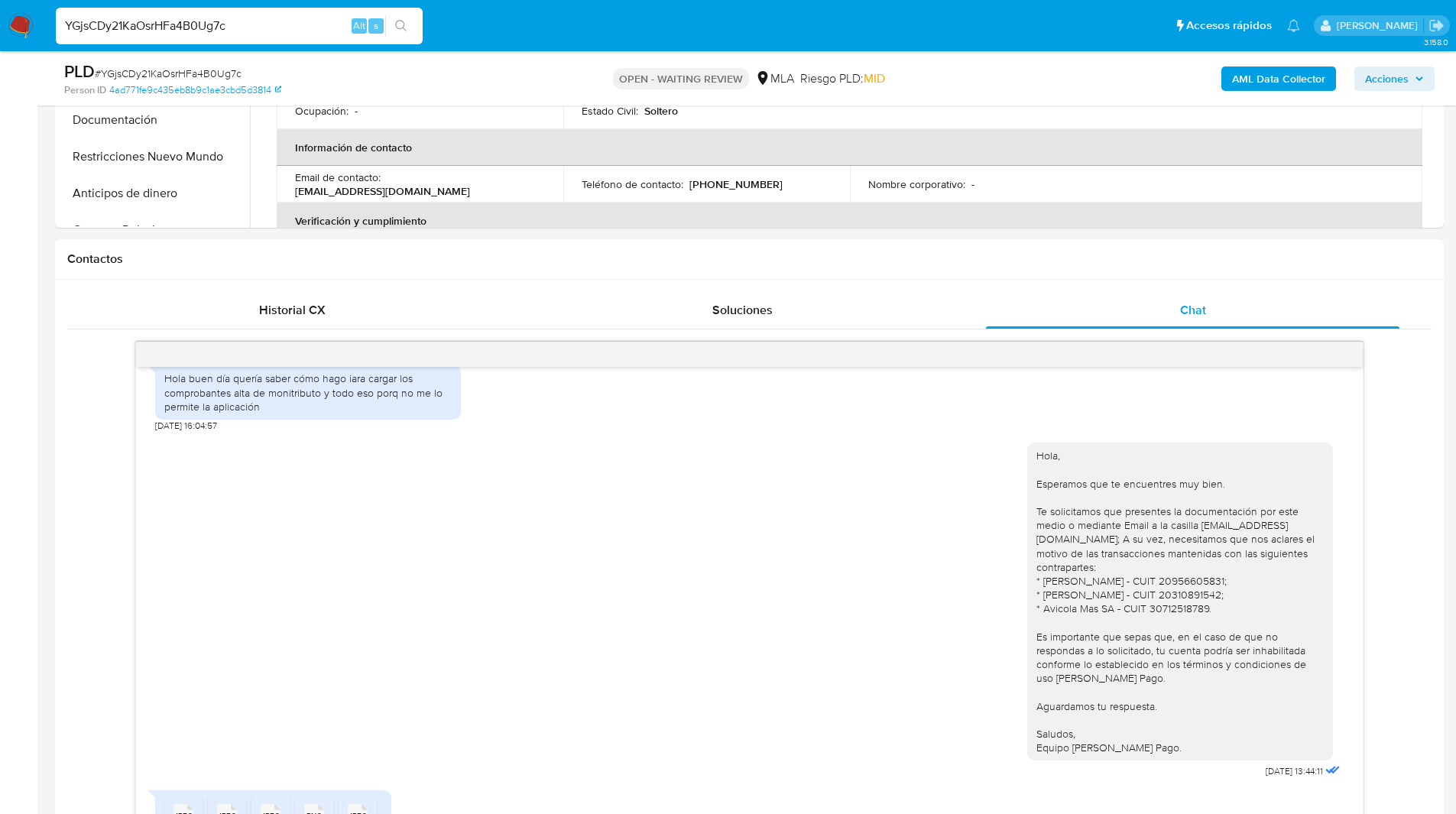
click at [929, 247] on div "Contactos" at bounding box center [749, 259] width 1389 height 40
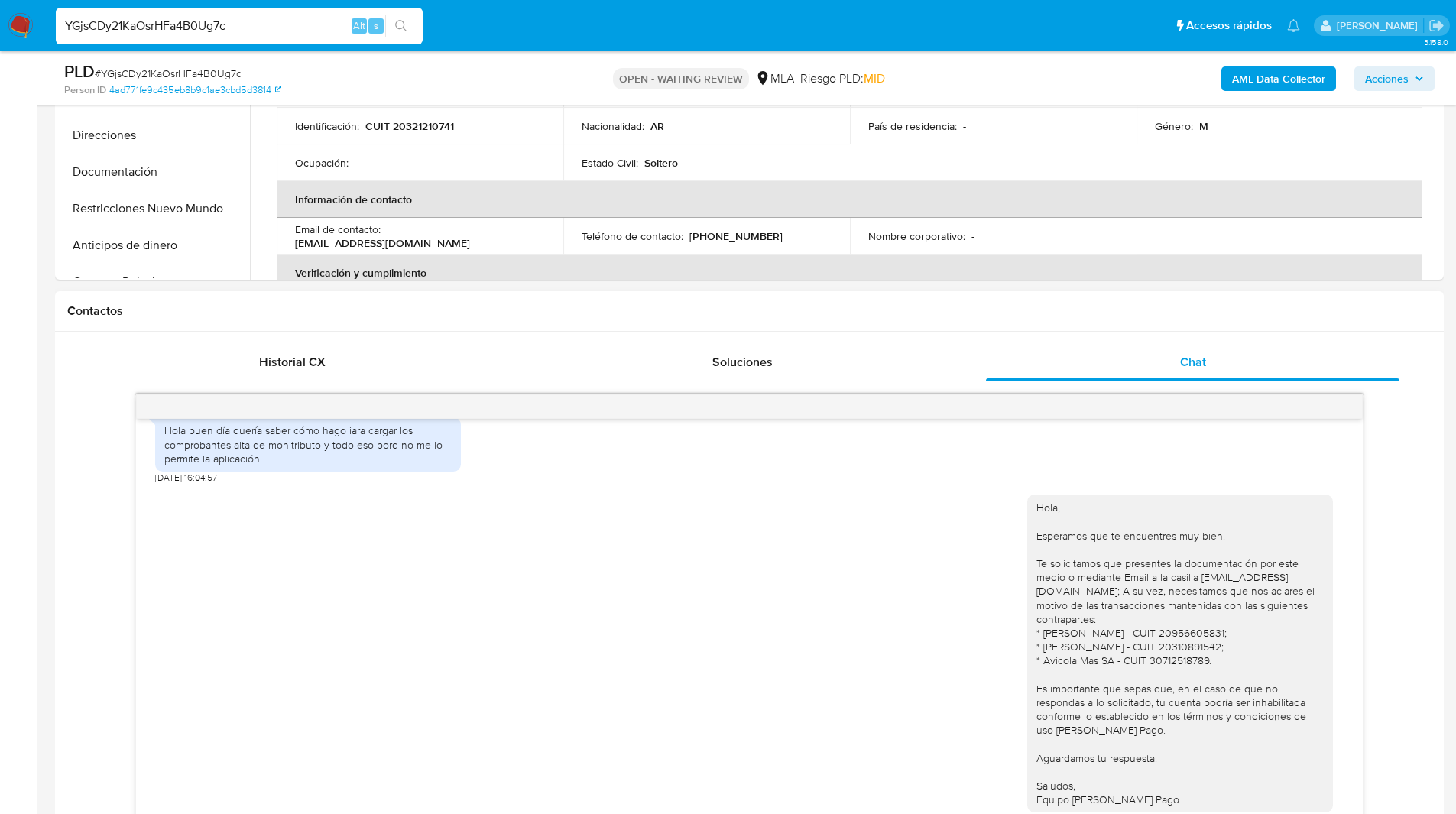
scroll to position [540, 0]
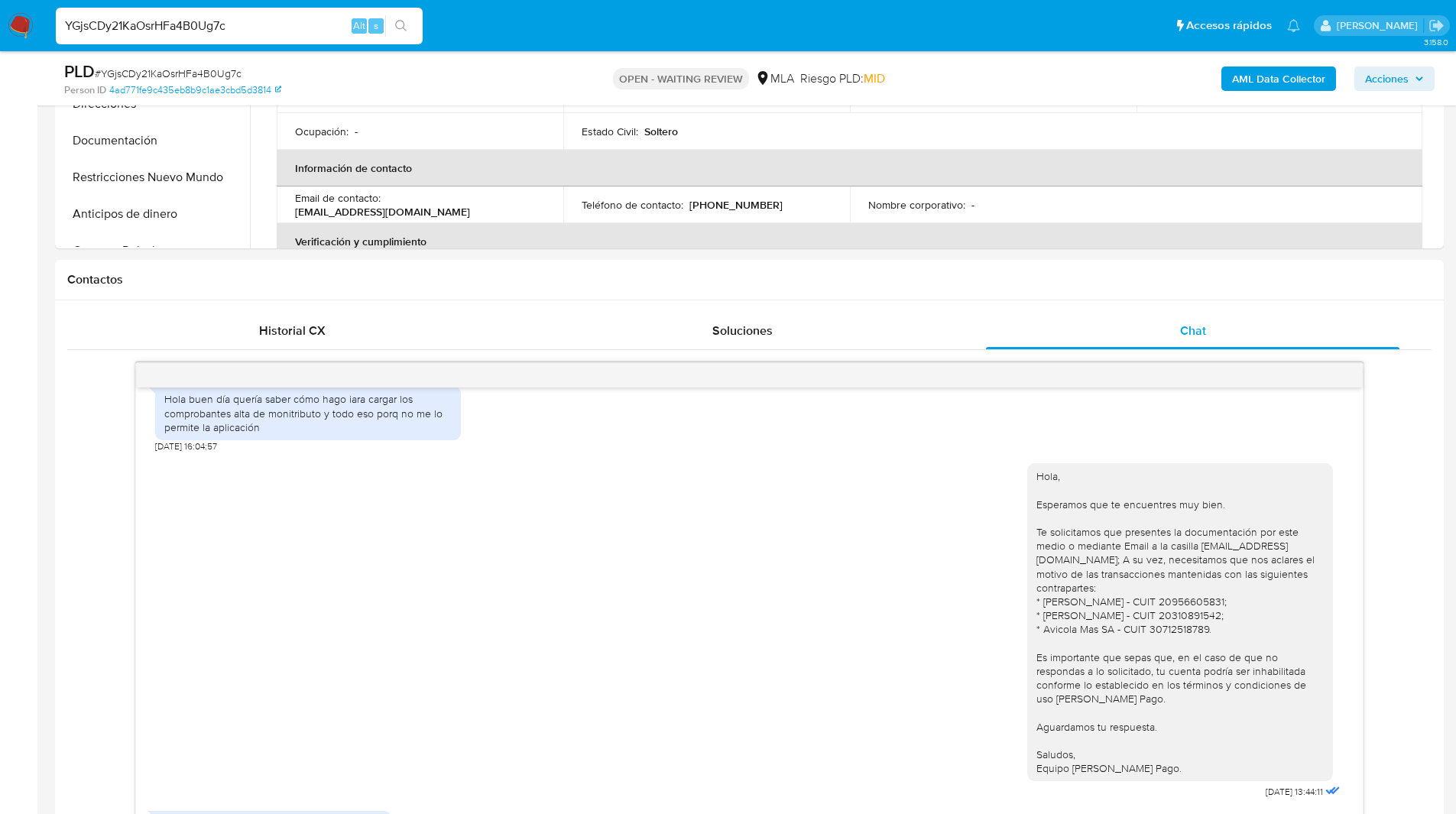
click at [820, 16] on ul "Pausado Ver notificaciones YGjsCDy21KaOsrHFa4B0Ug7c Alt s Accesos rápidos Presi…" at bounding box center [678, 25] width 1259 height 39
click at [979, 285] on h1 "Contactos" at bounding box center [749, 280] width 1364 height 16
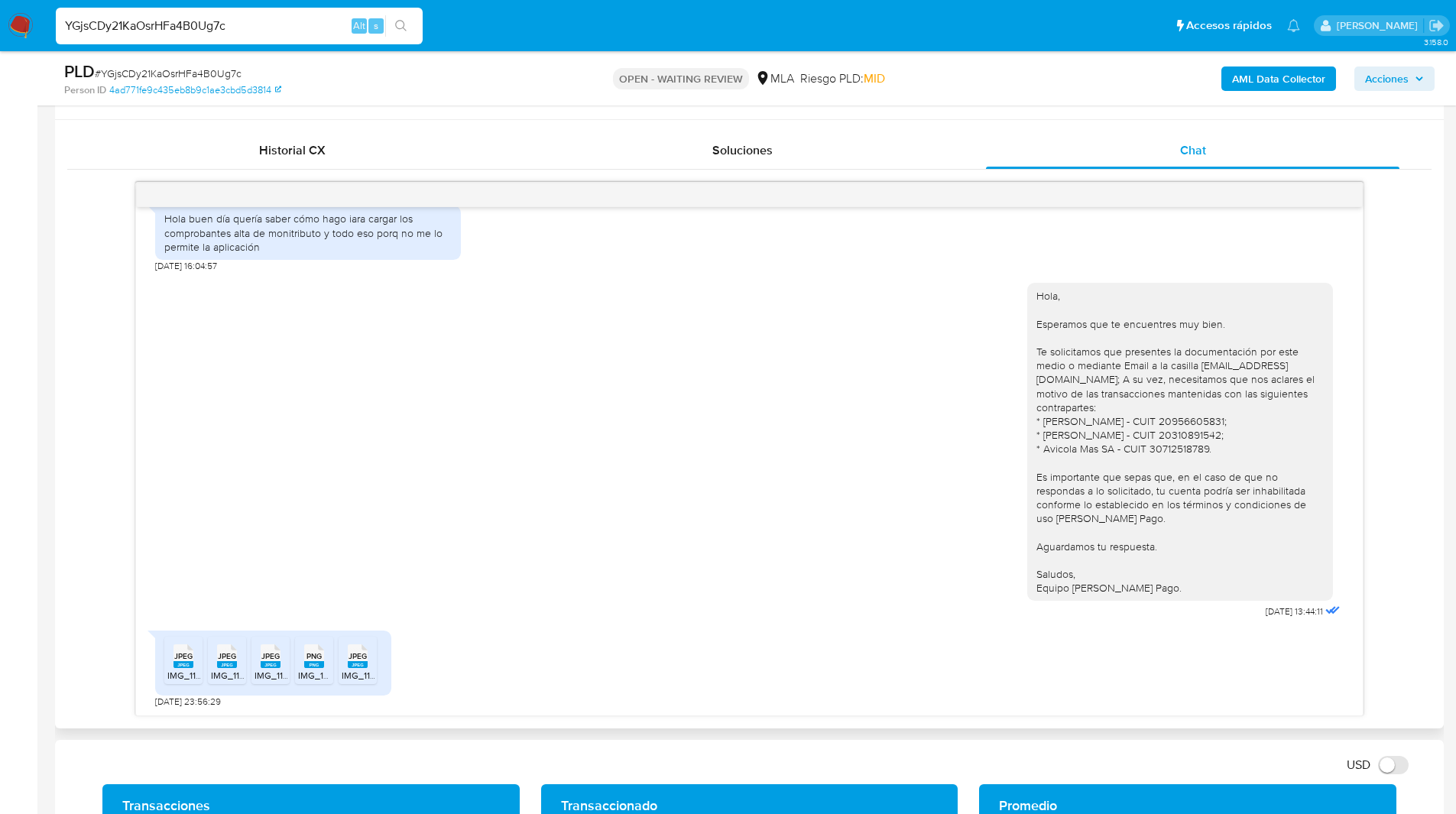
scroll to position [720, 0]
click at [564, 43] on ul "Pausado Ver notificaciones YGjsCDy21KaOsrHFa4B0Ug7c Alt s Accesos rápidos Presi…" at bounding box center [678, 25] width 1259 height 39
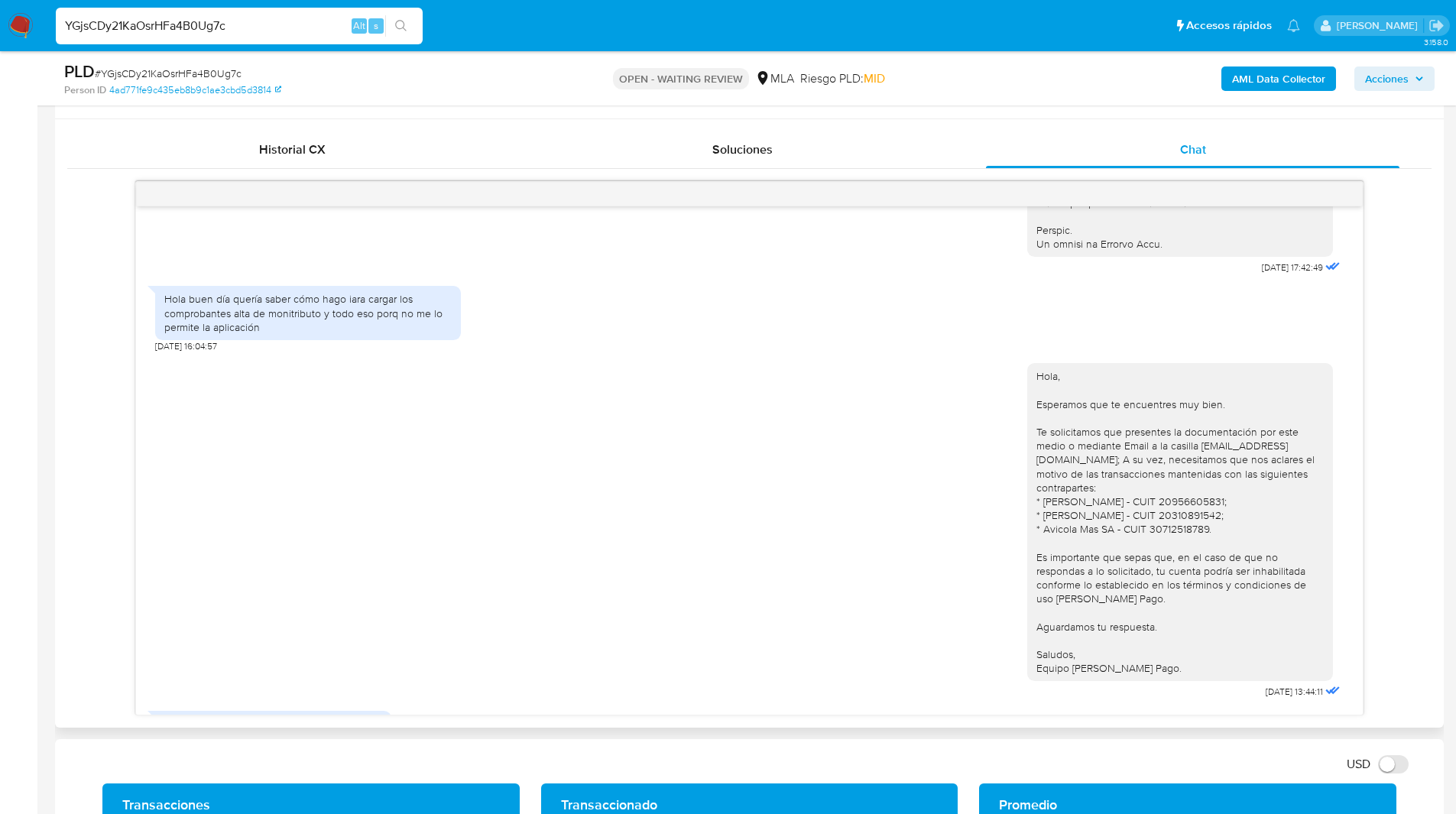
scroll to position [744, 0]
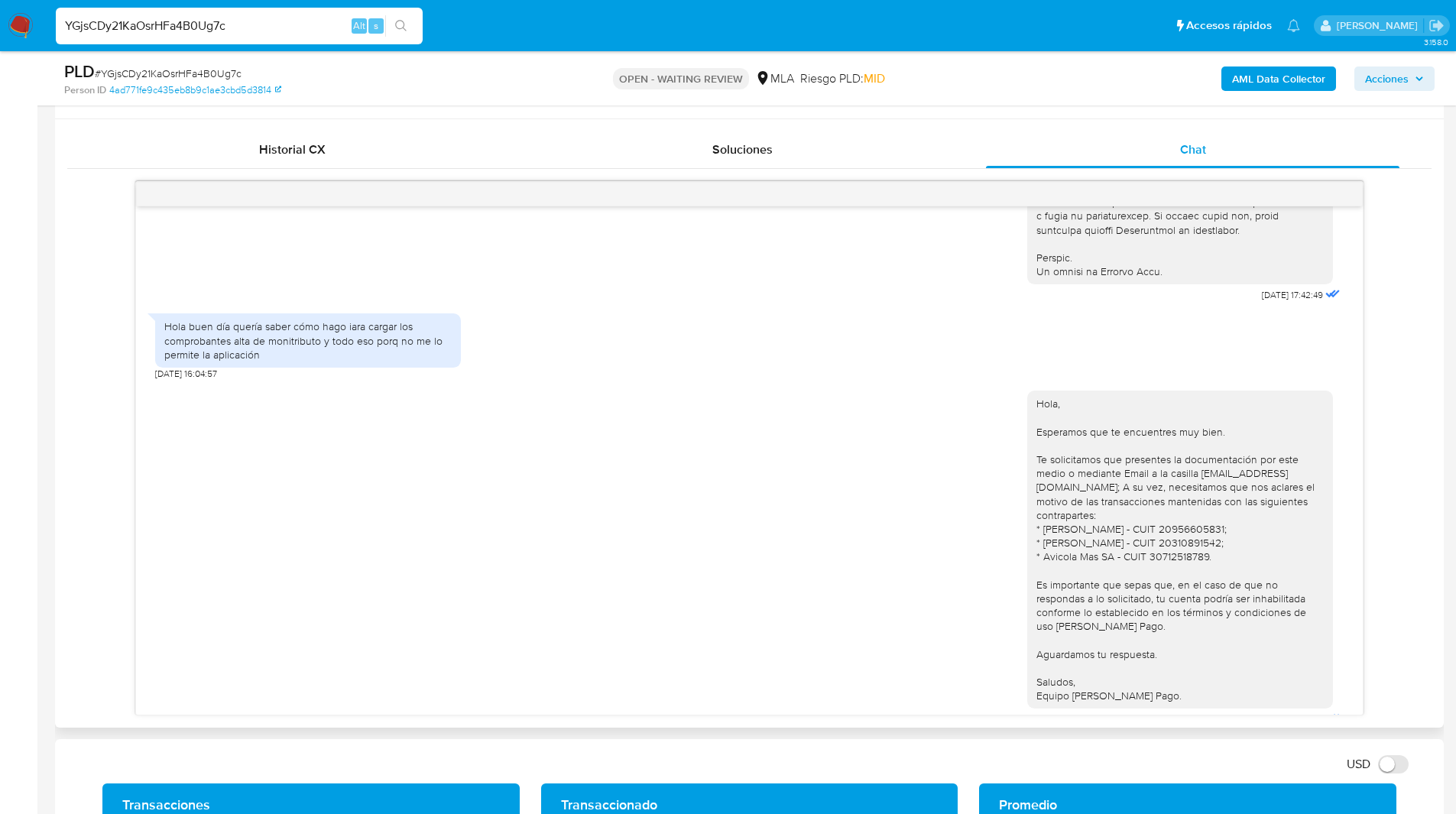
click at [577, 583] on div "Hola, Esperamos que te encuentres muy bien. Te solicitamos que presentes la doc…" at bounding box center [749, 555] width 1189 height 350
click at [605, 588] on div "Hola, Esperamos que te encuentres muy bien. Te solicitamos que presentes la doc…" at bounding box center [749, 555] width 1189 height 350
click at [468, 555] on div "Hola, Esperamos que te encuentres muy bien. Te solicitamos que presentes la doc…" at bounding box center [749, 555] width 1189 height 350
click at [447, 568] on div "Hola, Esperamos que te encuentres muy bien. Te solicitamos que presentes la doc…" at bounding box center [749, 555] width 1189 height 350
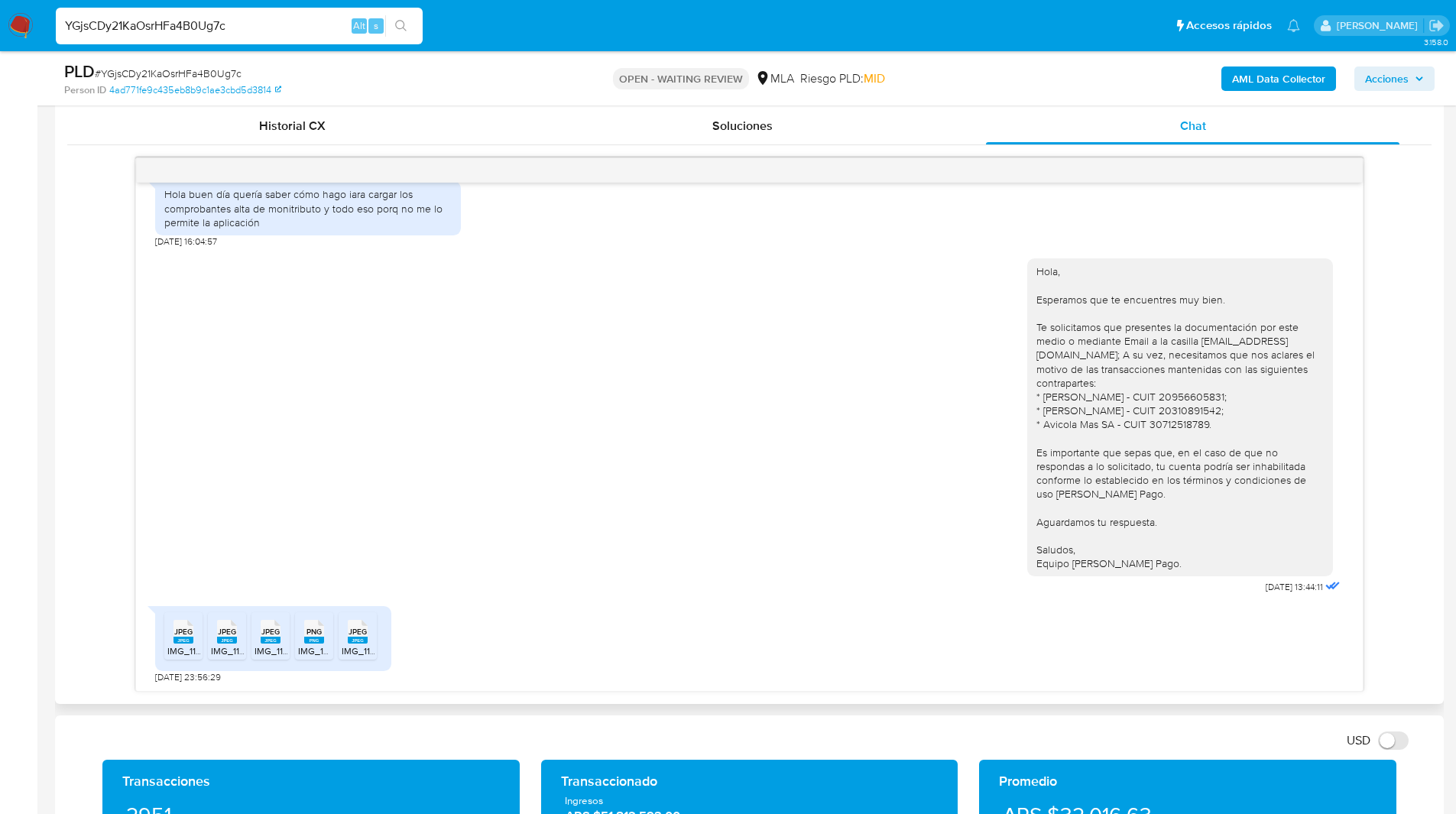
click at [593, 545] on div "Hola, Esperamos que te encuentres muy bien. Te solicitamos que presentes la doc…" at bounding box center [749, 423] width 1189 height 350
click at [97, 560] on div "18/08/2025 17:42:49 Hola buen día quería saber cómo hago iara cargar los compro…" at bounding box center [749, 424] width 1364 height 534
click at [95, 578] on div "18/08/2025 17:42:49 Hola buen día quería saber cómo hago iara cargar los compro…" at bounding box center [749, 424] width 1364 height 534
click at [417, 492] on div "Hola, Esperamos que te encuentres muy bien. Te solicitamos que presentes la doc…" at bounding box center [749, 423] width 1189 height 350
click at [553, 511] on div "Hola, Esperamos que te encuentres muy bien. Te solicitamos que presentes la doc…" at bounding box center [749, 423] width 1189 height 350
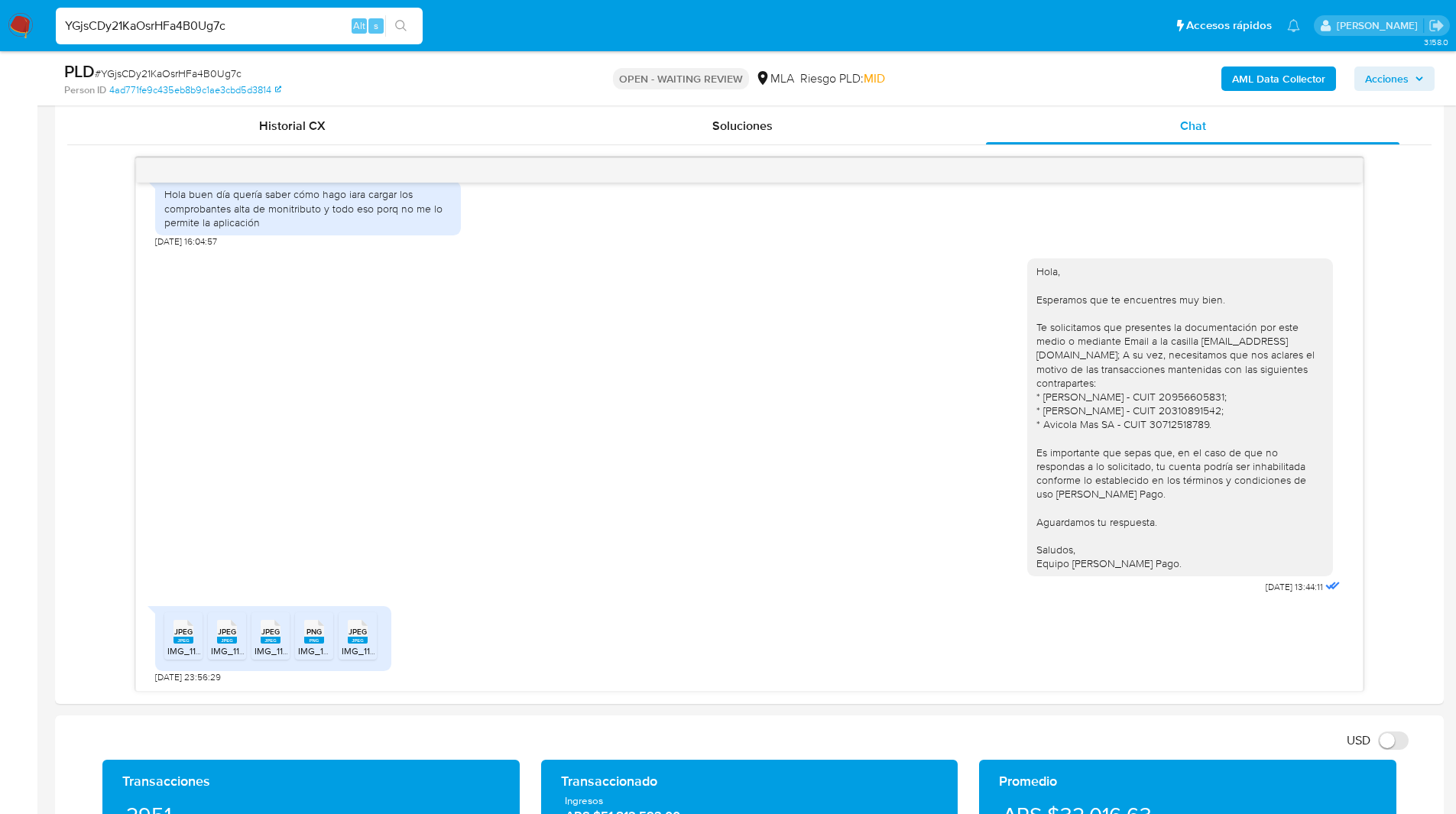
click at [871, 47] on nav "Pausado Ver notificaciones YGjsCDy21KaOsrHFa4B0Ug7c Alt s Accesos rápidos Presi…" at bounding box center [728, 25] width 1456 height 51
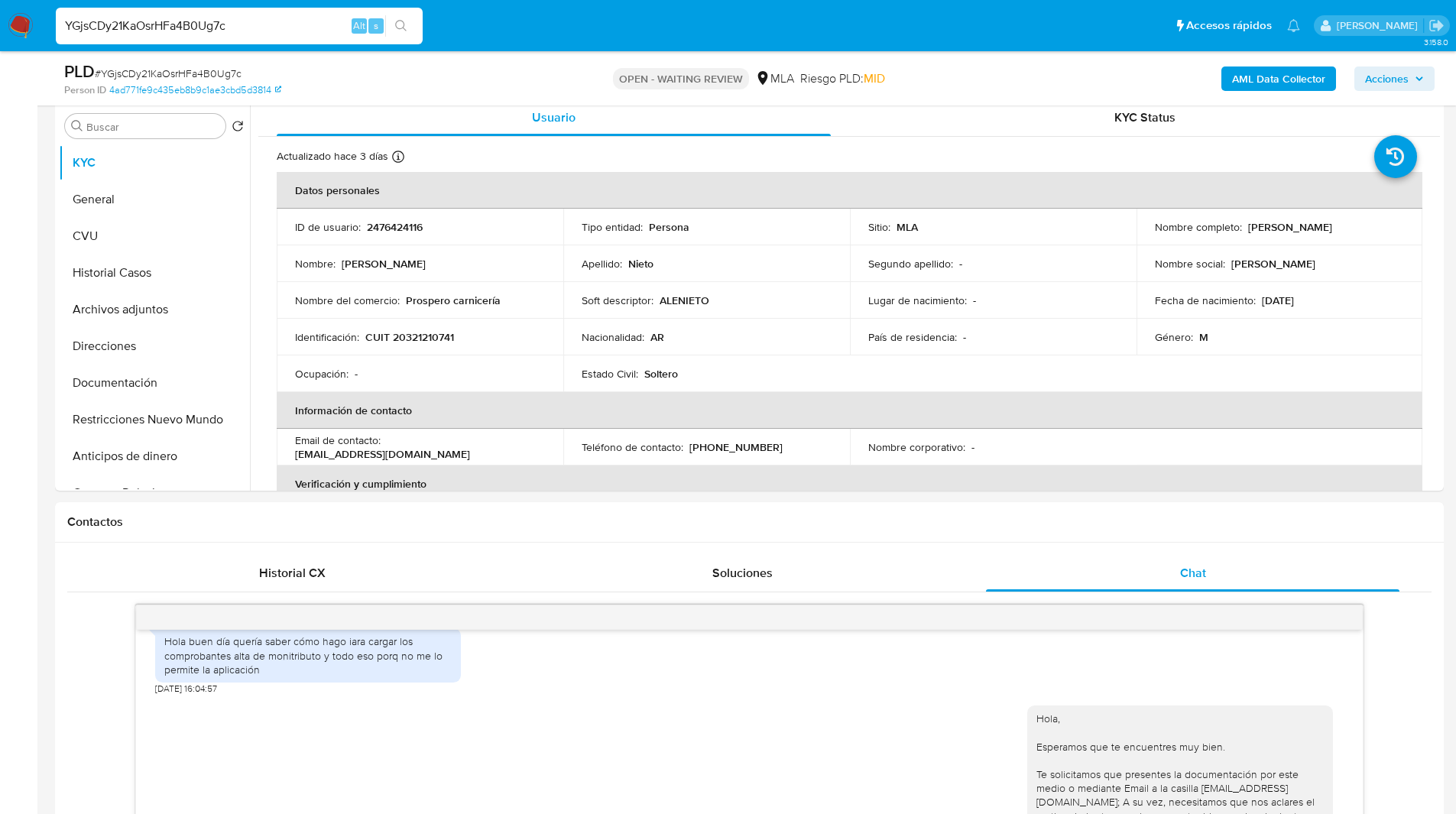
scroll to position [296, 0]
click at [893, 55] on div "PLD # YGjsCDy21KaOsrHFa4B0Ug7c Person ID 4ad771fe9c435eb8b9c1ae3cbd5d3814 OPEN …" at bounding box center [749, 78] width 1389 height 54
click at [895, 4] on nav "Pausado Ver notificaciones YGjsCDy21KaOsrHFa4B0Ug7c Alt s Accesos rápidos Presi…" at bounding box center [728, 25] width 1456 height 51
click at [452, 98] on div "PLD # YGjsCDy21KaOsrHFa4B0Ug7c Person ID 4ad771fe9c435eb8b9c1ae3cbd5d3814 OPEN …" at bounding box center [749, 78] width 1389 height 54
click at [527, 80] on div "OPEN - WAITING REVIEW MLA Riesgo PLD: MID" at bounding box center [748, 79] width 452 height 36
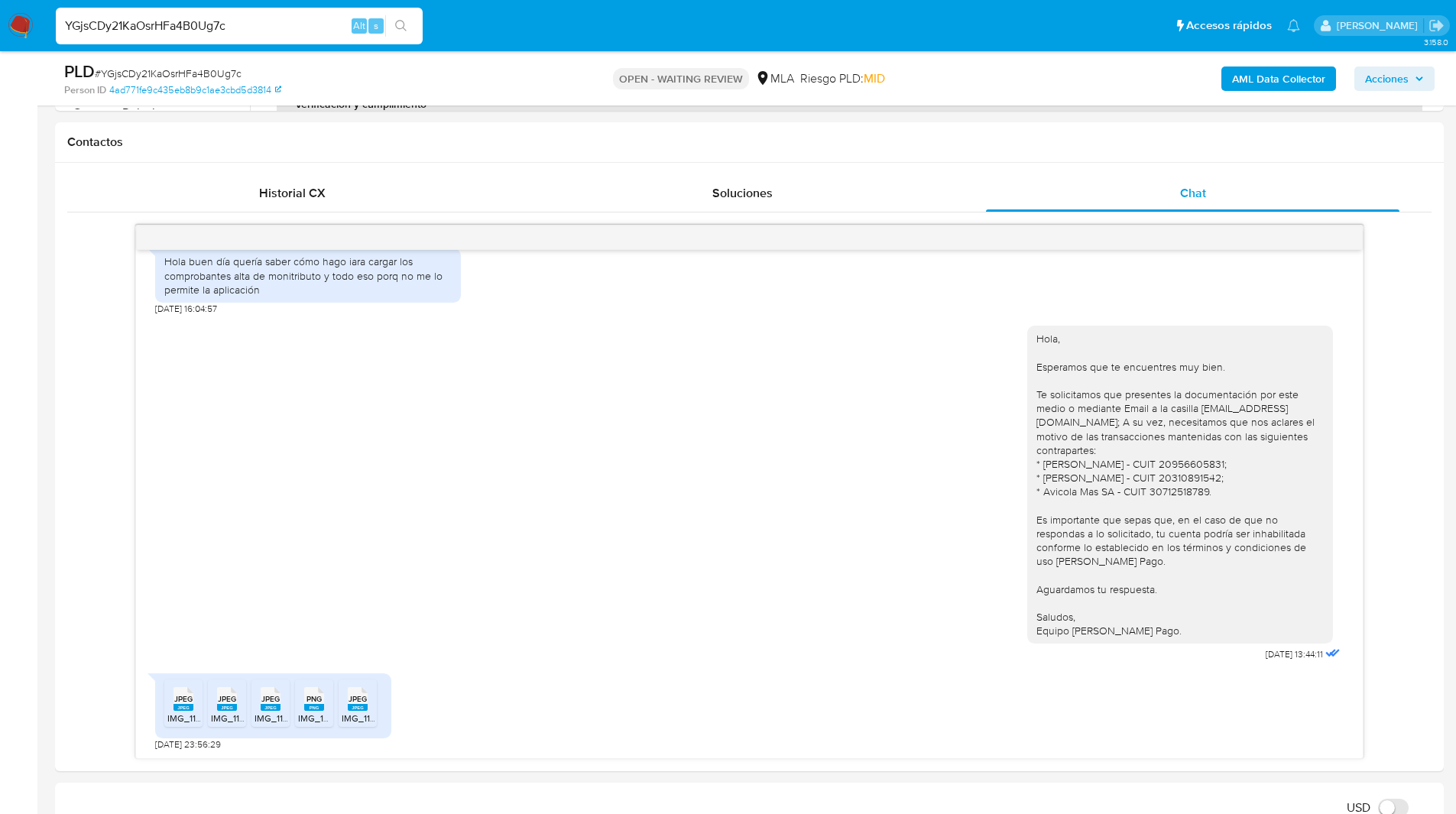
scroll to position [774, 0]
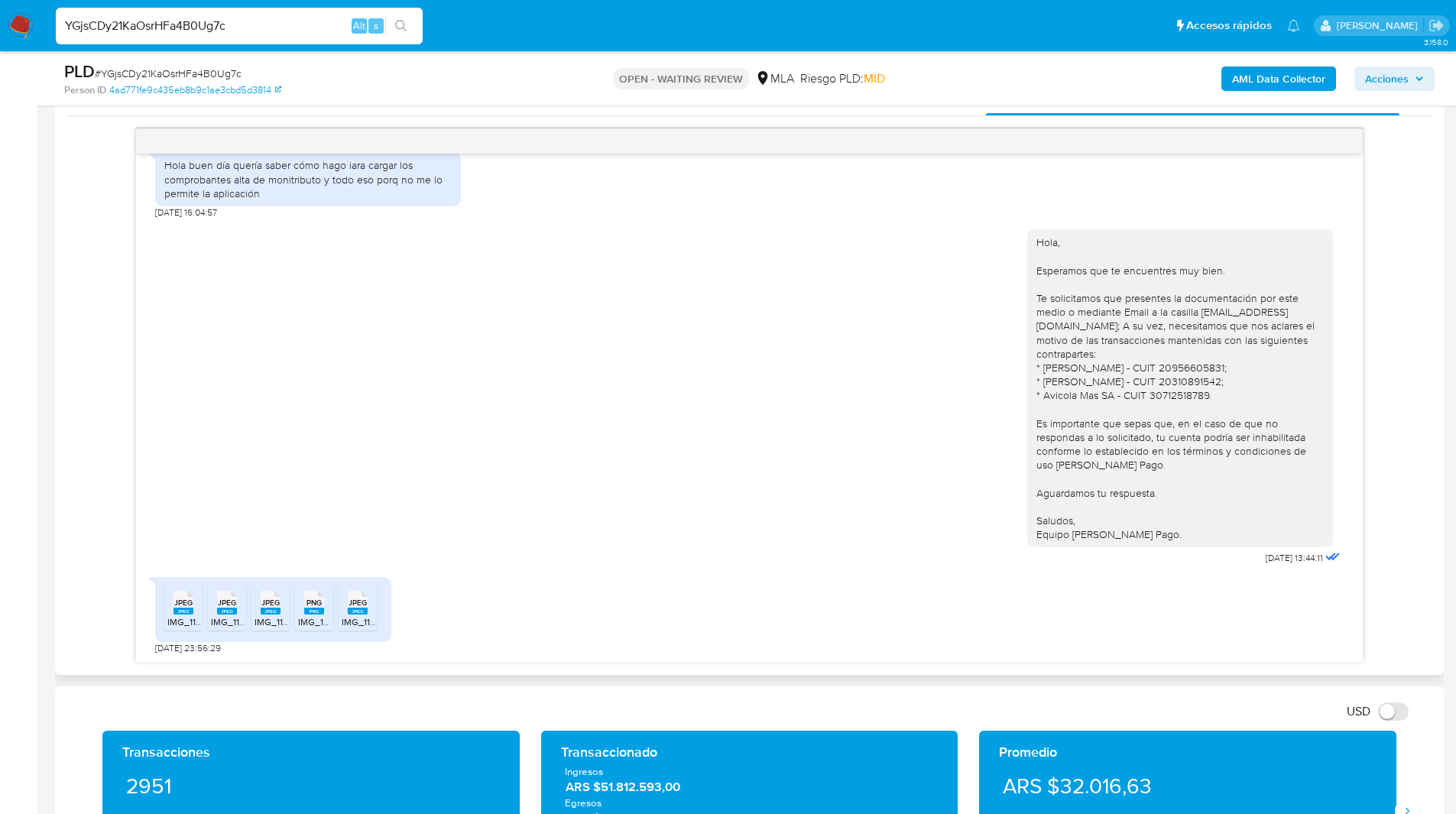
click at [186, 606] on span "JPEG" at bounding box center [183, 602] width 18 height 10
click at [224, 606] on span "JPEG" at bounding box center [226, 602] width 18 height 10
click at [272, 603] on span "JPEG" at bounding box center [271, 602] width 18 height 10
click at [308, 603] on span "PNG" at bounding box center [314, 602] width 16 height 10
click at [363, 607] on span "JPEG" at bounding box center [358, 602] width 18 height 10
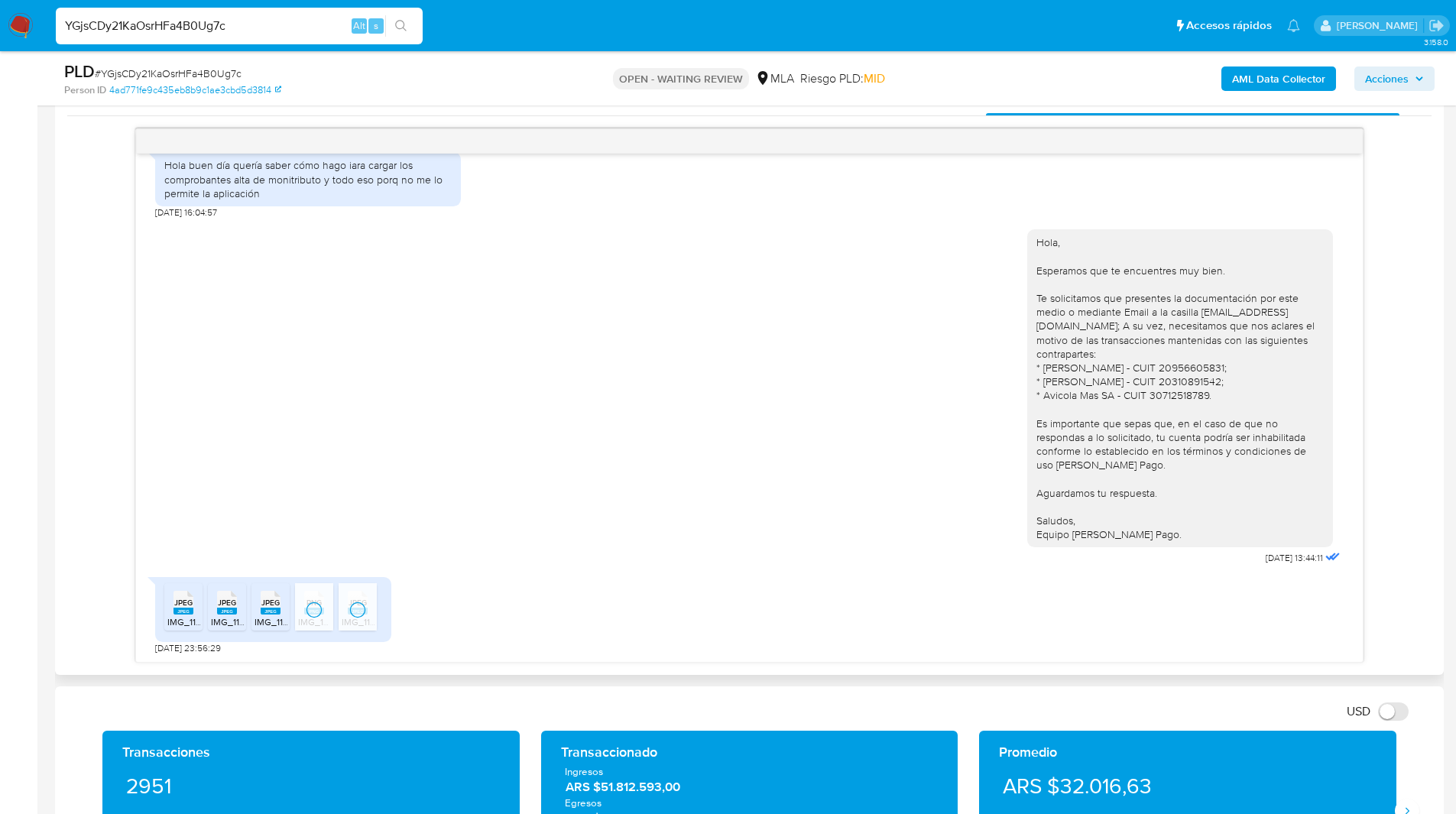
click at [74, 424] on div "18/08/2025 17:42:49 Hola buen día quería saber cómo hago iara cargar los compro…" at bounding box center [749, 395] width 1364 height 534
click at [76, 396] on div "18/08/2025 17:42:49 Hola buen día quería saber cómo hago iara cargar los compro…" at bounding box center [749, 395] width 1364 height 534
click at [452, 28] on ul "Pausado Ver notificaciones YGjsCDy21KaOsrHFa4B0Ug7c Alt s Accesos rápidos Presi…" at bounding box center [678, 25] width 1259 height 39
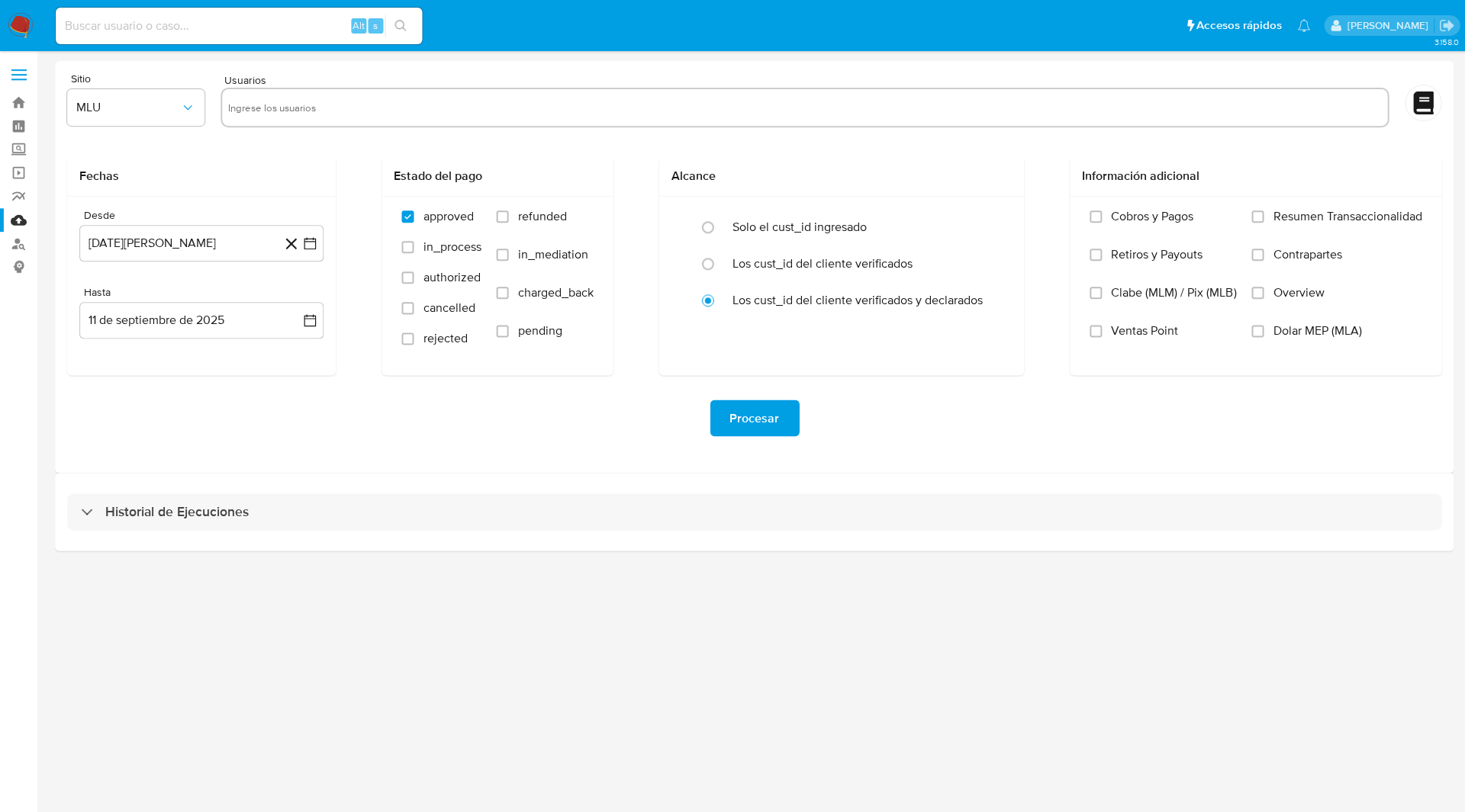
click at [159, 515] on h3 "Historial de Ejecuciones" at bounding box center [177, 512] width 143 height 18
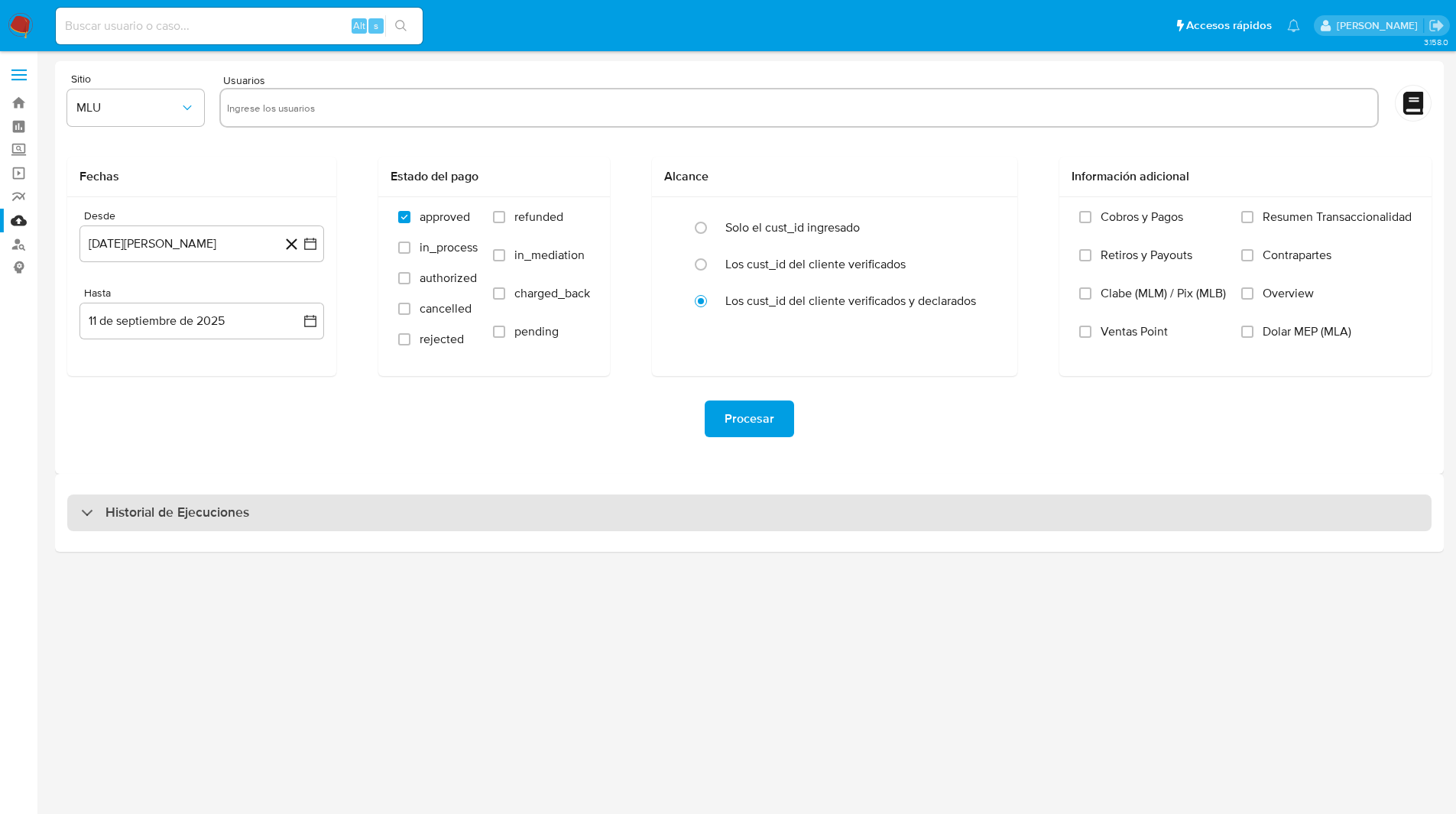
select select "10"
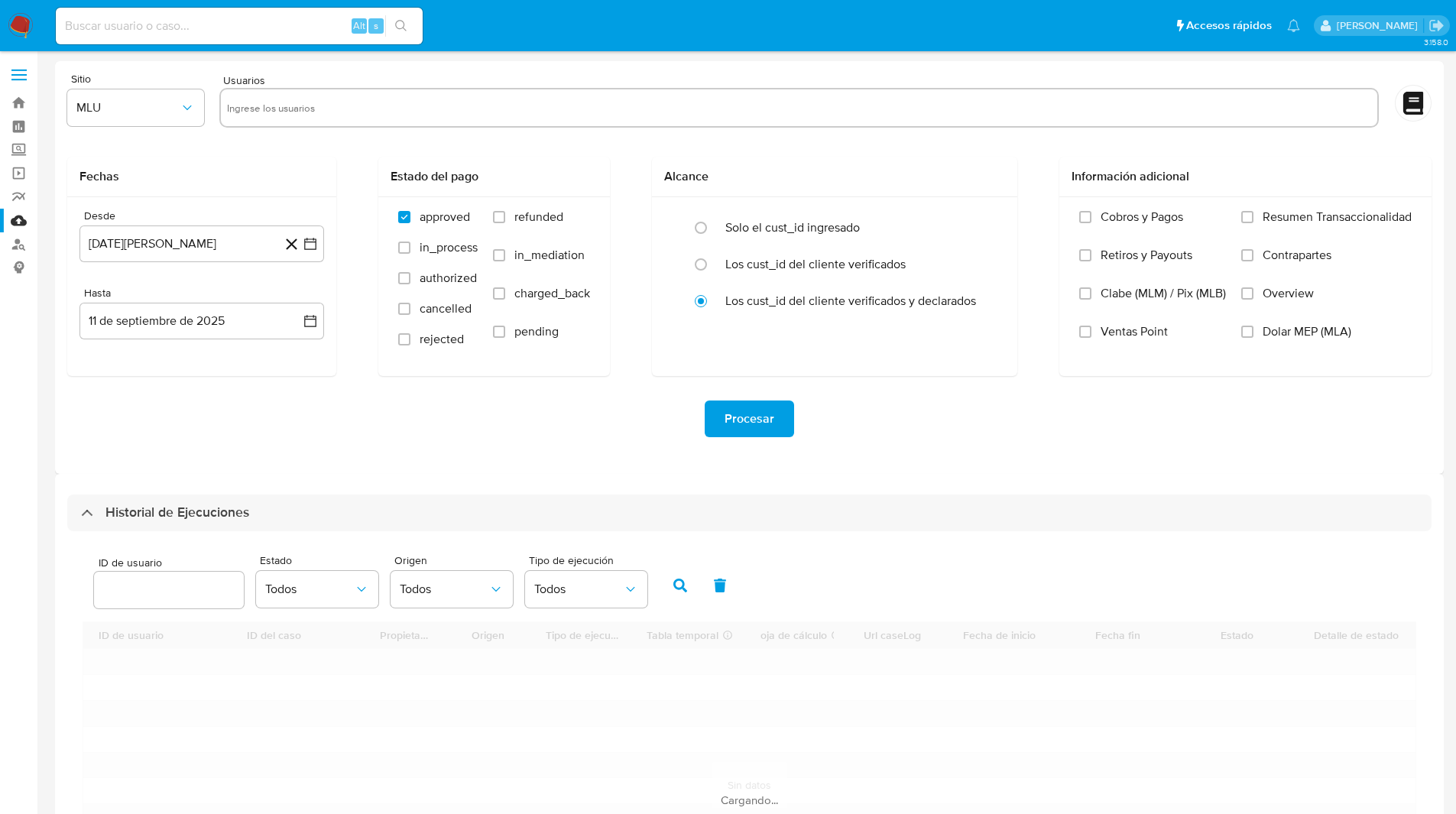
click at [185, 476] on div "Historial de Ejecuciones ID de usuario Estado Todos Origen Todos Tipo de ejecuc…" at bounding box center [749, 729] width 1389 height 511
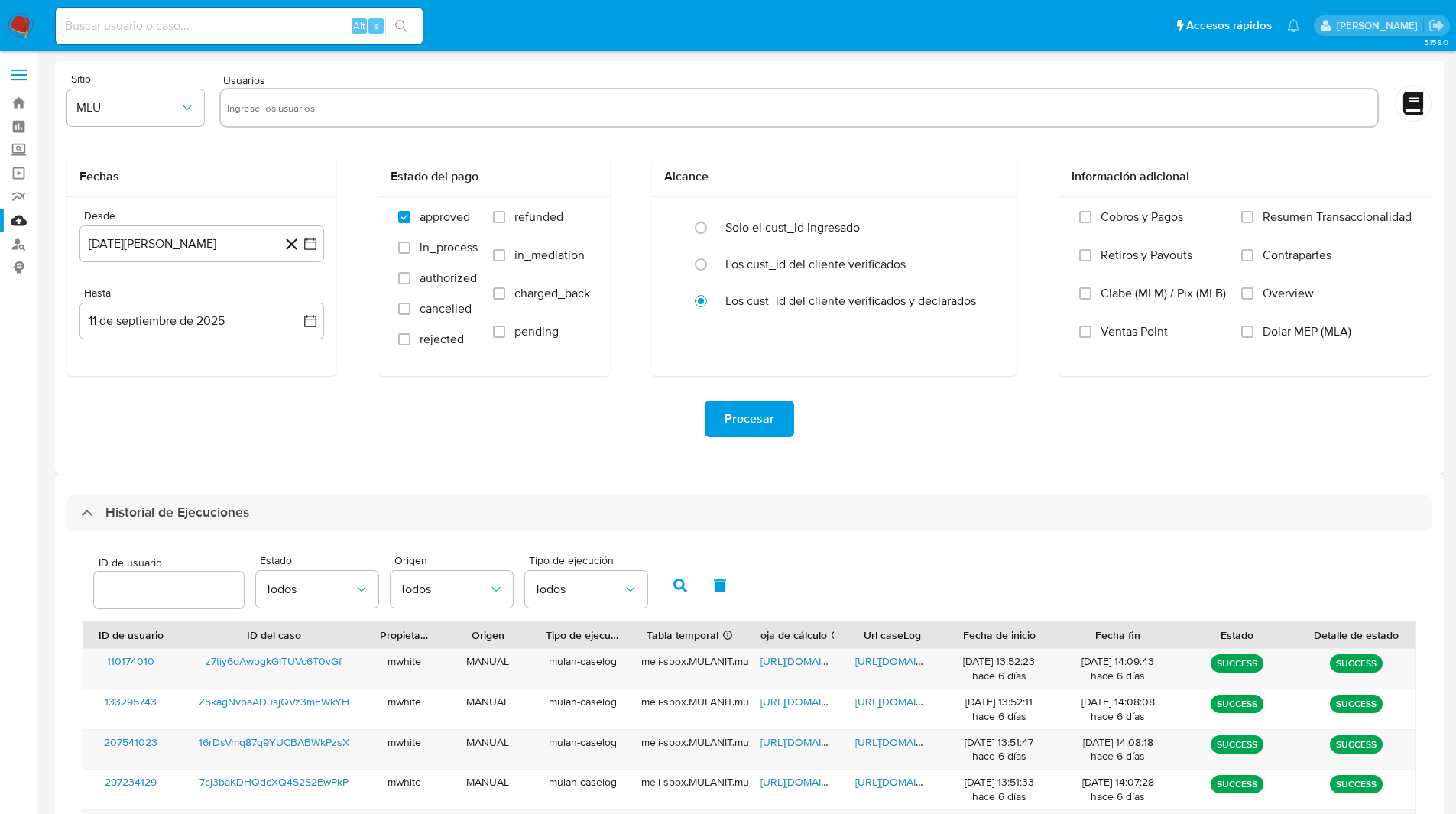
drag, startPoint x: 158, startPoint y: 512, endPoint x: 312, endPoint y: 544, distance: 157.3
click at [312, 544] on div "Historial de Ejecuciones ID de usuario Estado Todos Origen Todos Tipo de ejecuc…" at bounding box center [749, 802] width 1364 height 615
click at [171, 559] on span "ID de usuario" at bounding box center [173, 563] width 150 height 11
click at [171, 580] on input "number" at bounding box center [169, 590] width 150 height 20
click at [195, 544] on div "ID de usuario Estado Todos Origen Todos Tipo de ejecución Todos ID de usuario I…" at bounding box center [749, 820] width 1364 height 578
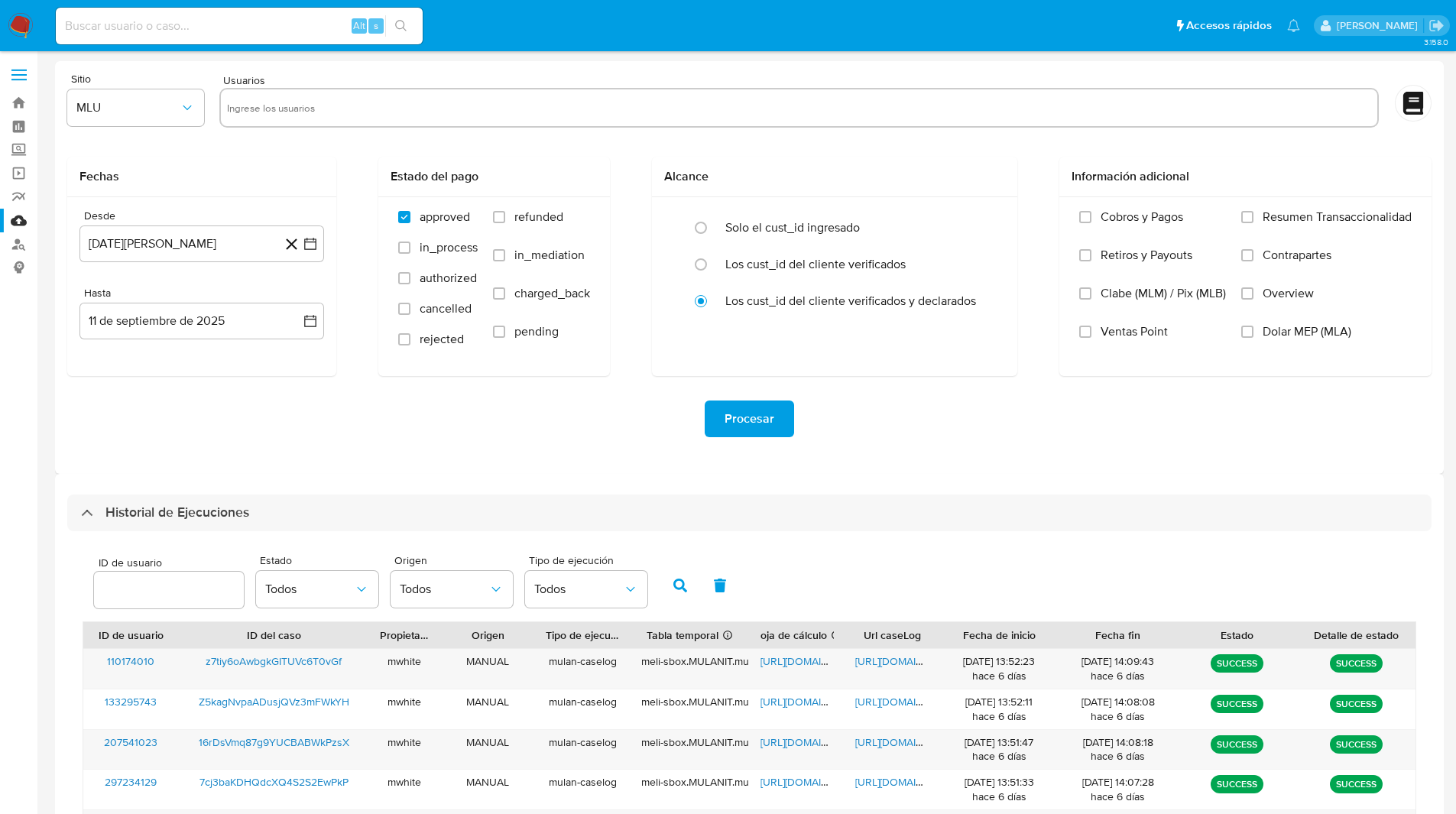
click at [181, 580] on input "number" at bounding box center [169, 590] width 150 height 20
paste input "2405838249"
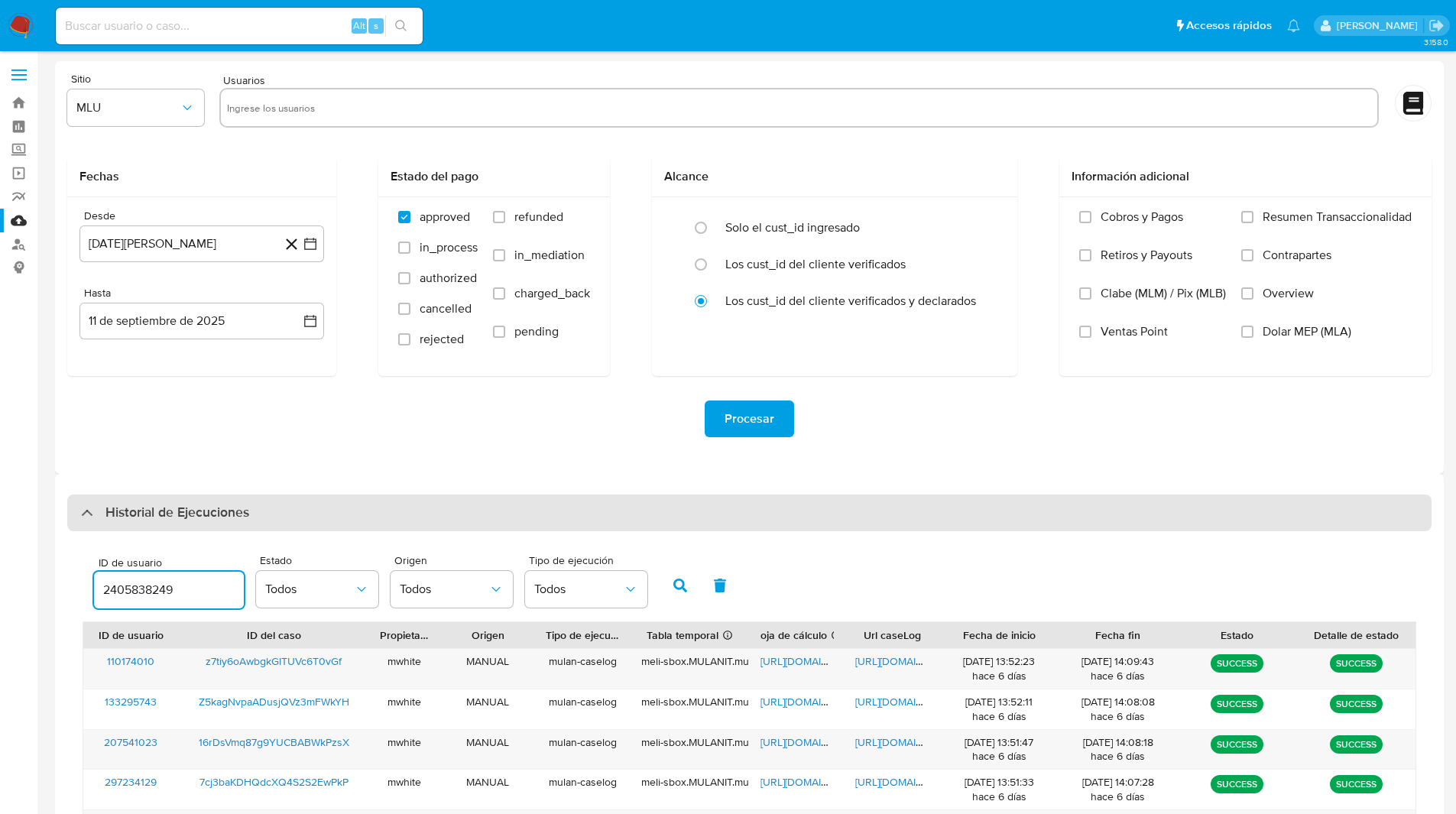
type input "2405838249"
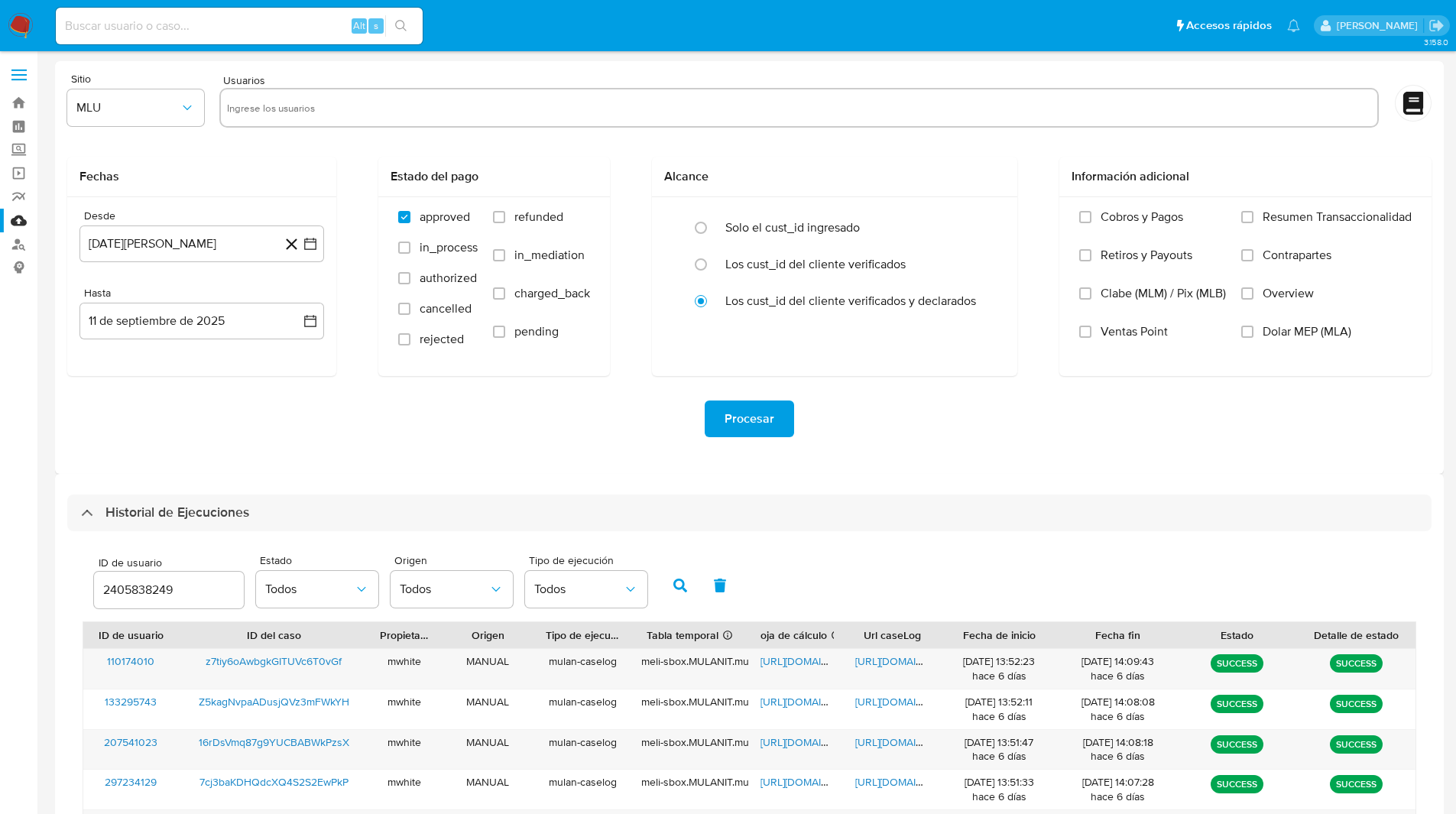
drag, startPoint x: 205, startPoint y: 508, endPoint x: 379, endPoint y: 474, distance: 177.3
click at [379, 474] on div "Historial de Ejecuciones ID de usuario 2405838249 Estado Todos Origen Todos Tip…" at bounding box center [749, 802] width 1389 height 656
click at [260, 455] on div "Procesar" at bounding box center [749, 418] width 1364 height 85
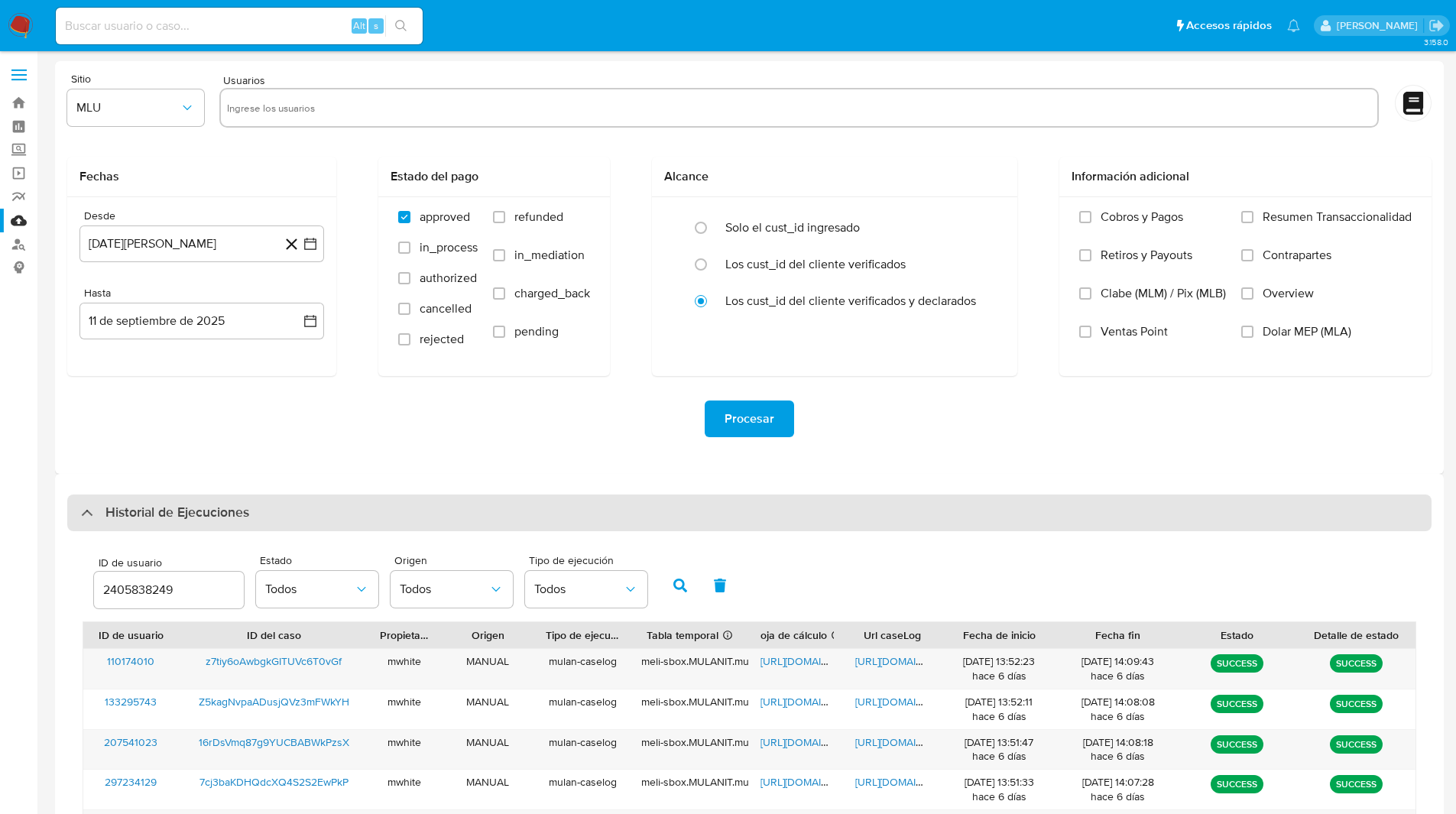
click at [182, 516] on h3 "Historial de Ejecuciones" at bounding box center [177, 513] width 144 height 18
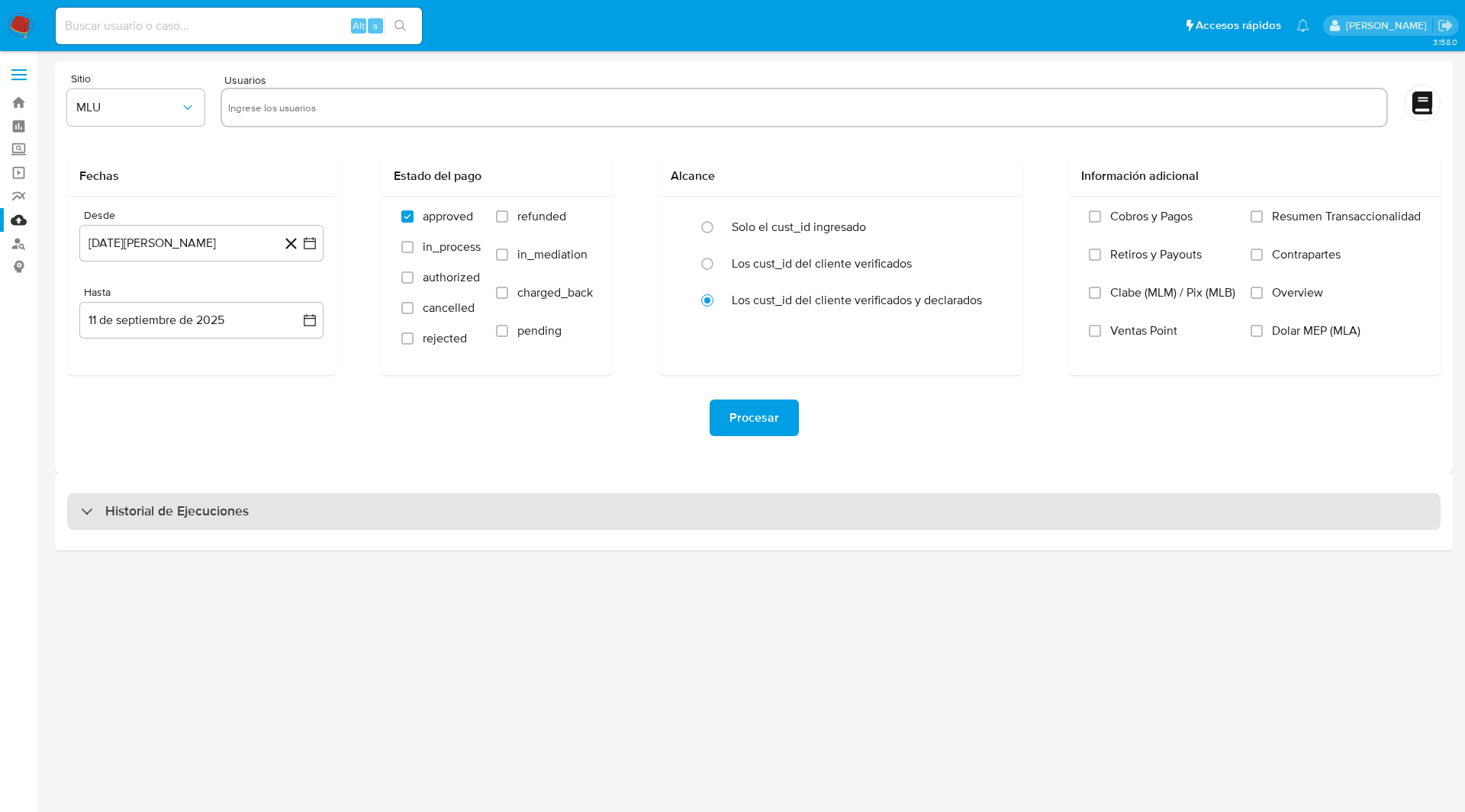
click at [219, 510] on h3 "Historial de Ejecuciones" at bounding box center [177, 512] width 143 height 18
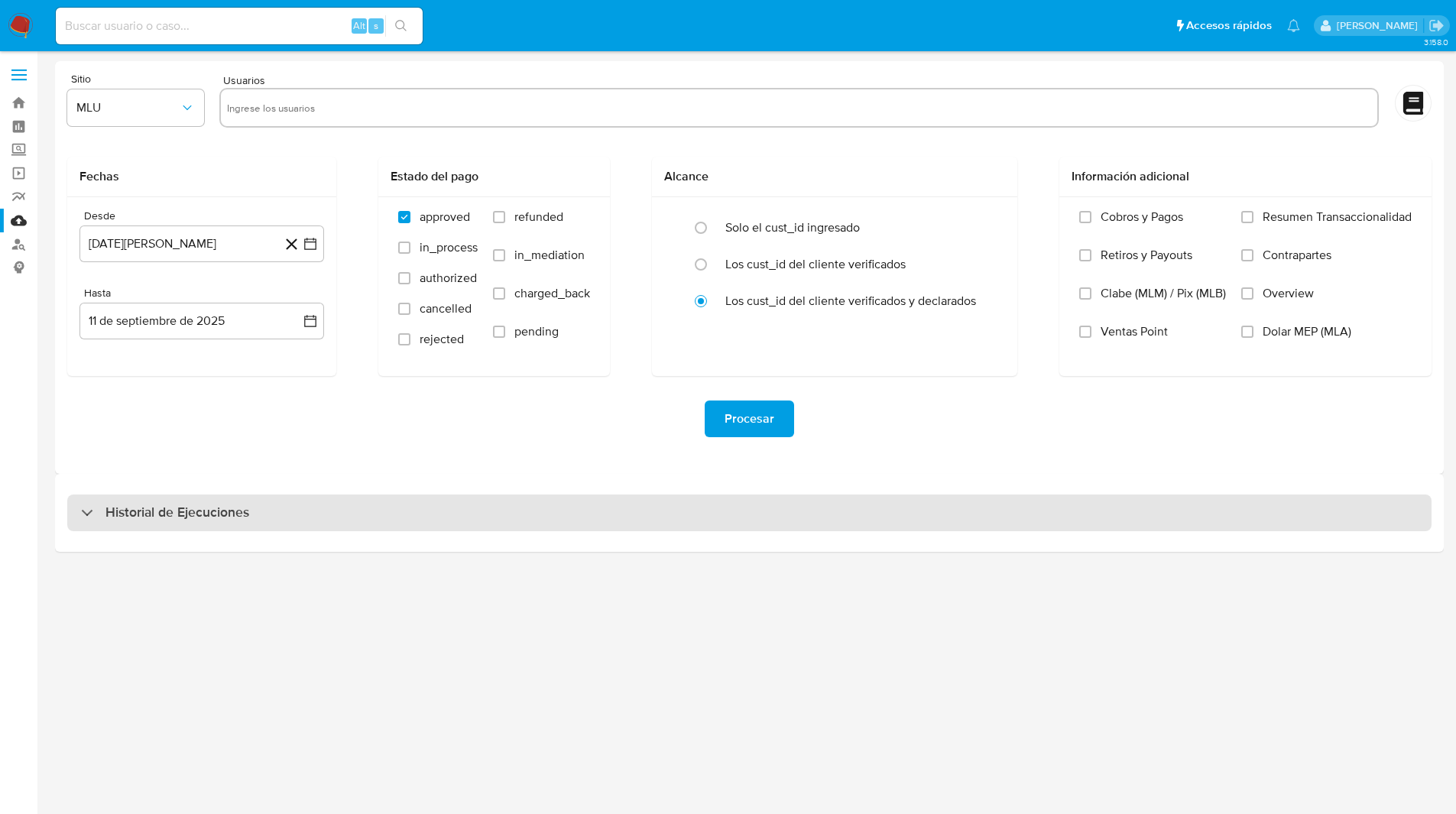
select select "10"
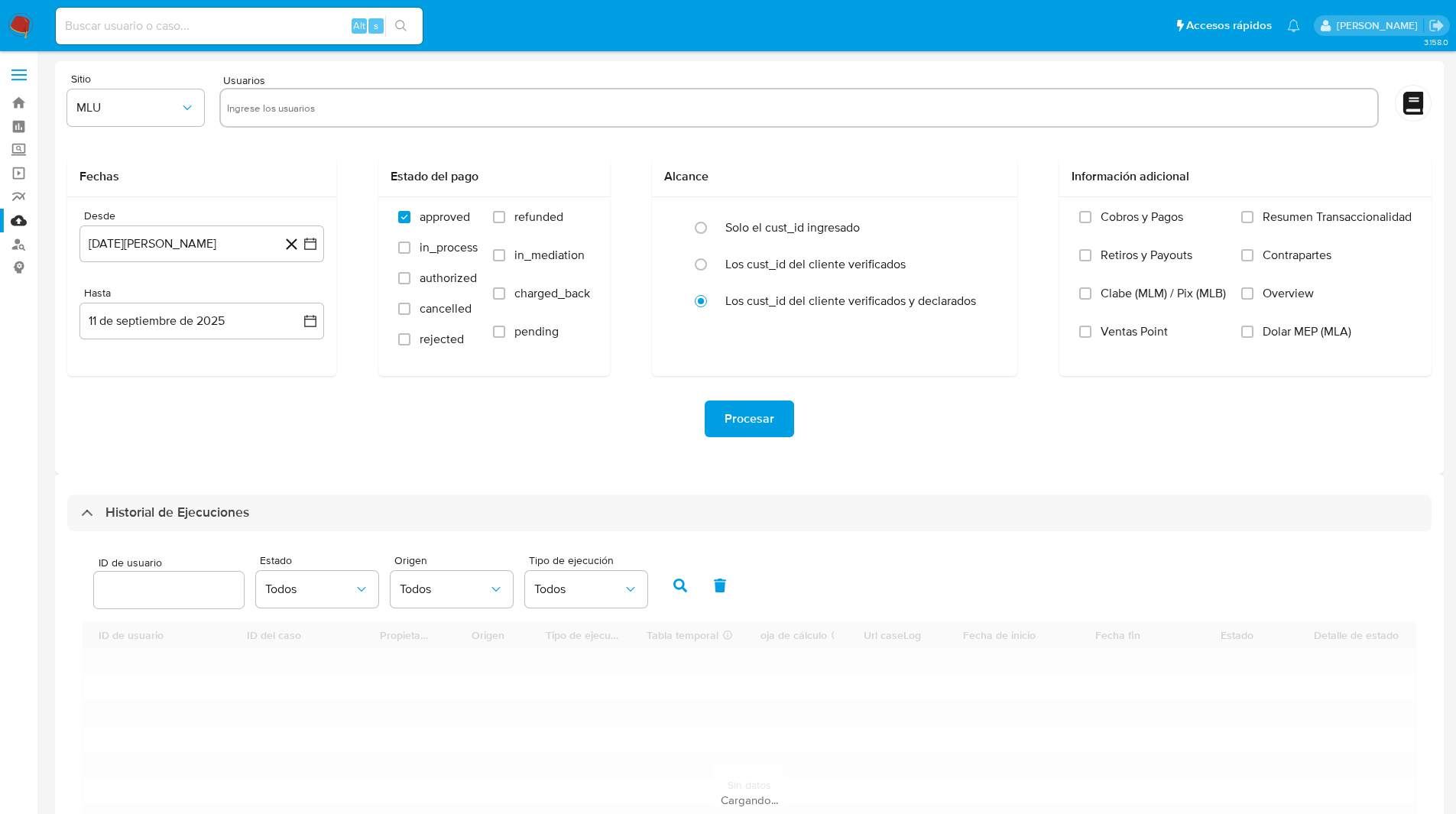
click at [146, 589] on input "number" at bounding box center [169, 590] width 150 height 20
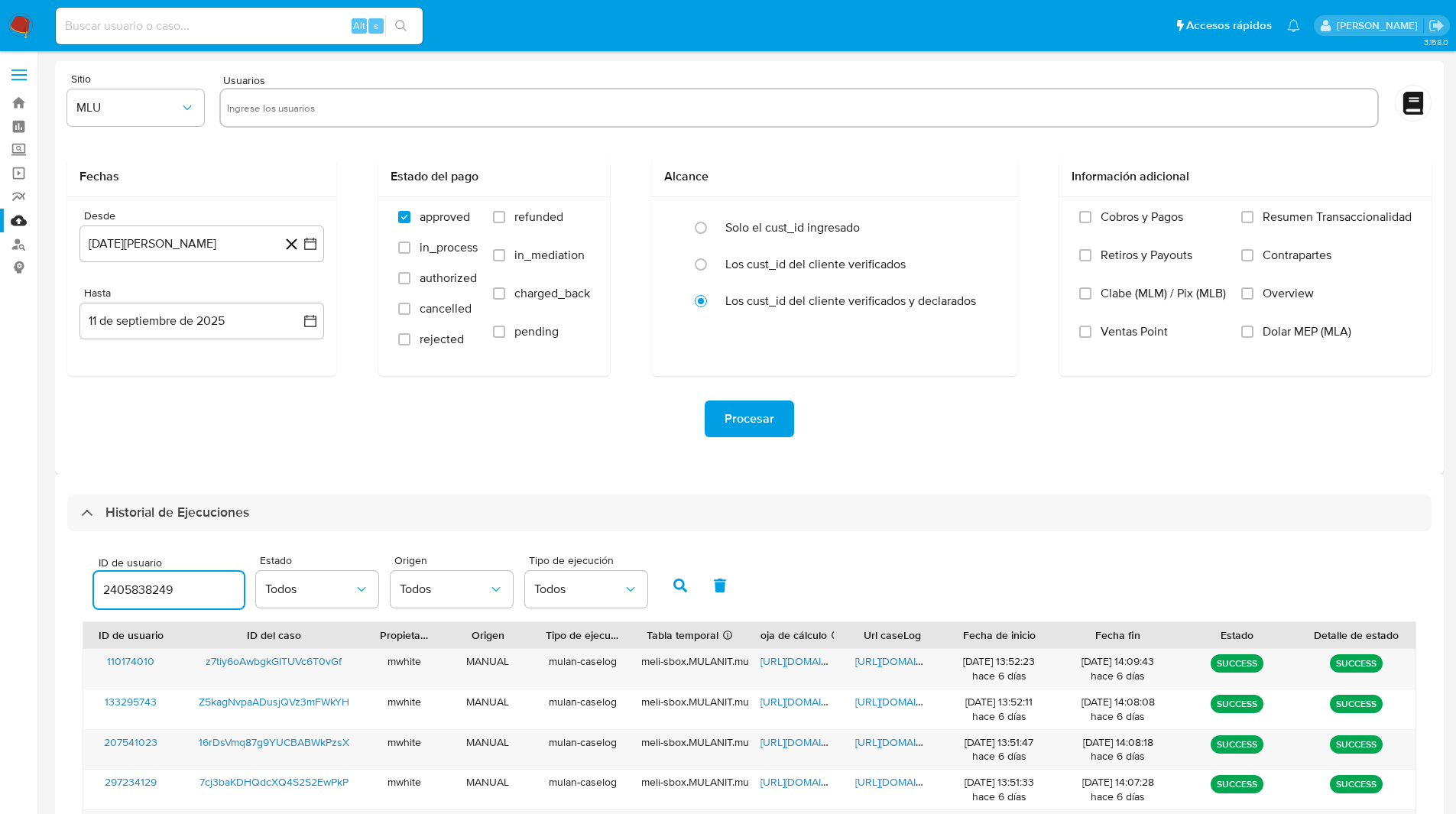
type input "2405838249"
click at [214, 544] on div "ID de usuario 2405838249 Estado Todos Origen Todos Tipo de ejecución Todos ID d…" at bounding box center [749, 820] width 1364 height 578
click at [687, 586] on icon "button" at bounding box center [680, 585] width 14 height 14
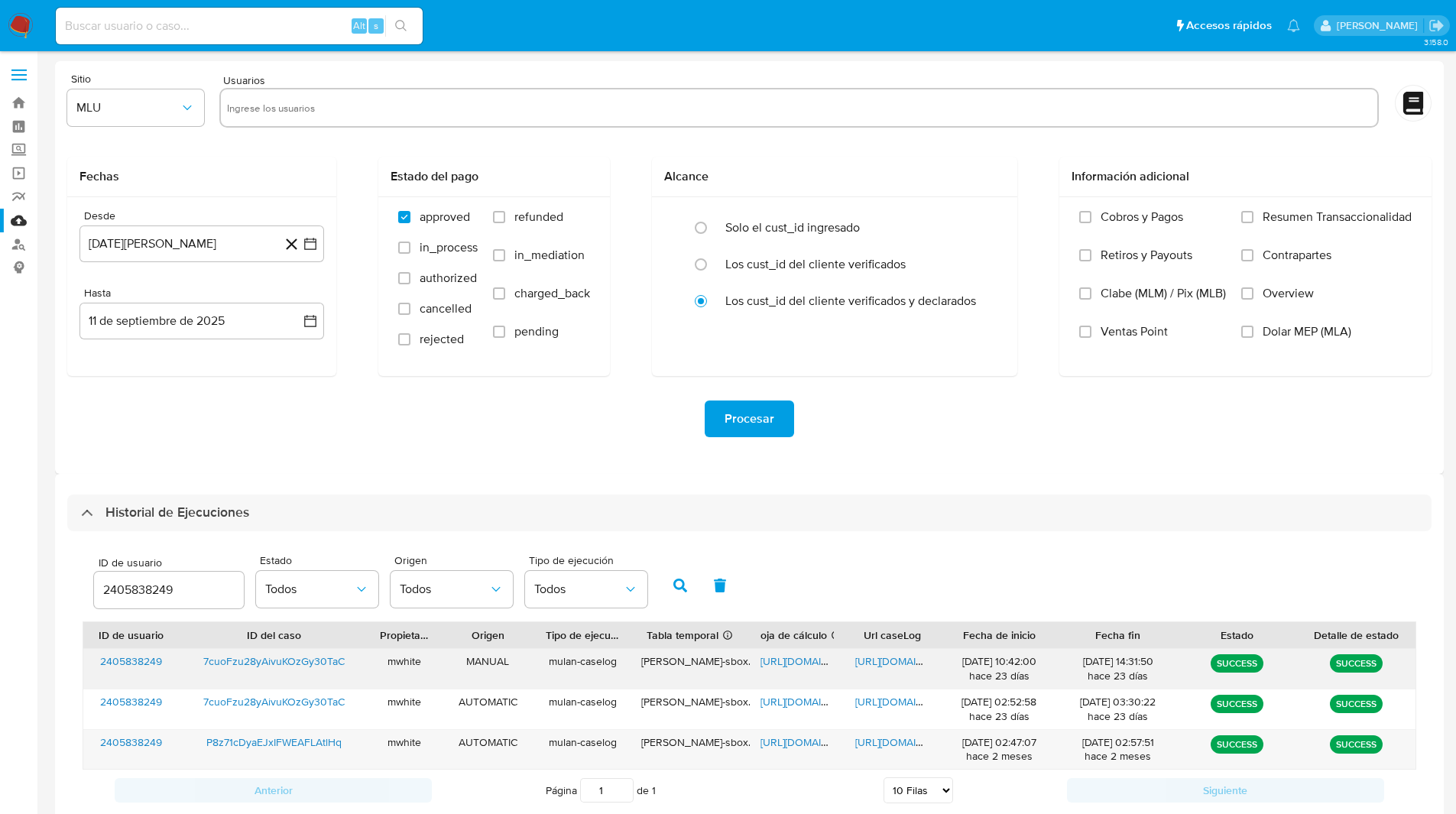
click at [799, 662] on span "[URL][DOMAIN_NAME]" at bounding box center [813, 661] width 106 height 16
click at [908, 665] on span "[URL][DOMAIN_NAME]" at bounding box center [907, 661] width 106 height 16
click at [810, 14] on ul "Pausado Ver notificaciones Alt s Accesos rápidos Presiona las siguientes teclas…" at bounding box center [678, 25] width 1259 height 39
click at [675, 578] on icon "button" at bounding box center [680, 585] width 14 height 14
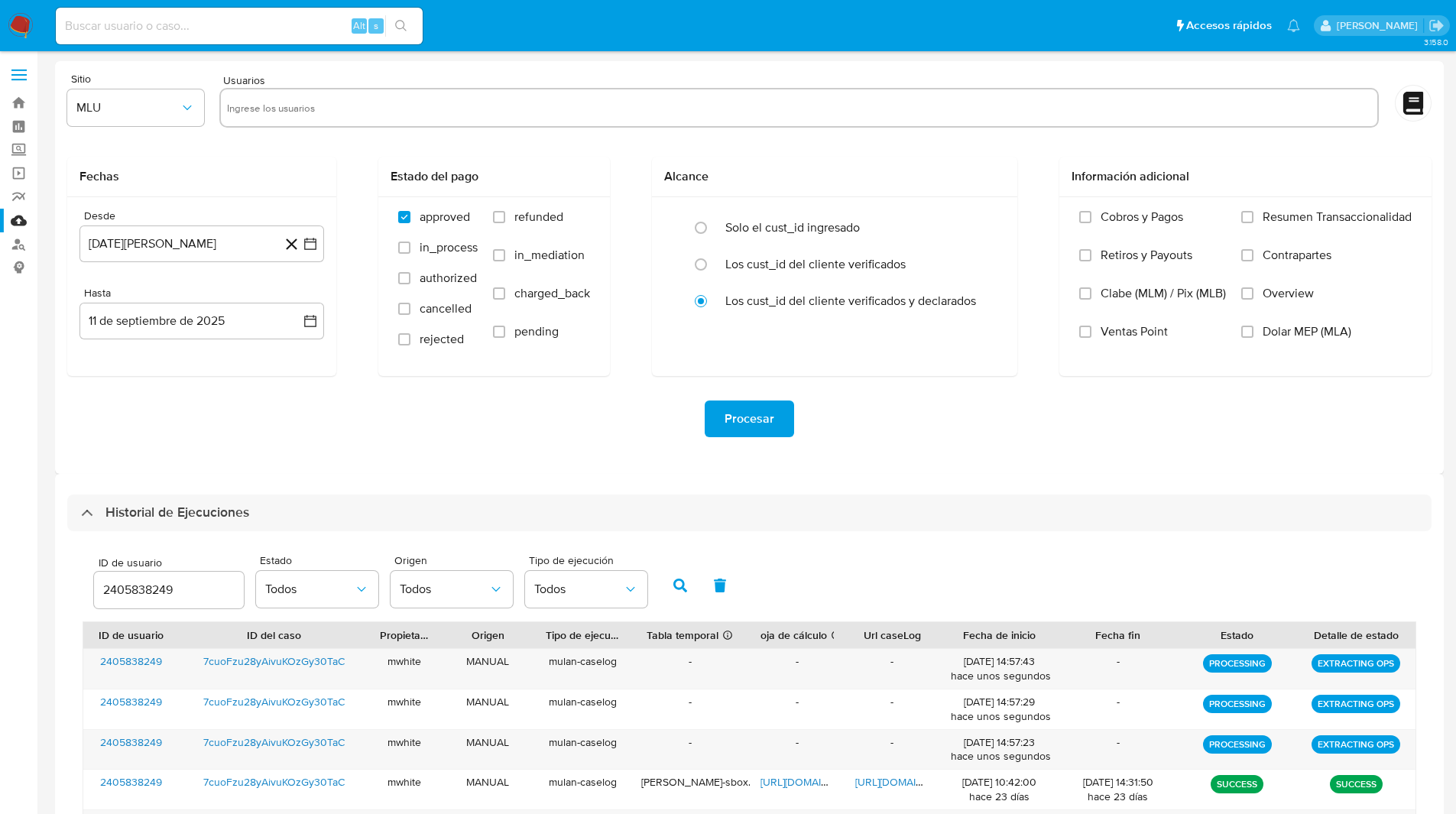
click at [922, 588] on div "ID de usuario 2405838249 Estado Todos Origen Todos Tipo de ejecución Todos" at bounding box center [750, 583] width 1334 height 75
